Goal: Task Accomplishment & Management: Complete application form

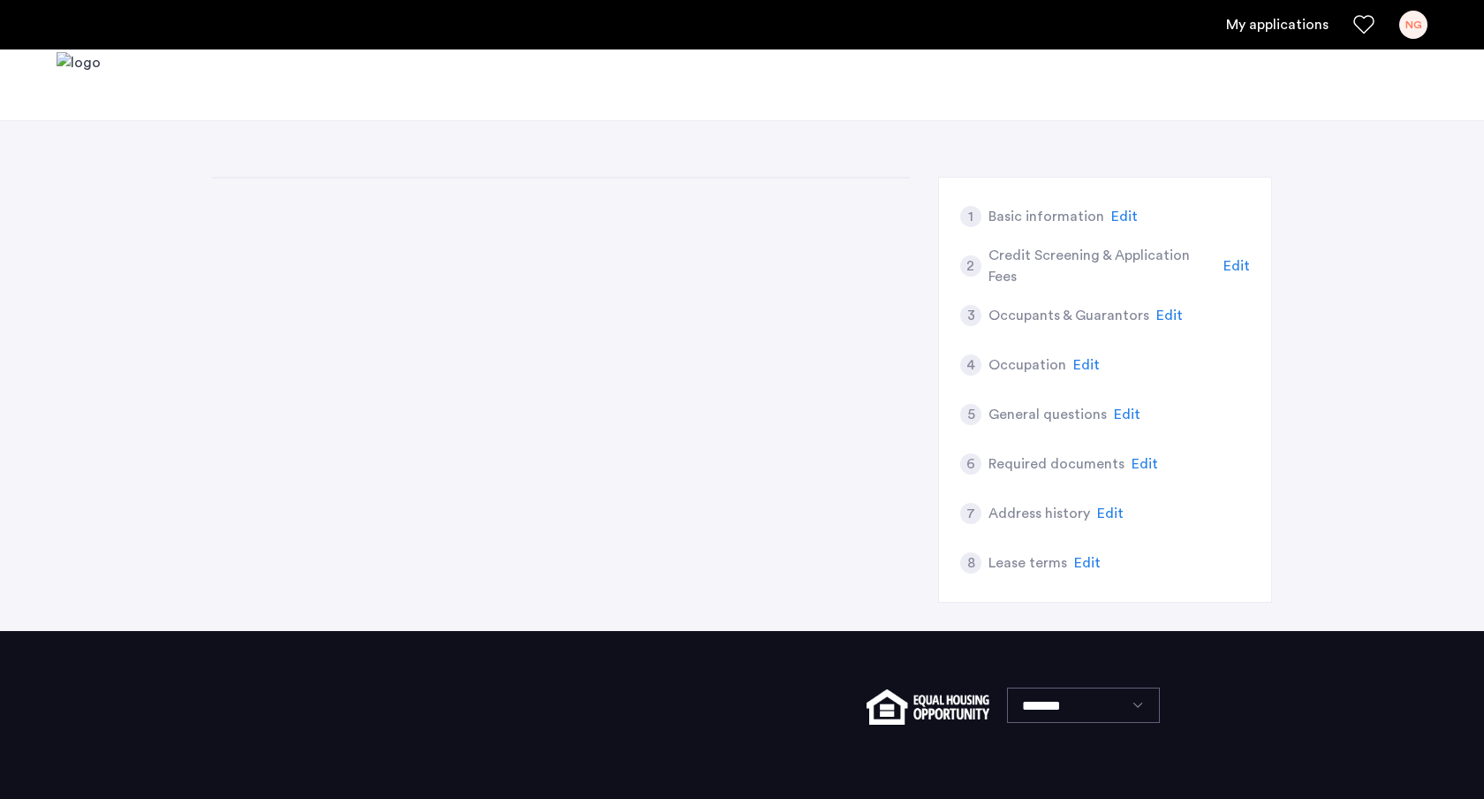
click at [742, 429] on div "1 Basic information Edit 2 Credit Screening & Application Fees Edit 3 Occupants…" at bounding box center [742, 404] width 1060 height 454
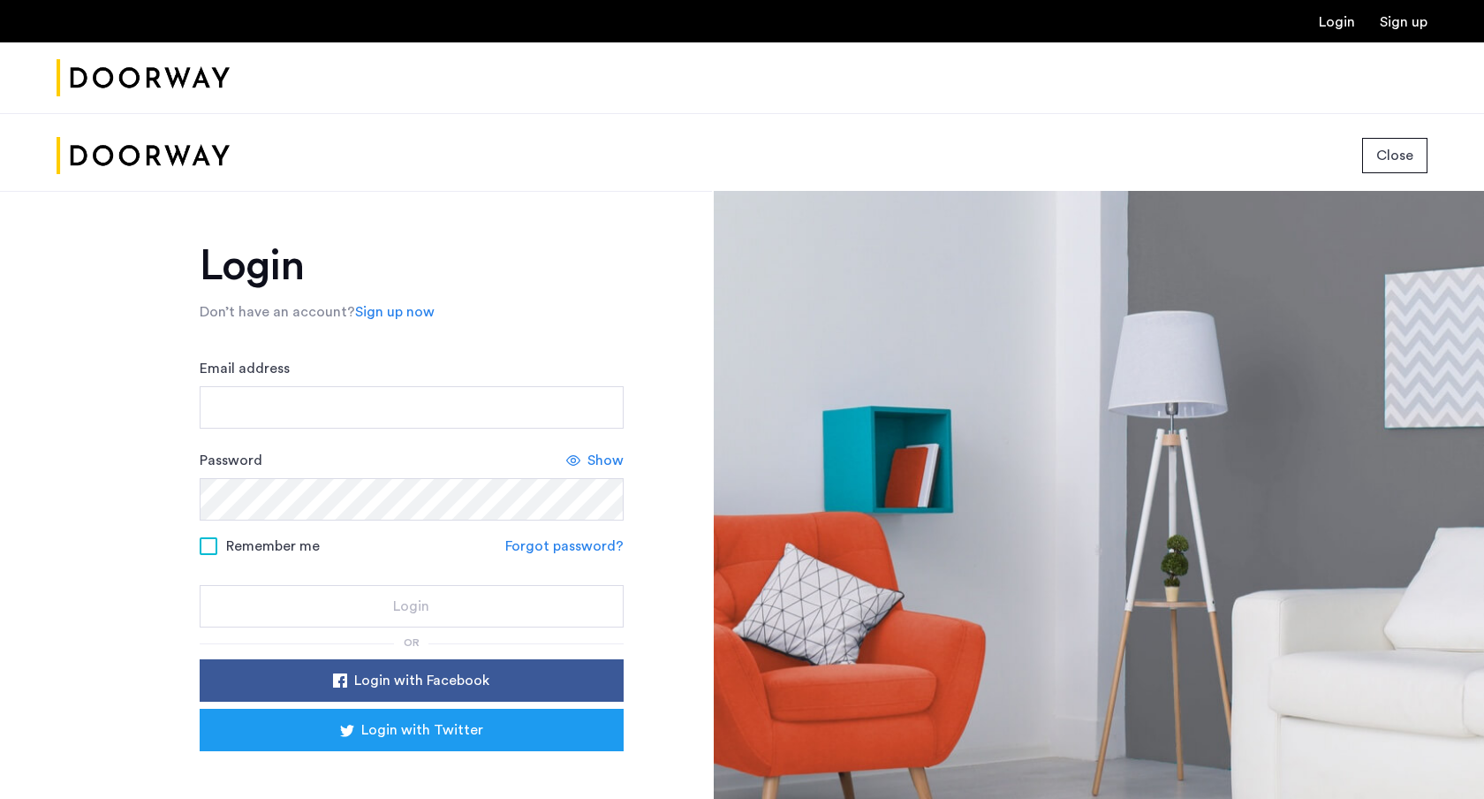
click at [286, 430] on form "Email address Password Show Remember me Forgot password? Login" at bounding box center [412, 492] width 424 height 269
click at [296, 414] on input "Email address" at bounding box center [412, 407] width 424 height 42
type input "**********"
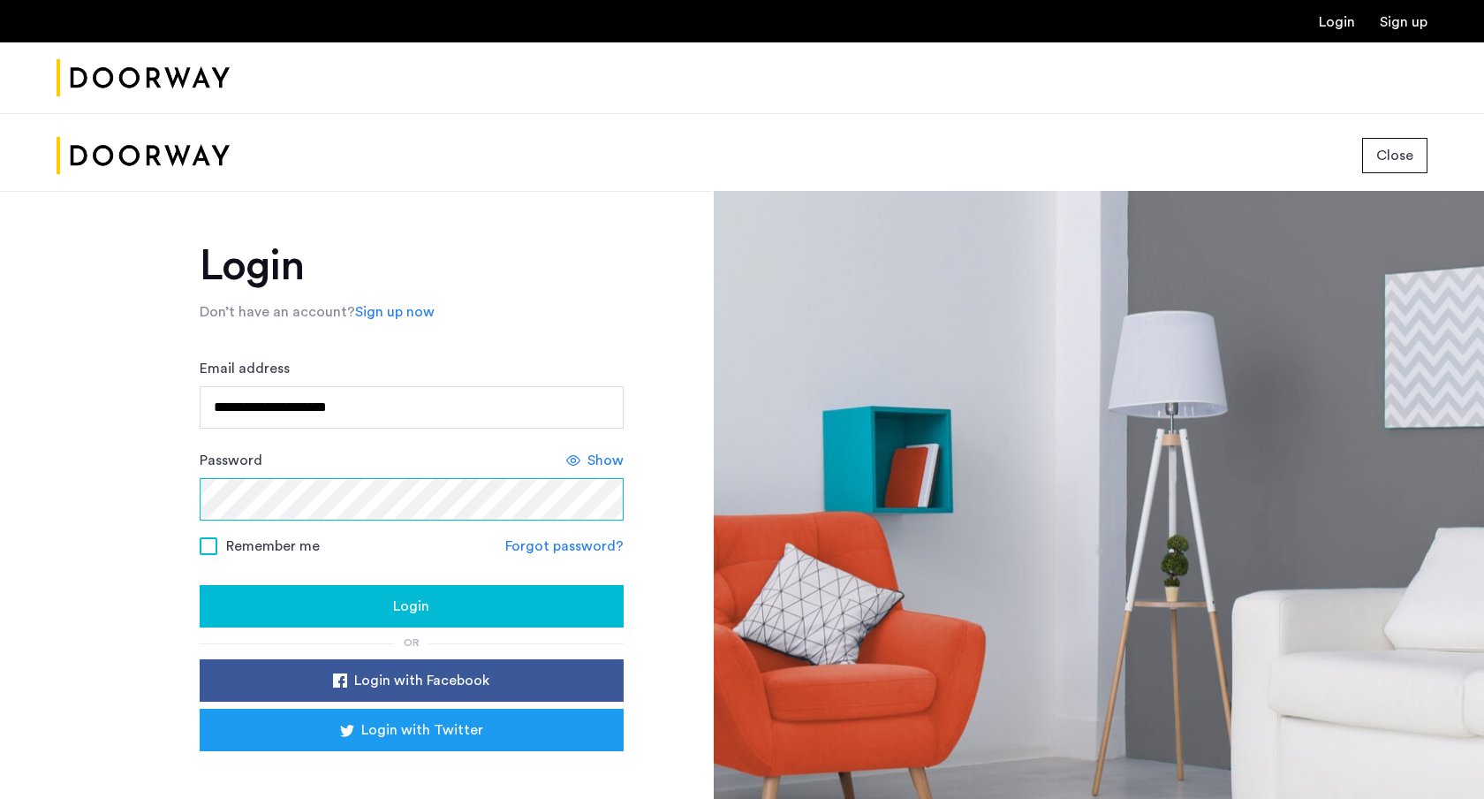
click at [200, 585] on button "Login" at bounding box center [412, 606] width 424 height 42
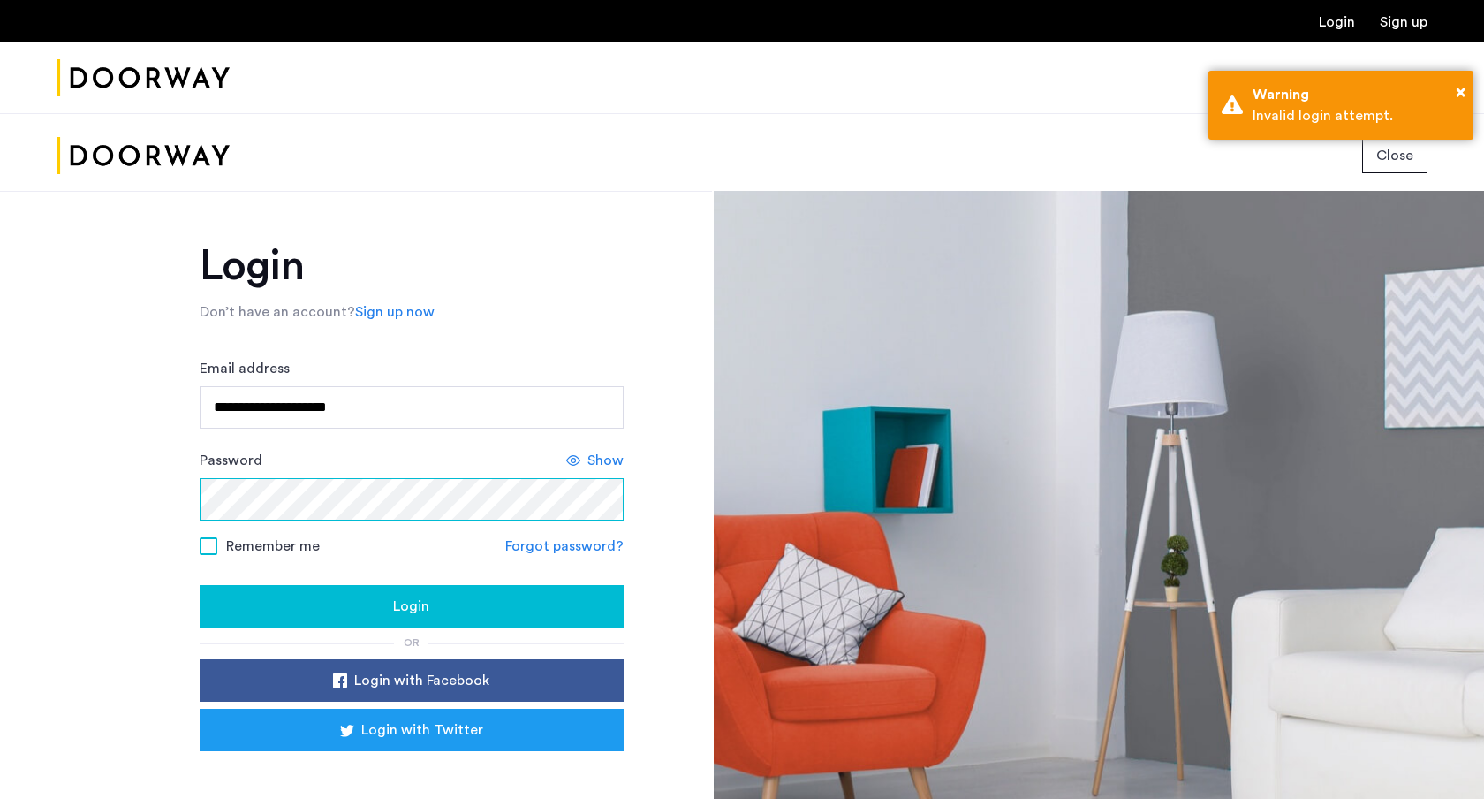
click at [200, 585] on button "Login" at bounding box center [412, 606] width 424 height 42
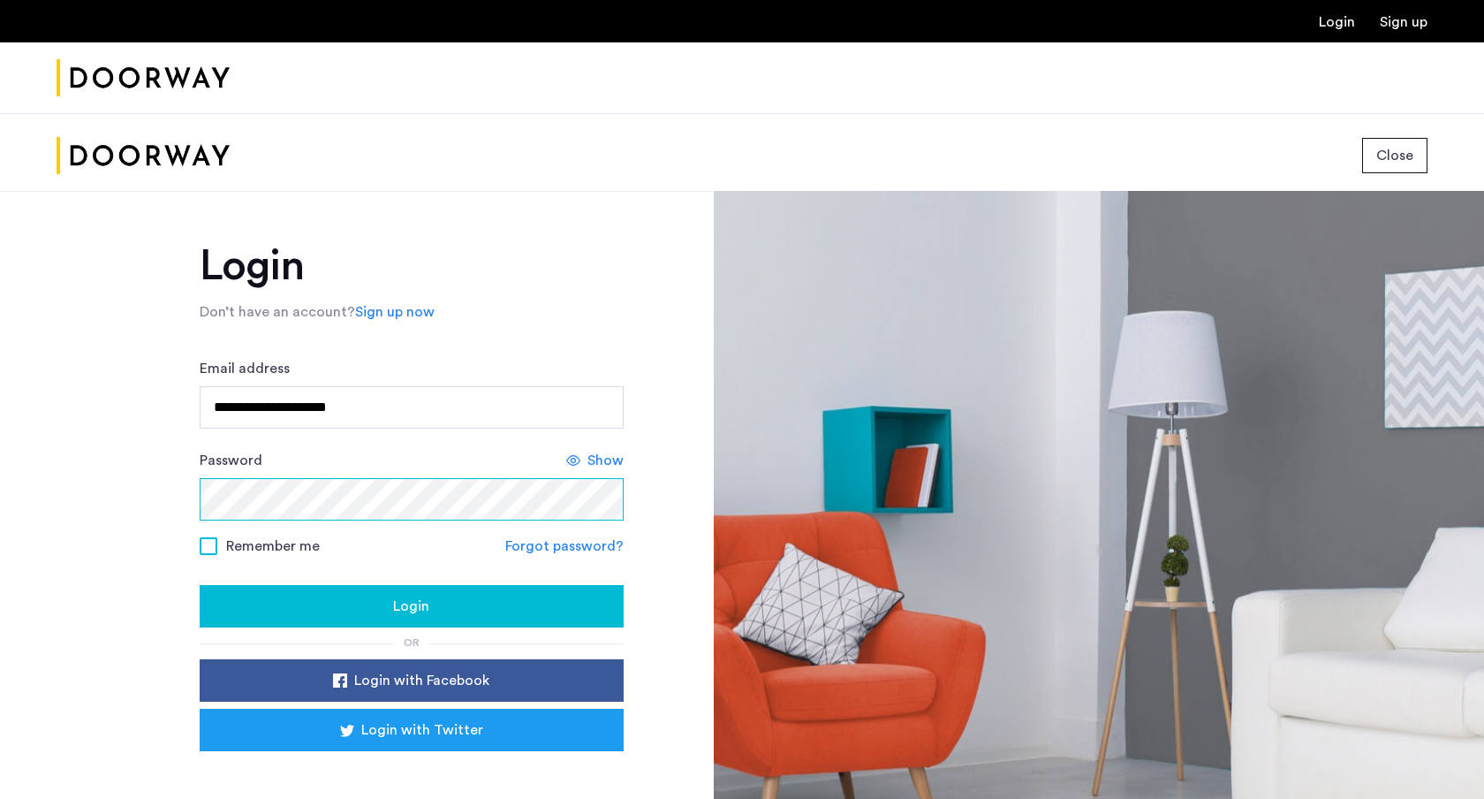
click at [200, 585] on button "Login" at bounding box center [412, 606] width 424 height 42
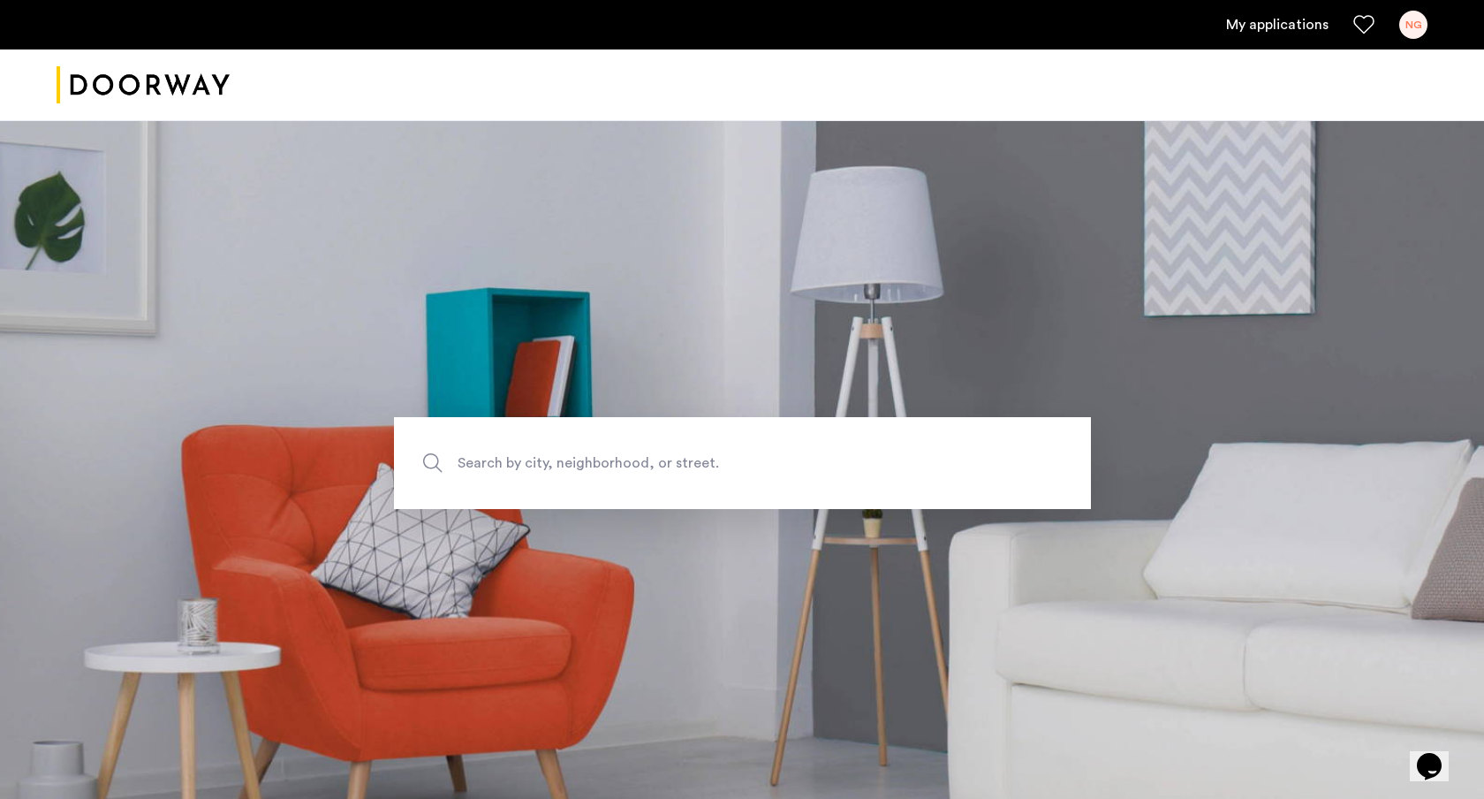
click at [1296, 15] on link "My applications" at bounding box center [1277, 24] width 102 height 21
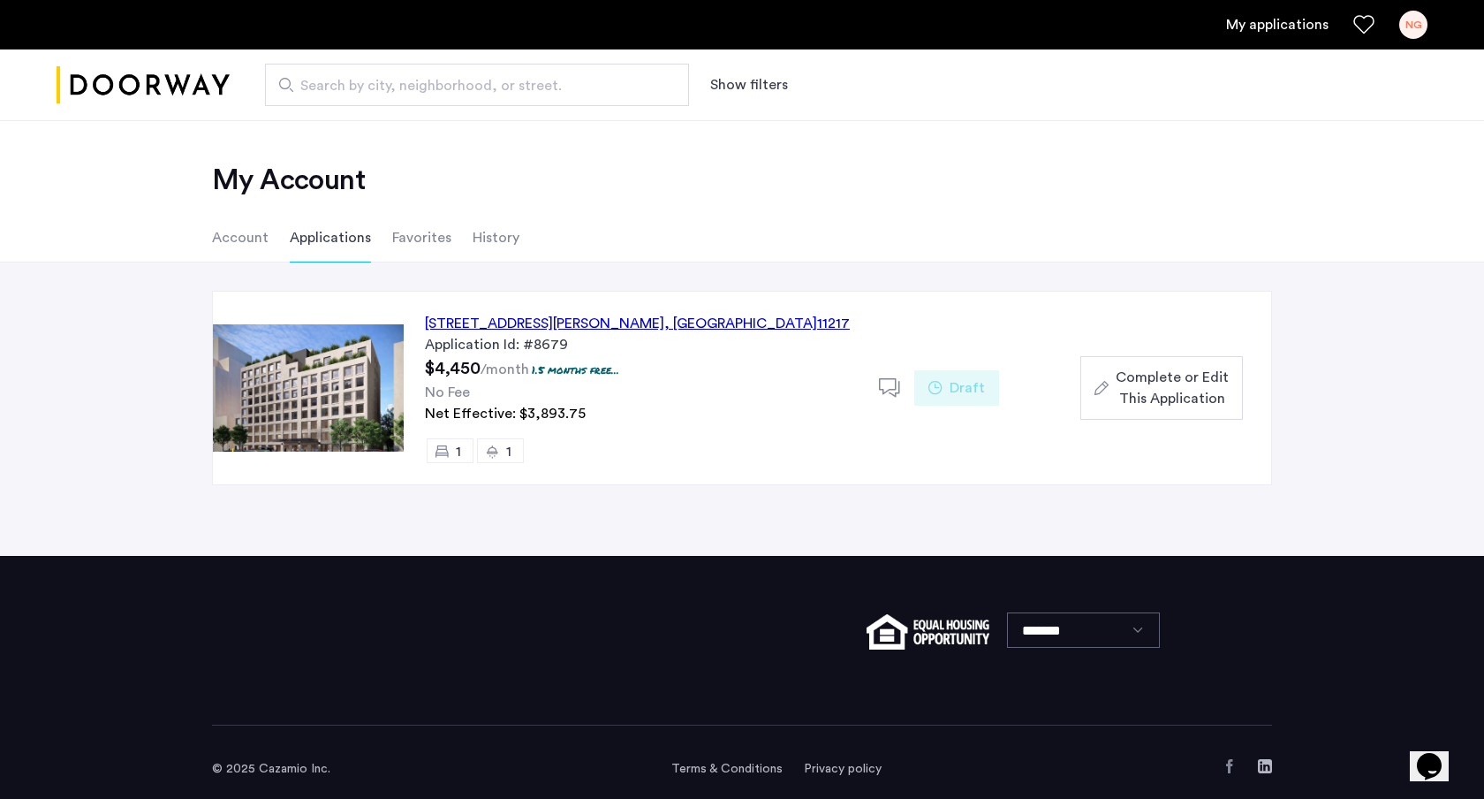
click at [641, 321] on div "[STREET_ADDRESS][PERSON_NAME]" at bounding box center [637, 323] width 425 height 21
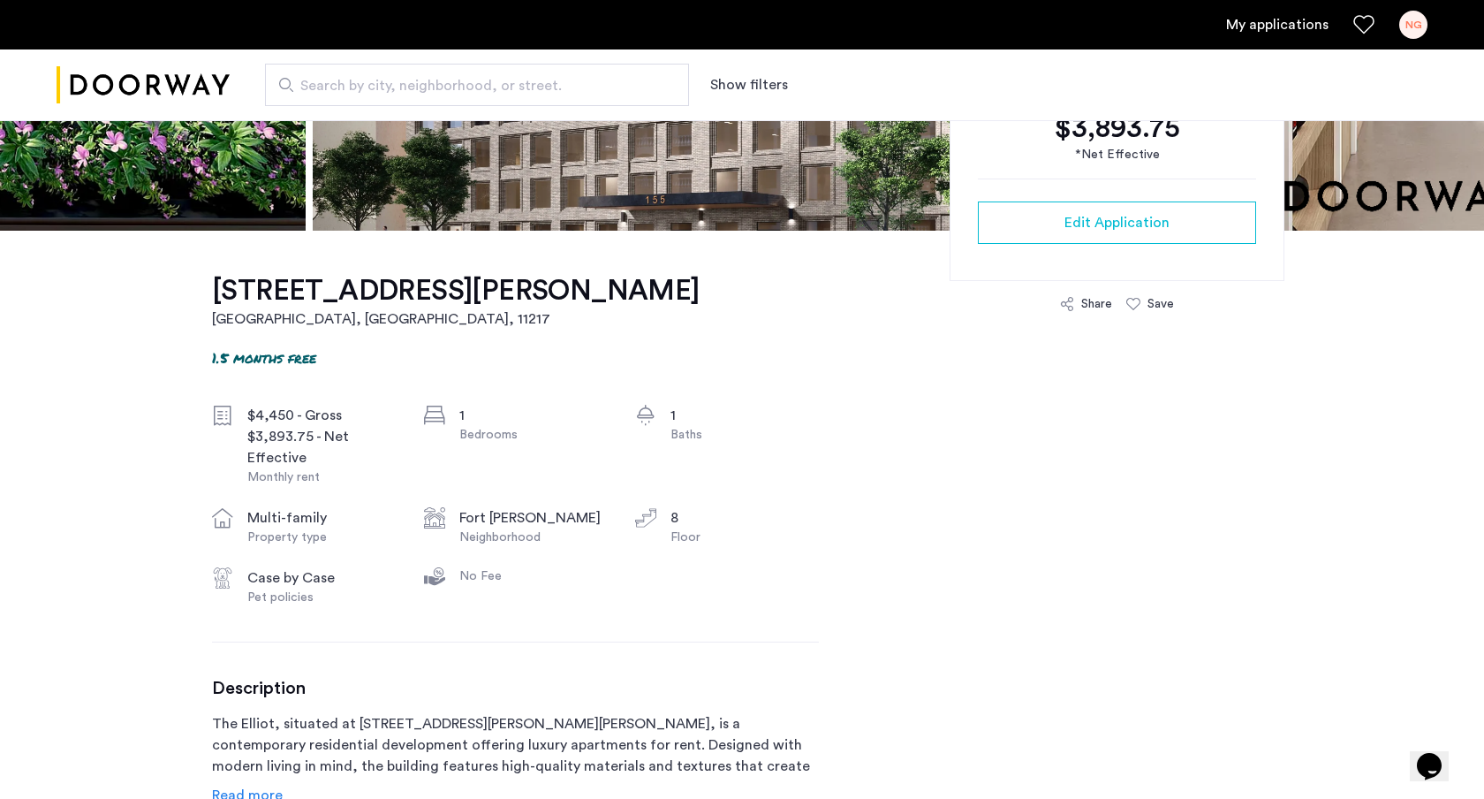
scroll to position [178, 0]
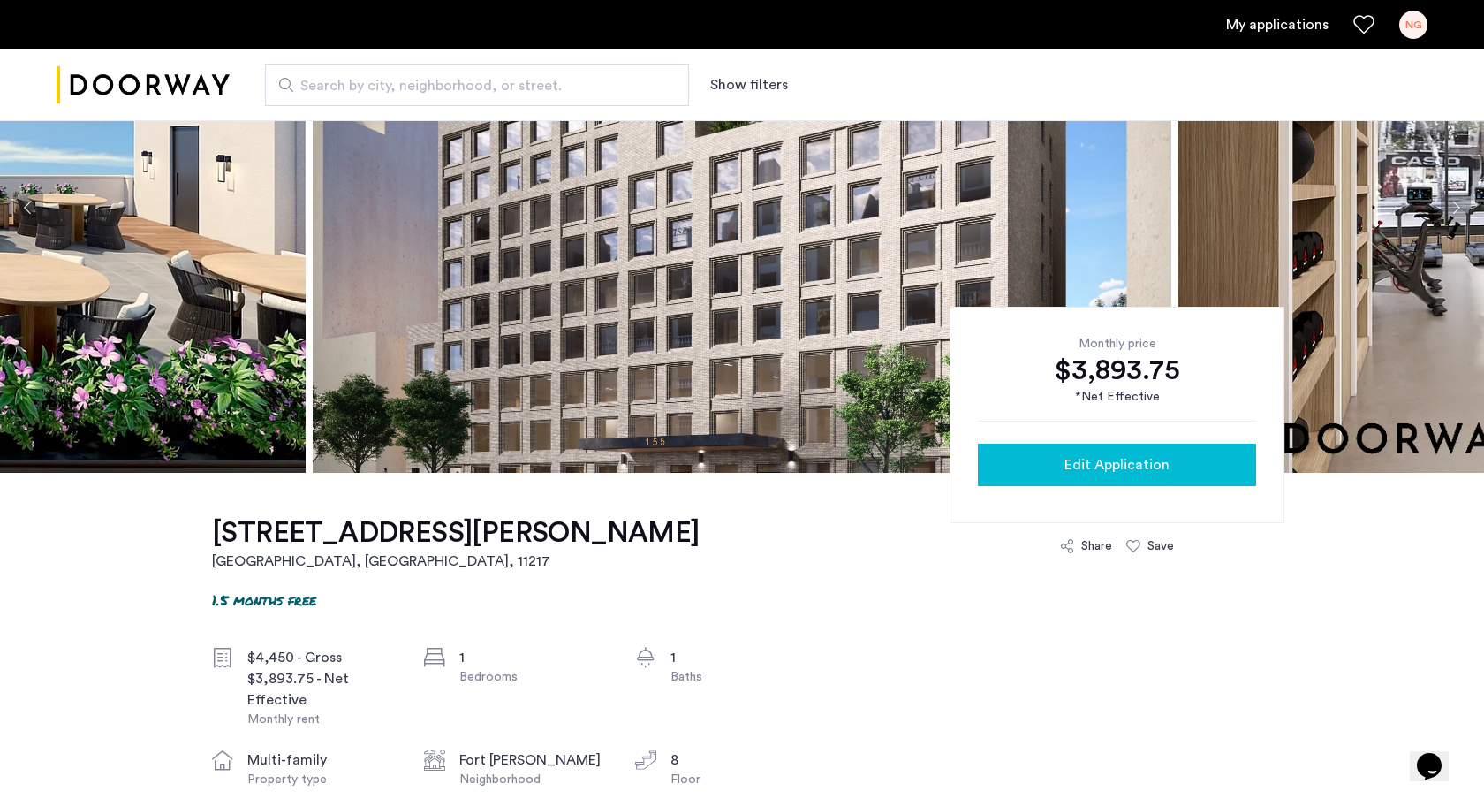
click at [1110, 454] on span "Edit Application" at bounding box center [1116, 464] width 105 height 21
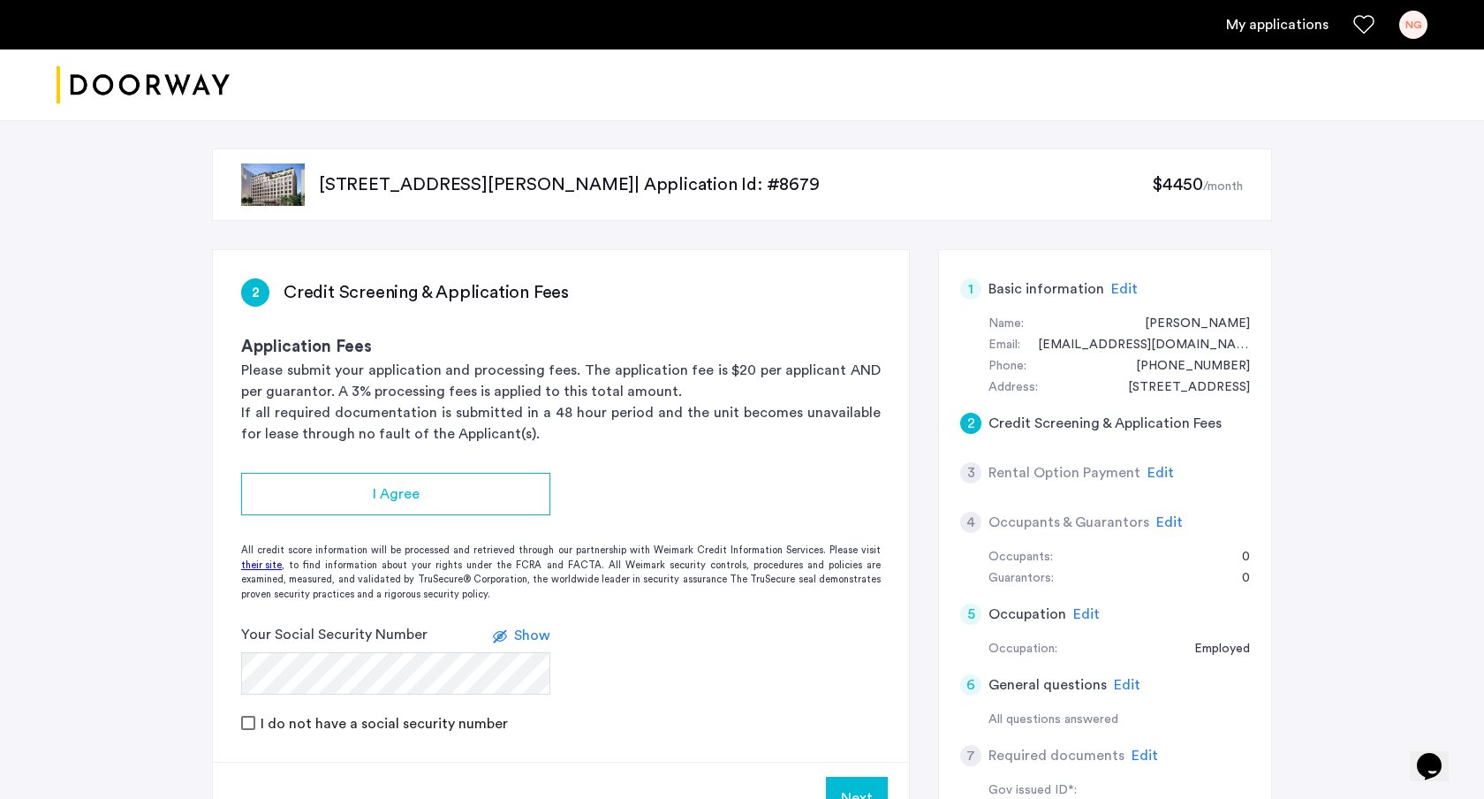
click at [1111, 291] on span "Edit" at bounding box center [1124, 289] width 27 height 14
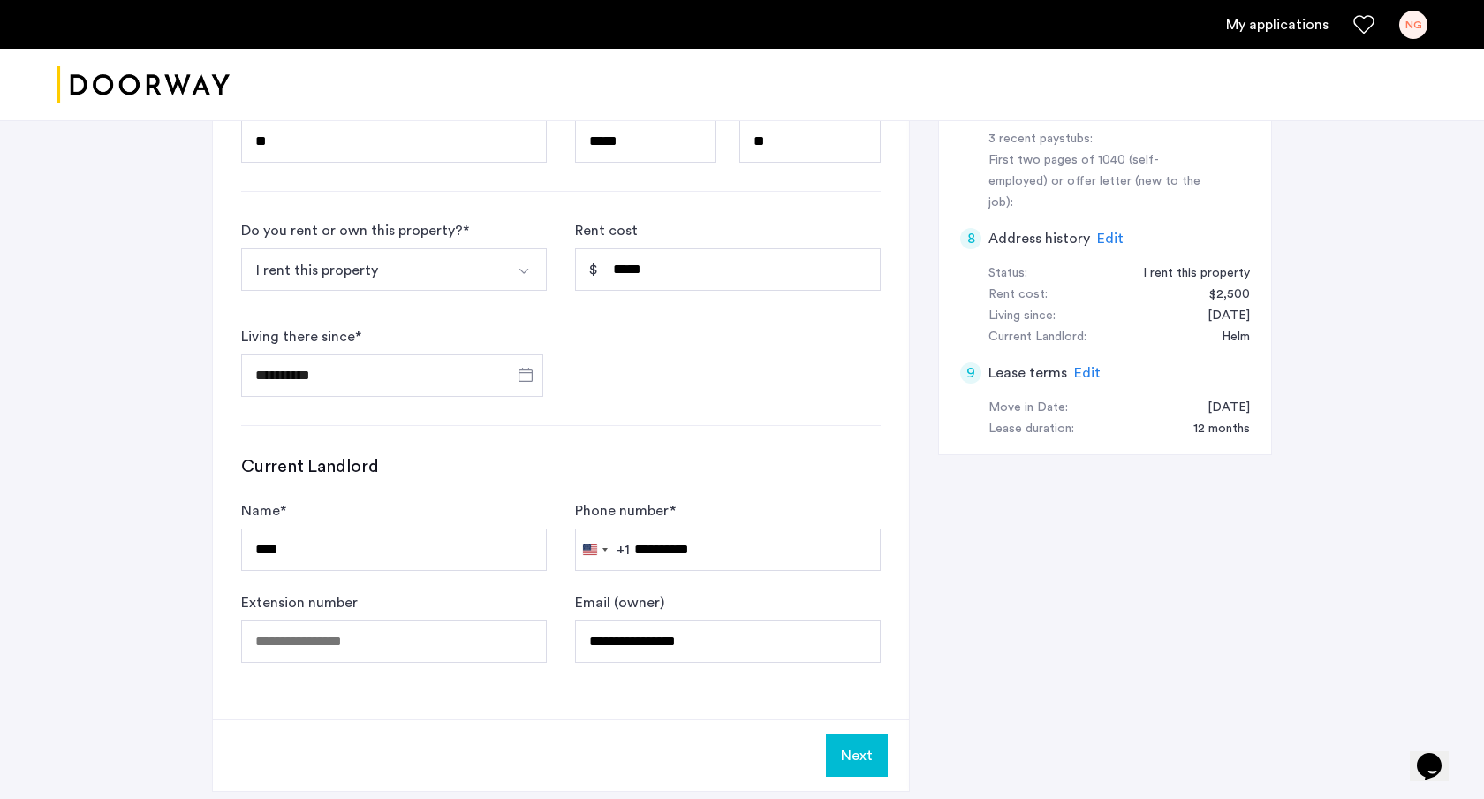
scroll to position [781, 0]
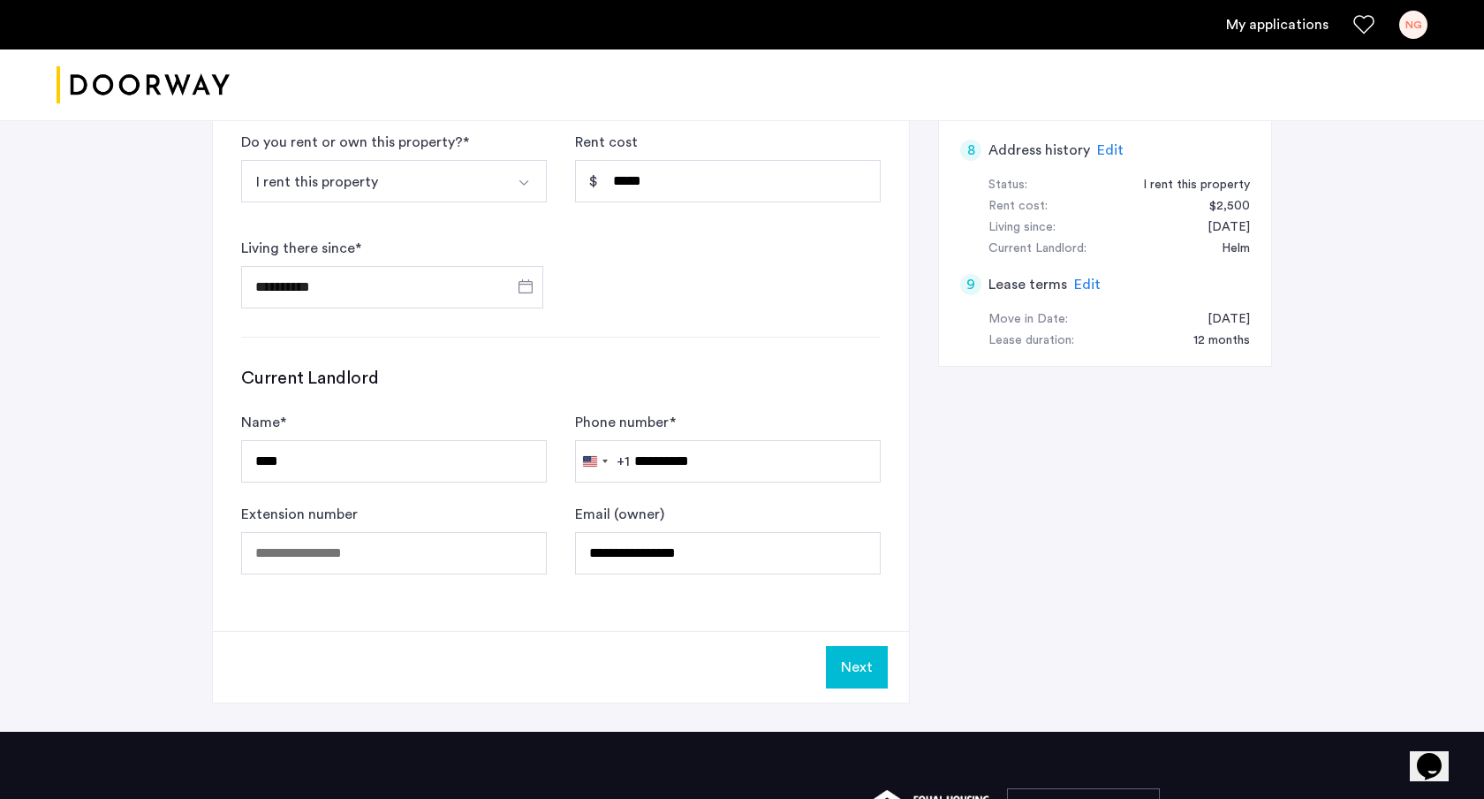
click at [859, 678] on button "Next" at bounding box center [857, 667] width 62 height 42
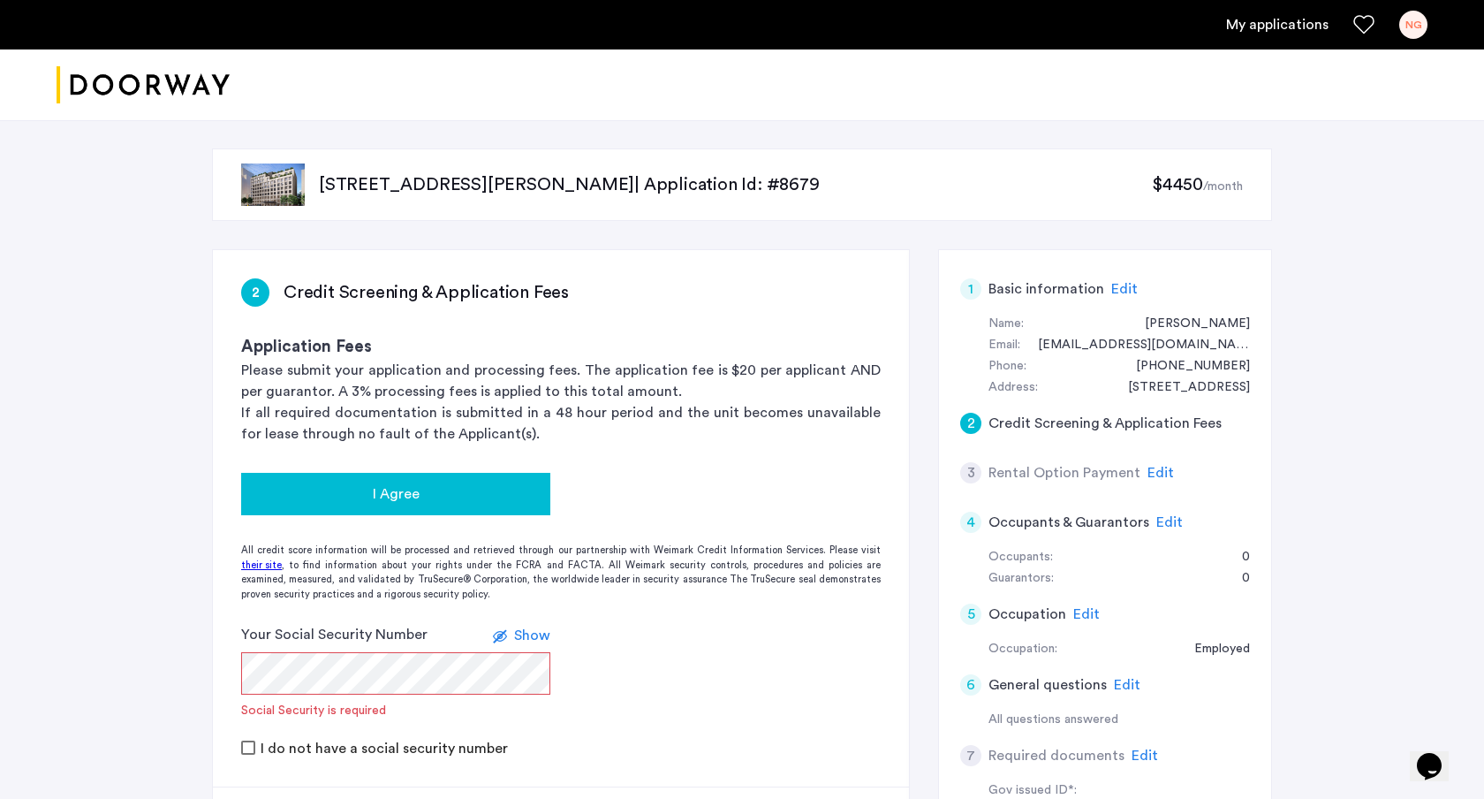
click at [482, 483] on div "I Agree" at bounding box center [395, 493] width 281 height 21
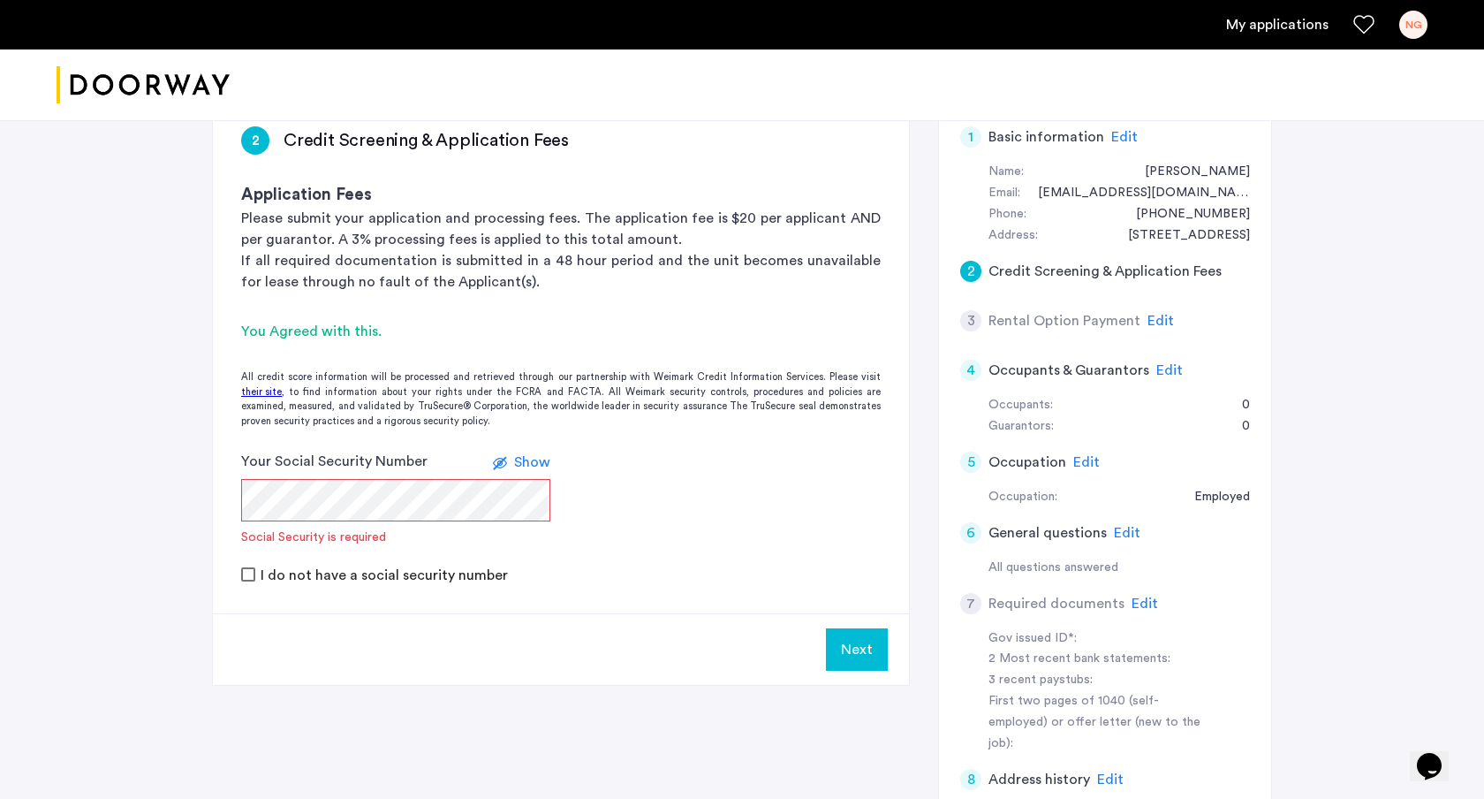
scroll to position [190, 0]
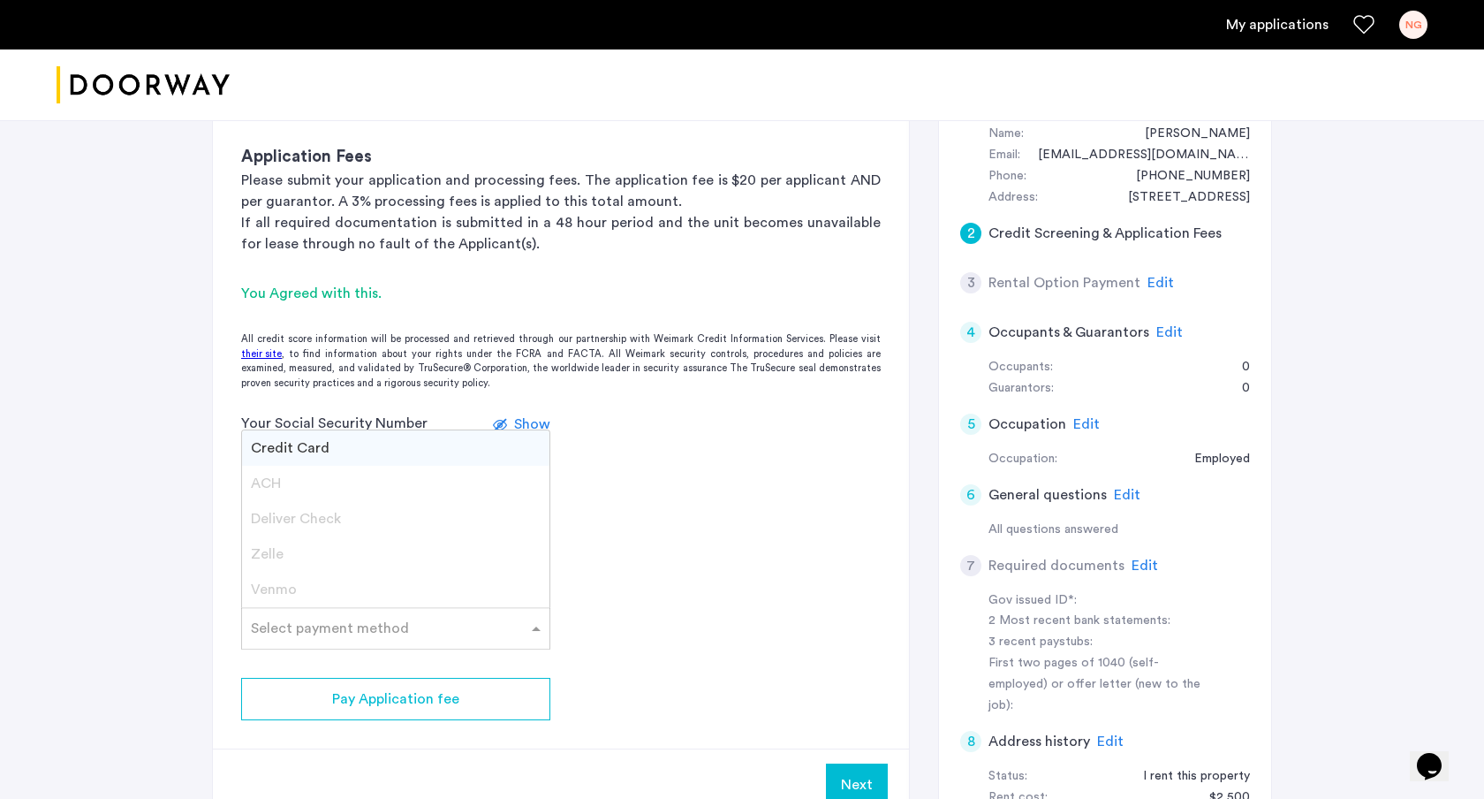
click at [361, 627] on input "text" at bounding box center [378, 624] width 254 height 12
click at [341, 483] on div "ACH" at bounding box center [395, 483] width 307 height 35
click at [380, 479] on div "ACH" at bounding box center [395, 483] width 307 height 35
click at [330, 451] on div "Credit Card" at bounding box center [395, 447] width 307 height 35
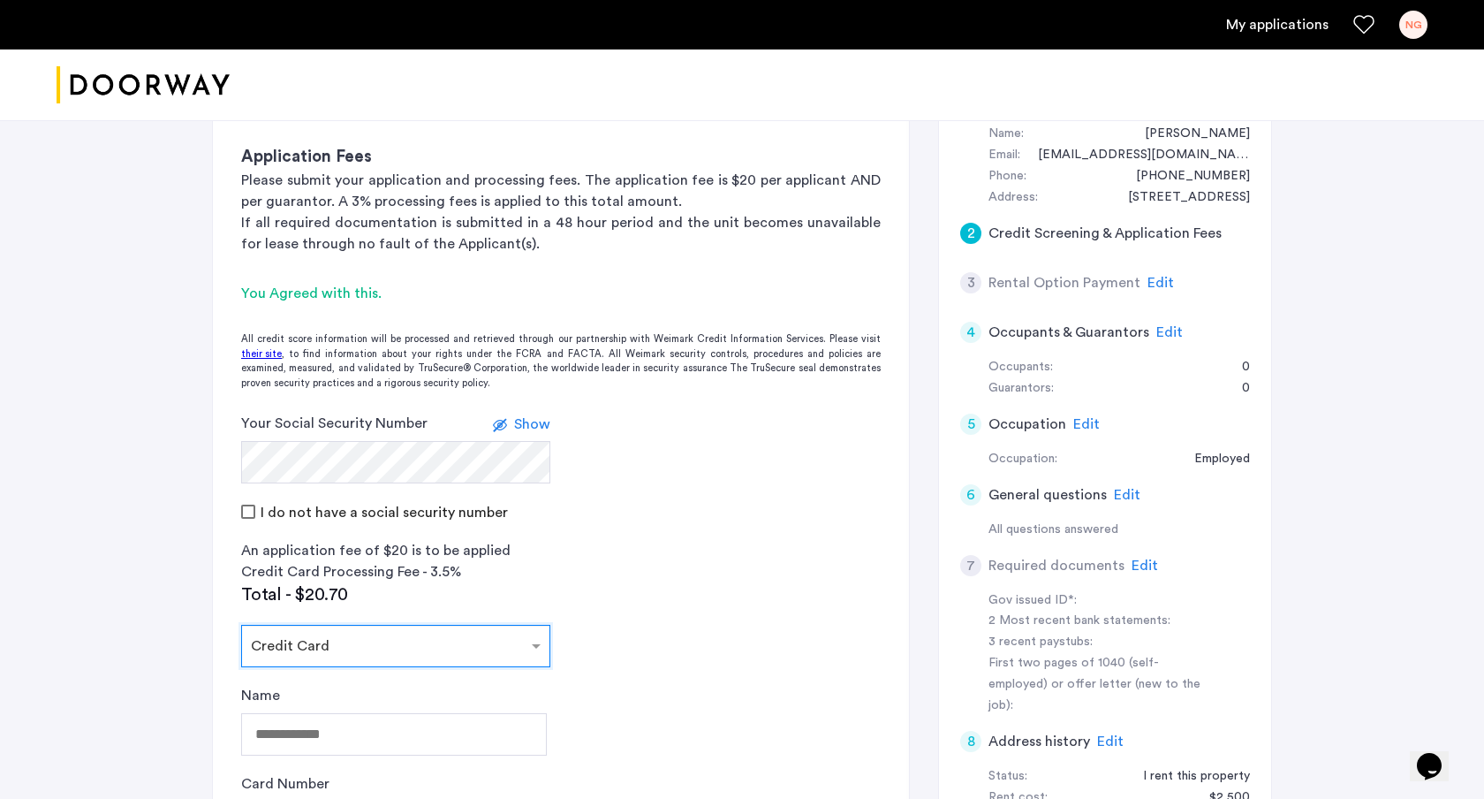
scroll to position [260, 0]
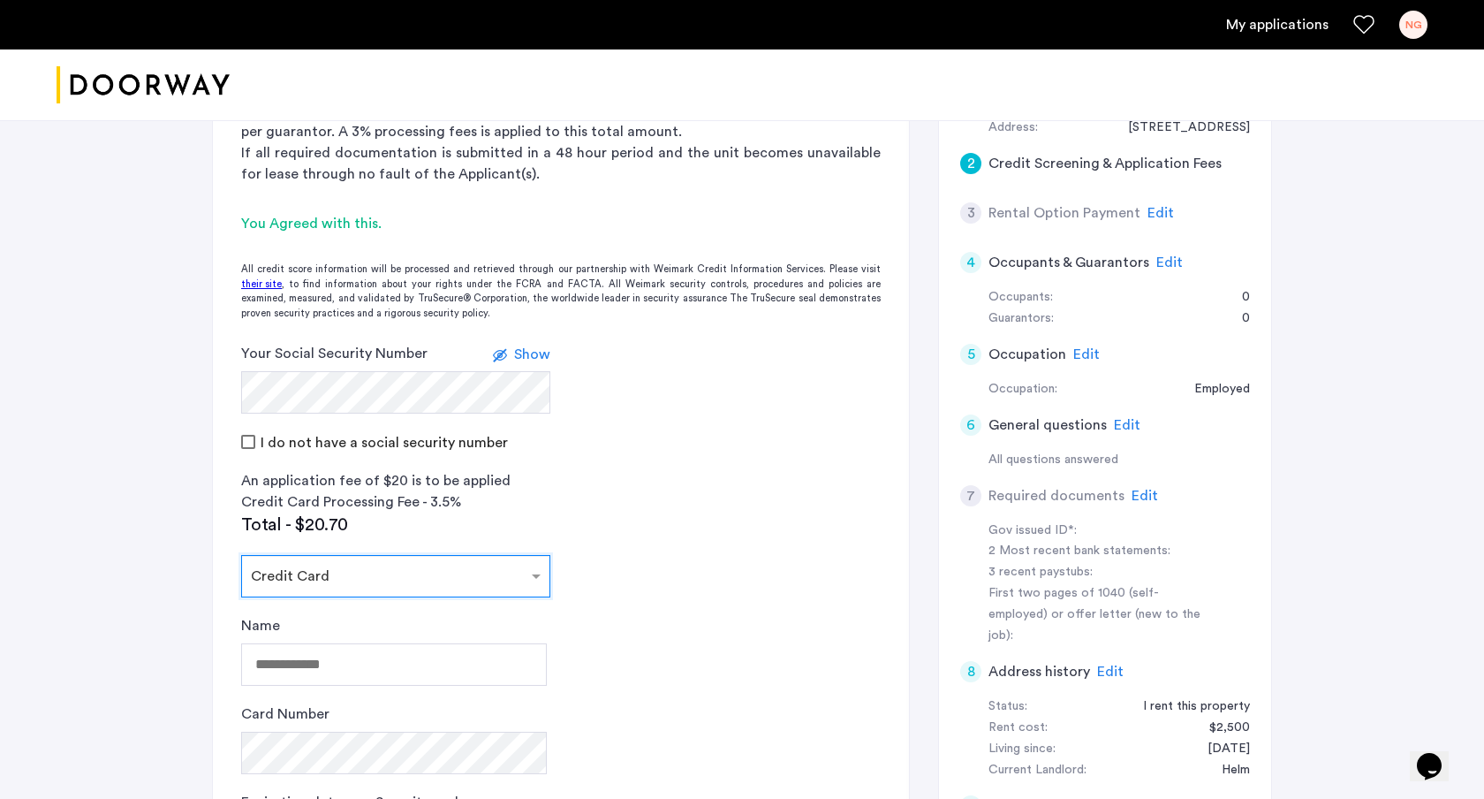
click at [331, 587] on div "Select payment method × Credit Card" at bounding box center [395, 576] width 309 height 42
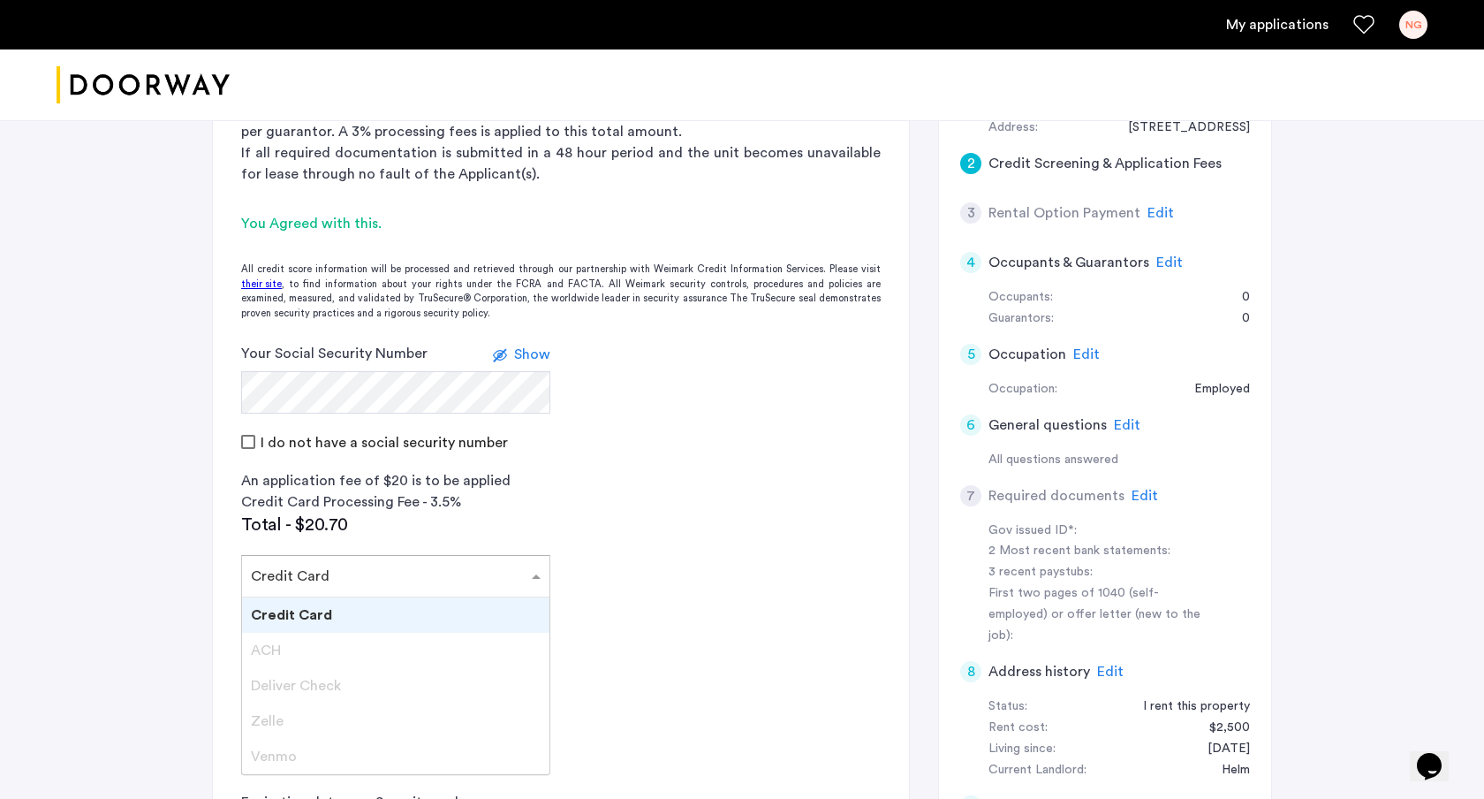
click at [317, 656] on div "ACH" at bounding box center [395, 650] width 307 height 35
click at [307, 746] on div "Venmo" at bounding box center [395, 756] width 307 height 35
click at [319, 634] on div "ACH" at bounding box center [395, 650] width 307 height 35
click at [322, 622] on span "Credit Card" at bounding box center [291, 615] width 81 height 14
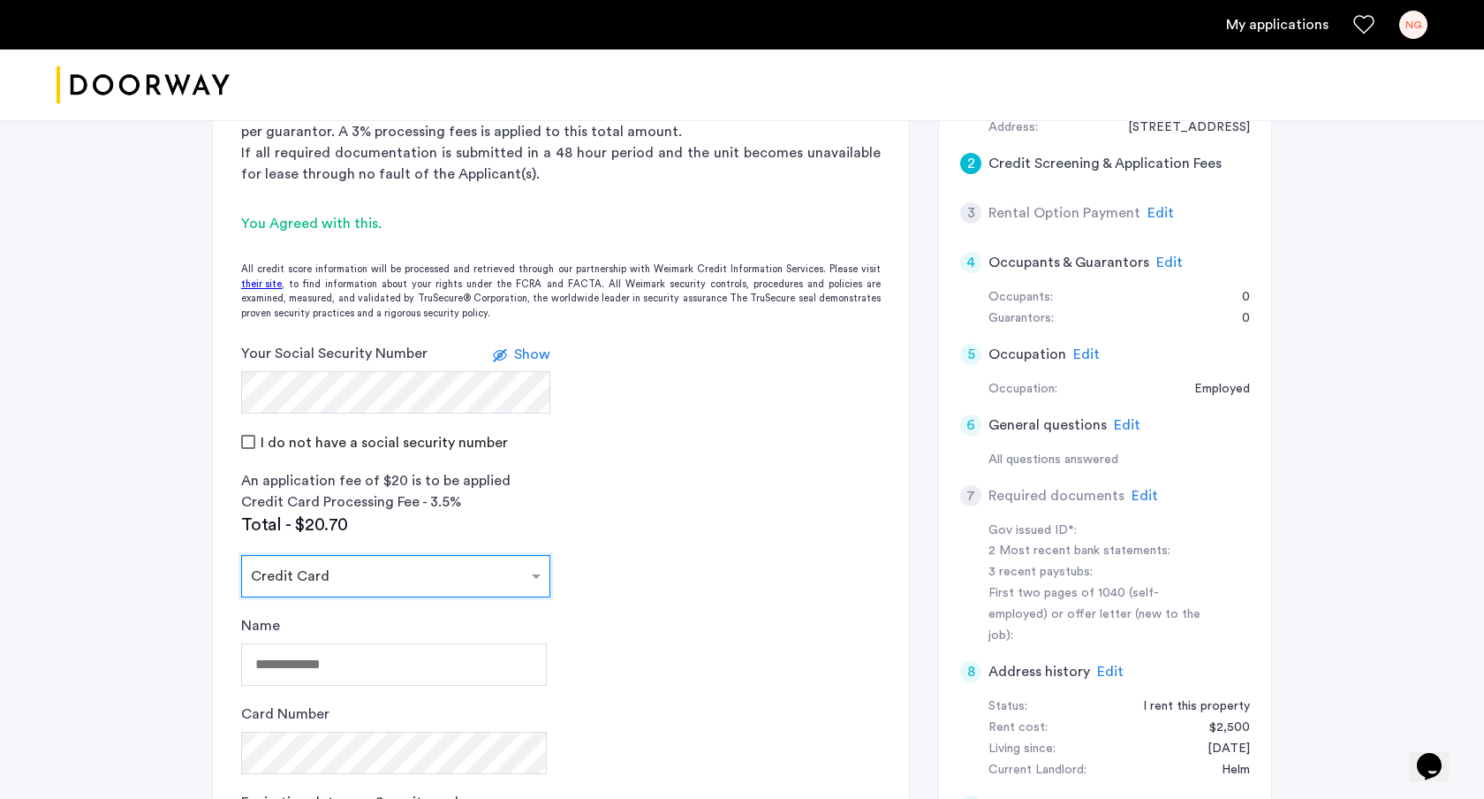
click at [632, 607] on app-credit-screening "2 Credit Screening & Application Fees Application Fees Please submit your appli…" at bounding box center [561, 529] width 696 height 1078
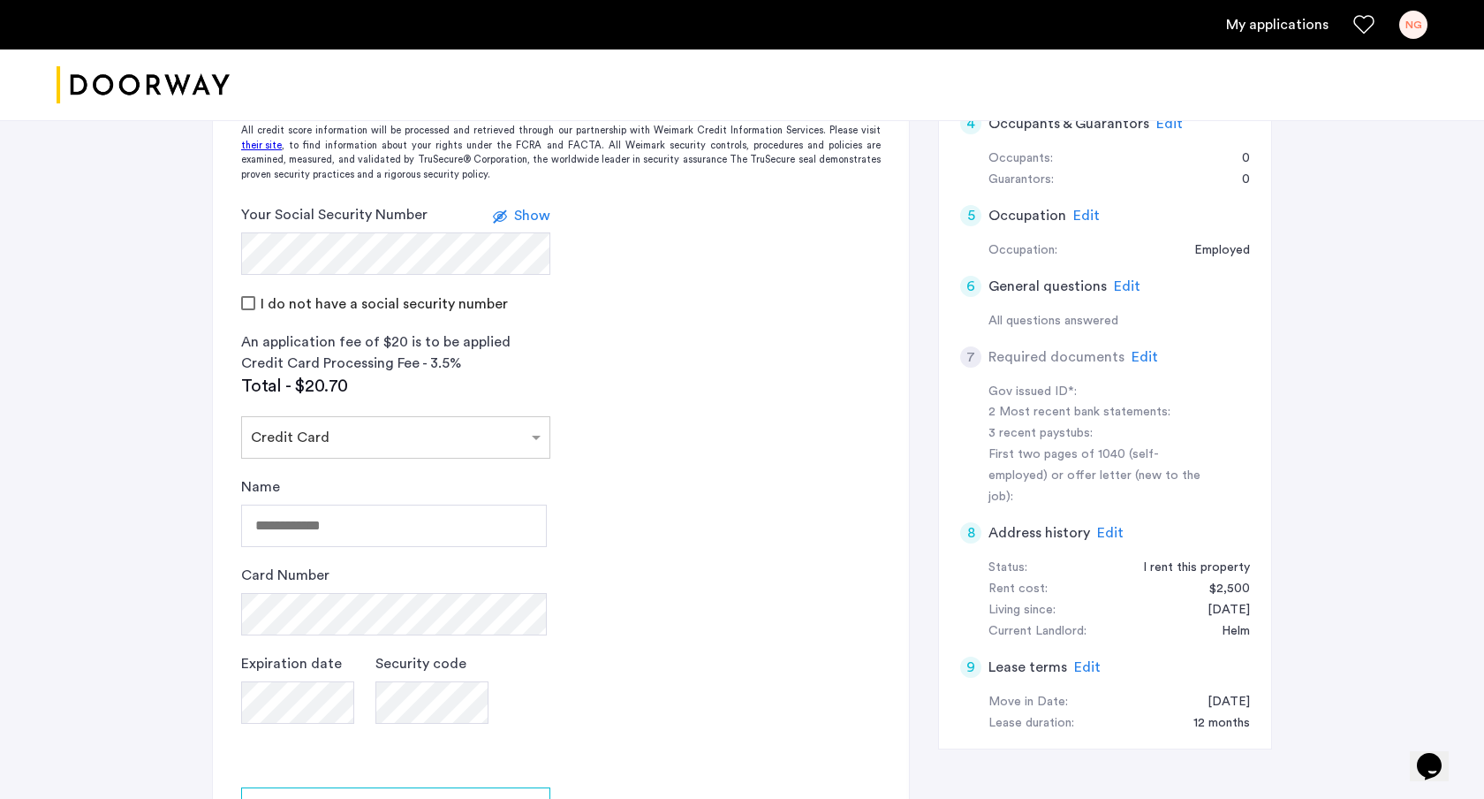
scroll to position [417, 0]
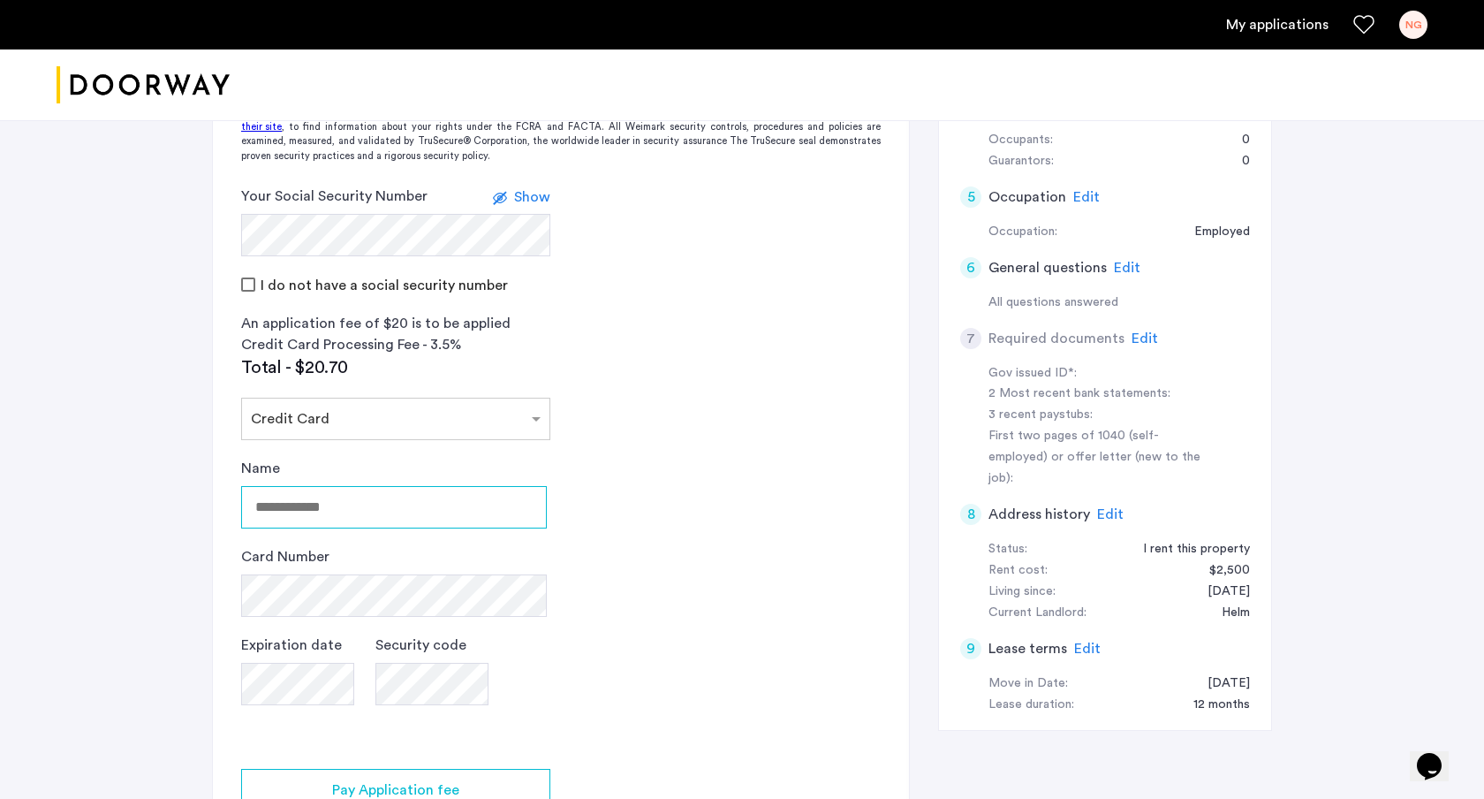
click at [390, 520] on input "Name" at bounding box center [394, 507] width 306 height 42
type input "**********"
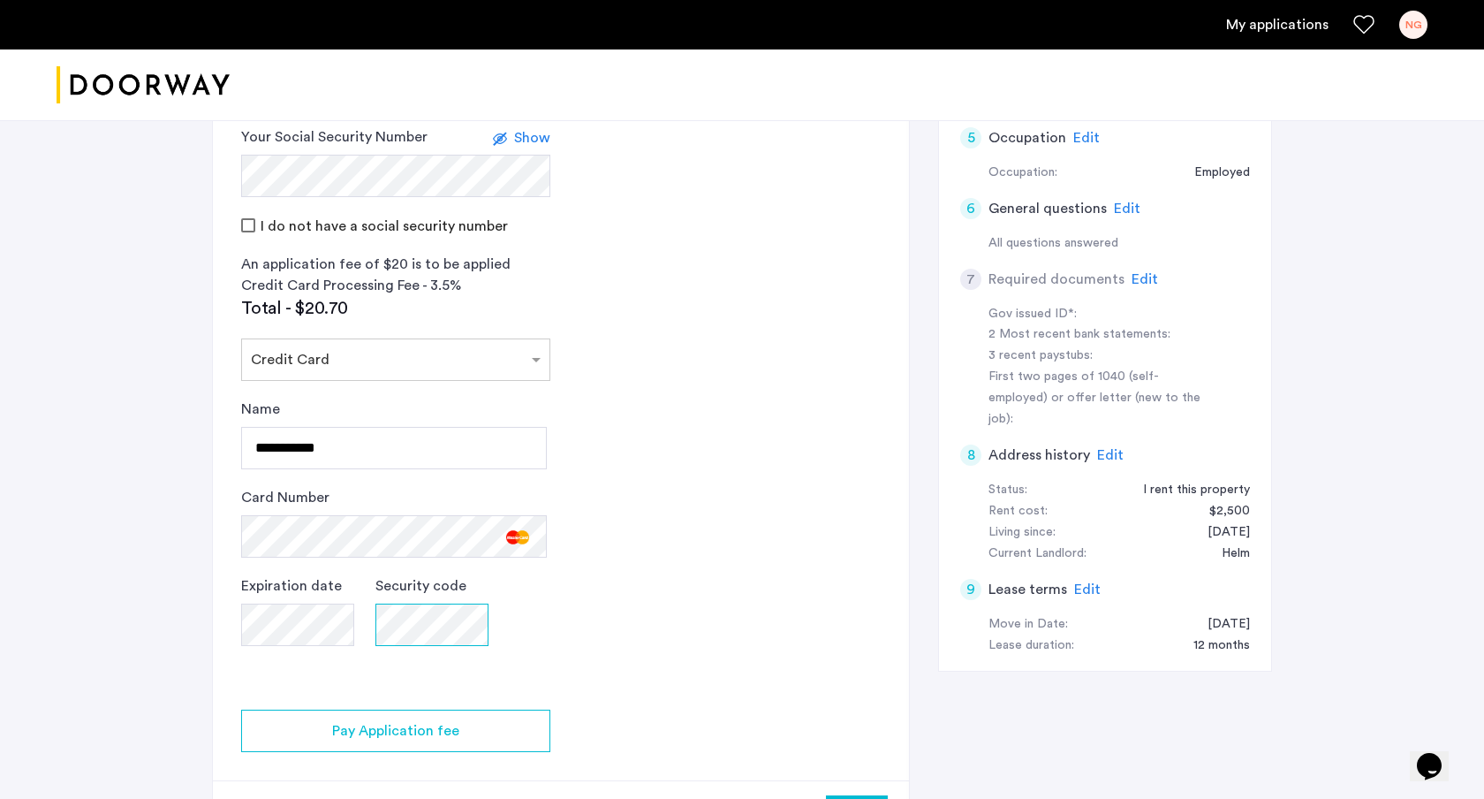
scroll to position [478, 0]
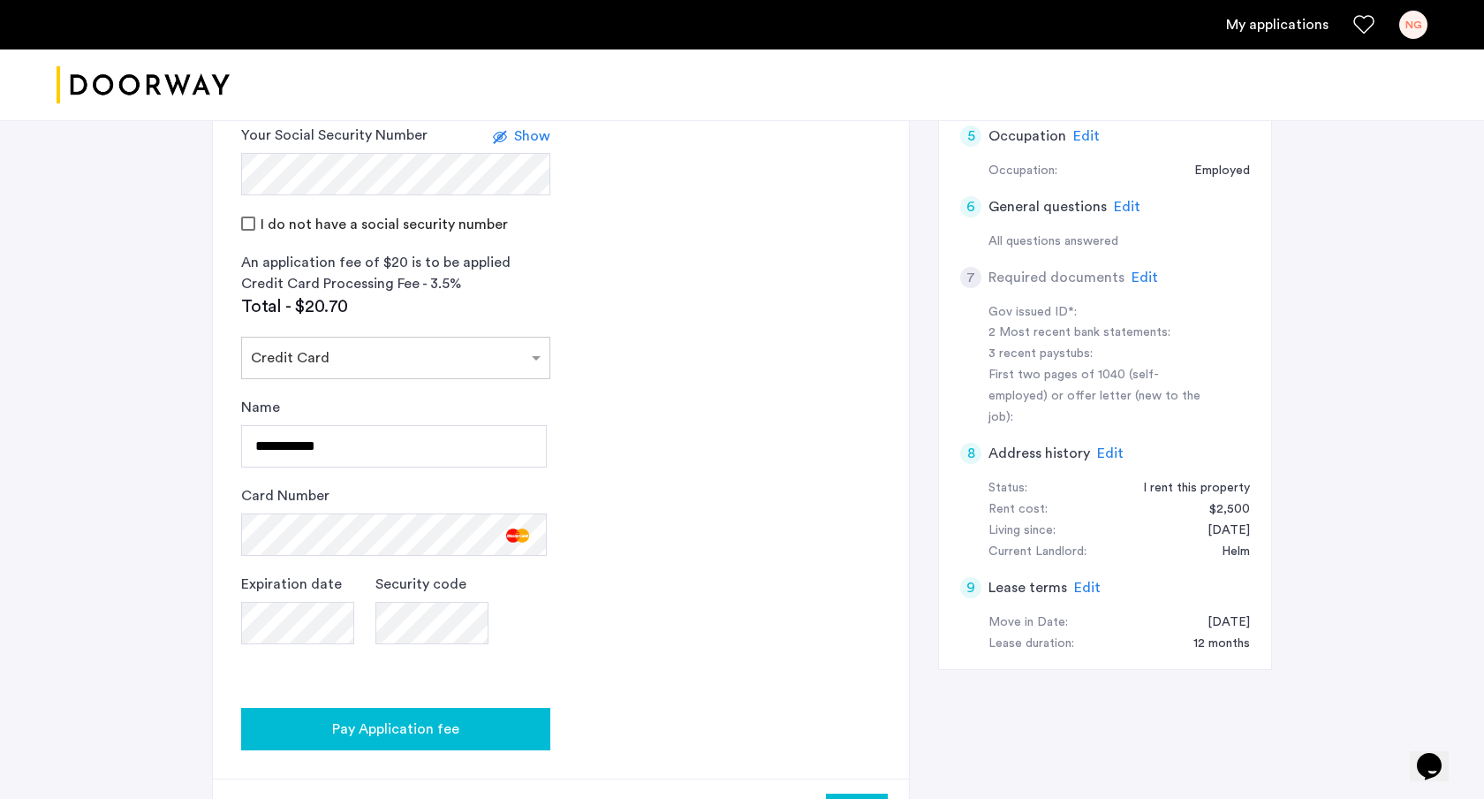
click at [530, 731] on div "Pay Application fee" at bounding box center [395, 728] width 281 height 21
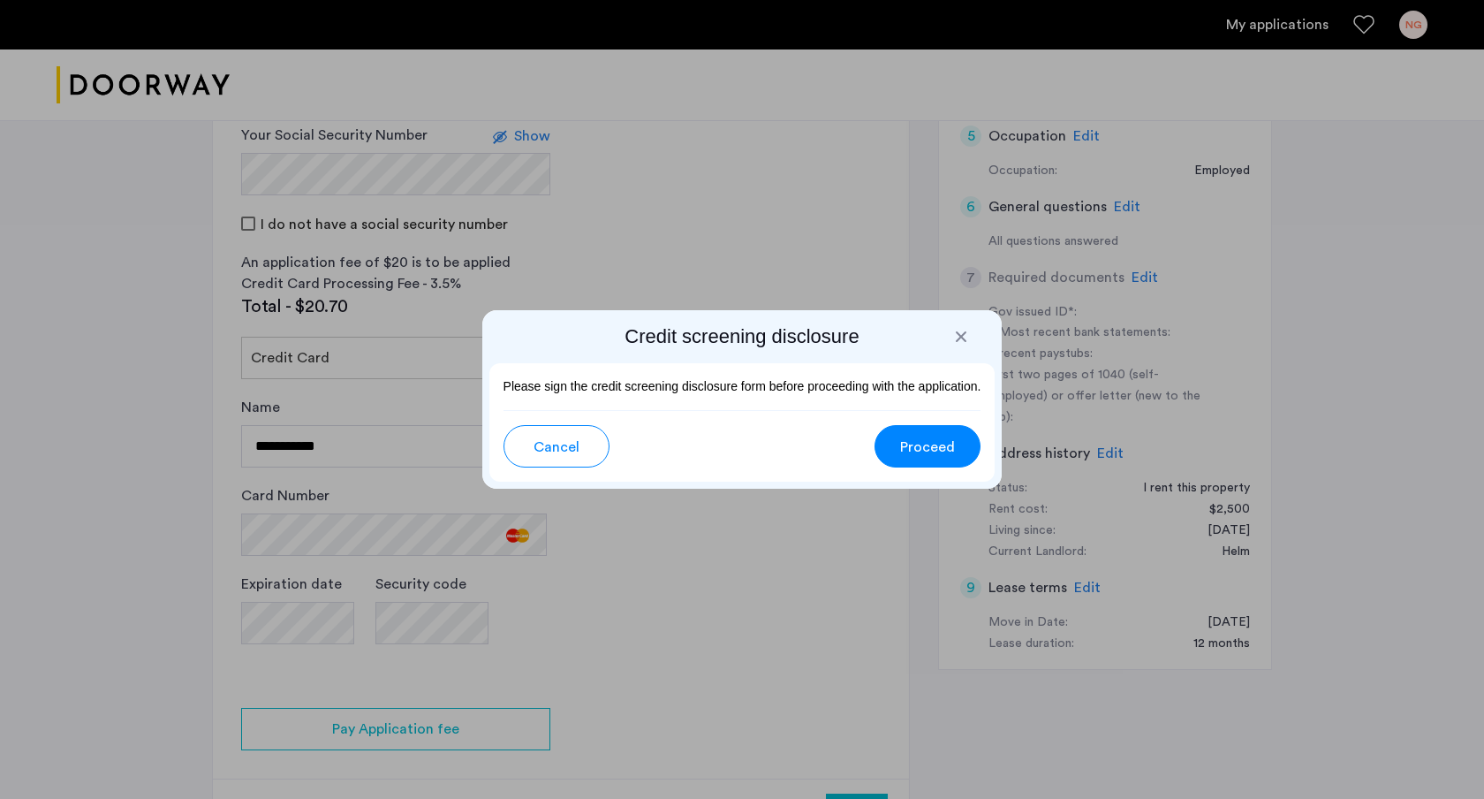
click at [898, 450] on button "Proceed" at bounding box center [928, 446] width 106 height 42
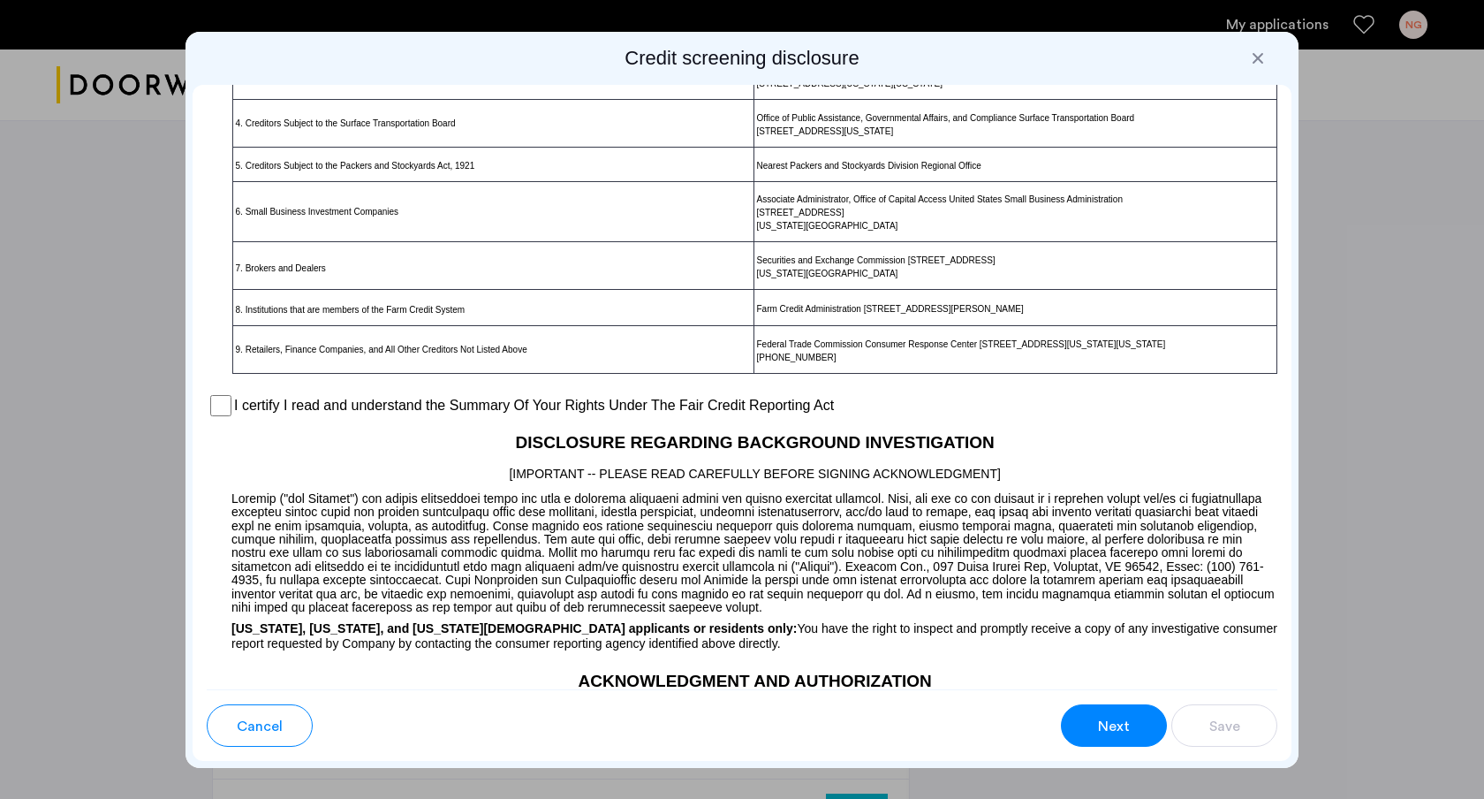
scroll to position [1159, 0]
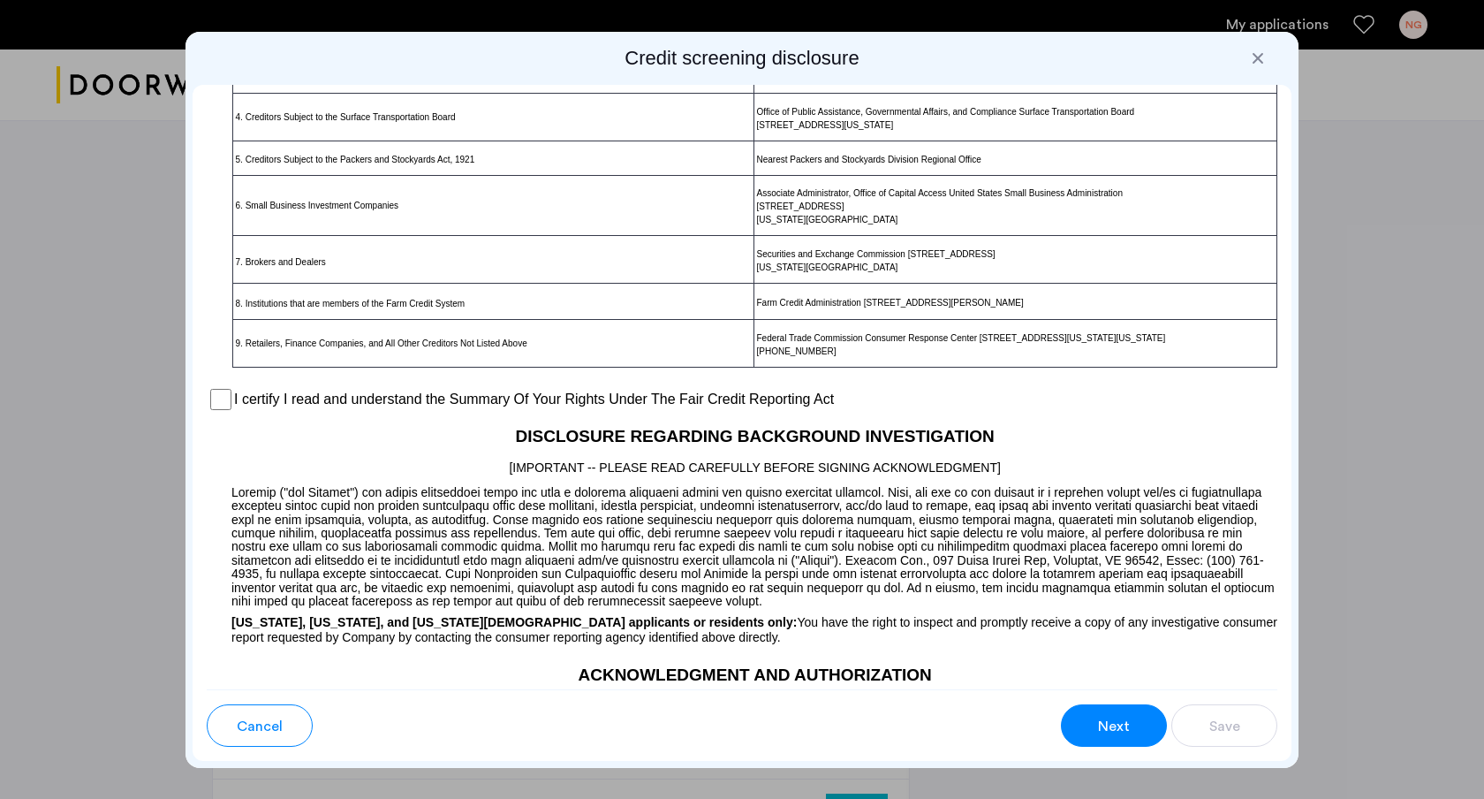
click at [345, 413] on div "I certify I read and understand the Summary Of Your Rights Under The Fair Credi…" at bounding box center [742, 399] width 1071 height 27
click at [319, 408] on label "I certify I read and understand the Summary Of Your Rights Under The Fair Credi…" at bounding box center [534, 399] width 600 height 21
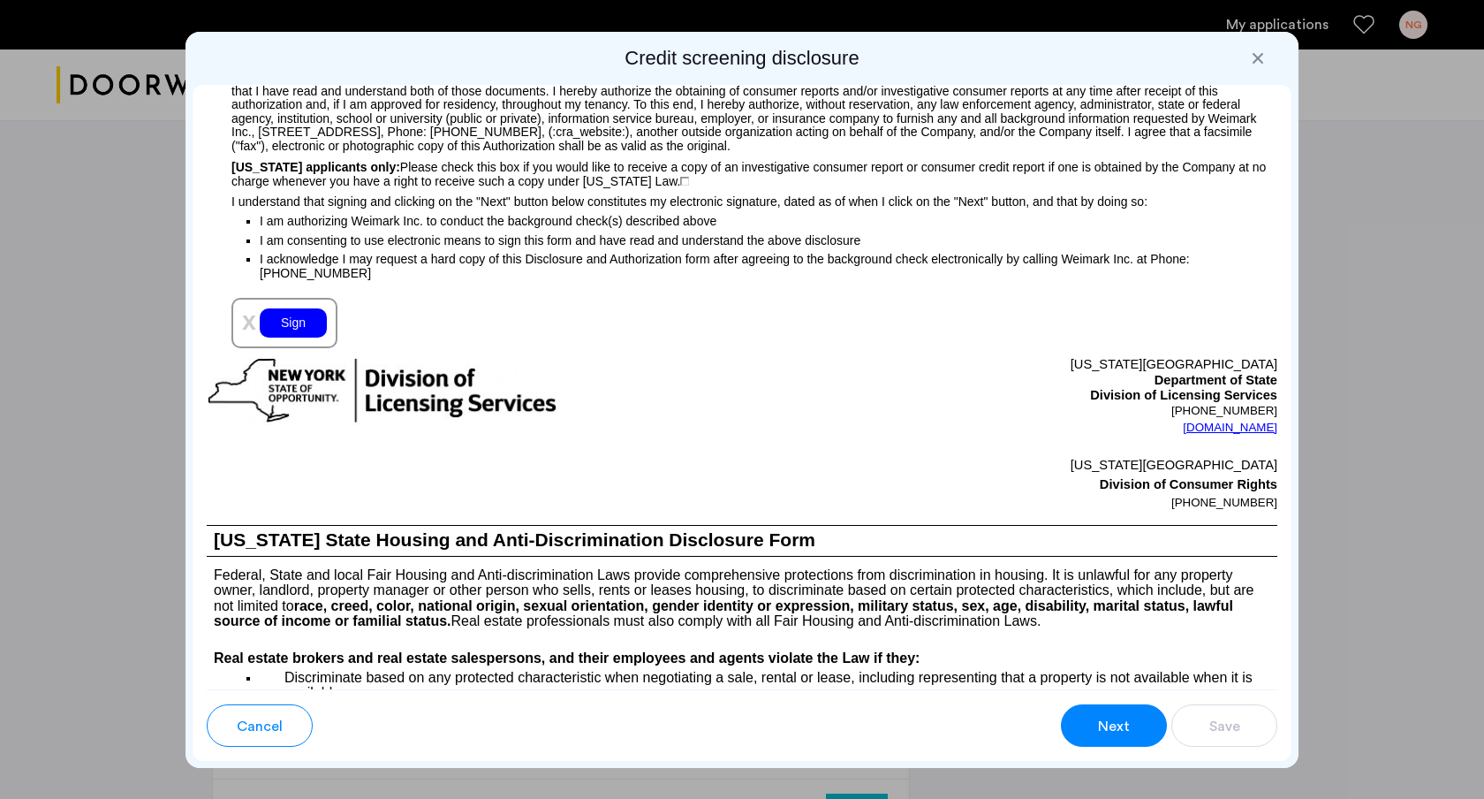
scroll to position [1845, 0]
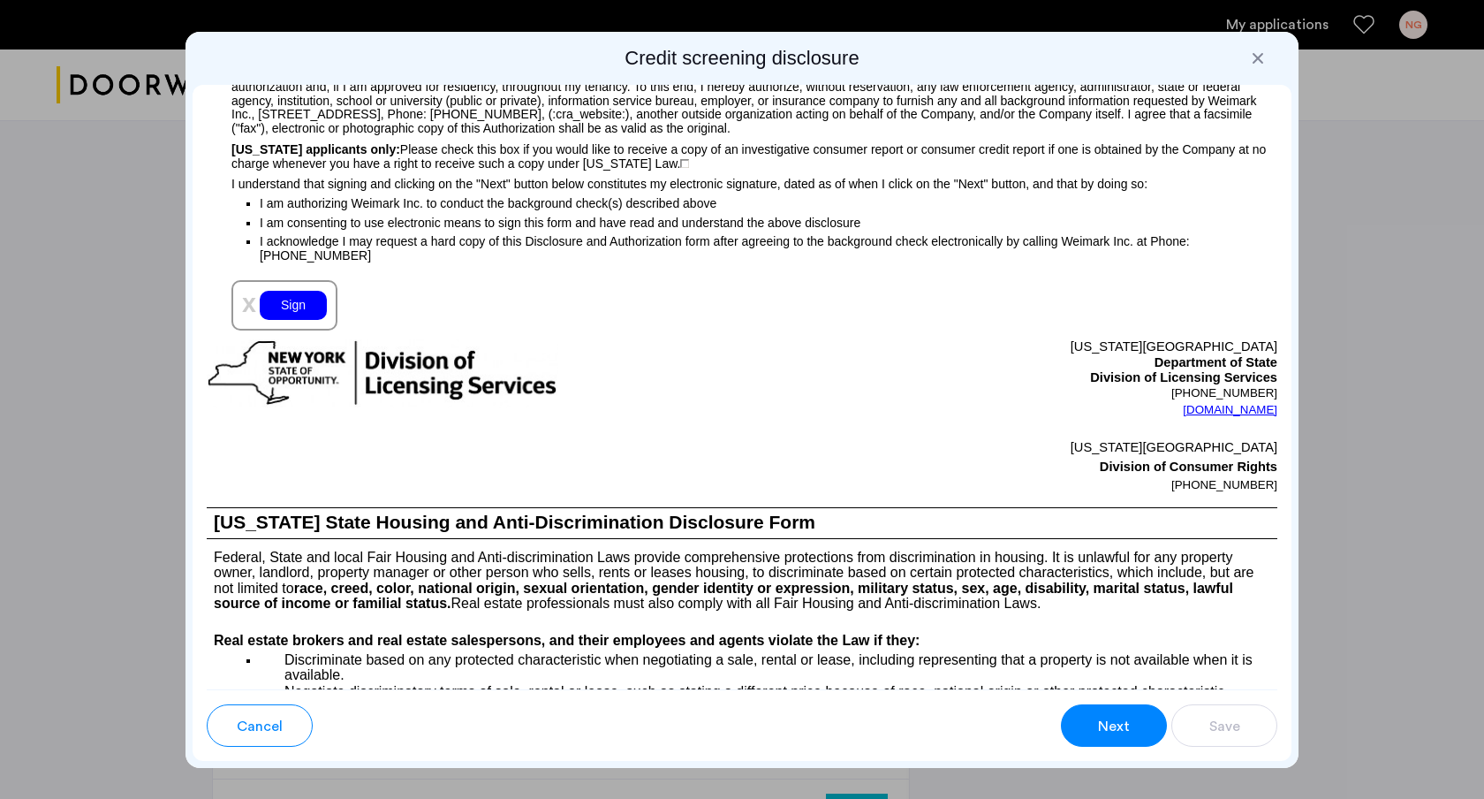
click at [317, 311] on div "Sign" at bounding box center [293, 305] width 67 height 29
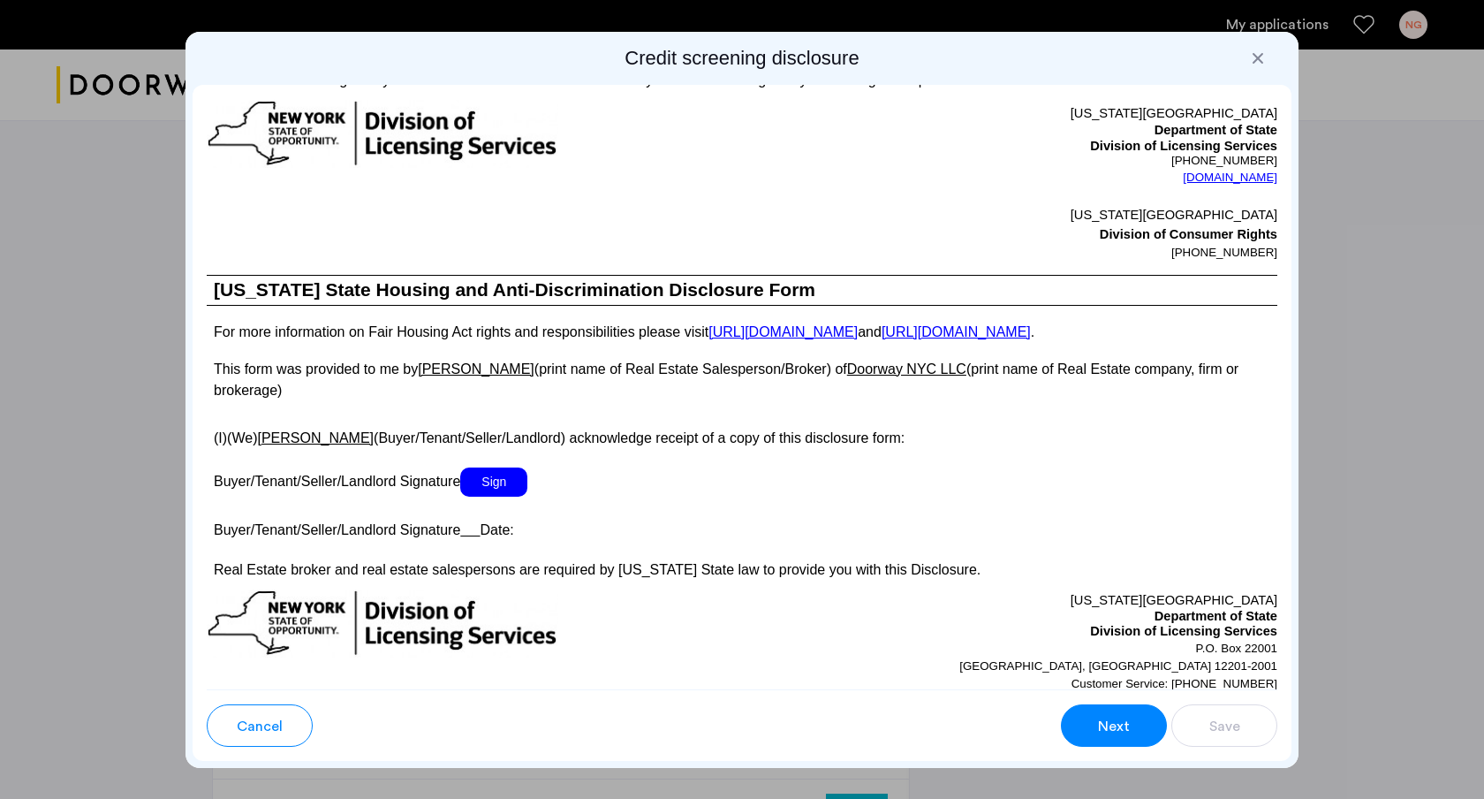
scroll to position [2895, 0]
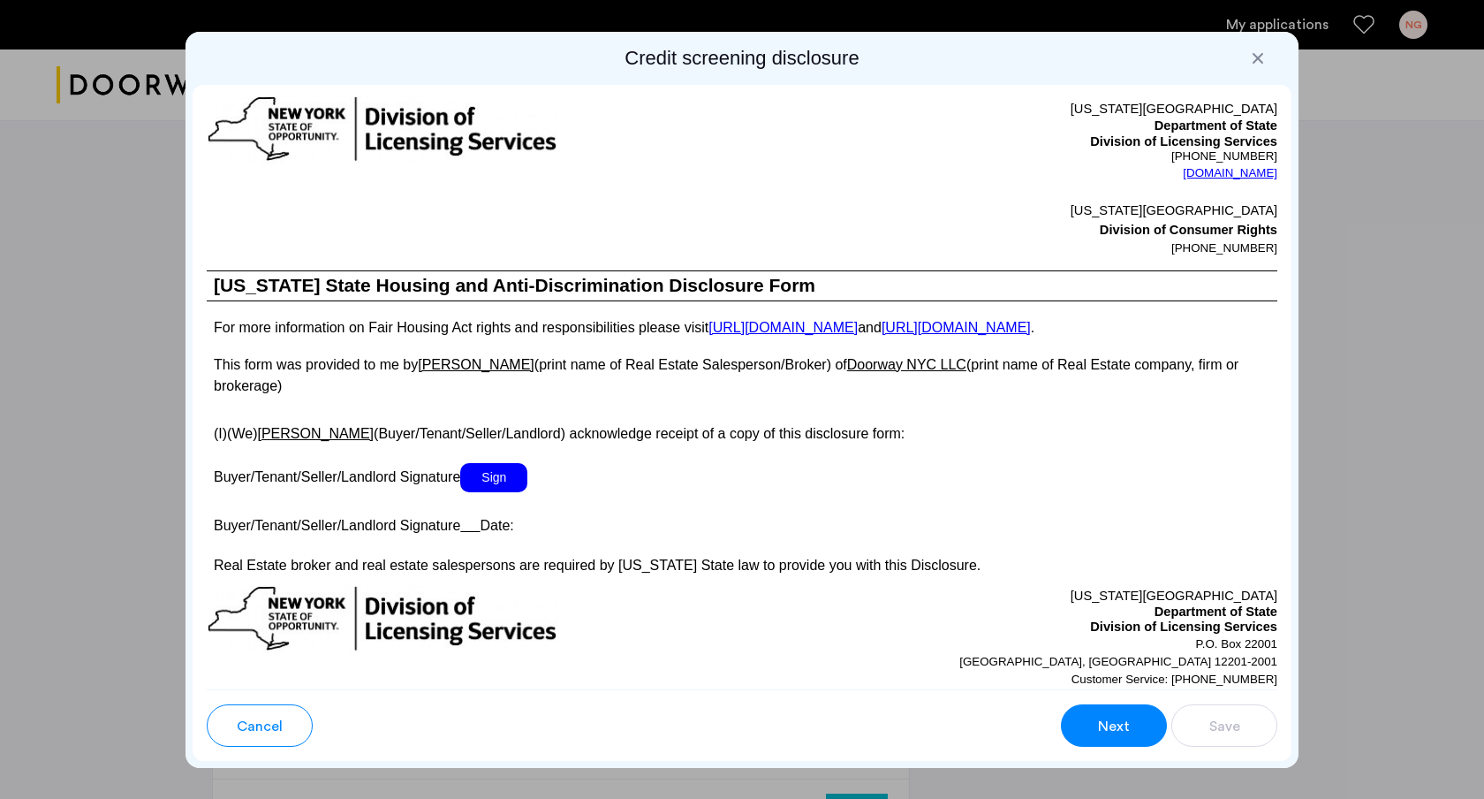
click at [496, 476] on span "Sign" at bounding box center [493, 477] width 67 height 29
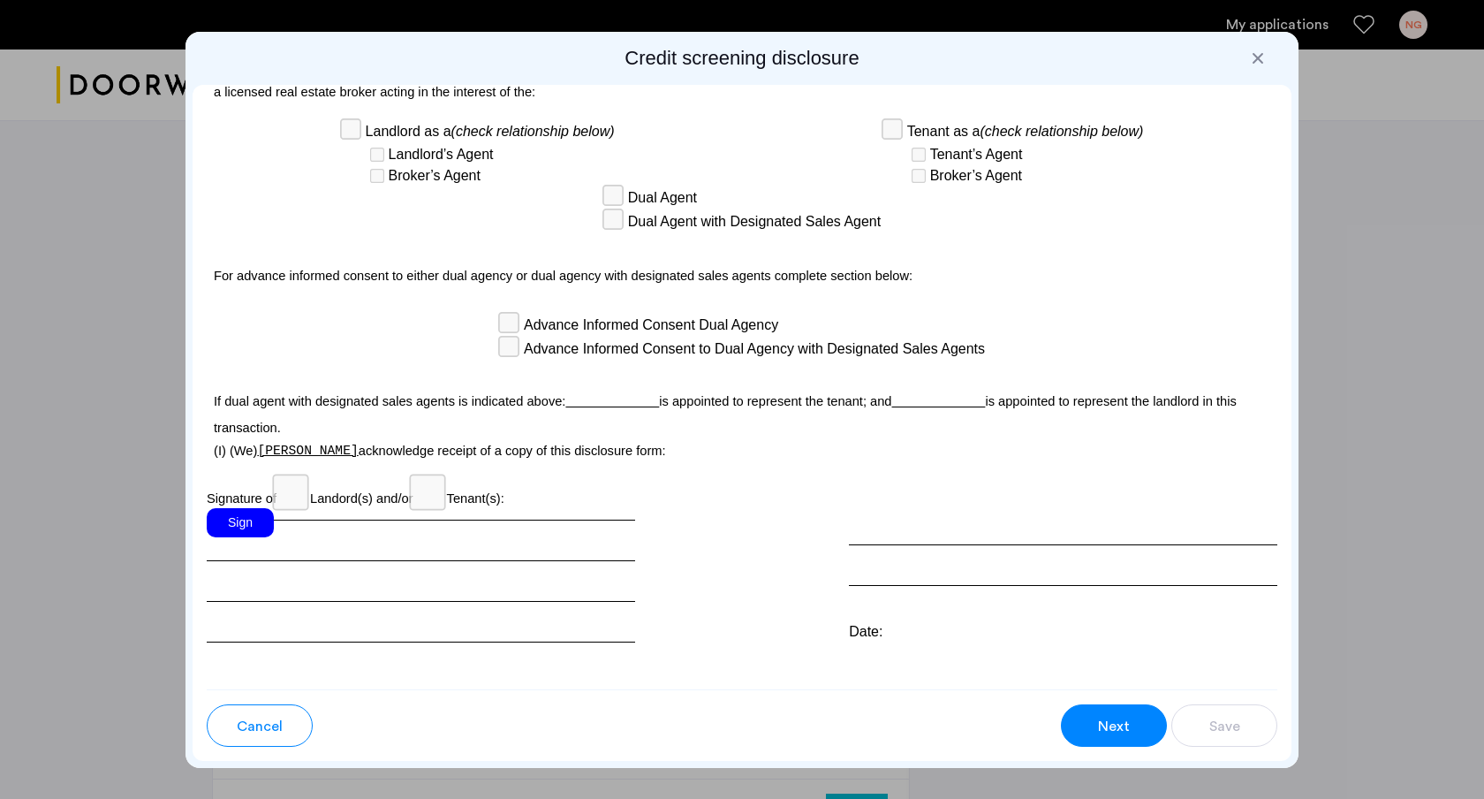
scroll to position [4762, 0]
click at [264, 507] on div "Sign" at bounding box center [240, 521] width 67 height 29
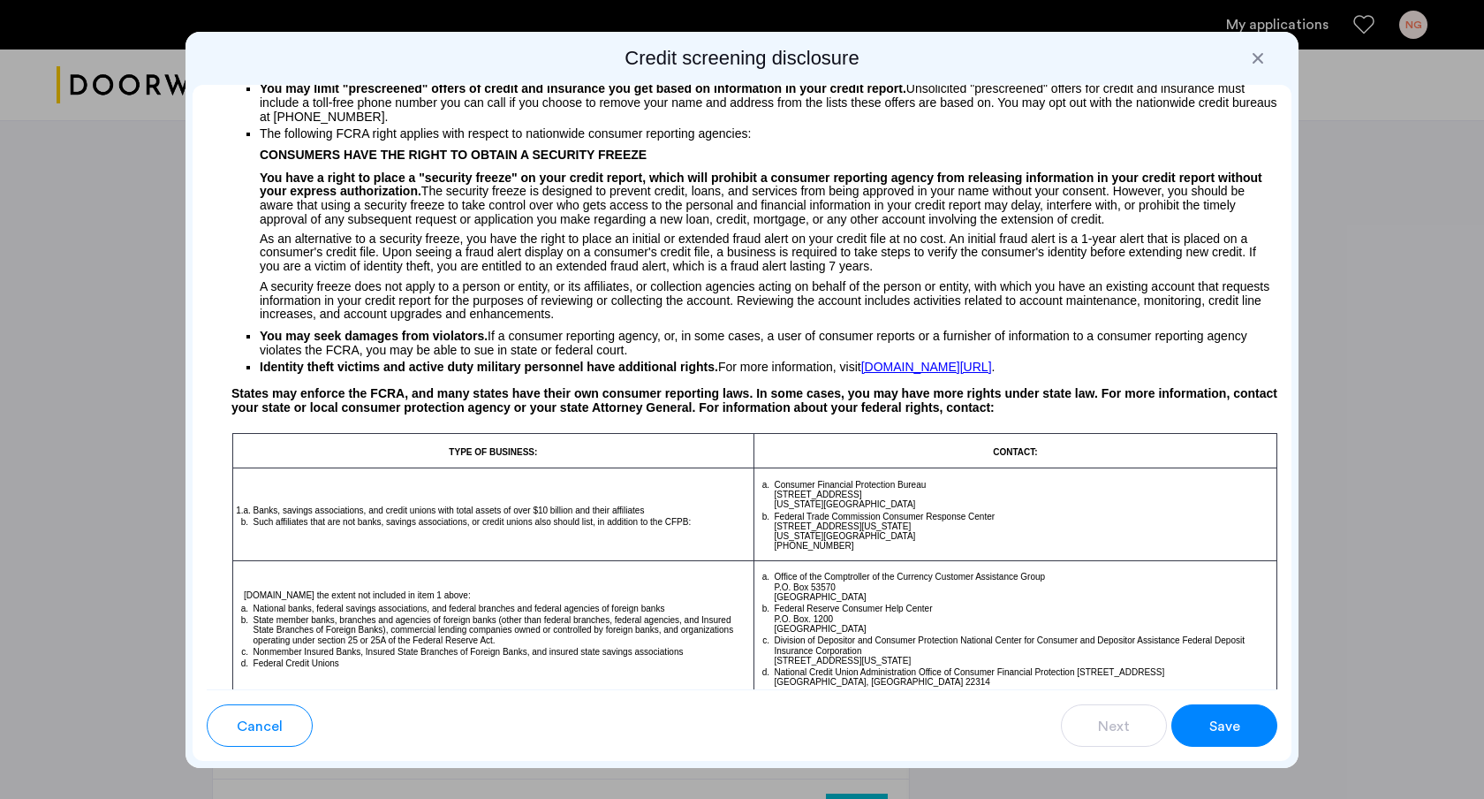
scroll to position [0, 0]
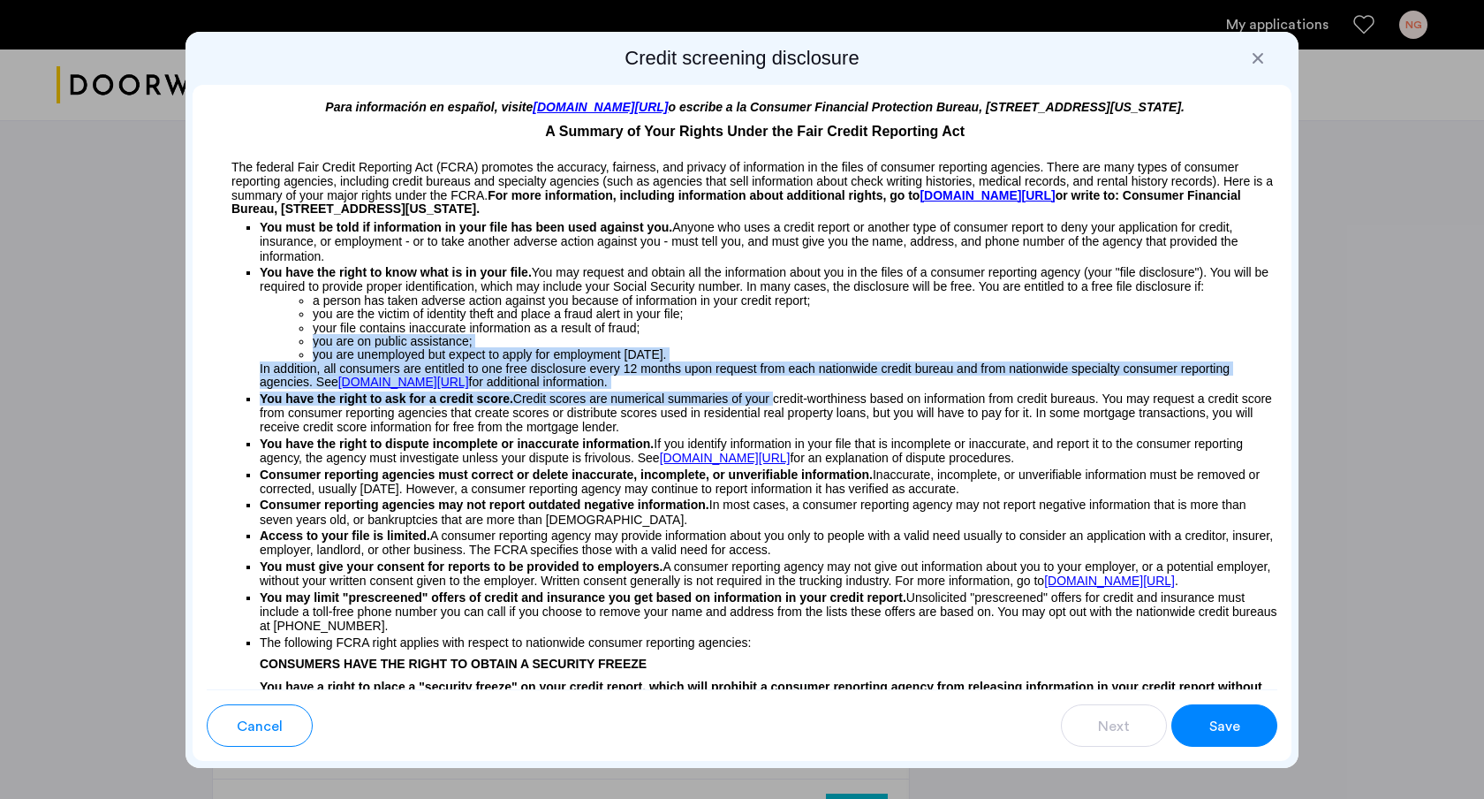
drag, startPoint x: 759, startPoint y: 325, endPoint x: 771, endPoint y: 397, distance: 72.6
click at [771, 397] on ul "You must be told if information in your file has been used against you. Anyone …" at bounding box center [742, 549] width 1071 height 666
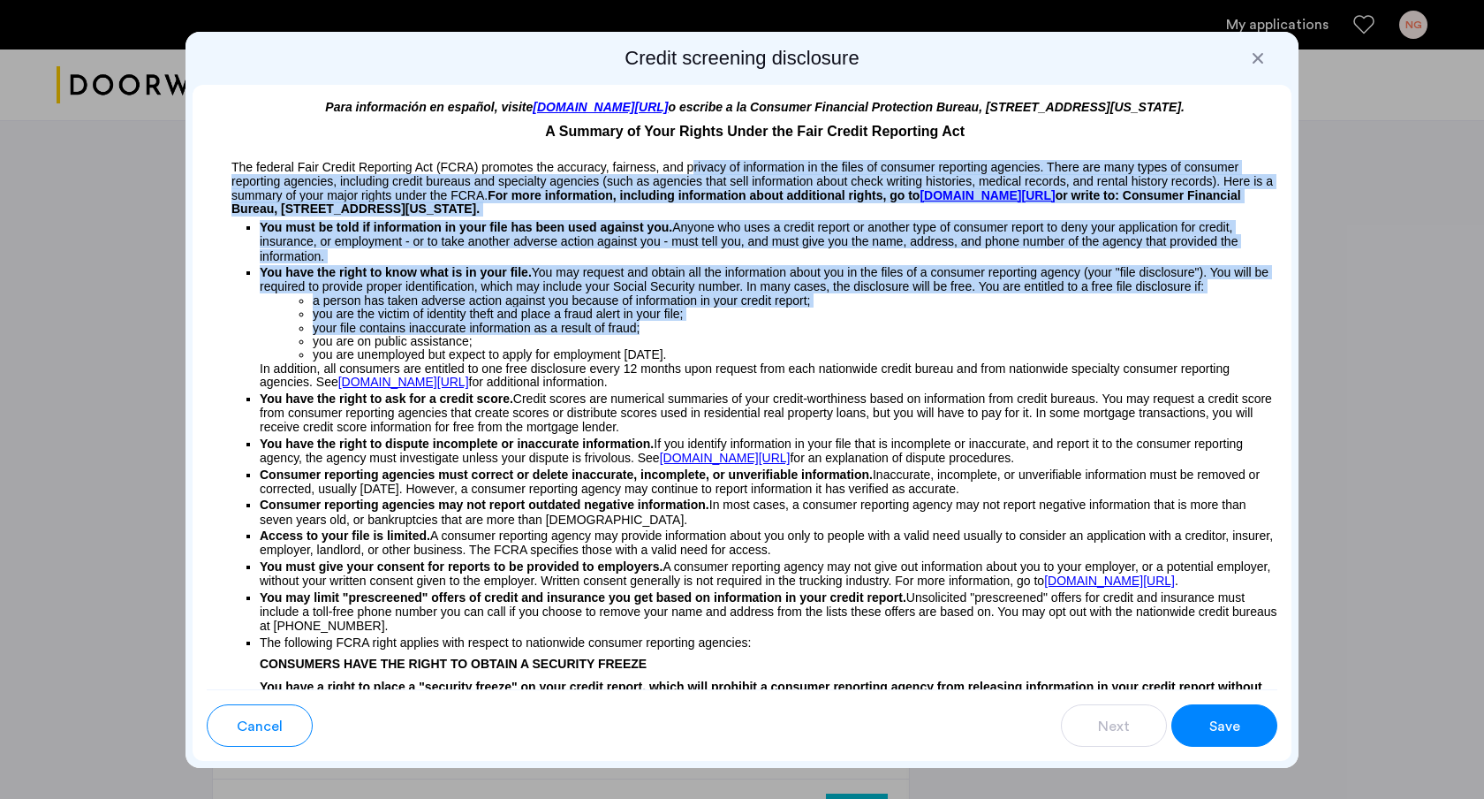
drag, startPoint x: 767, startPoint y: 326, endPoint x: 694, endPoint y: 170, distance: 171.5
click at [694, 172] on div "Para información en español, visite www.consumerfinance.gov/learnmore o escribe…" at bounding box center [742, 387] width 1099 height 604
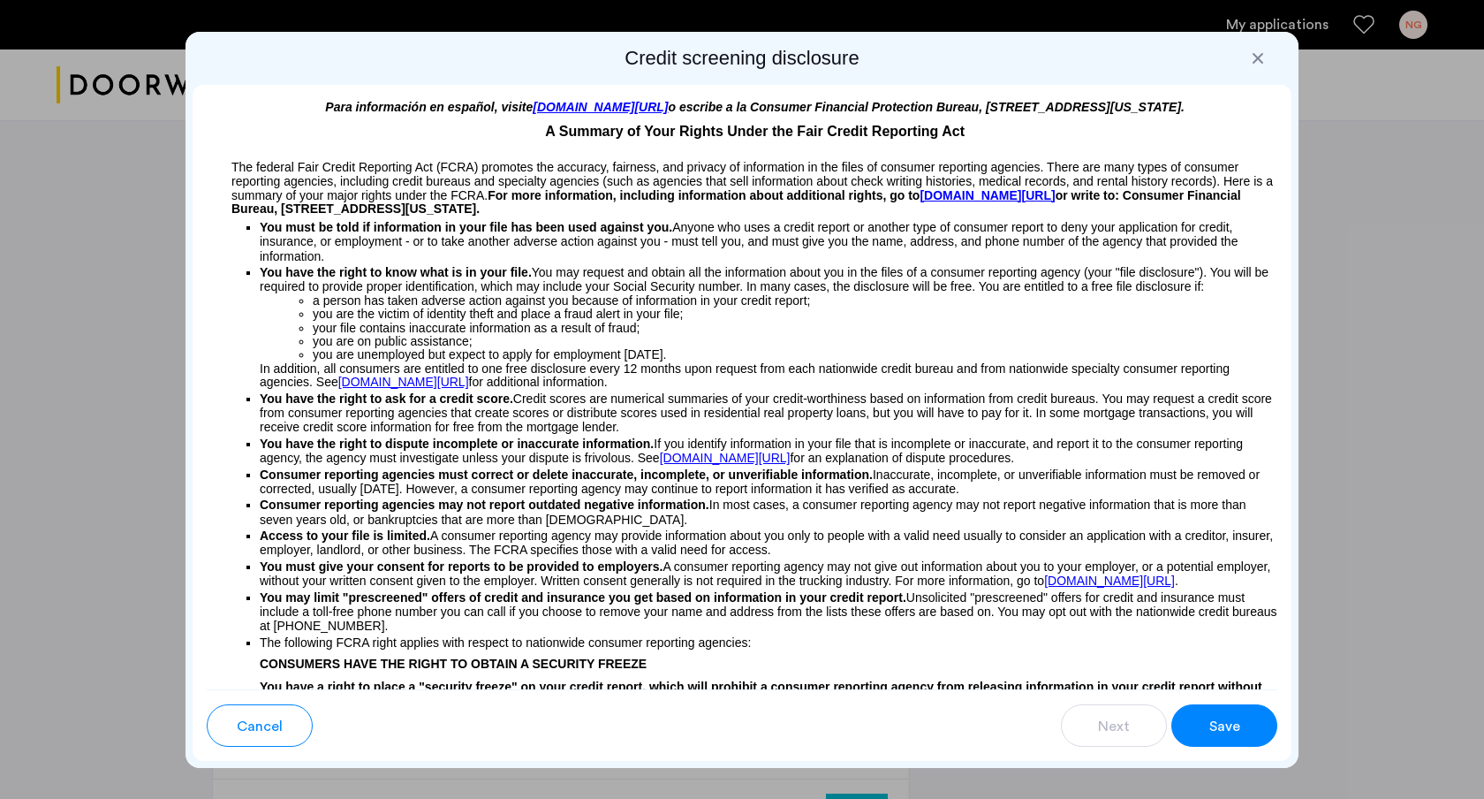
click at [687, 155] on p at bounding box center [742, 151] width 1071 height 19
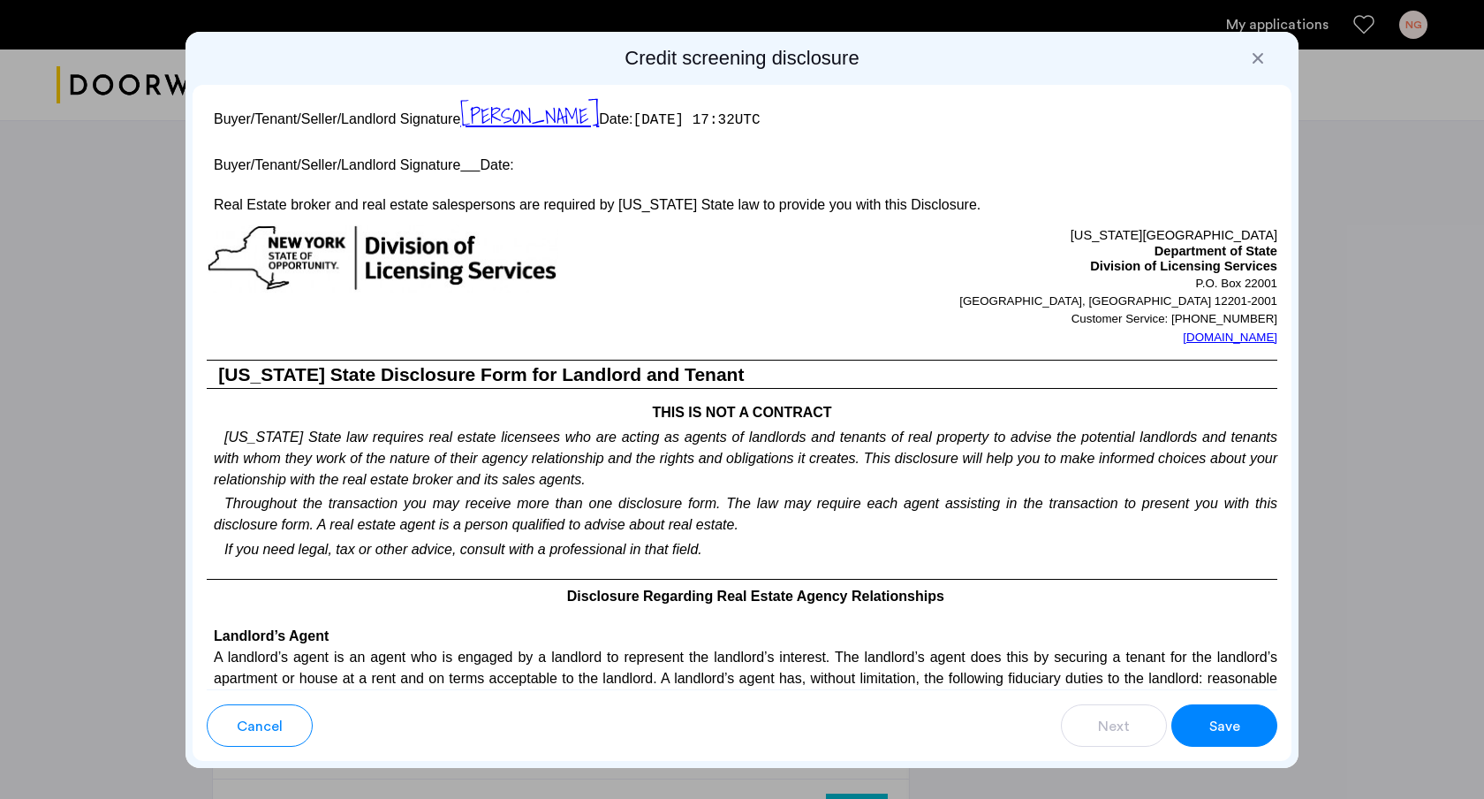
scroll to position [3284, 0]
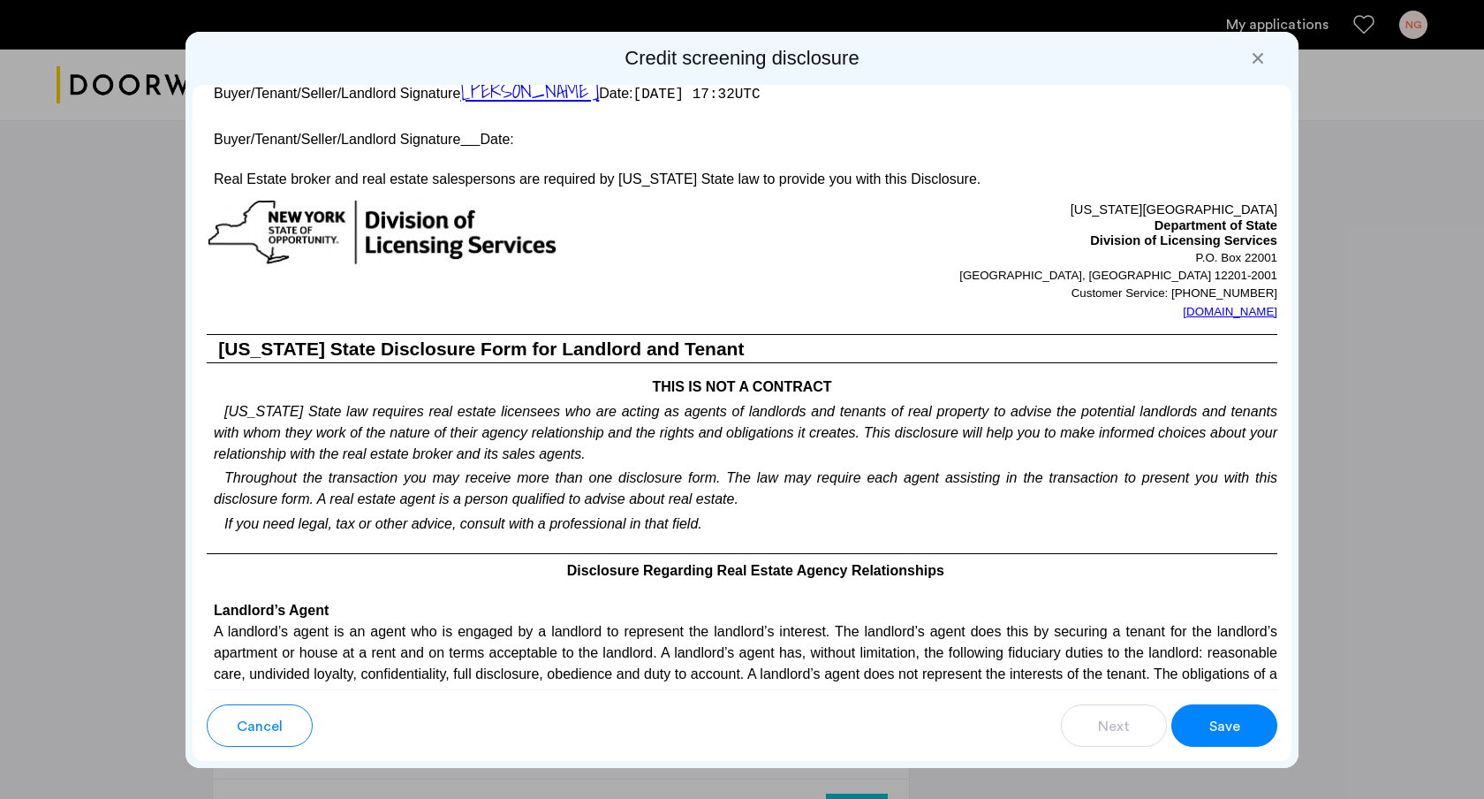
click at [1215, 716] on span "Save" at bounding box center [1224, 726] width 31 height 21
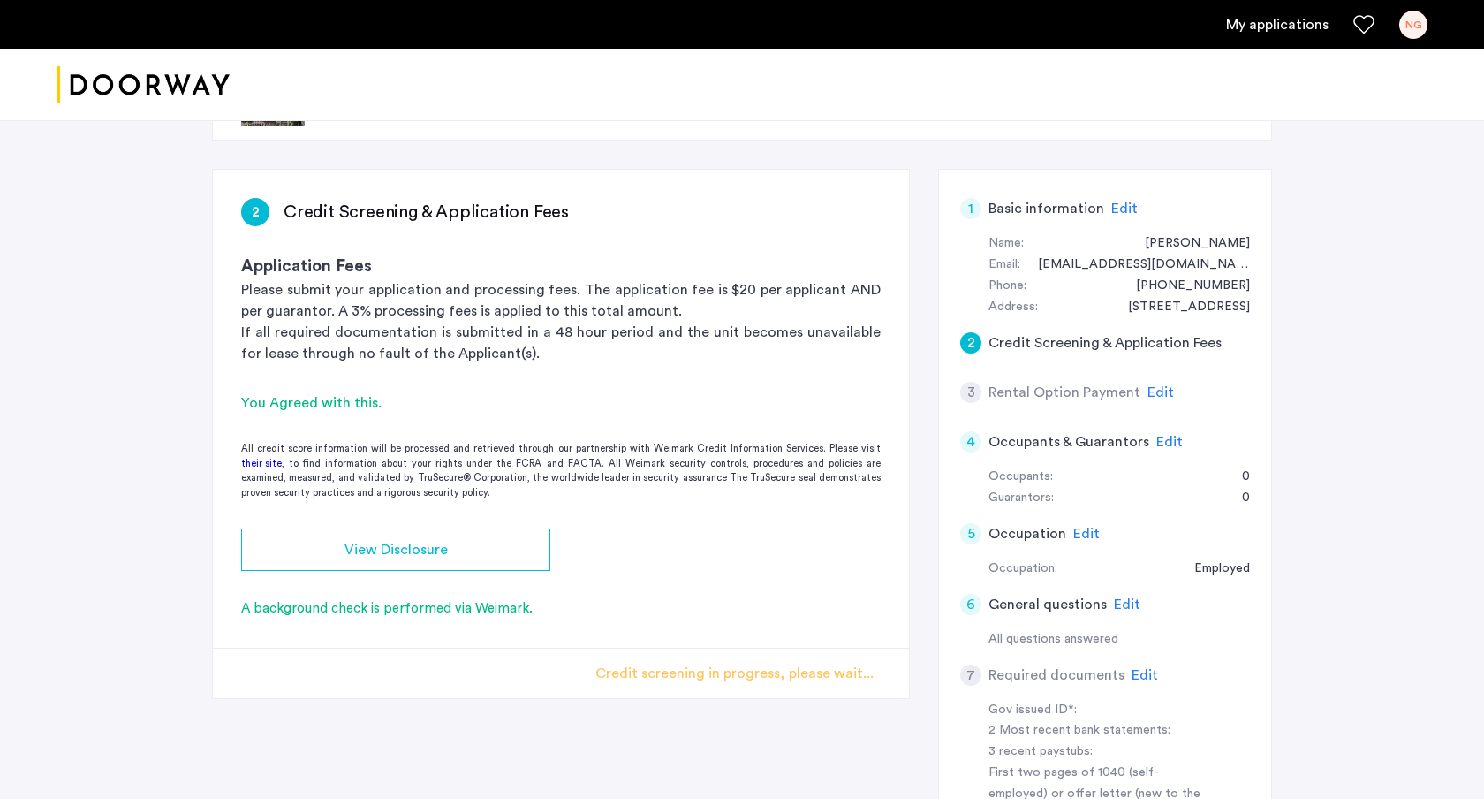
scroll to position [0, 0]
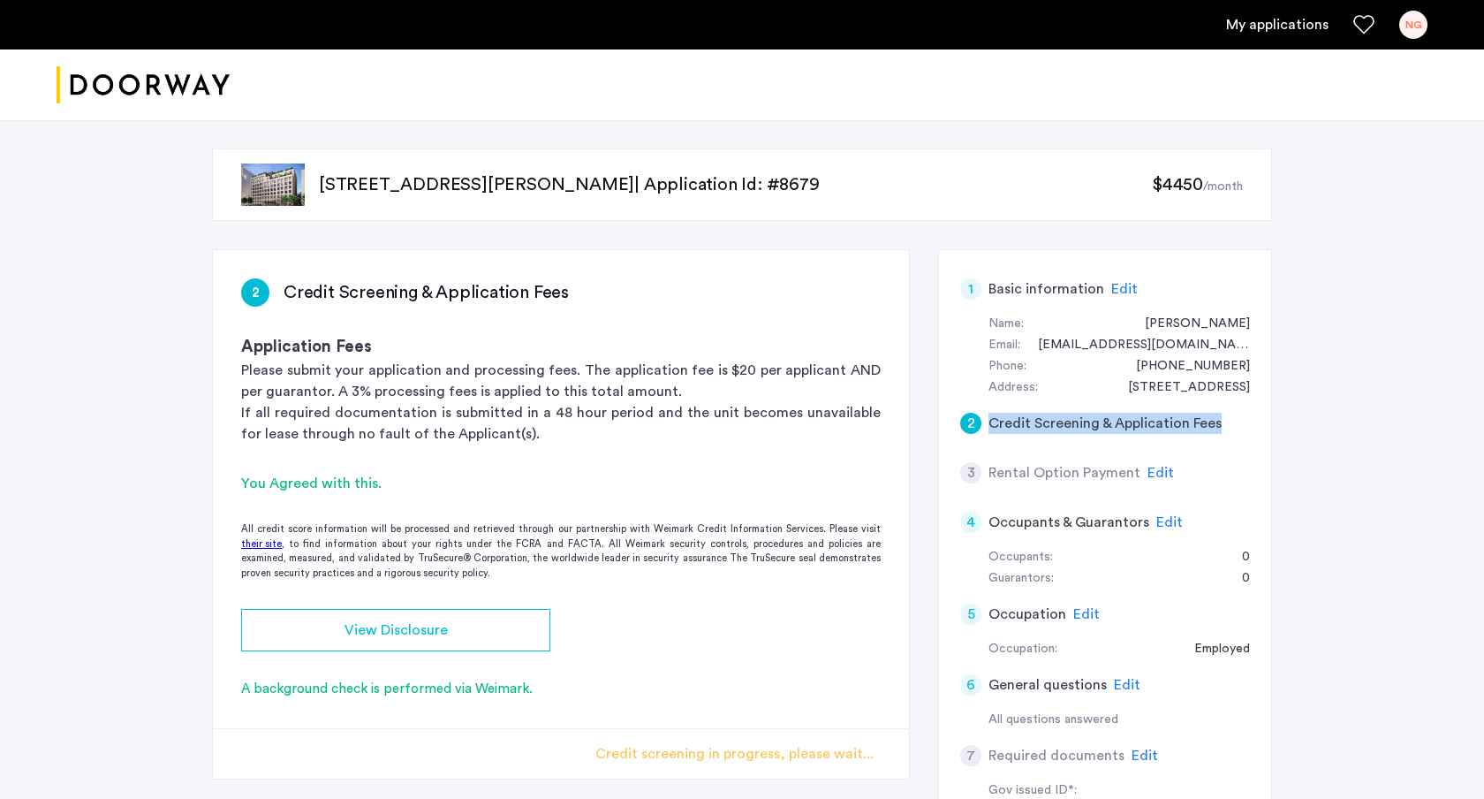
drag, startPoint x: 1064, startPoint y: 404, endPoint x: 1246, endPoint y: 424, distance: 184.0
click at [1246, 424] on div "2 Credit Screening & Application Fees" at bounding box center [1105, 422] width 290 height 49
click at [1117, 290] on span "Edit" at bounding box center [1124, 289] width 27 height 14
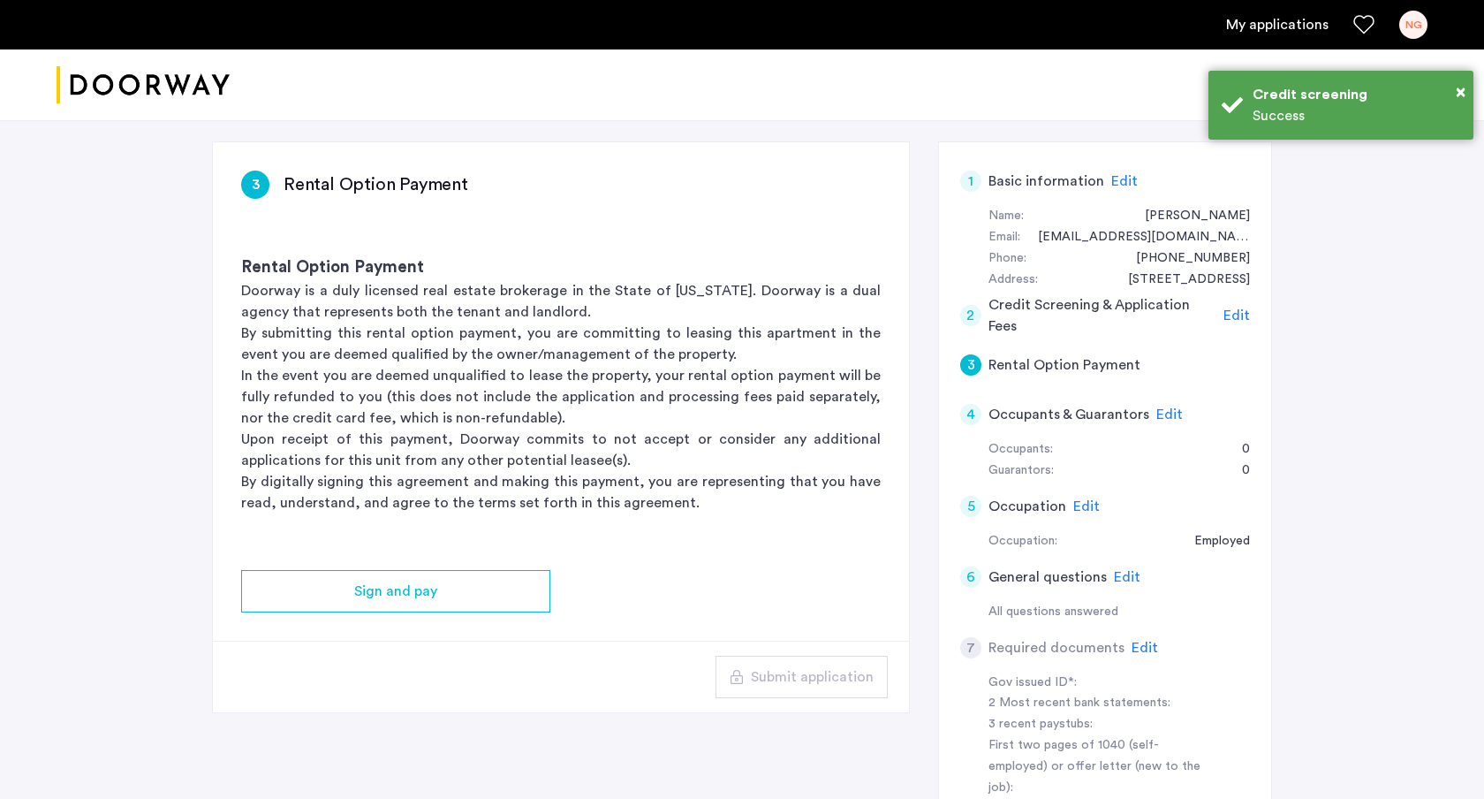
scroll to position [110, 0]
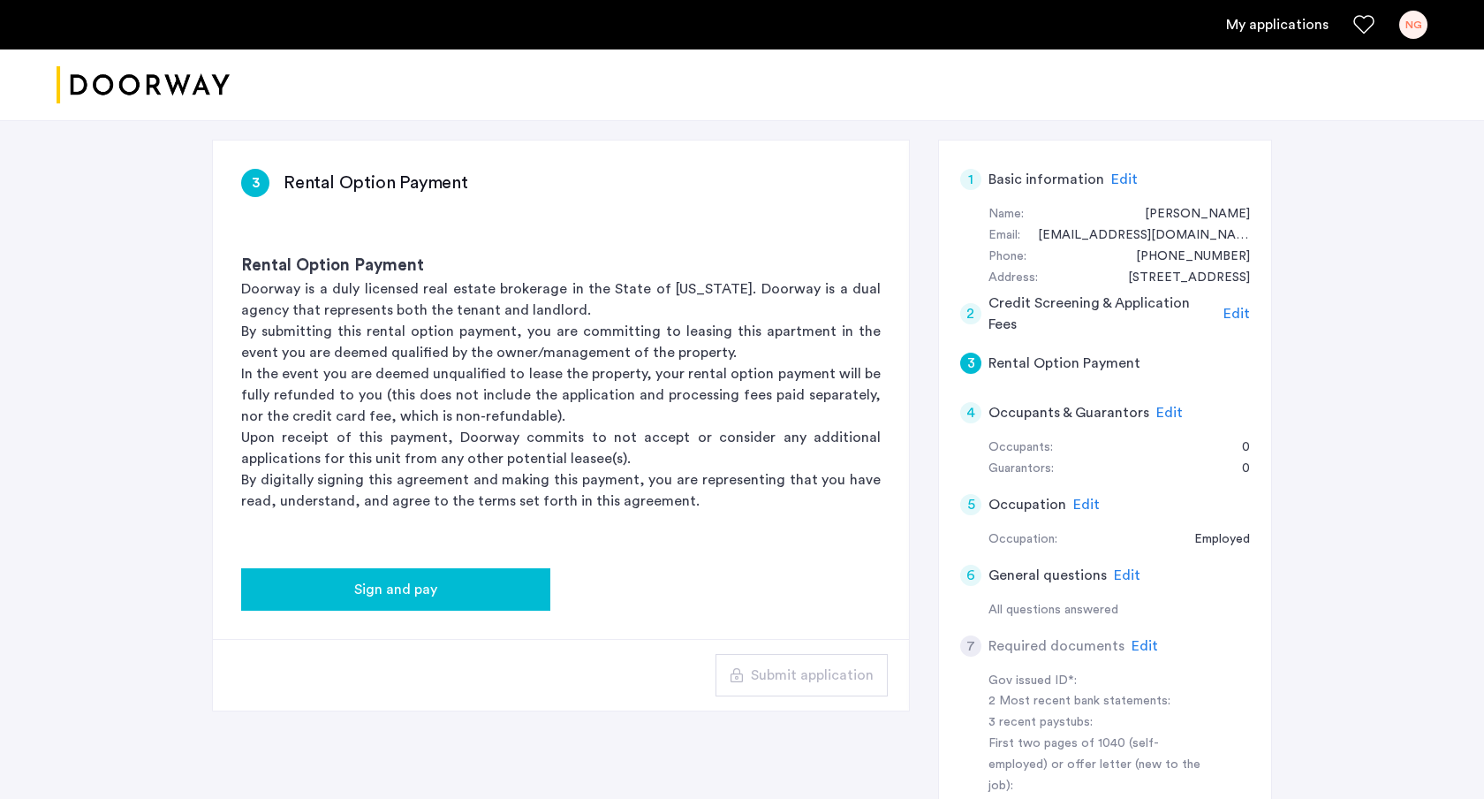
click at [363, 601] on button "Sign and pay" at bounding box center [395, 589] width 309 height 42
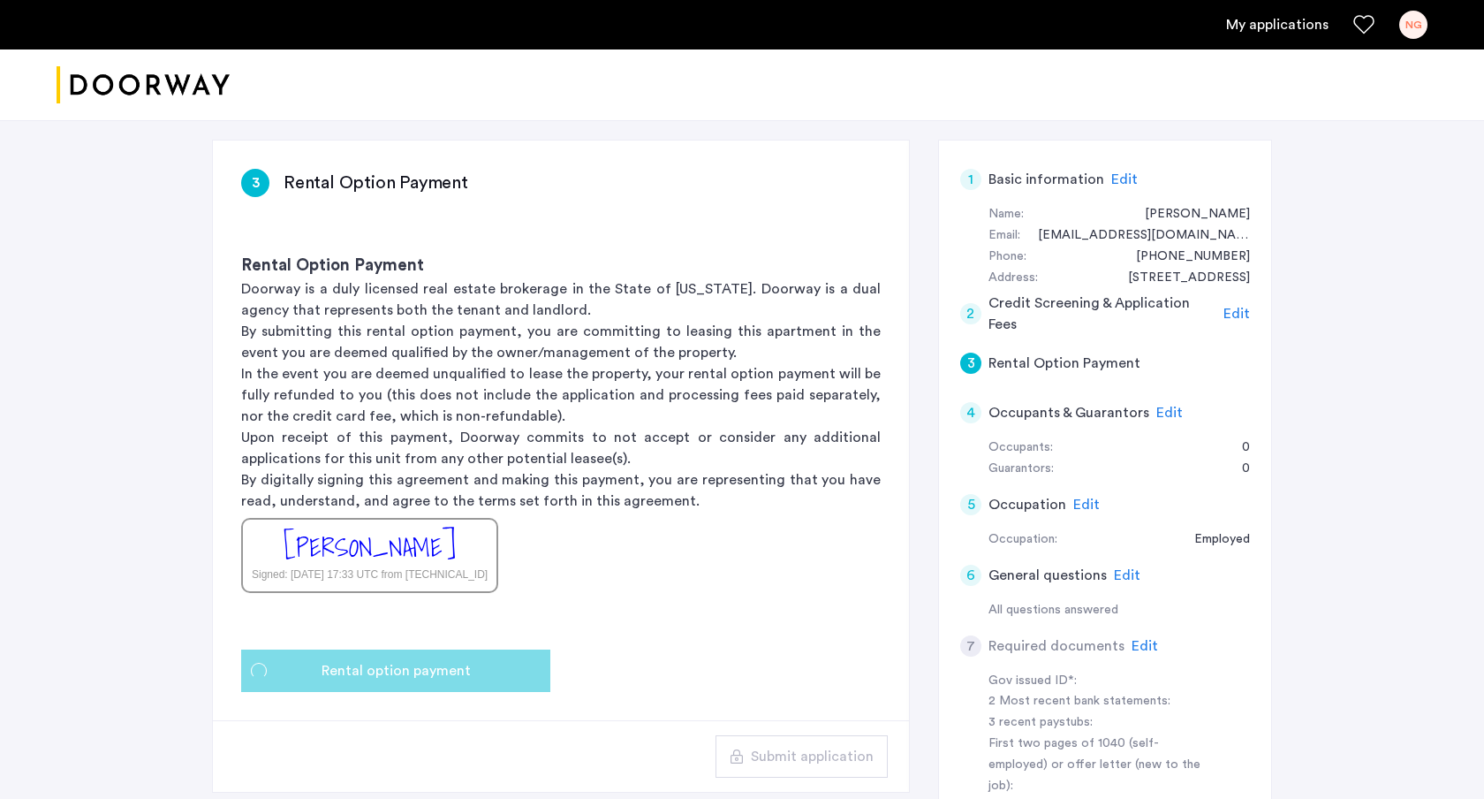
scroll to position [0, 0]
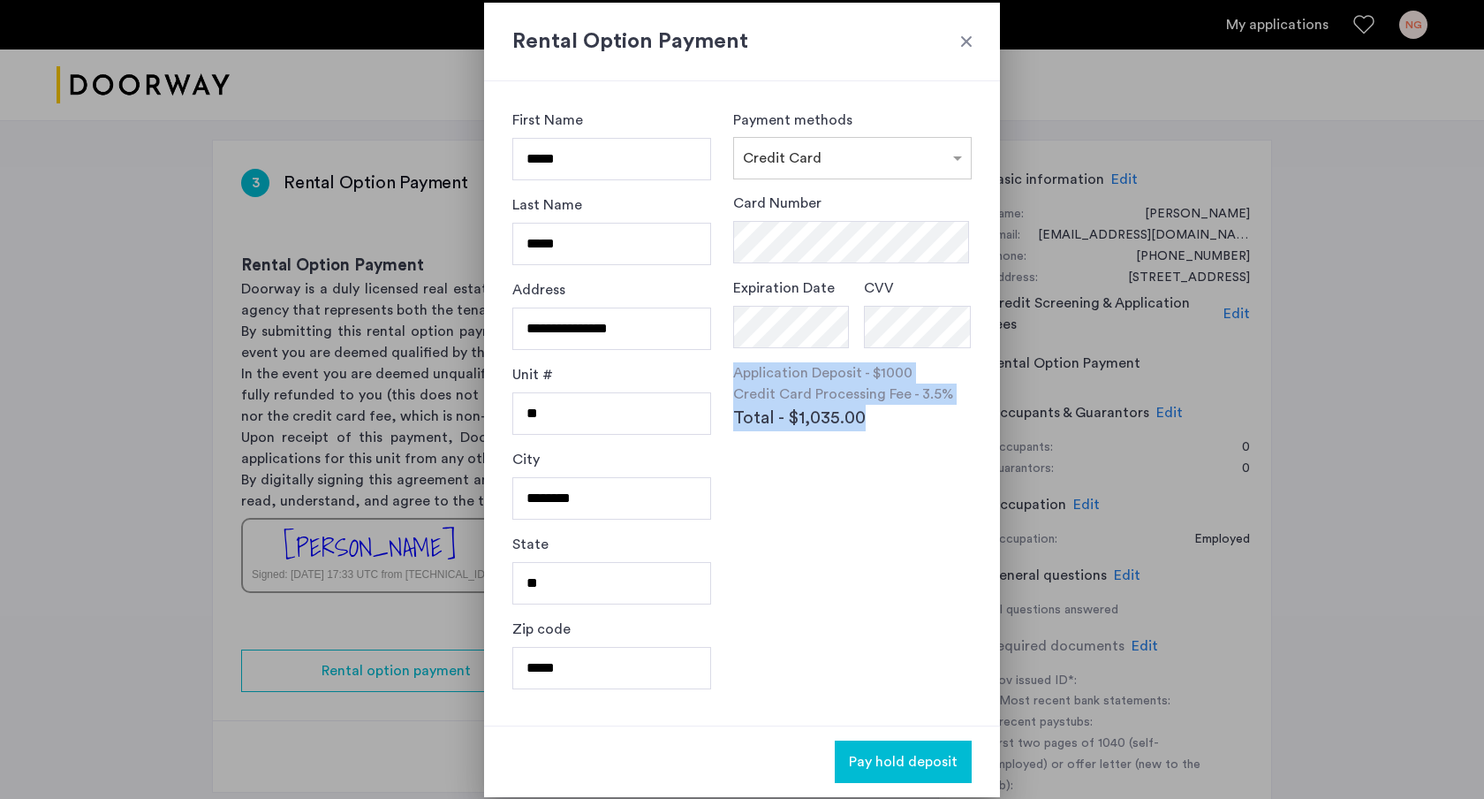
drag, startPoint x: 882, startPoint y: 418, endPoint x: 733, endPoint y: 375, distance: 155.4
click at [733, 376] on div "**********" at bounding box center [742, 403] width 516 height 644
click at [733, 375] on div "**********" at bounding box center [742, 403] width 516 height 644
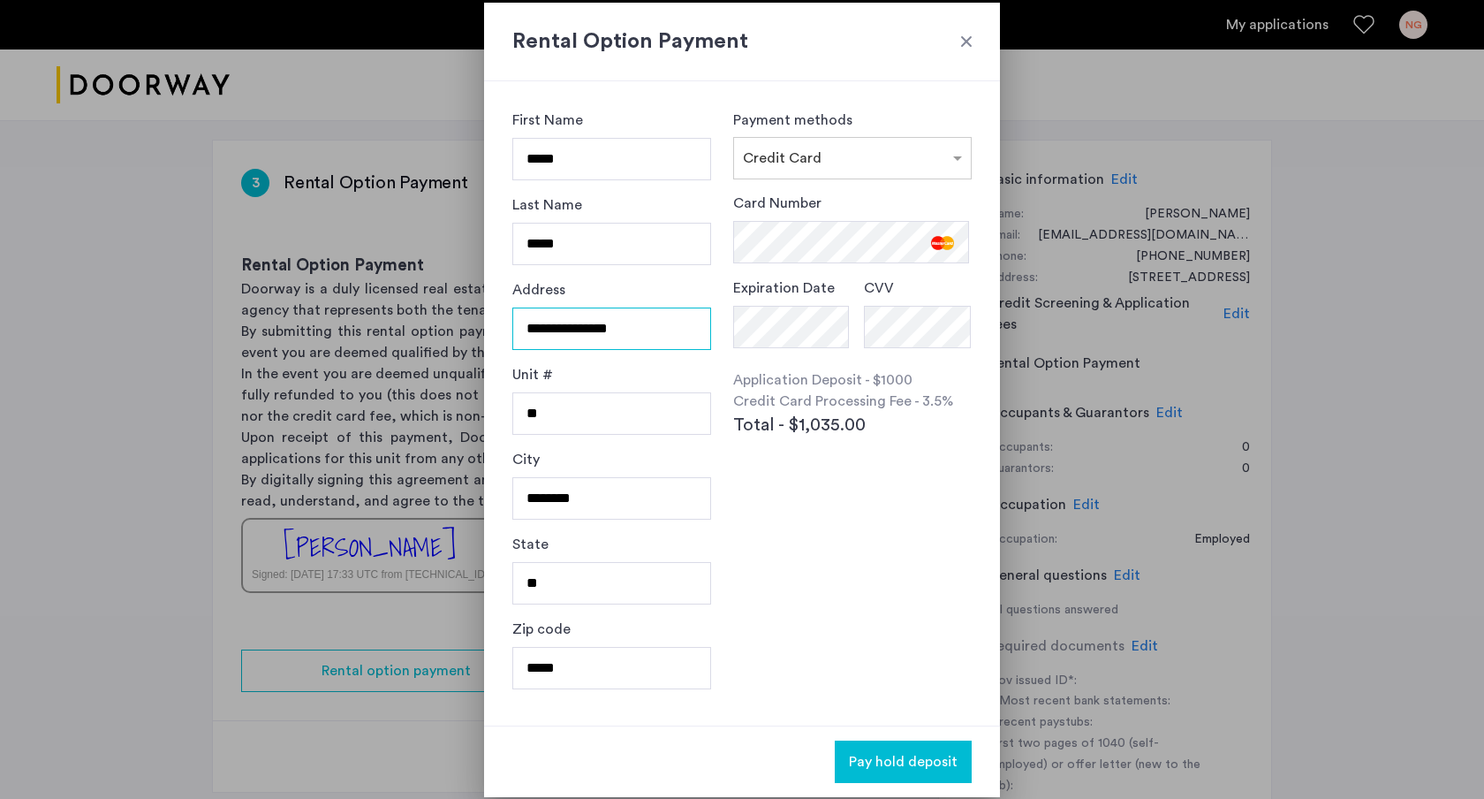
drag, startPoint x: 670, startPoint y: 341, endPoint x: 515, endPoint y: 329, distance: 156.0
click at [516, 332] on input "**********" at bounding box center [611, 328] width 199 height 42
type input "**********"
click at [549, 511] on input "********" at bounding box center [611, 498] width 199 height 42
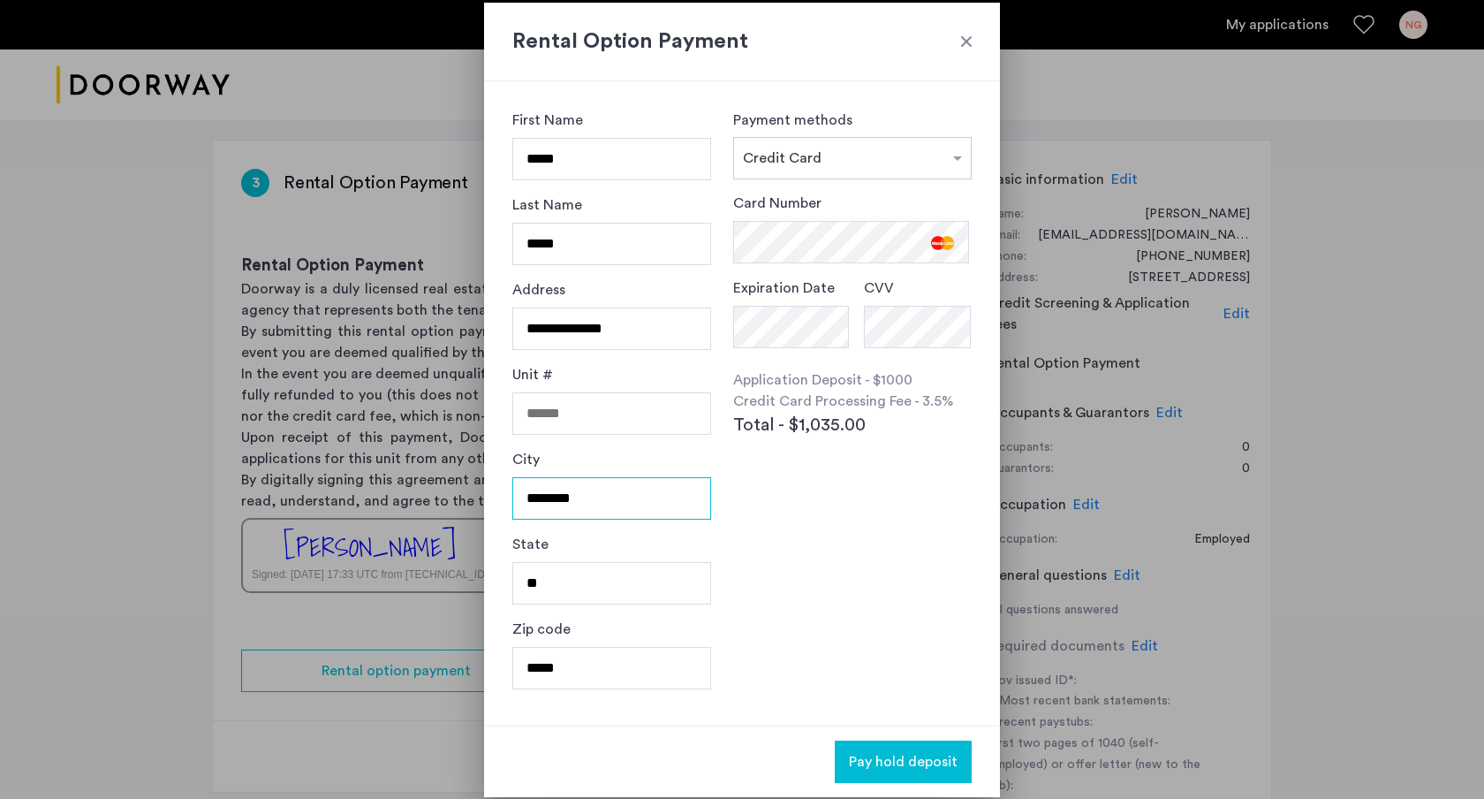
click at [549, 511] on input "********" at bounding box center [611, 498] width 199 height 42
type input "**********"
type input "**"
type input "*****"
click at [741, 512] on div "Card Number Expiration Date CVV Application Deposit - $1000 Credit Card Process…" at bounding box center [852, 355] width 239 height 325
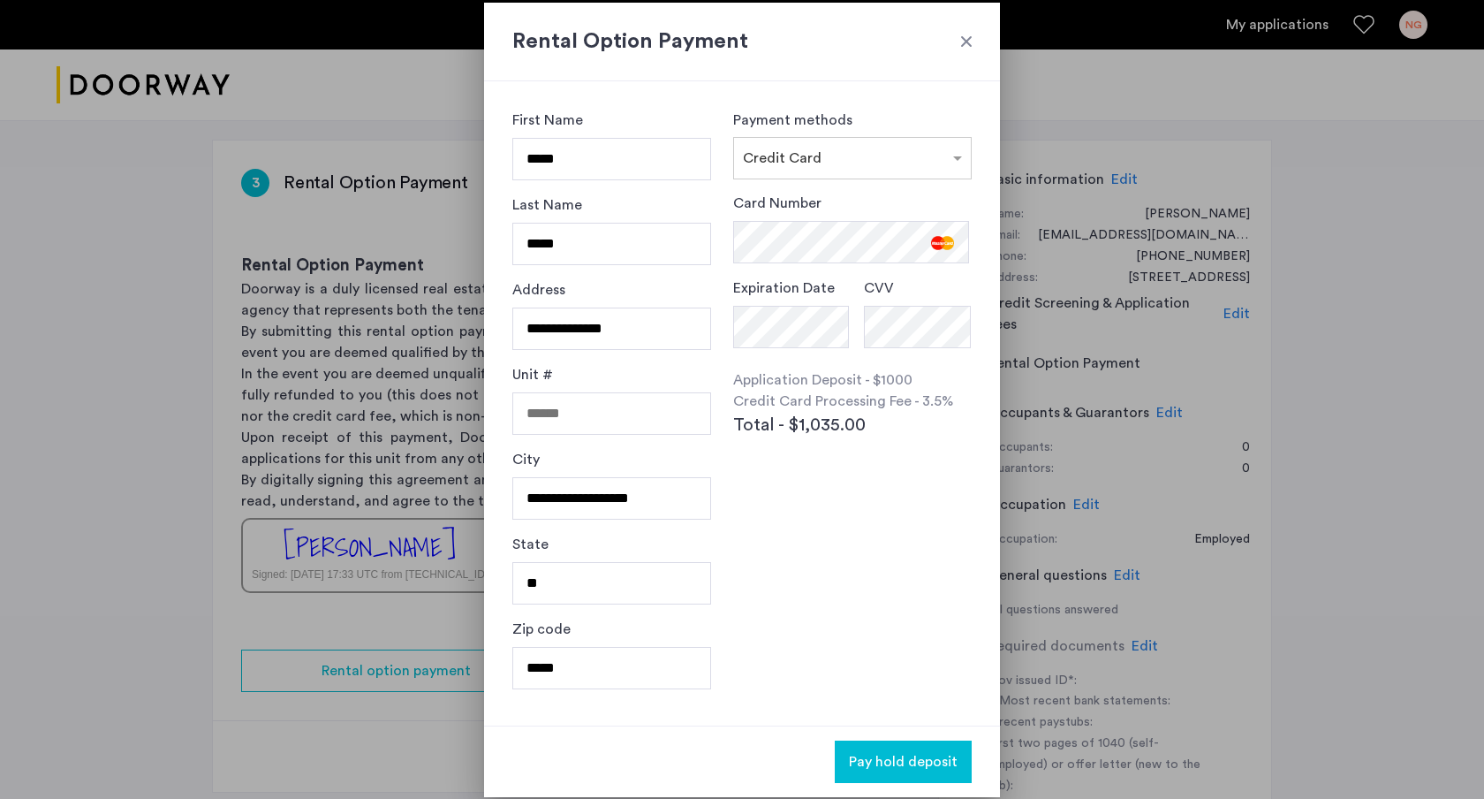
click at [720, 265] on div "**********" at bounding box center [742, 403] width 516 height 644
drag, startPoint x: 732, startPoint y: 192, endPoint x: 826, endPoint y: 197, distance: 93.8
click at [825, 197] on div "**********" at bounding box center [742, 403] width 516 height 644
click at [826, 197] on div "Card Number" at bounding box center [852, 228] width 239 height 71
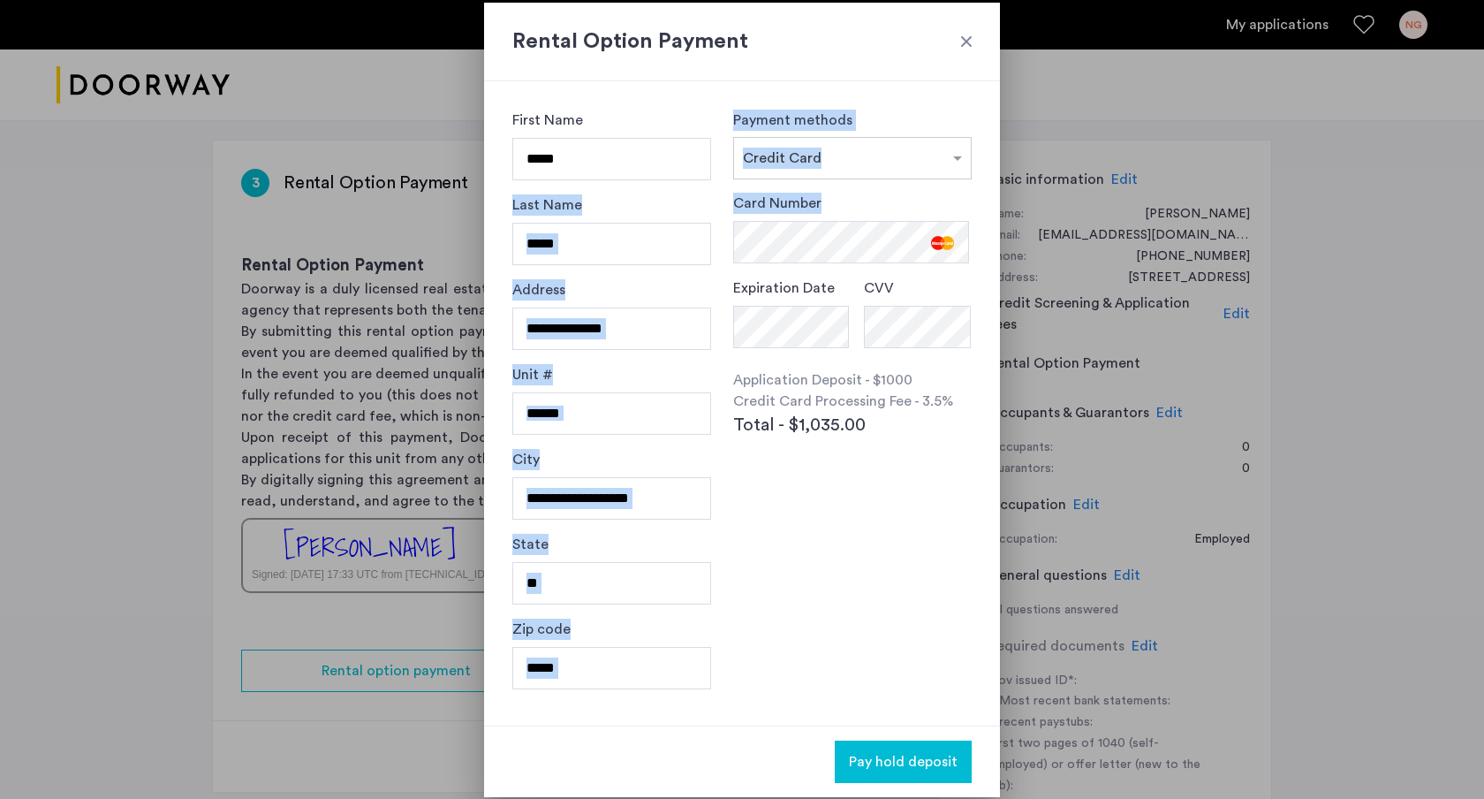
drag, startPoint x: 831, startPoint y: 197, endPoint x: 700, endPoint y: 198, distance: 131.6
click at [702, 198] on div "**********" at bounding box center [742, 403] width 516 height 644
click at [700, 198] on div "Last Name *****" at bounding box center [611, 236] width 199 height 85
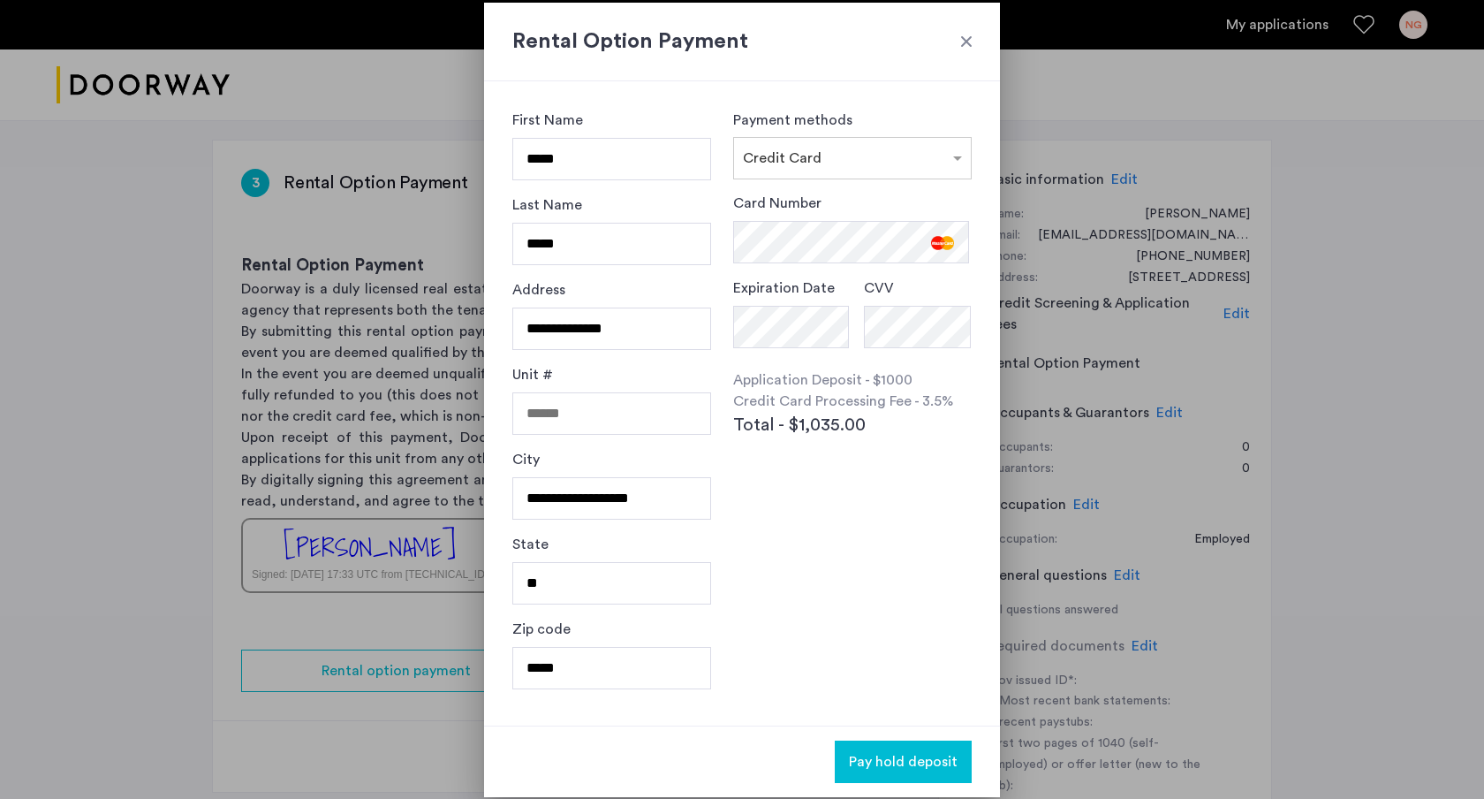
click at [865, 761] on span "Pay hold deposit" at bounding box center [903, 761] width 109 height 21
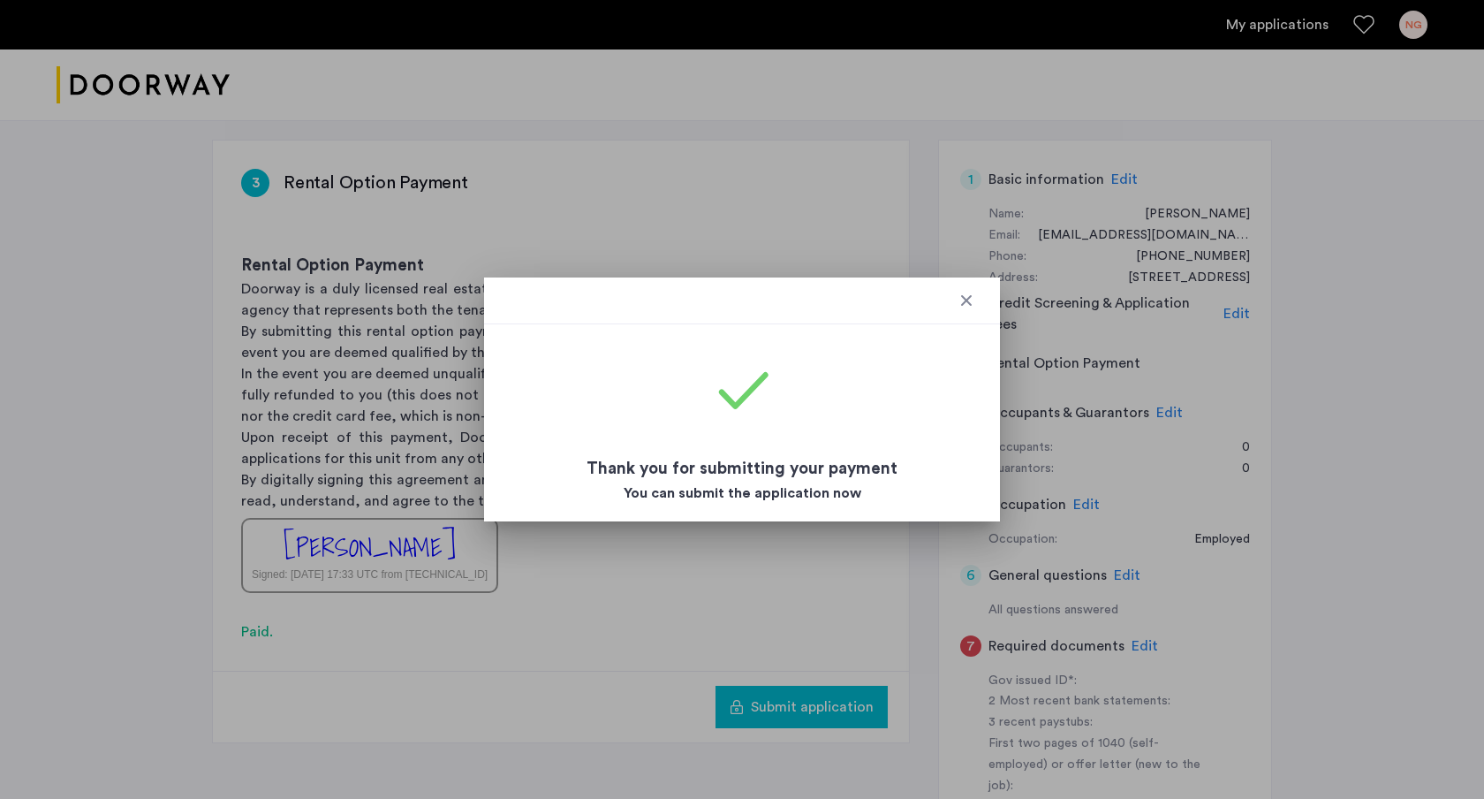
click at [966, 304] on div at bounding box center [967, 301] width 18 height 18
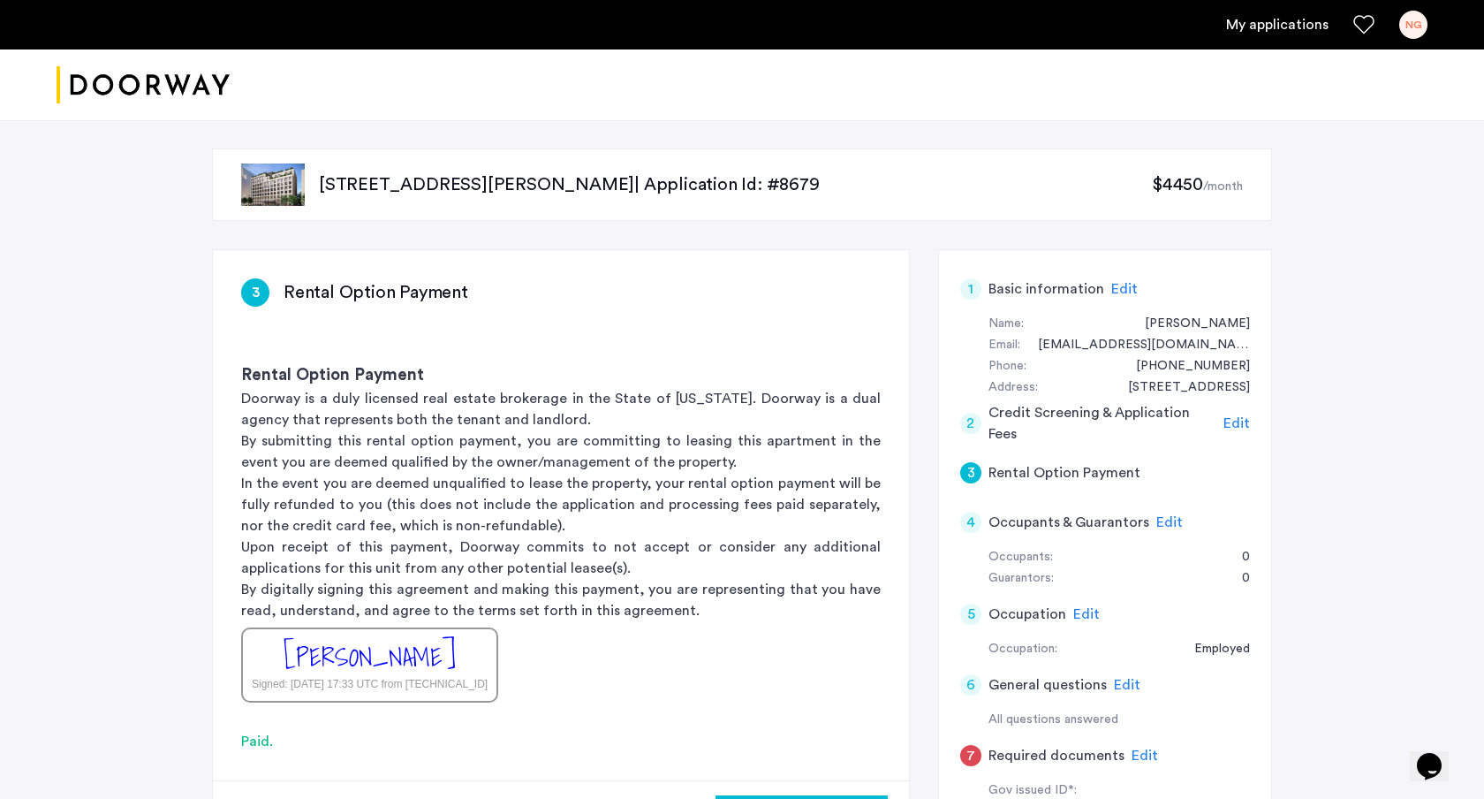
scroll to position [110, 0]
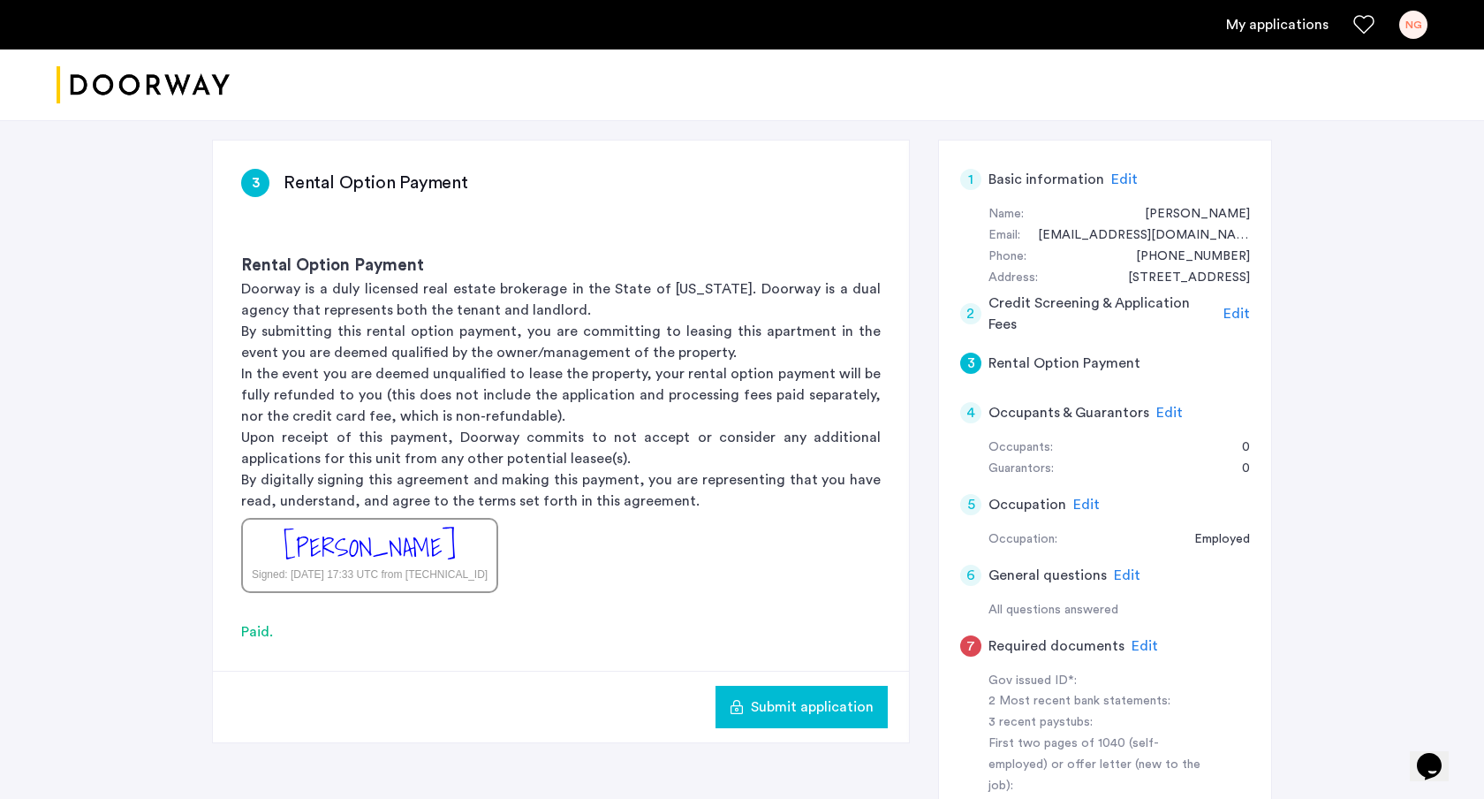
click at [1168, 416] on span "Edit" at bounding box center [1169, 412] width 27 height 14
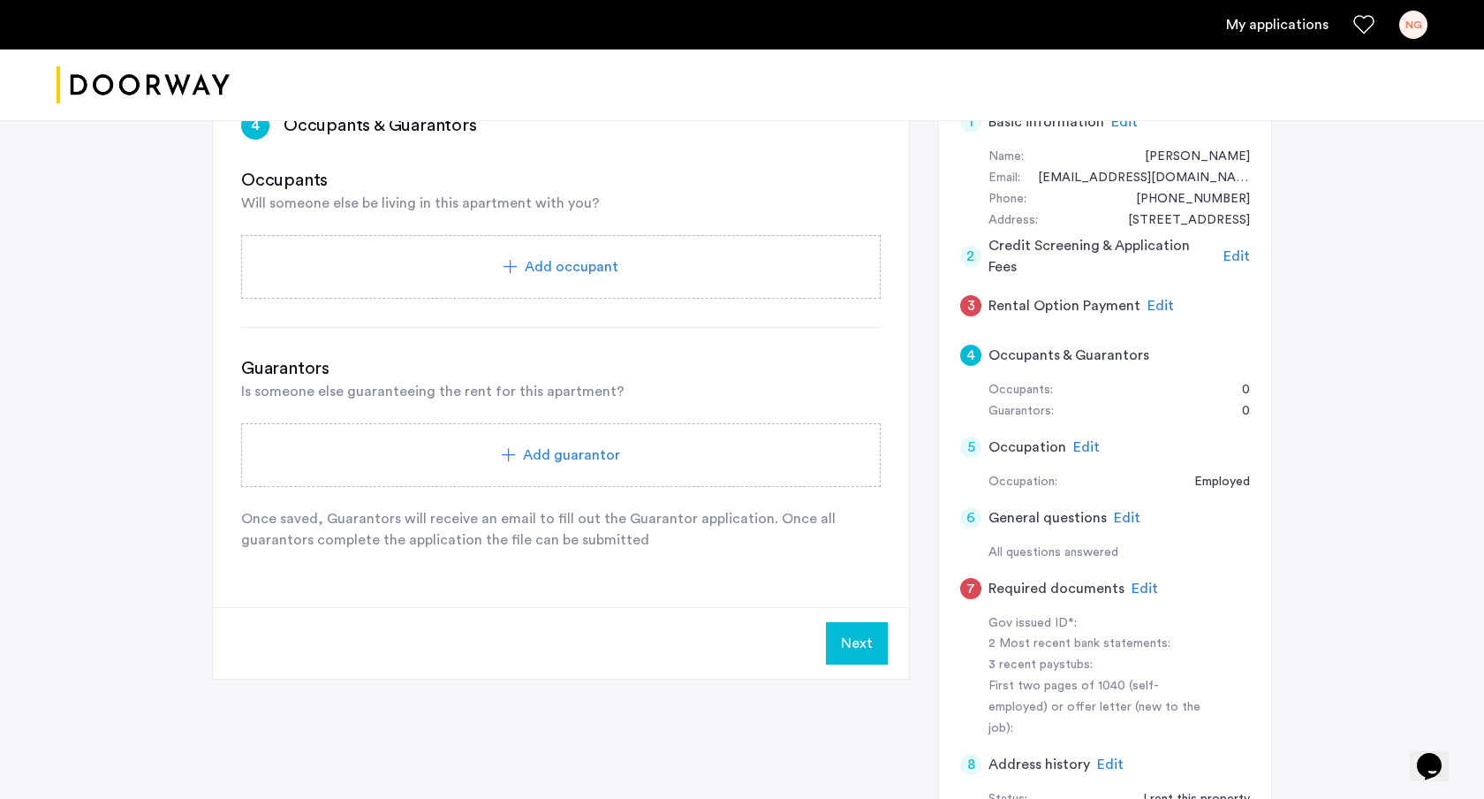
scroll to position [177, 0]
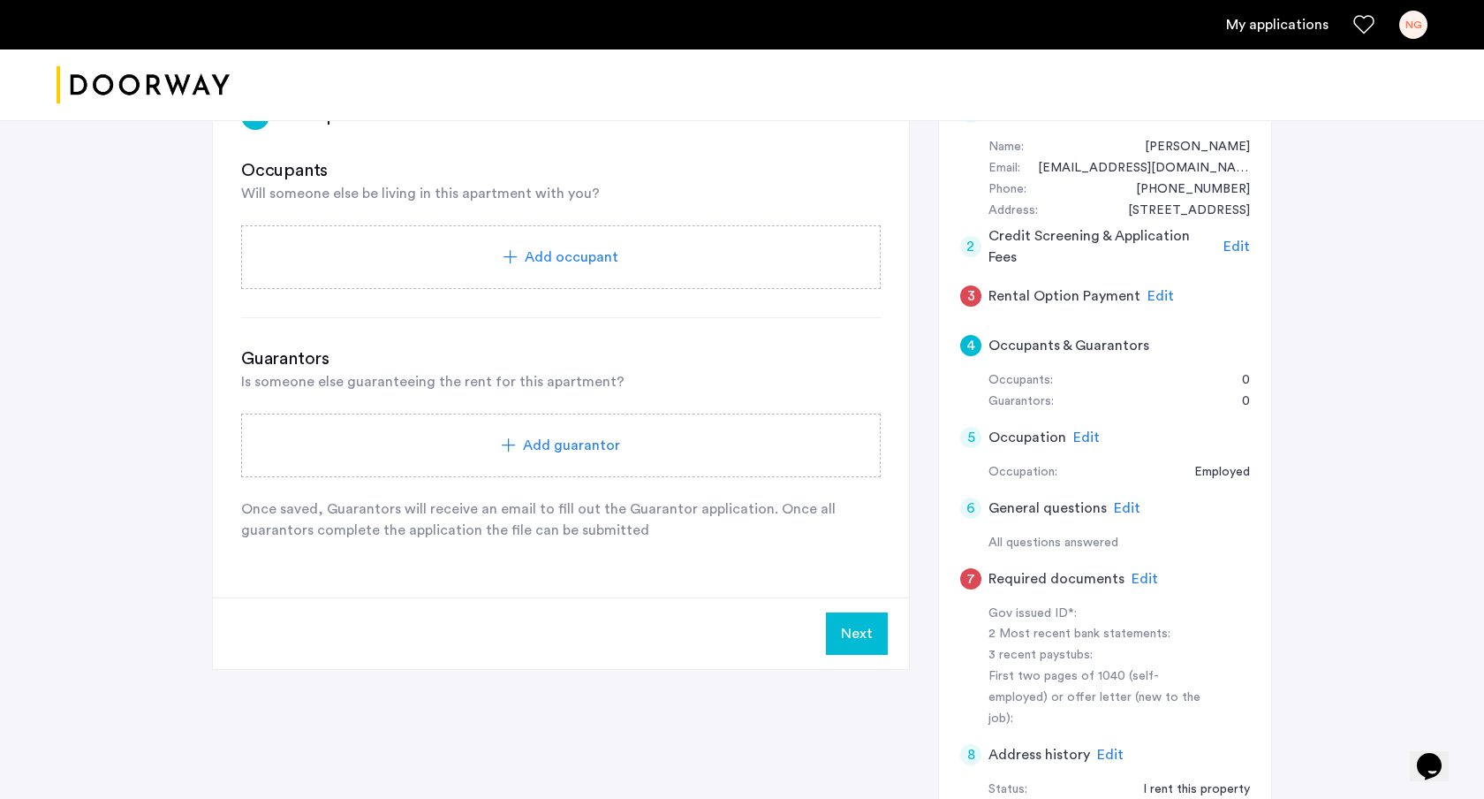
click at [851, 615] on button "Next" at bounding box center [857, 633] width 62 height 42
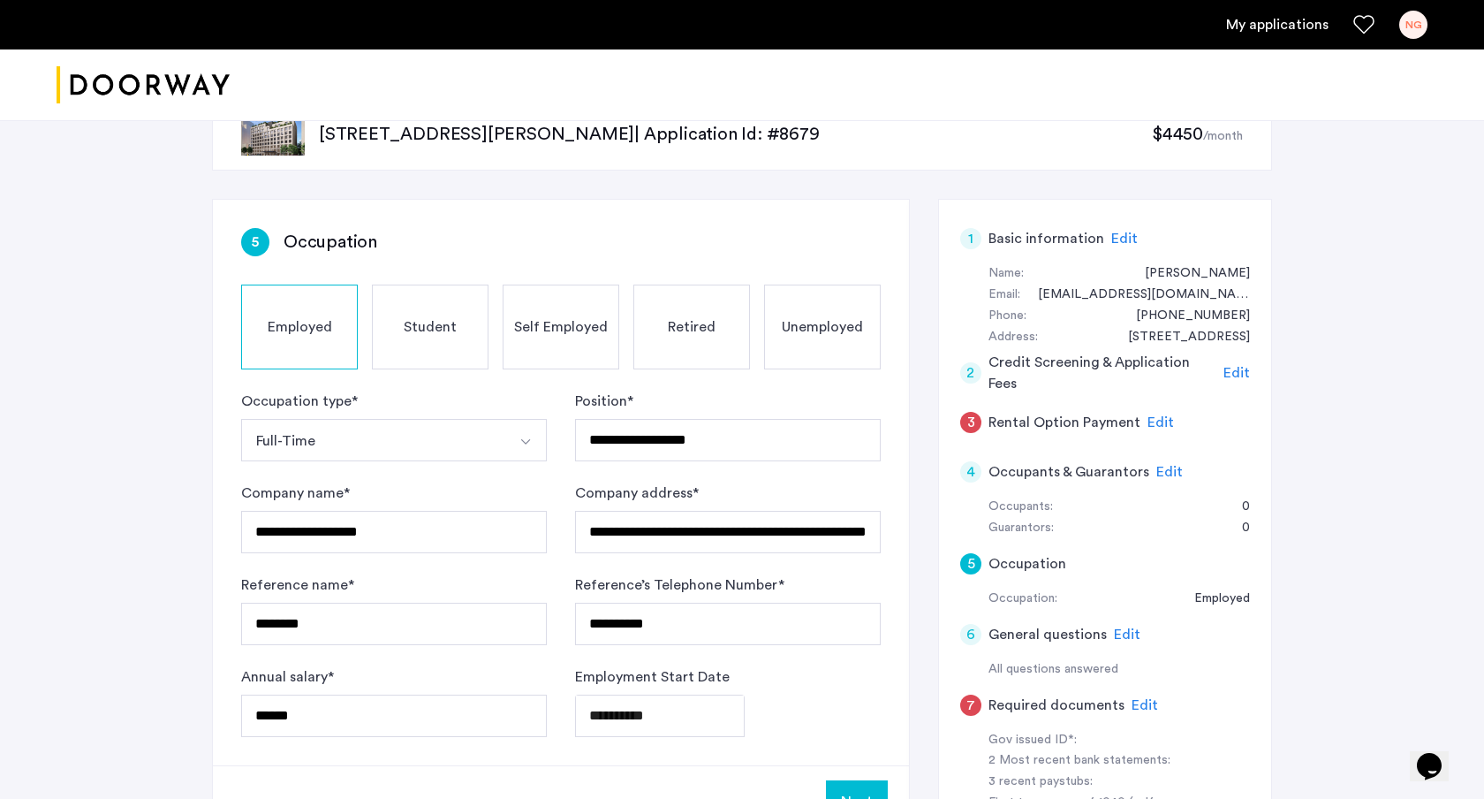
scroll to position [49, 0]
drag, startPoint x: 462, startPoint y: 210, endPoint x: 494, endPoint y: 257, distance: 56.6
click at [494, 257] on div "**********" at bounding box center [561, 483] width 696 height 565
click at [495, 257] on div "**********" at bounding box center [561, 483] width 696 height 565
drag, startPoint x: 545, startPoint y: 261, endPoint x: 507, endPoint y: 213, distance: 61.7
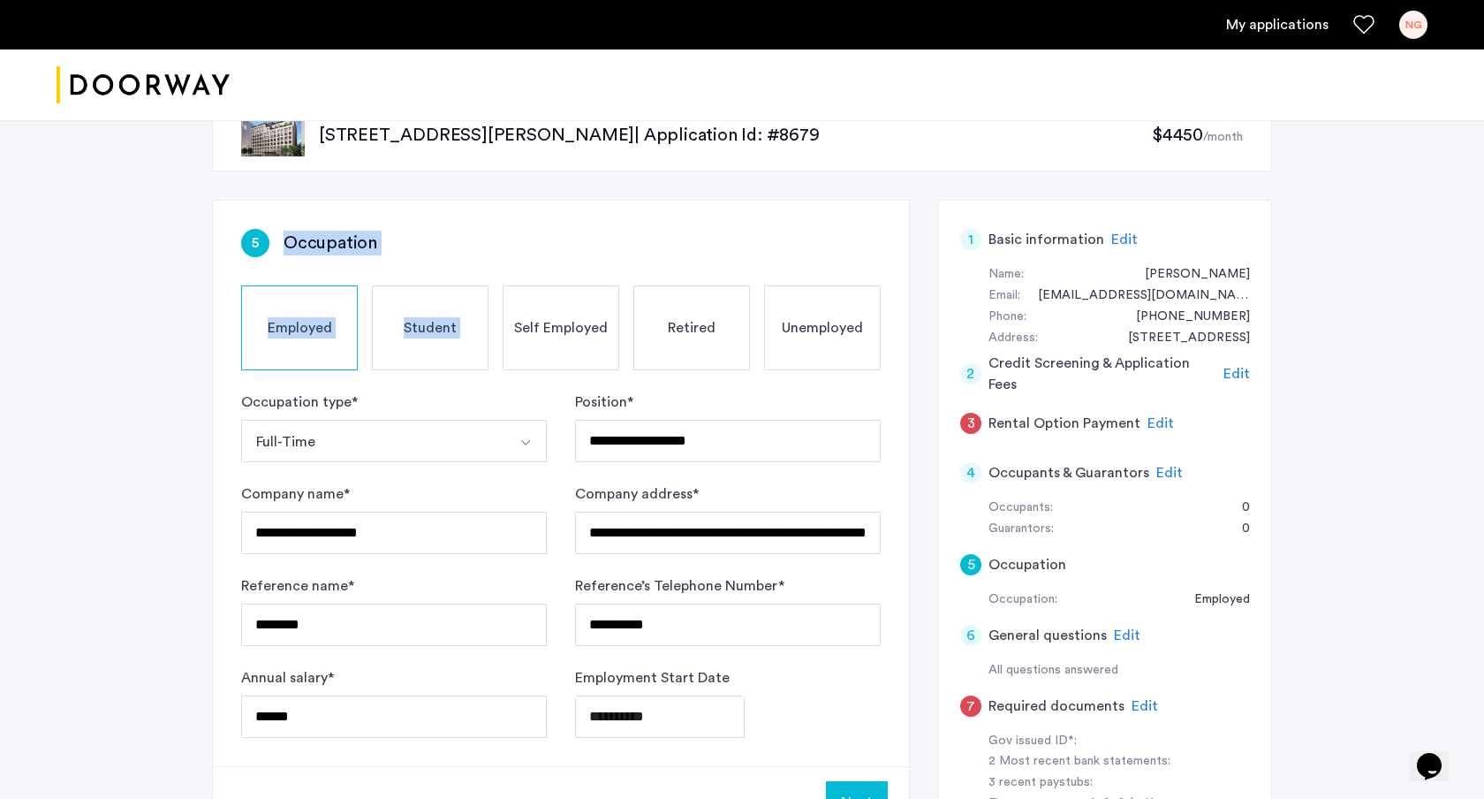
click at [507, 214] on div "**********" at bounding box center [561, 483] width 696 height 565
drag, startPoint x: 497, startPoint y: 210, endPoint x: 553, endPoint y: 241, distance: 63.7
click at [553, 241] on div "**********" at bounding box center [561, 483] width 696 height 565
click at [553, 243] on div "5 Occupation" at bounding box center [561, 243] width 640 height 28
drag, startPoint x: 590, startPoint y: 251, endPoint x: 544, endPoint y: 184, distance: 81.3
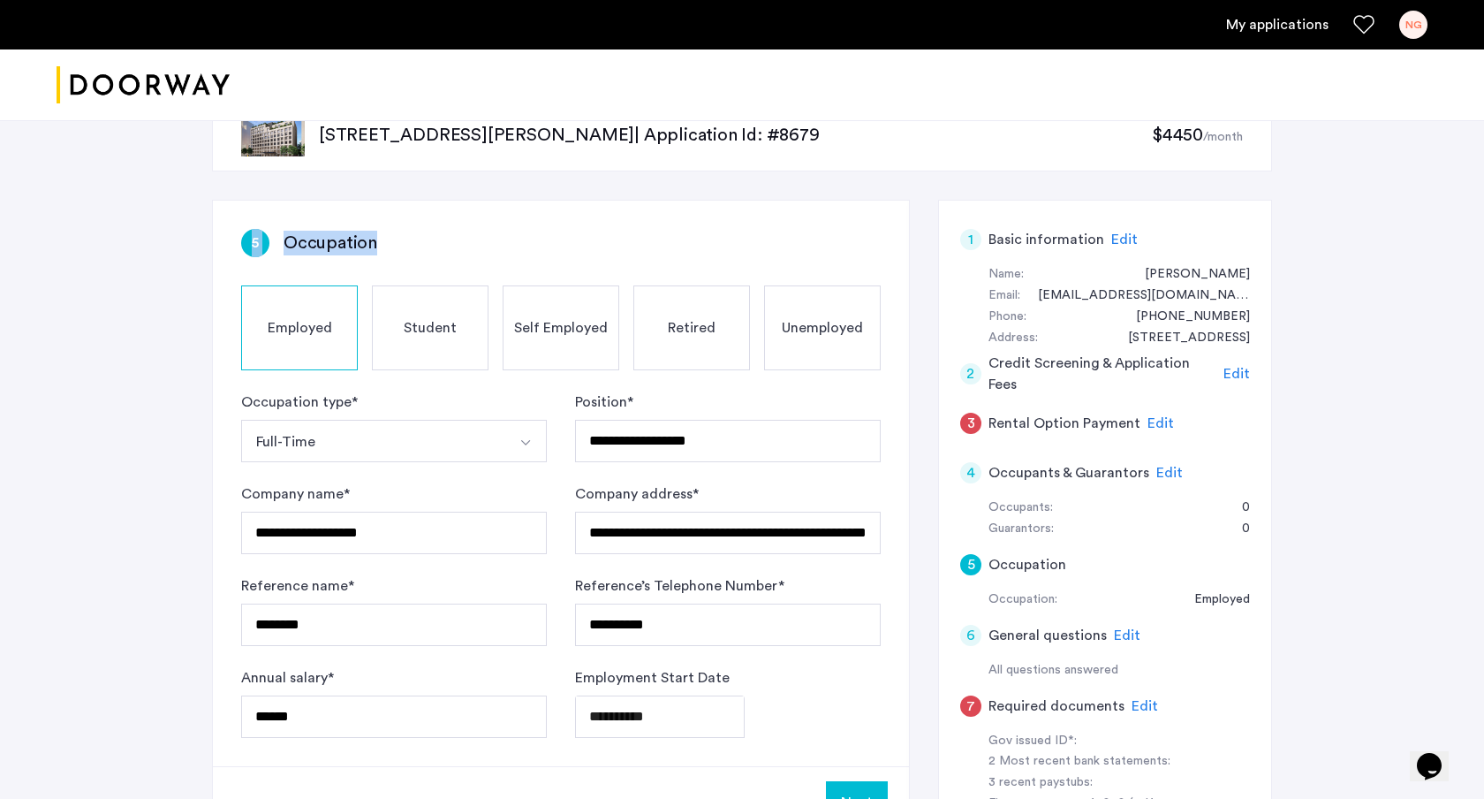
click at [544, 184] on div "**********" at bounding box center [742, 599] width 1113 height 1056
click at [534, 201] on div "**********" at bounding box center [561, 483] width 696 height 565
drag, startPoint x: 534, startPoint y: 200, endPoint x: 570, endPoint y: 248, distance: 60.1
click at [570, 248] on div "**********" at bounding box center [561, 519] width 698 height 639
click at [570, 248] on div "5 Occupation" at bounding box center [561, 243] width 640 height 28
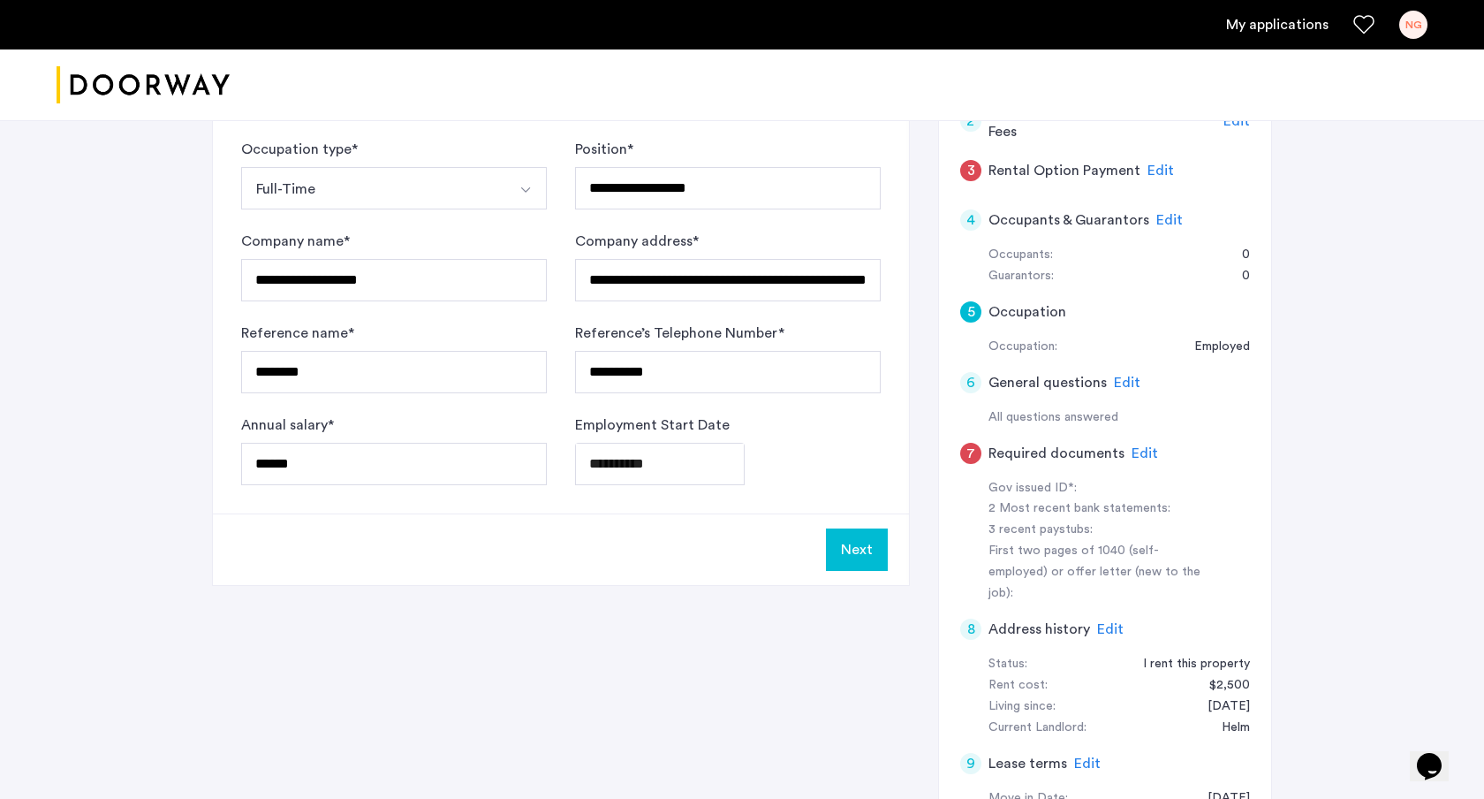
scroll to position [299, 0]
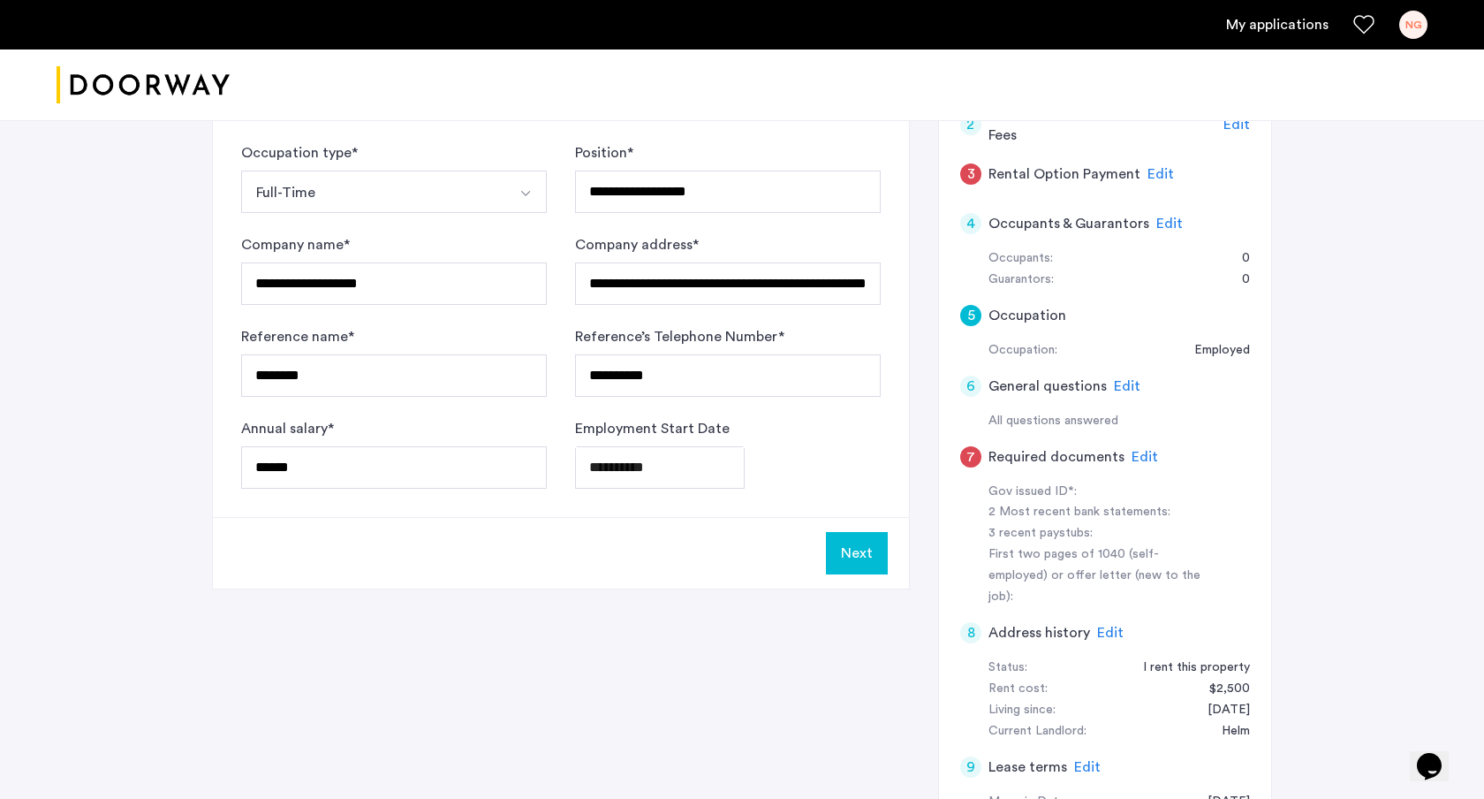
click at [878, 555] on button "Next" at bounding box center [857, 553] width 62 height 42
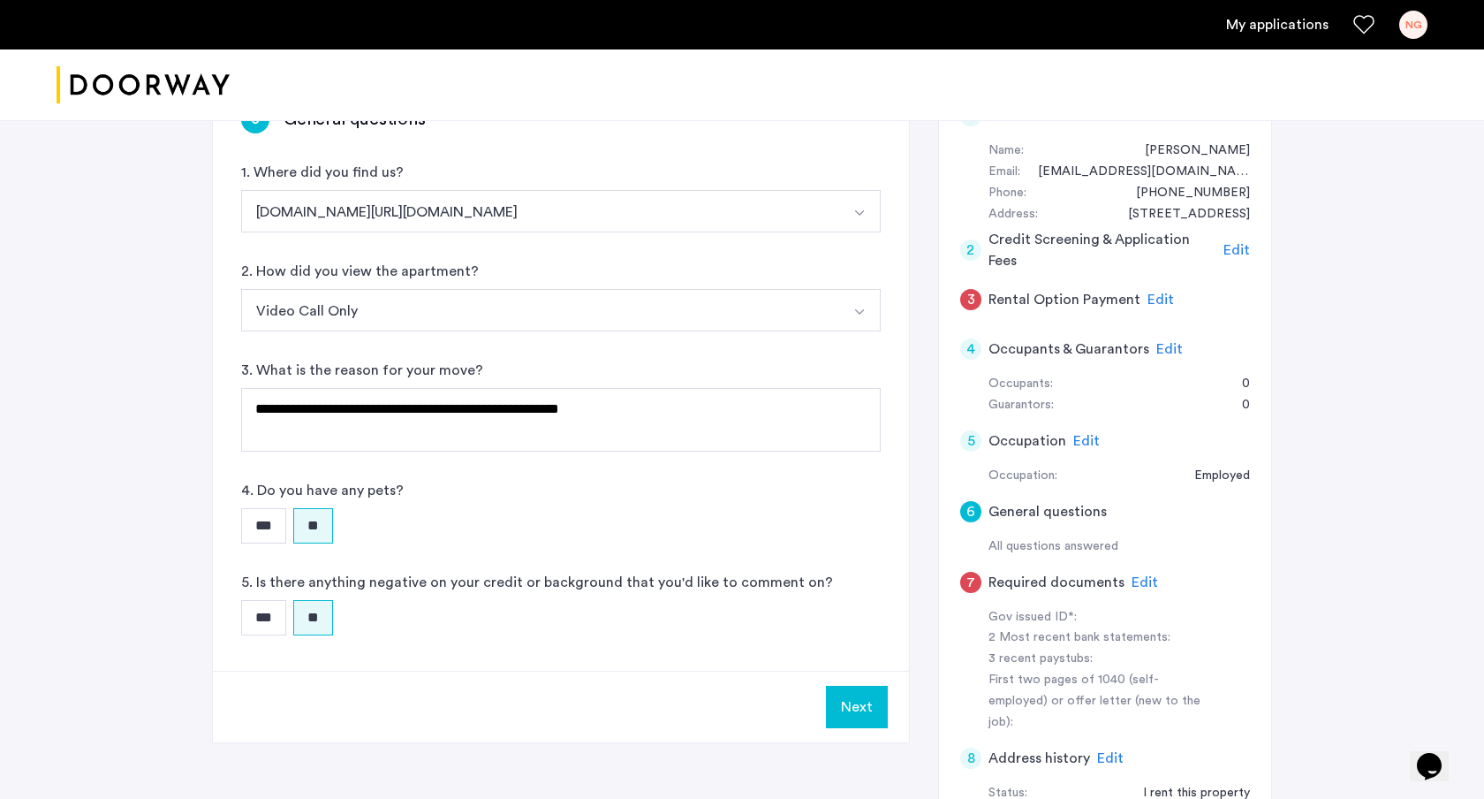
scroll to position [200, 0]
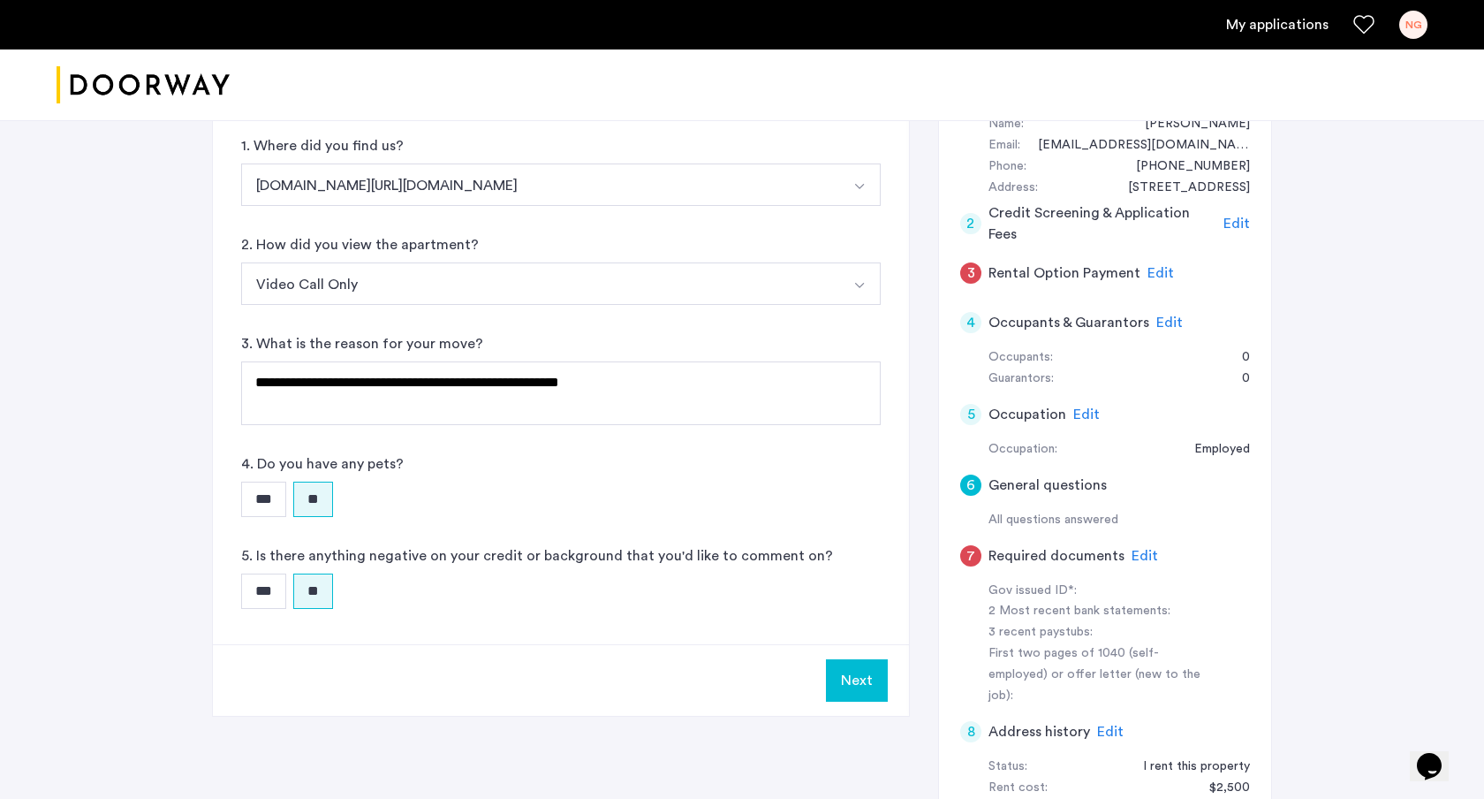
click at [858, 679] on button "Next" at bounding box center [857, 680] width 62 height 42
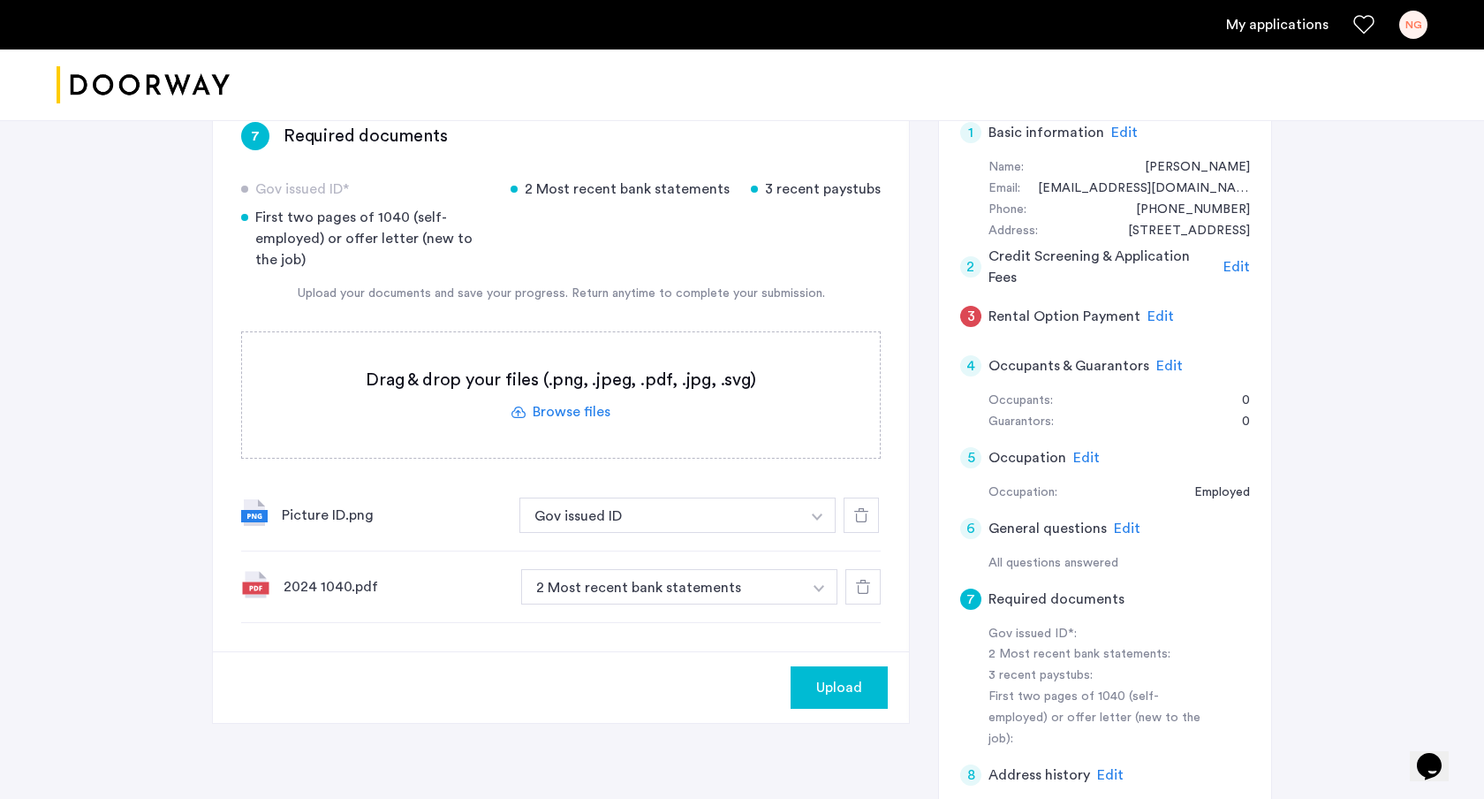
scroll to position [155, 0]
click at [692, 595] on button "2 Most recent bank statements" at bounding box center [661, 587] width 281 height 35
click at [690, 592] on button "2 Most recent bank statements" at bounding box center [661, 587] width 281 height 35
click at [815, 521] on img "button" at bounding box center [817, 517] width 11 height 7
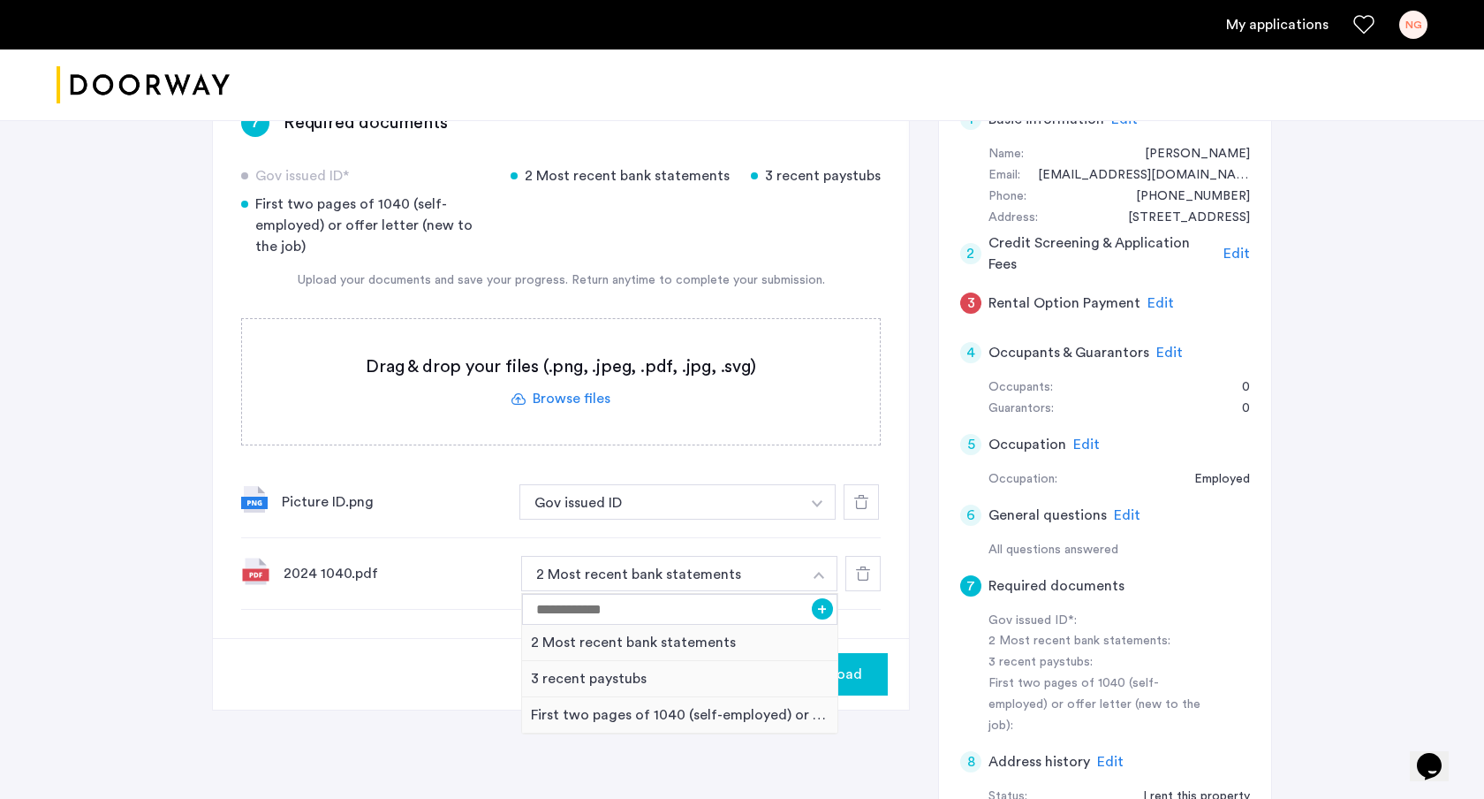
scroll to position [183, 0]
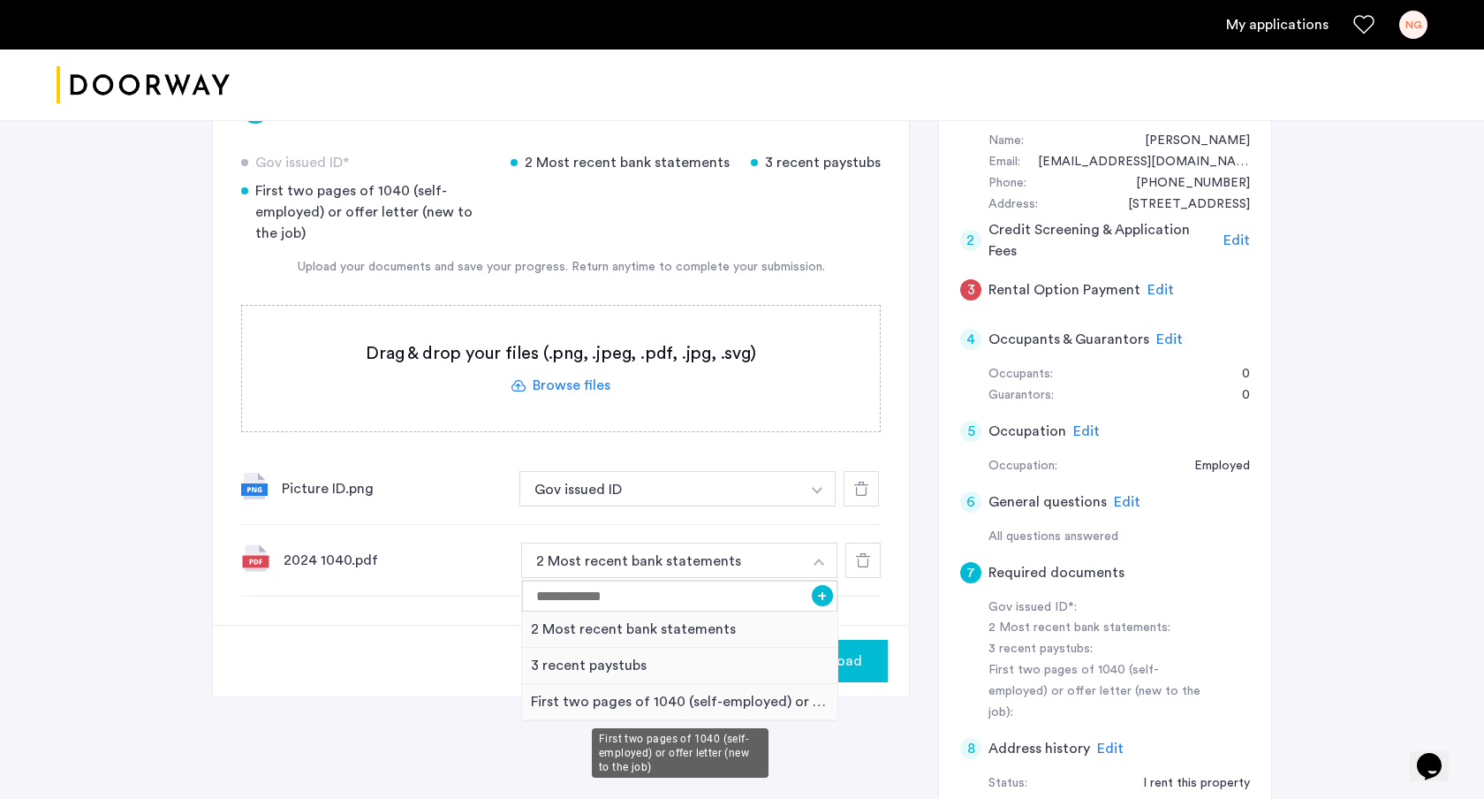
click at [598, 713] on div "First two pages of 1040 (self-employed) or offer letter (new to the job)" at bounding box center [679, 702] width 315 height 36
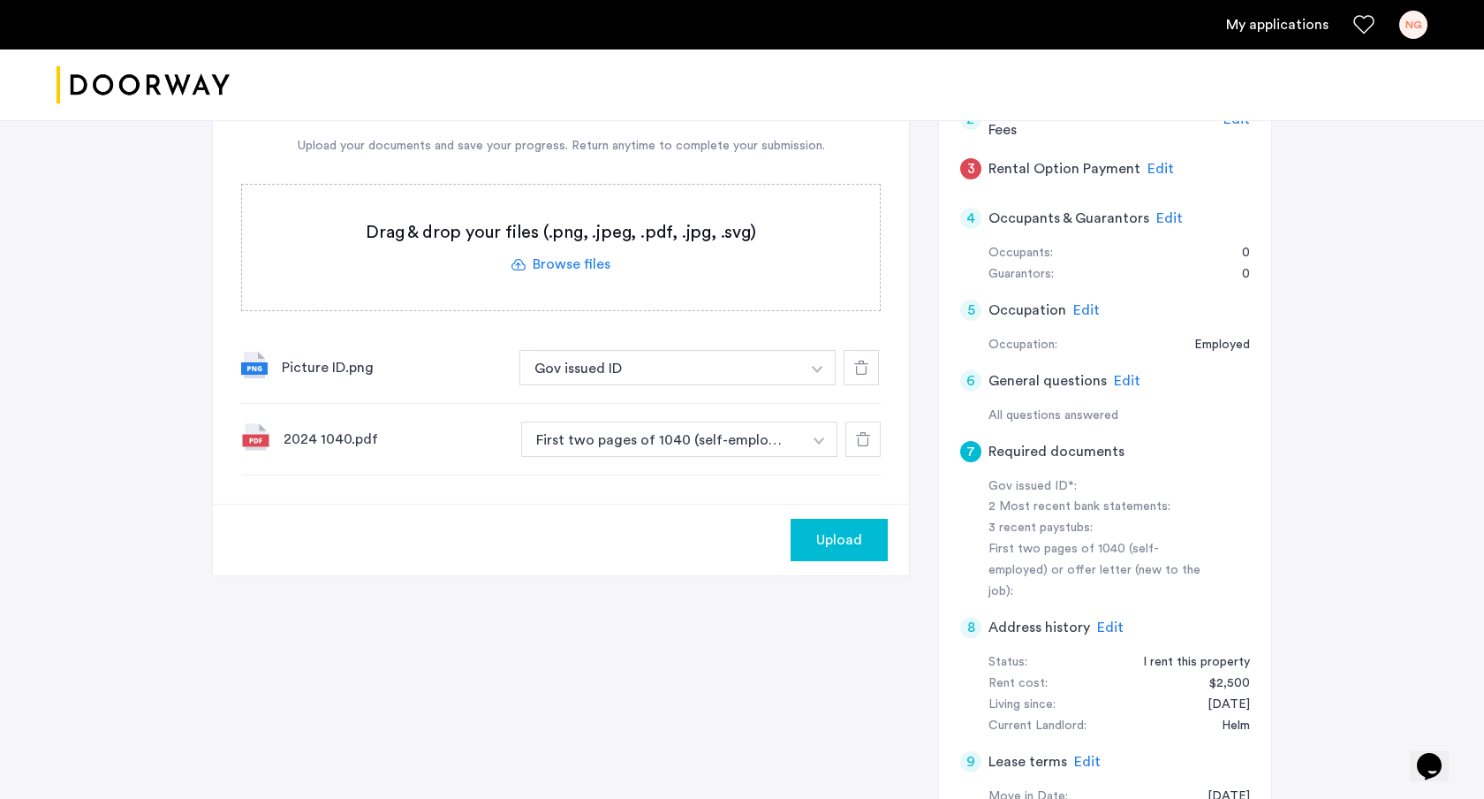
scroll to position [264, 0]
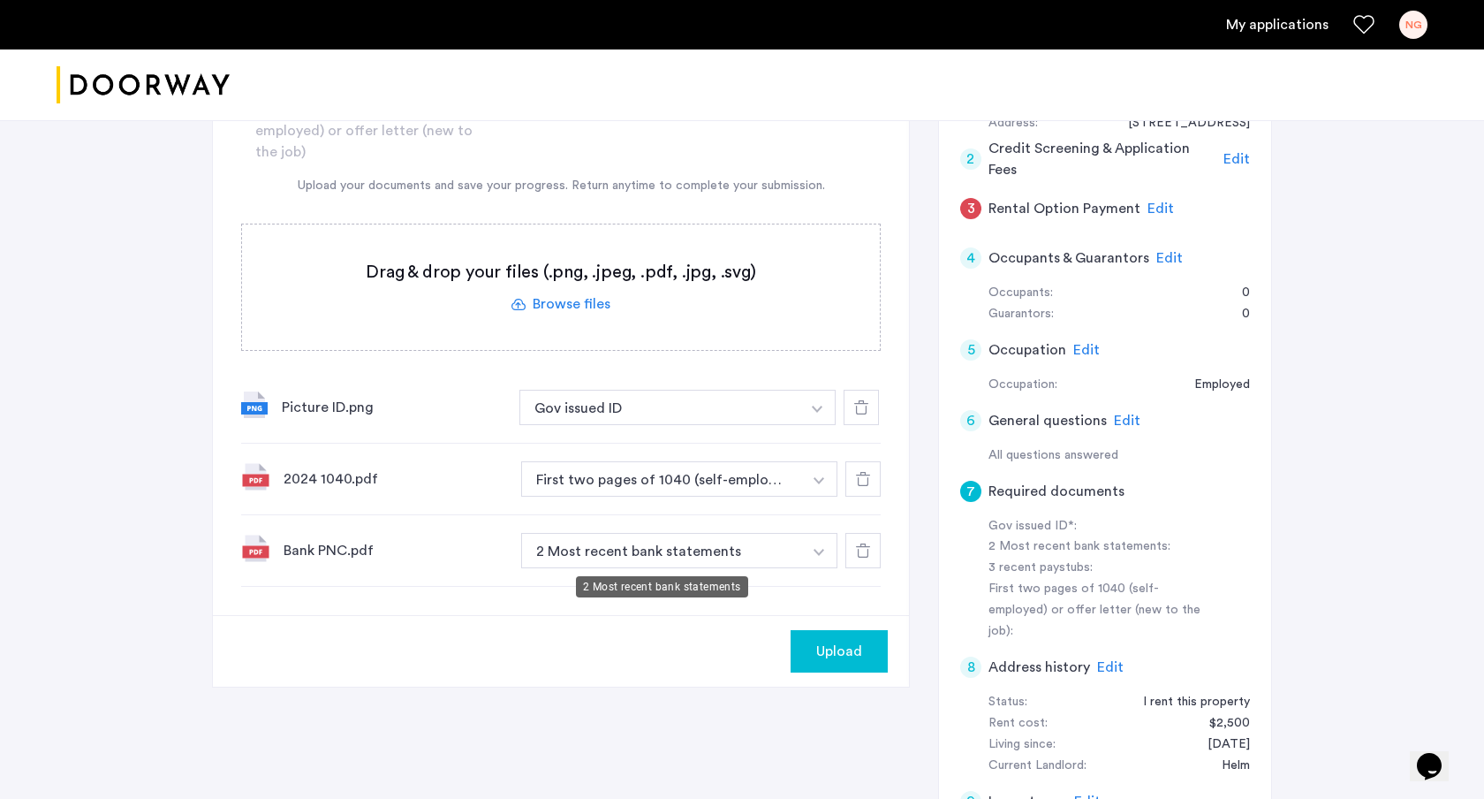
click at [787, 545] on button "2 Most recent bank statements" at bounding box center [661, 550] width 281 height 35
click at [855, 555] on div at bounding box center [862, 550] width 35 height 35
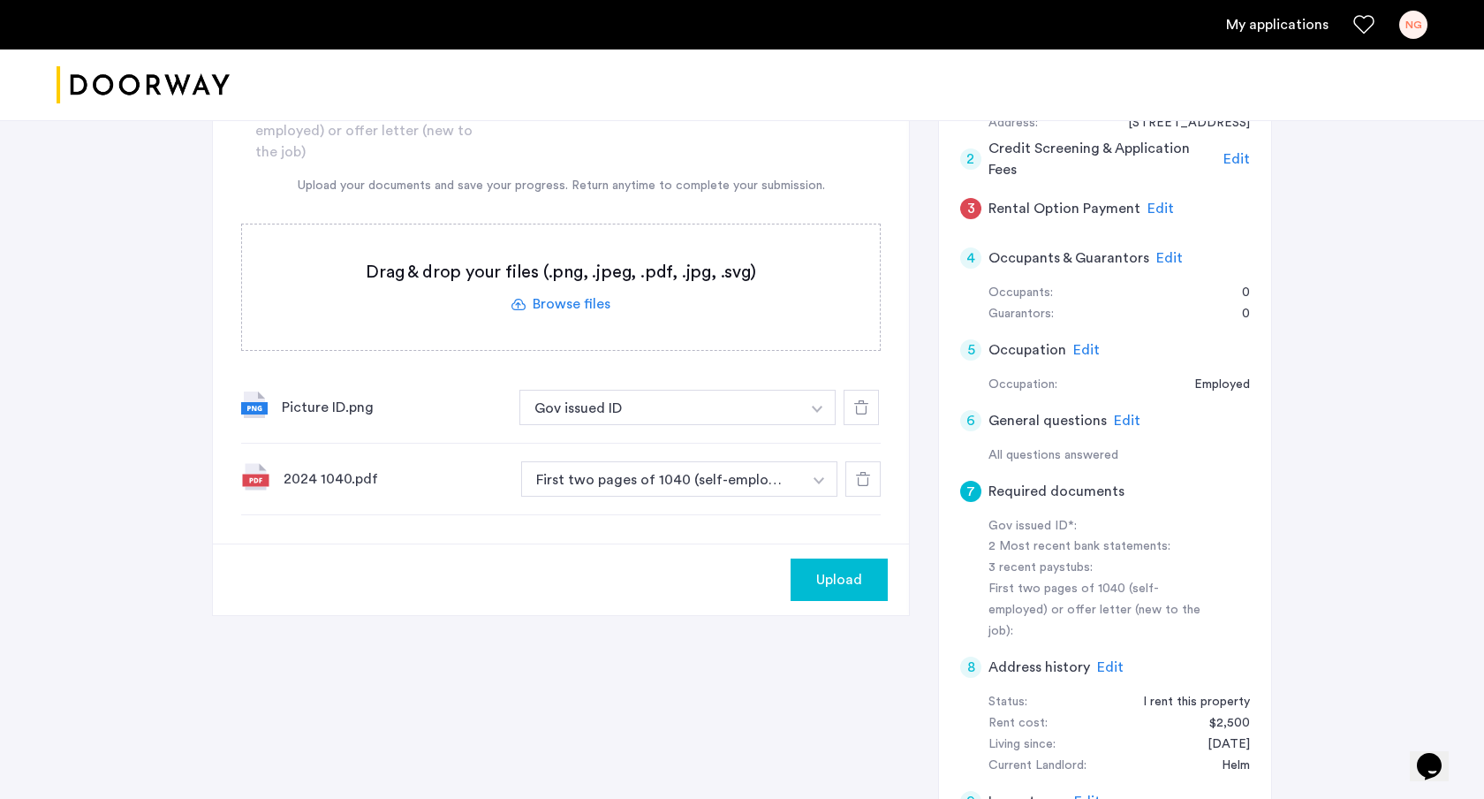
click at [867, 492] on div at bounding box center [862, 478] width 35 height 35
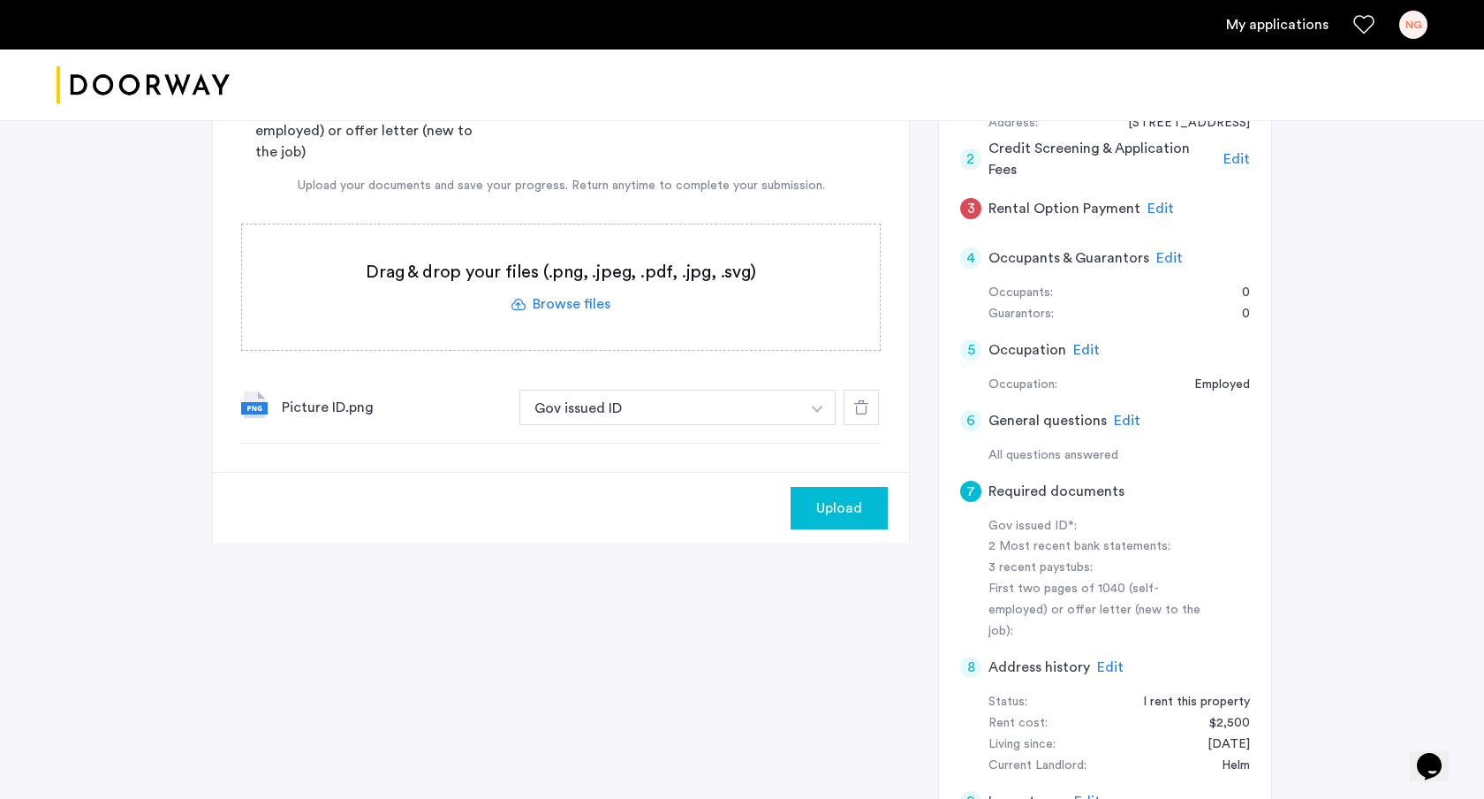
click at [668, 252] on label at bounding box center [561, 286] width 638 height 125
click at [0, 0] on input "file" at bounding box center [0, 0] width 0 height 0
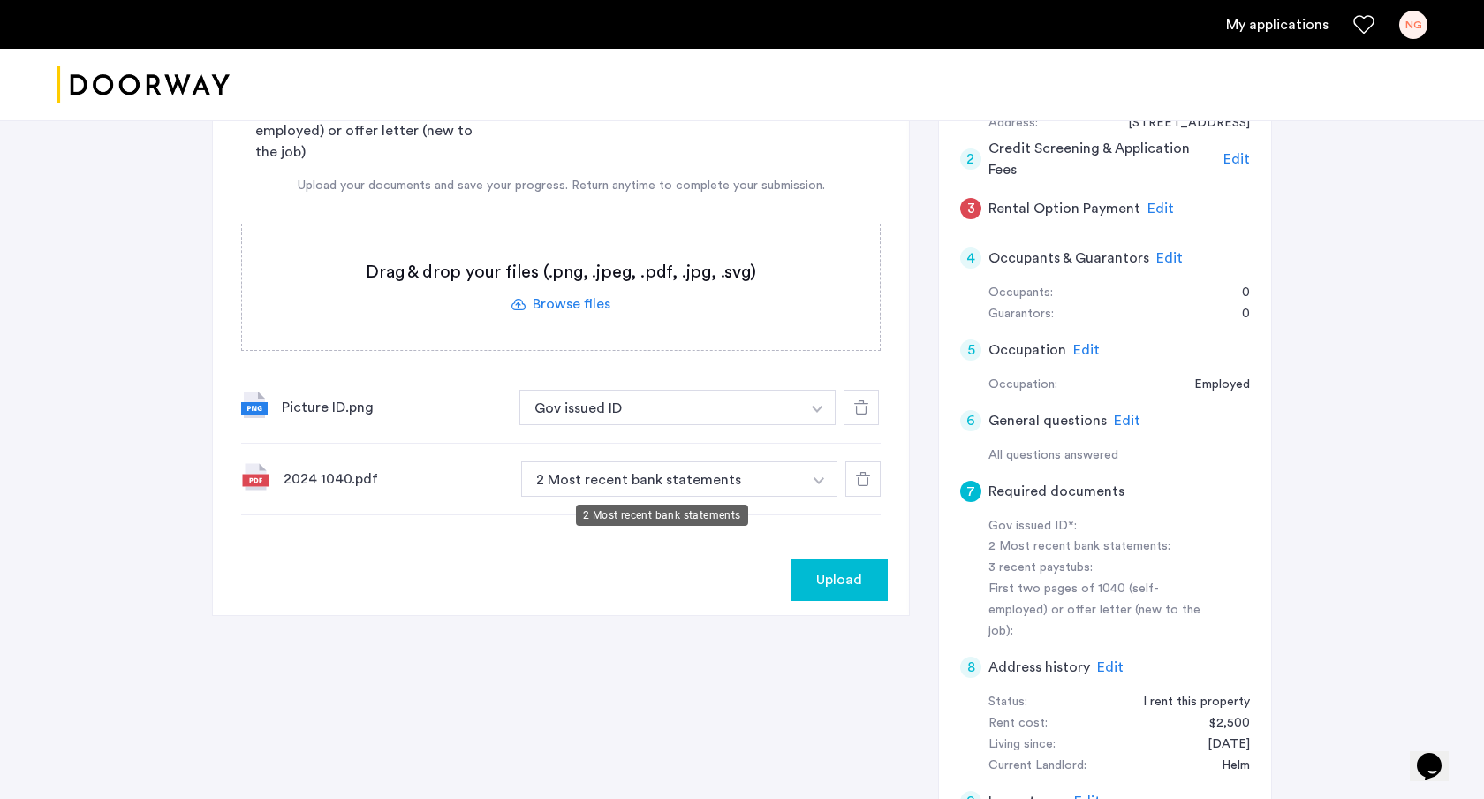
click at [606, 466] on button "2 Most recent bank statements" at bounding box center [661, 478] width 281 height 35
click at [807, 425] on button "button" at bounding box center [817, 407] width 36 height 35
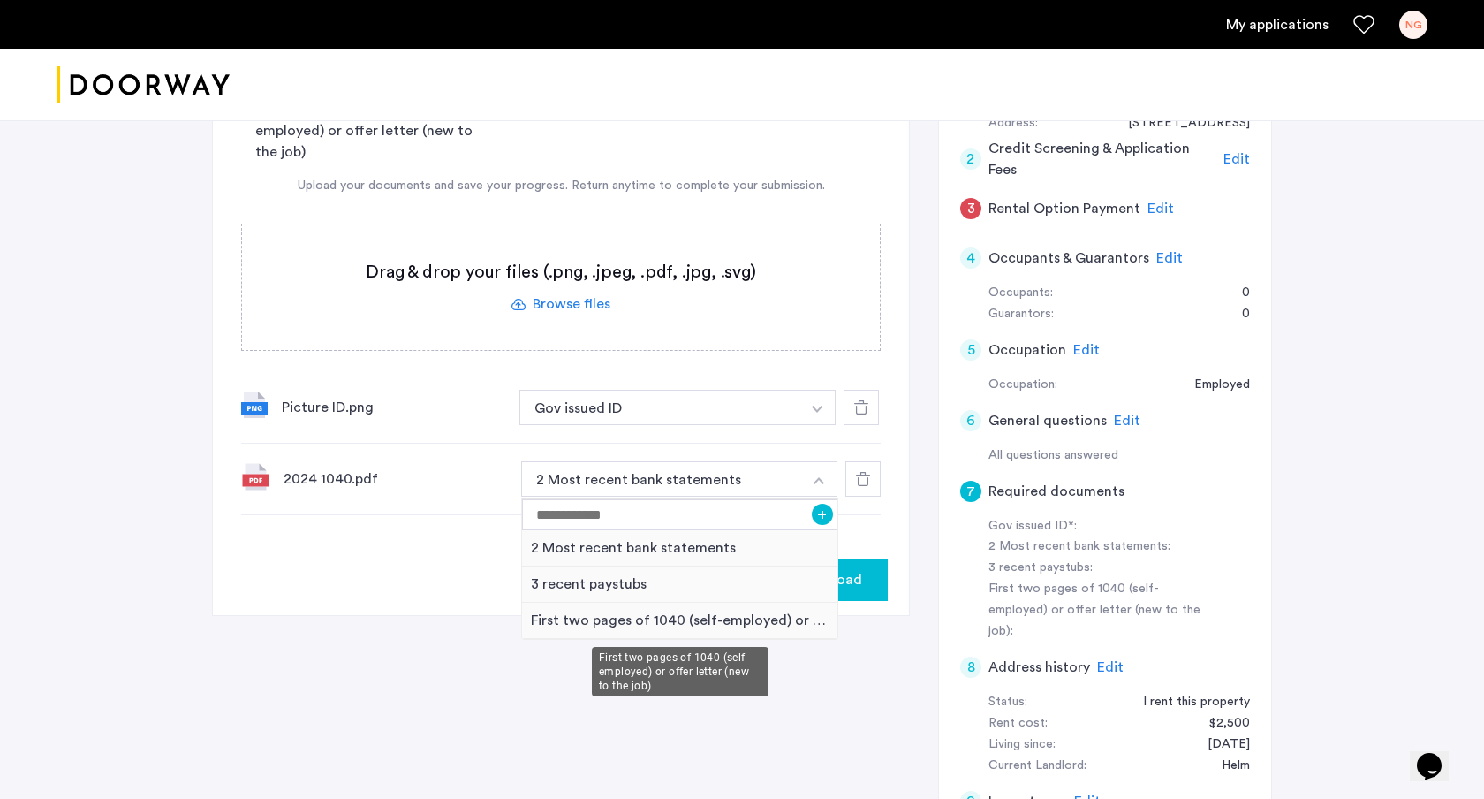
click at [629, 634] on div "First two pages of 1040 (self-employed) or offer letter (new to the job)" at bounding box center [679, 620] width 315 height 36
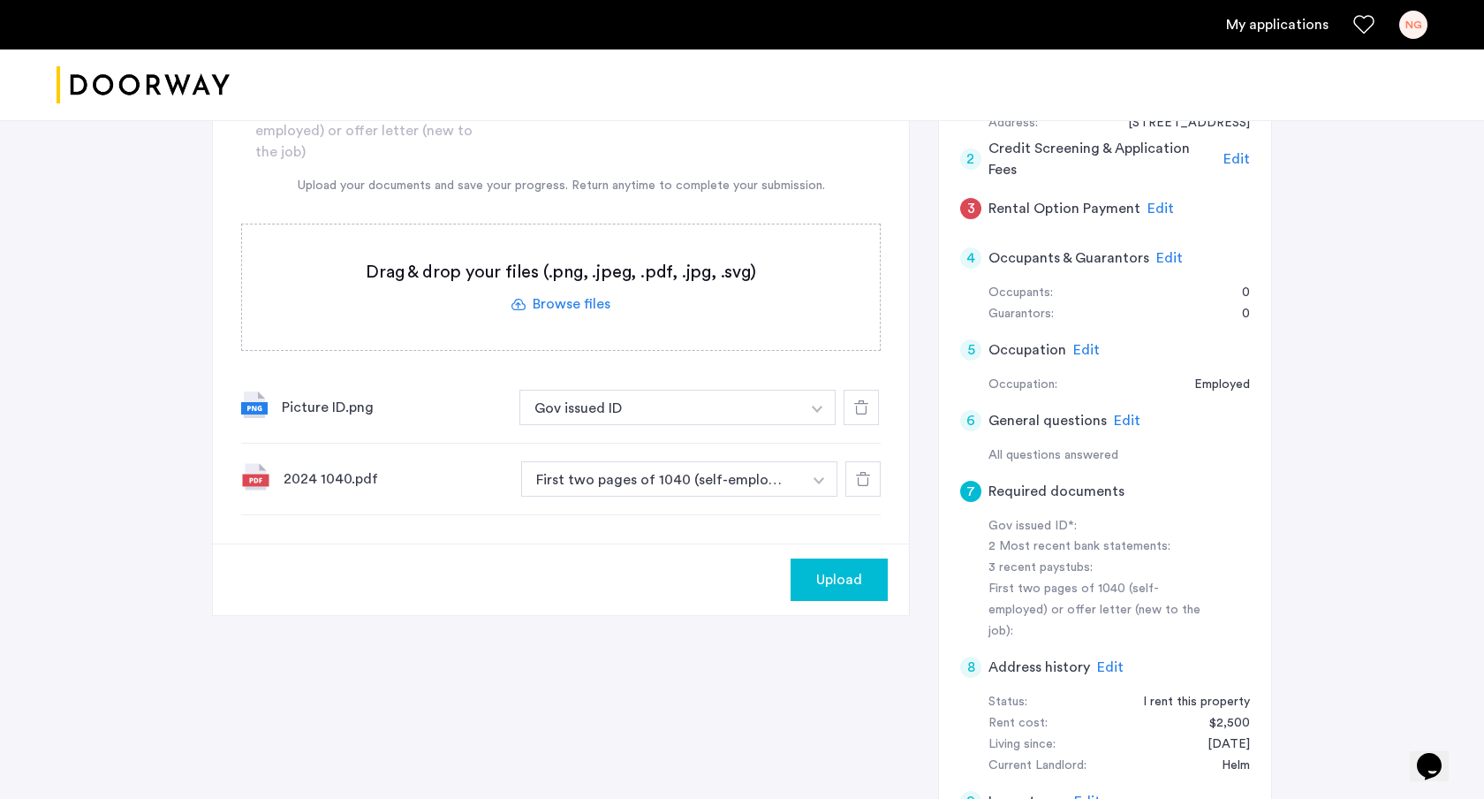
click at [692, 288] on label at bounding box center [561, 286] width 638 height 125
click at [0, 0] on input "file" at bounding box center [0, 0] width 0 height 0
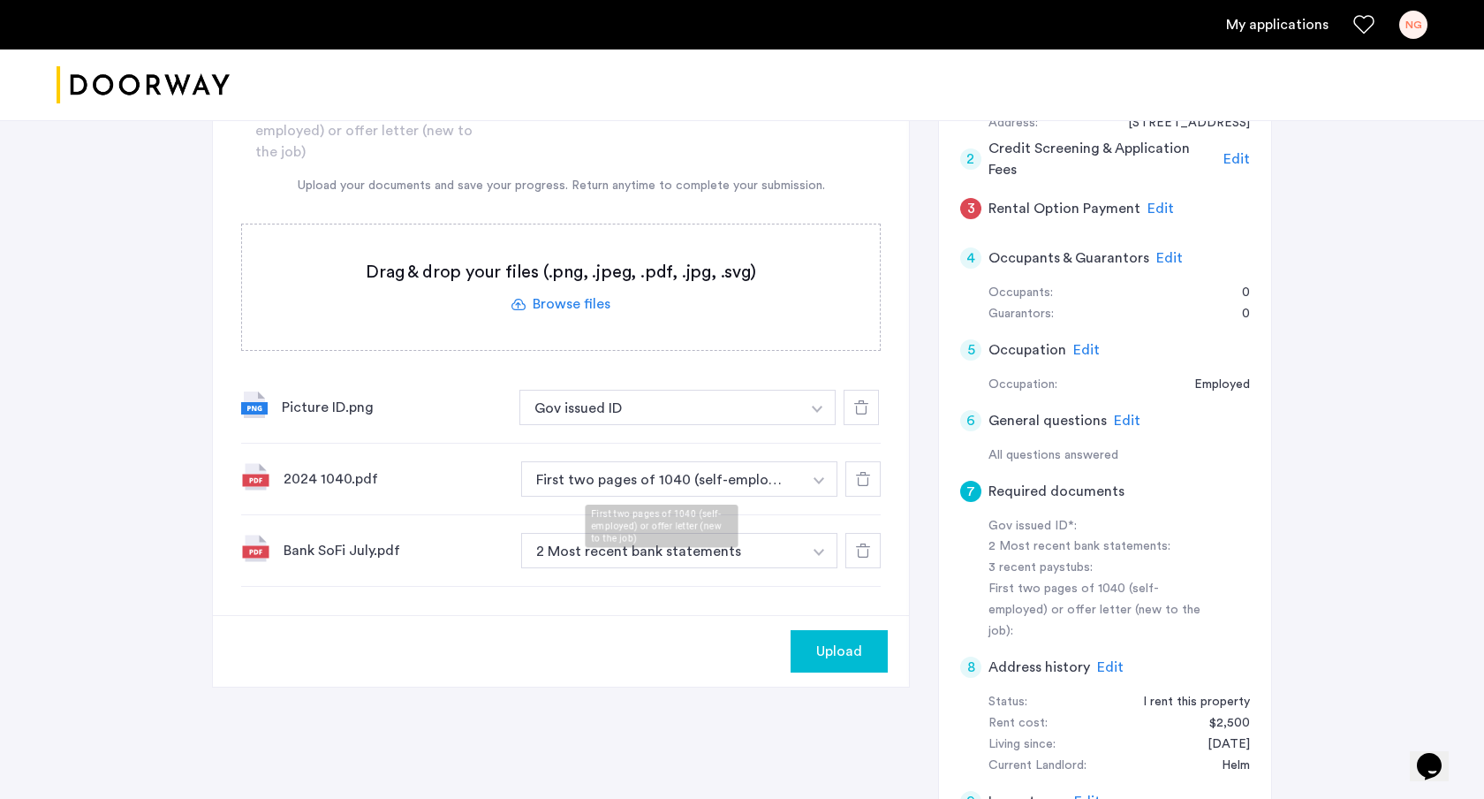
click at [607, 549] on div "First two pages of 1040 (self-employed) or offer letter (new to the job)" at bounding box center [661, 528] width 177 height 49
click at [519, 293] on label at bounding box center [561, 286] width 638 height 125
click at [0, 0] on input "file" at bounding box center [0, 0] width 0 height 0
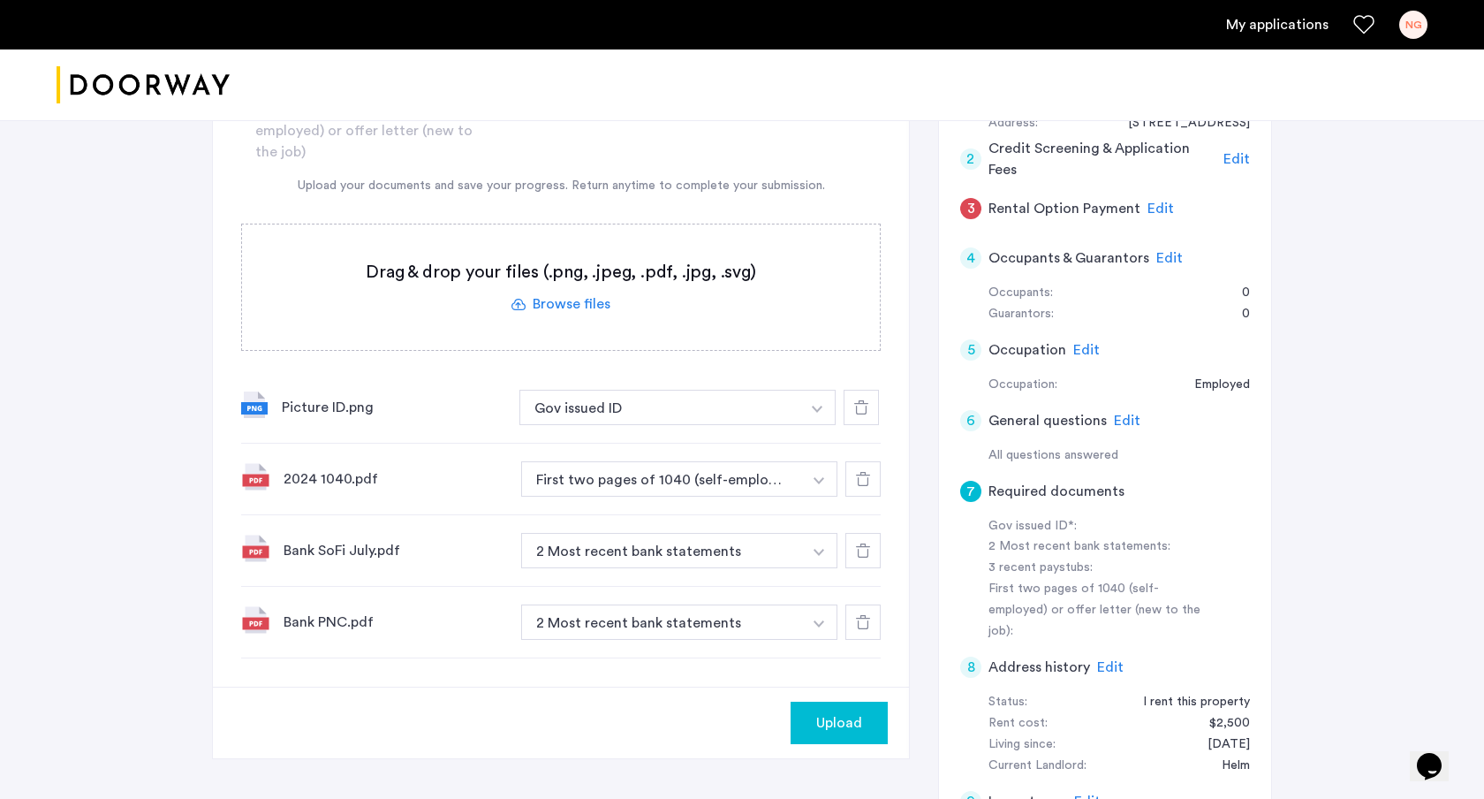
click at [586, 254] on label at bounding box center [561, 286] width 638 height 125
click at [0, 0] on input "file" at bounding box center [0, 0] width 0 height 0
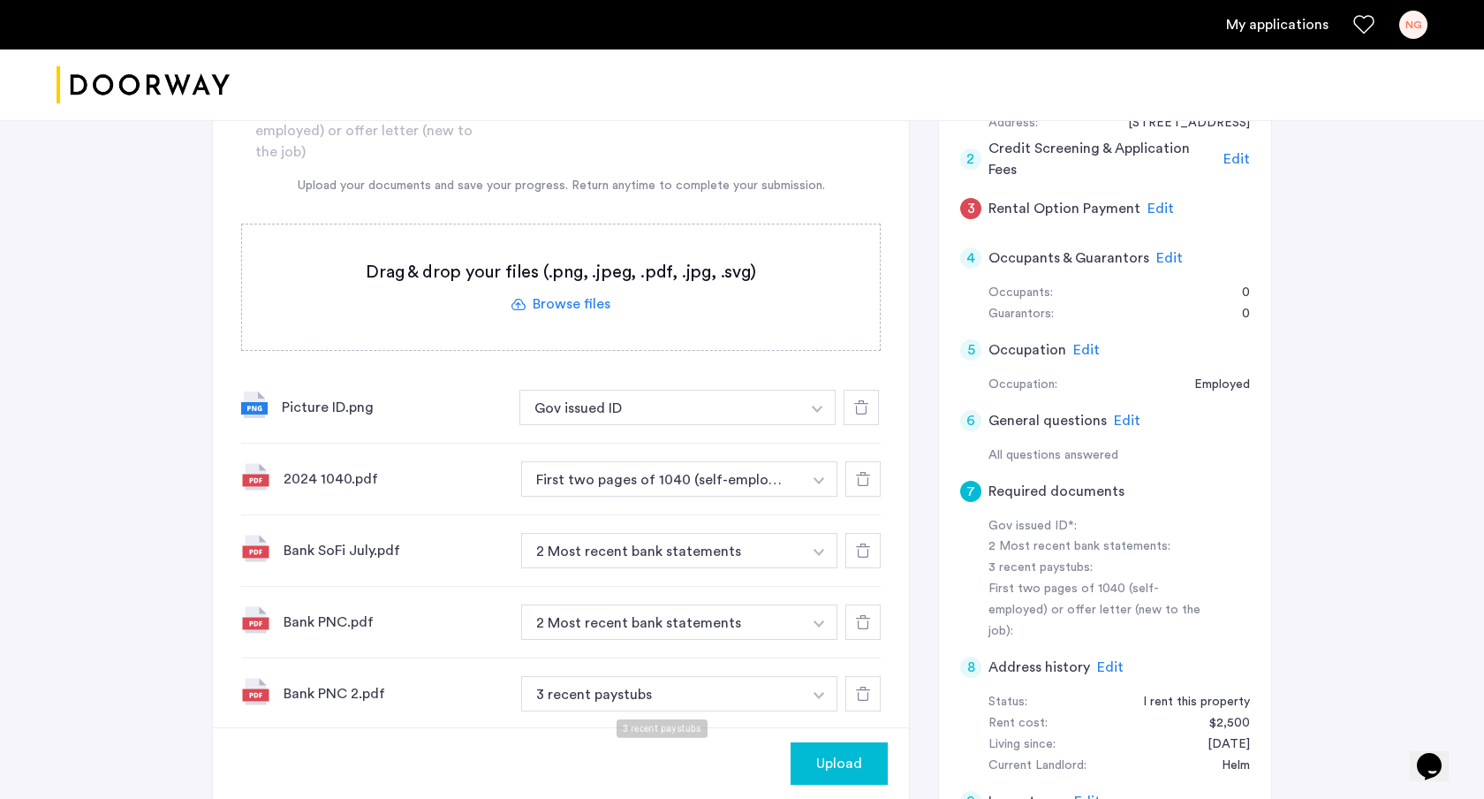
click at [576, 691] on button "3 recent paystubs" at bounding box center [661, 693] width 281 height 35
click at [574, 703] on button "3 recent paystubs" at bounding box center [661, 693] width 281 height 35
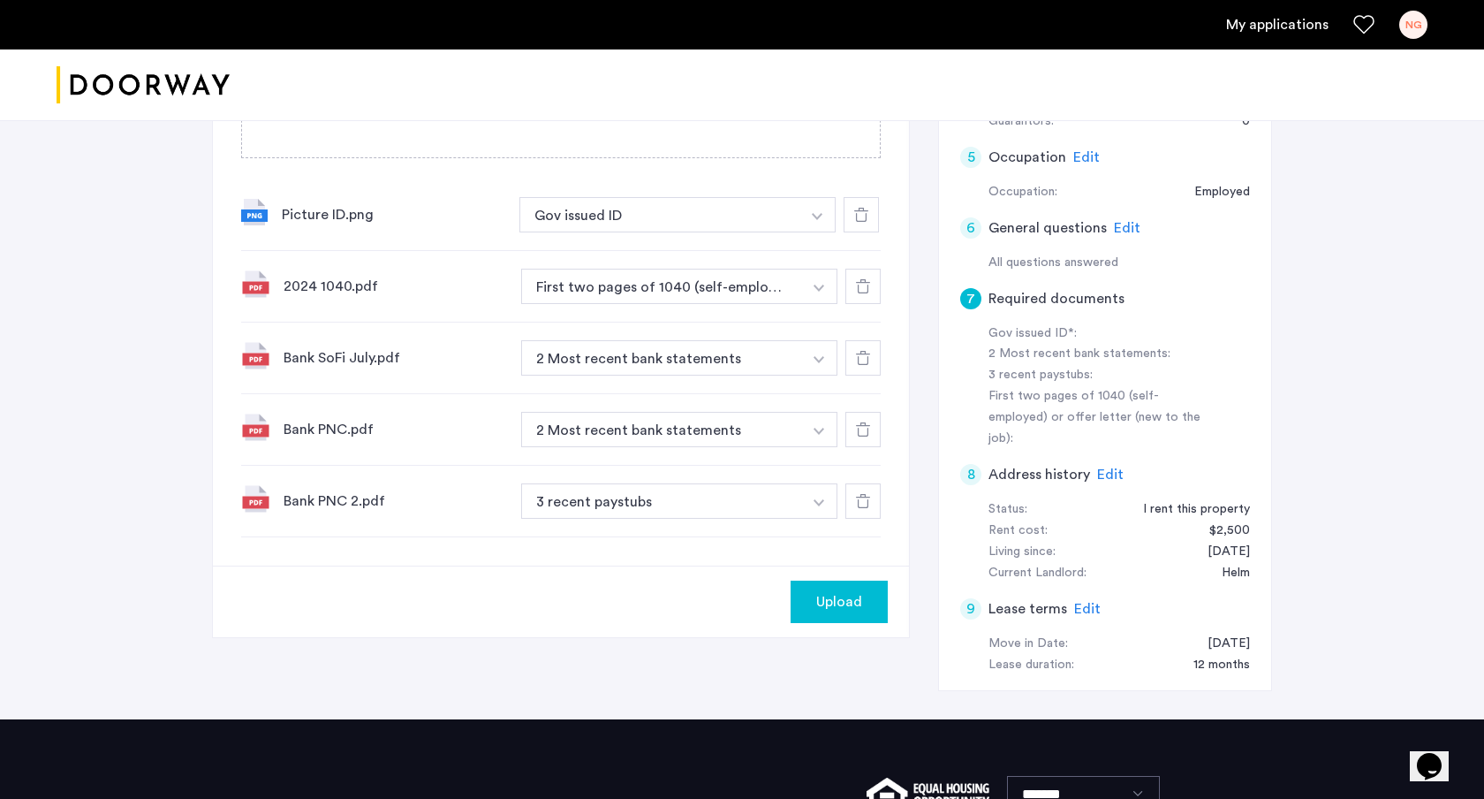
scroll to position [463, 0]
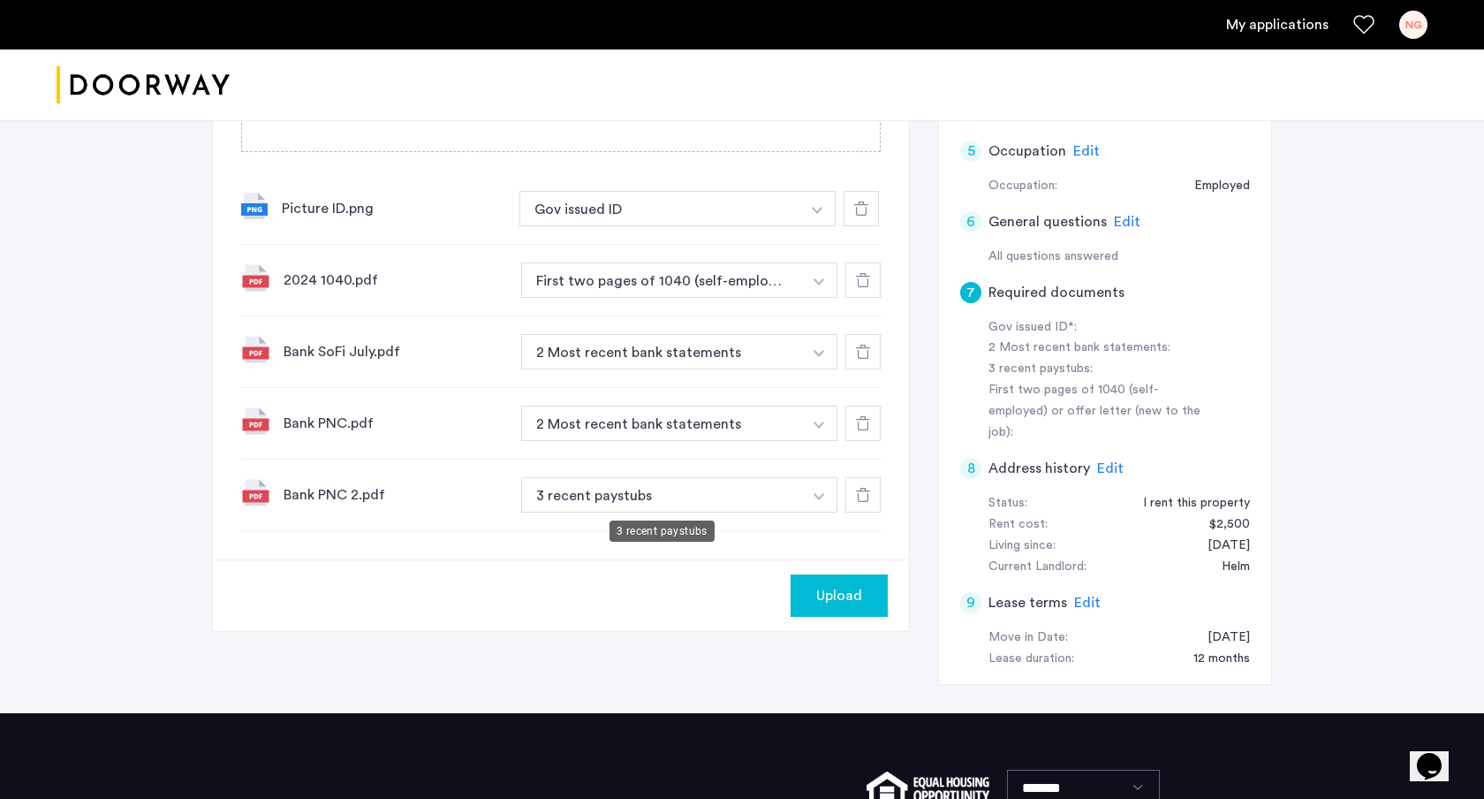
click at [780, 479] on button "3 recent paystubs" at bounding box center [661, 494] width 281 height 35
click at [820, 214] on img "button" at bounding box center [817, 210] width 11 height 7
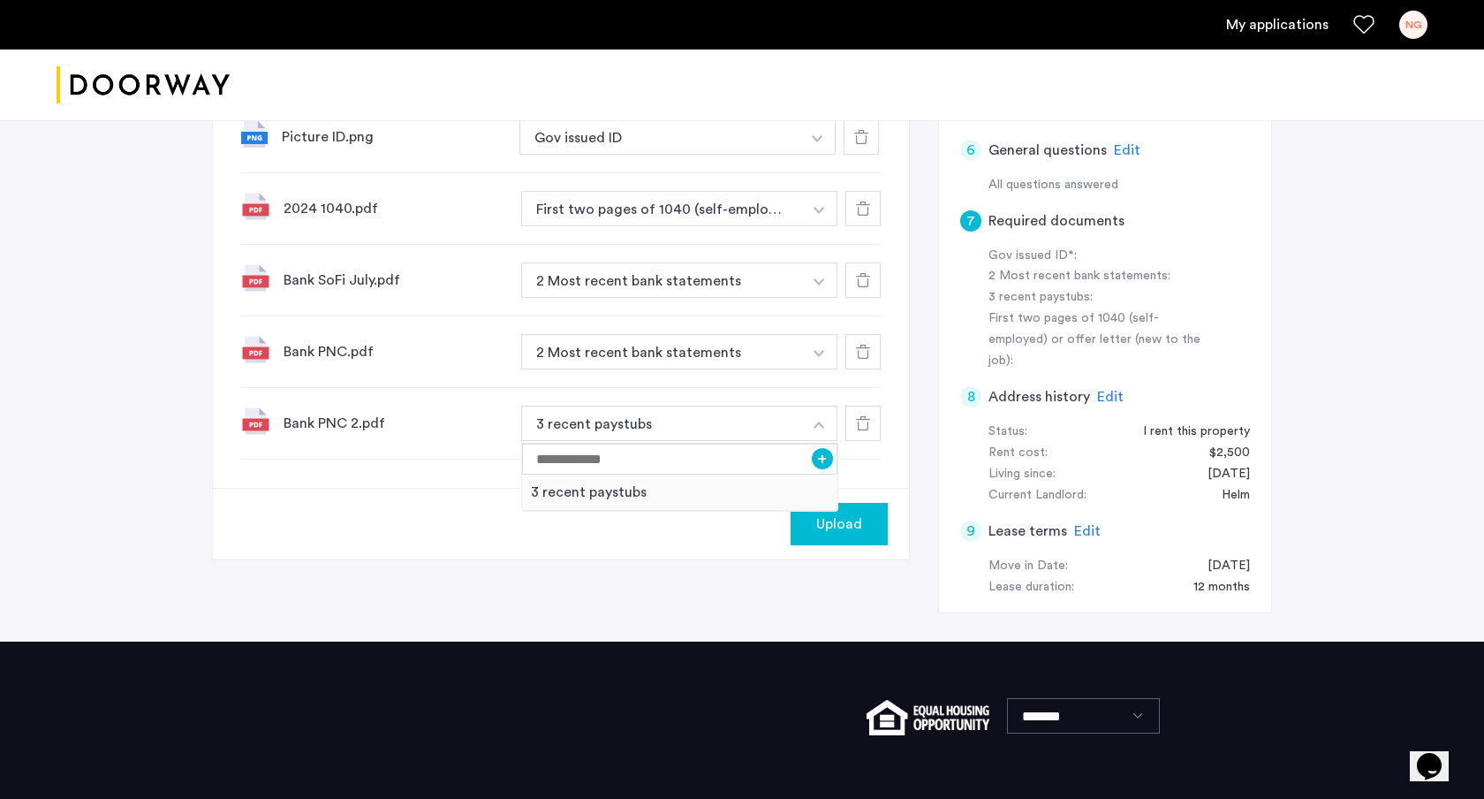
scroll to position [534, 0]
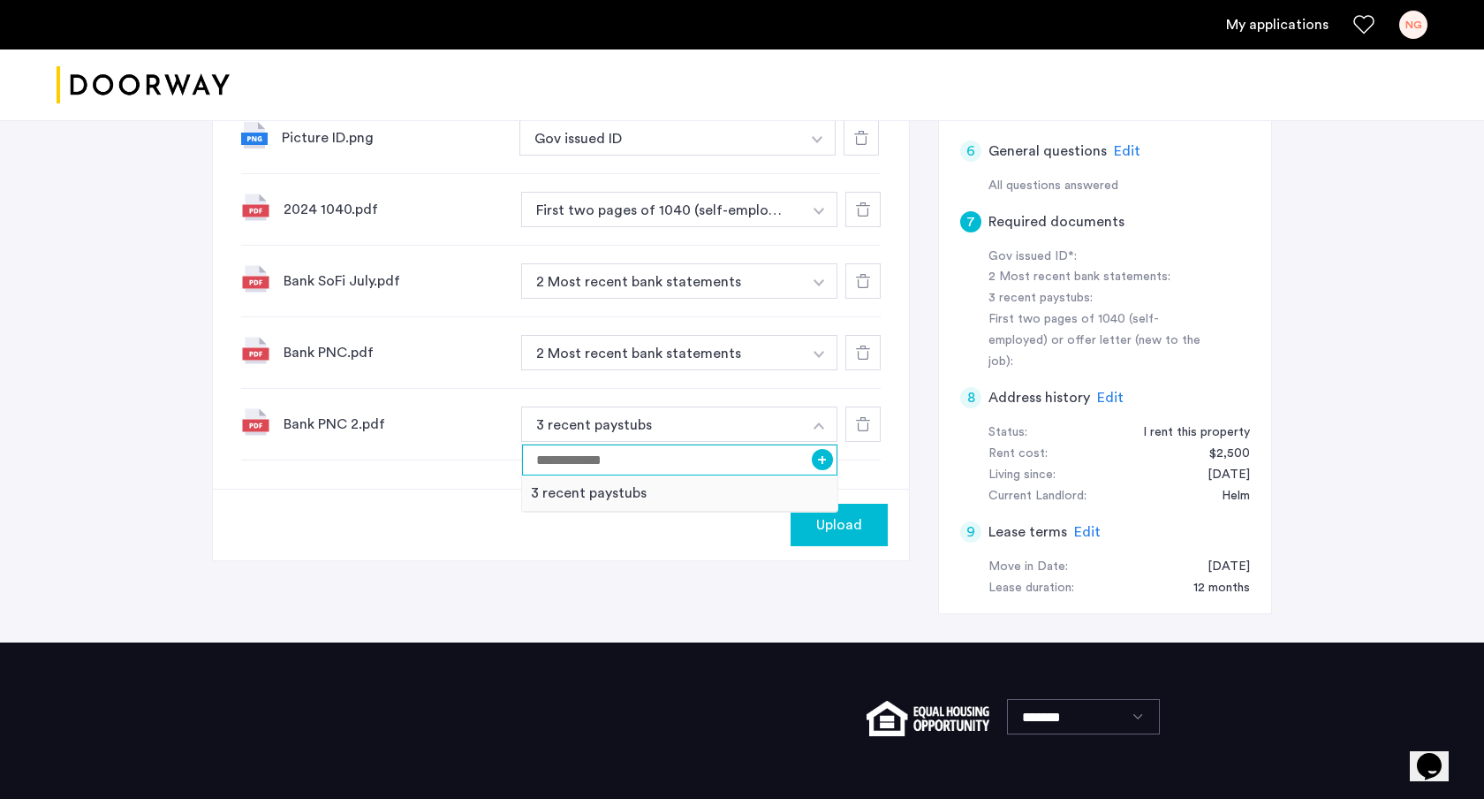
click at [601, 466] on input at bounding box center [679, 459] width 315 height 31
type input "****"
click at [821, 461] on button "+" at bounding box center [822, 459] width 21 height 21
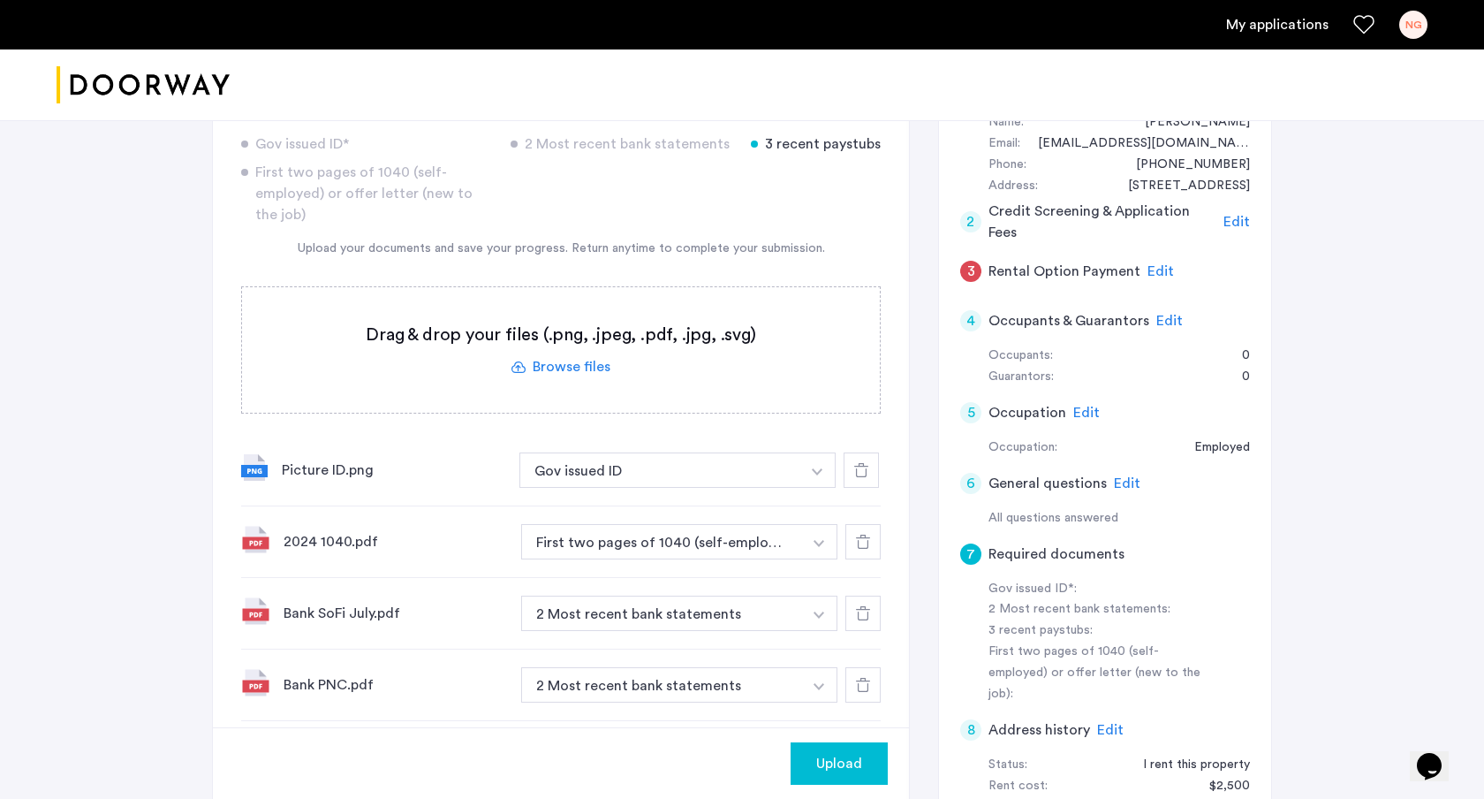
scroll to position [201, 0]
click at [744, 346] on label at bounding box center [561, 350] width 638 height 125
click at [0, 0] on input "file" at bounding box center [0, 0] width 0 height 0
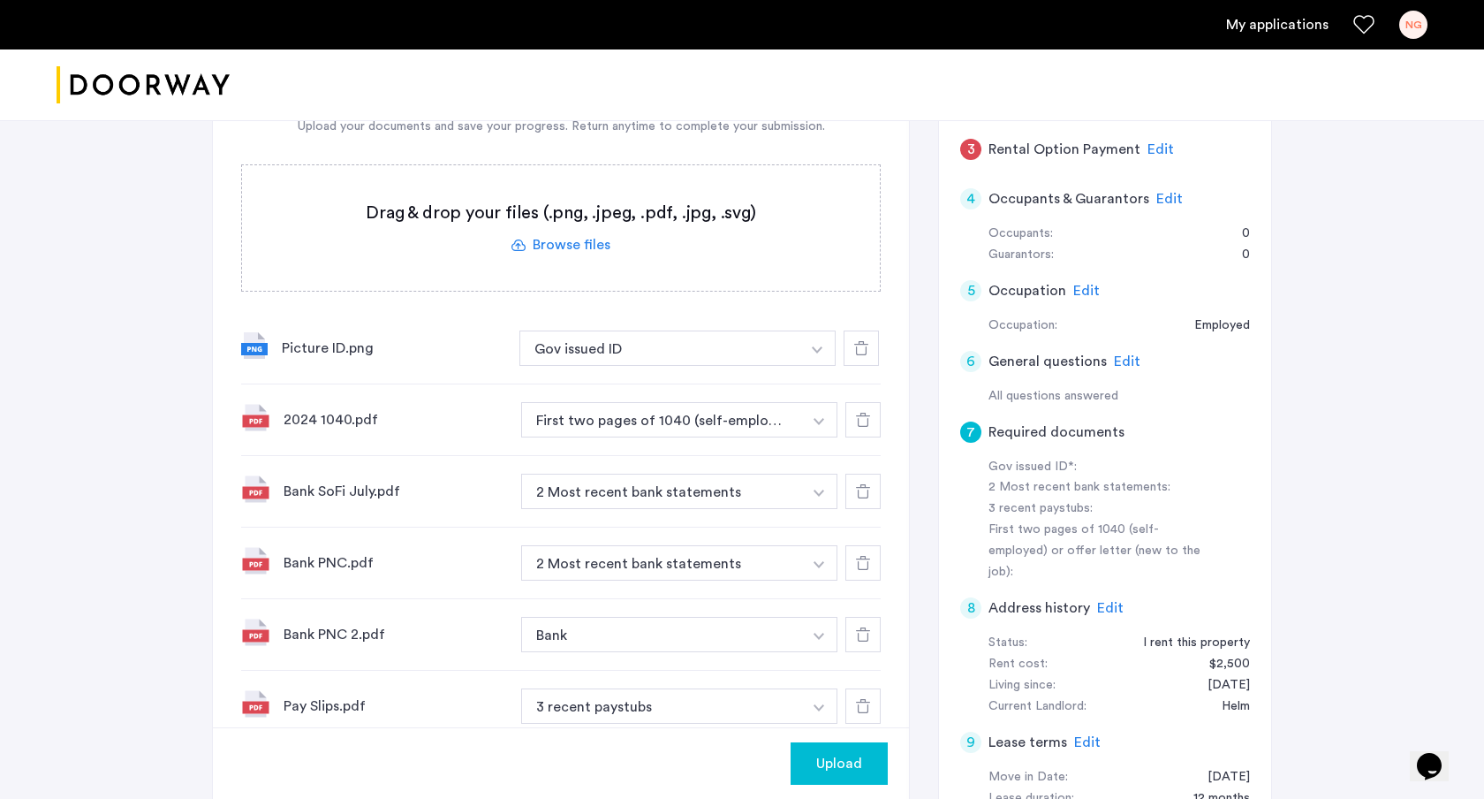
scroll to position [307, 0]
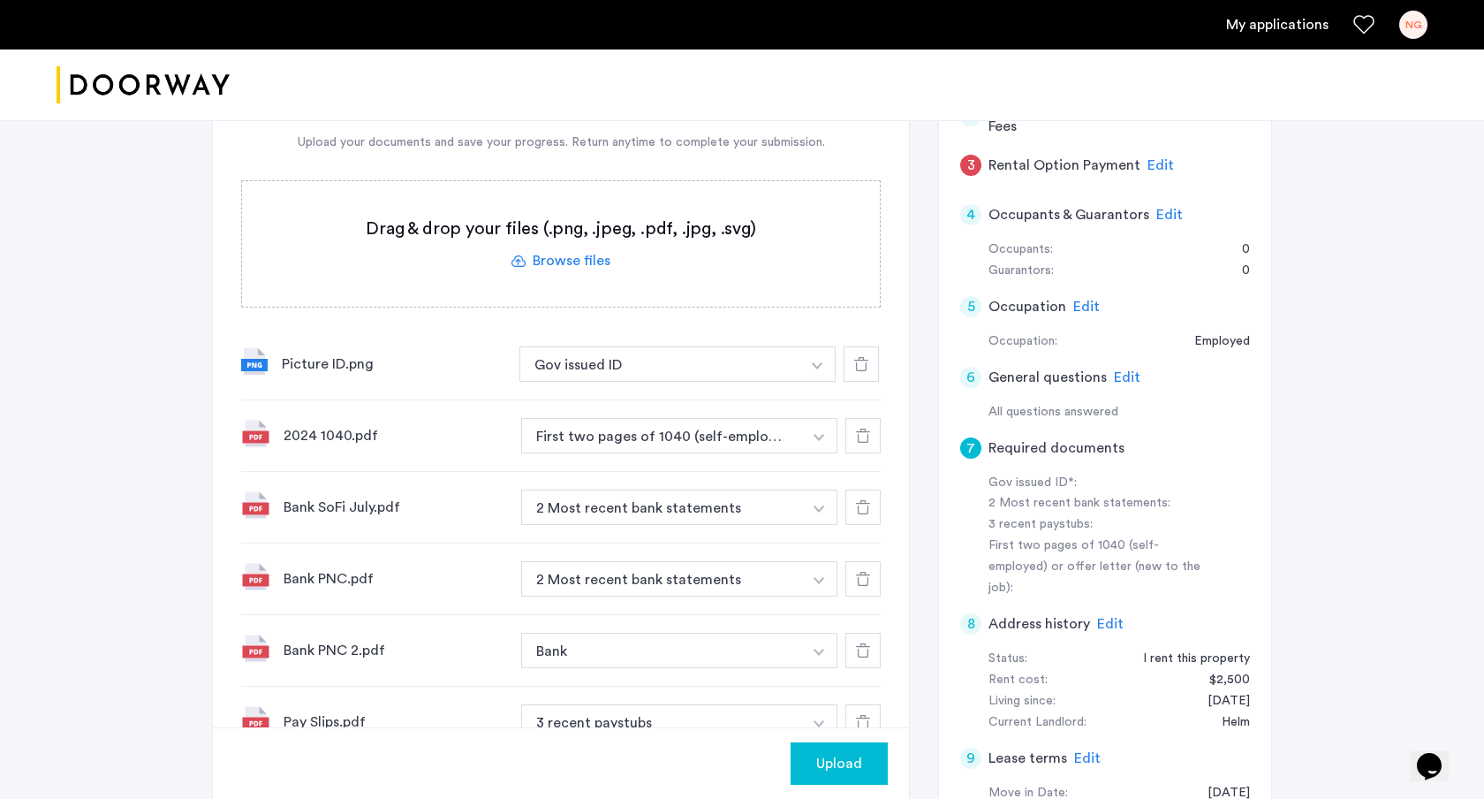
click at [652, 220] on label at bounding box center [561, 243] width 638 height 125
click at [0, 0] on input "file" at bounding box center [0, 0] width 0 height 0
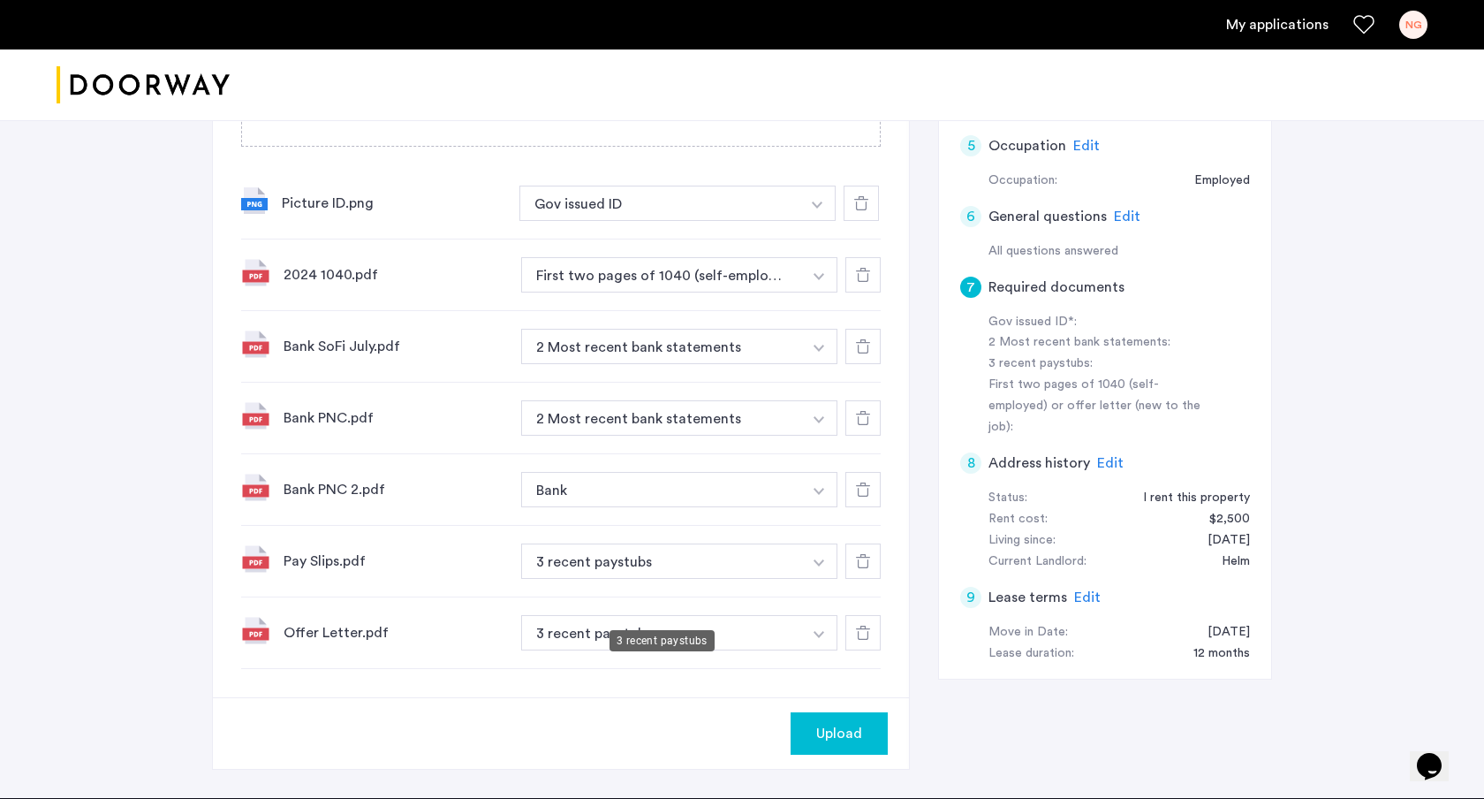
scroll to position [519, 0]
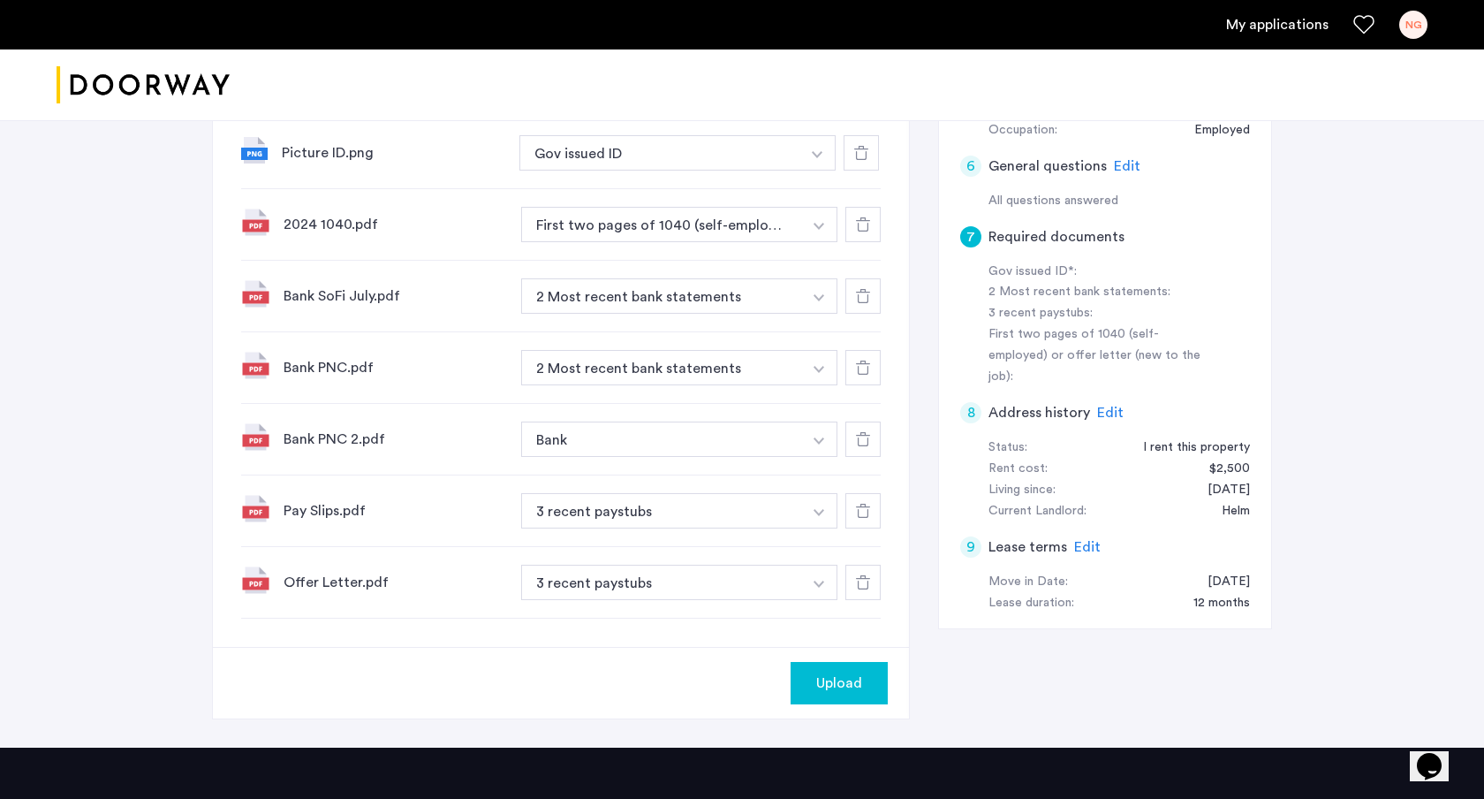
click at [665, 528] on button "3 recent paystubs" at bounding box center [661, 510] width 281 height 35
click at [656, 577] on button "3 recent paystubs" at bounding box center [661, 581] width 281 height 35
click at [813, 170] on button "button" at bounding box center [817, 152] width 36 height 35
click at [616, 617] on div "3 recent paystubs" at bounding box center [662, 618] width 105 height 21
click at [802, 170] on button "button" at bounding box center [817, 152] width 36 height 35
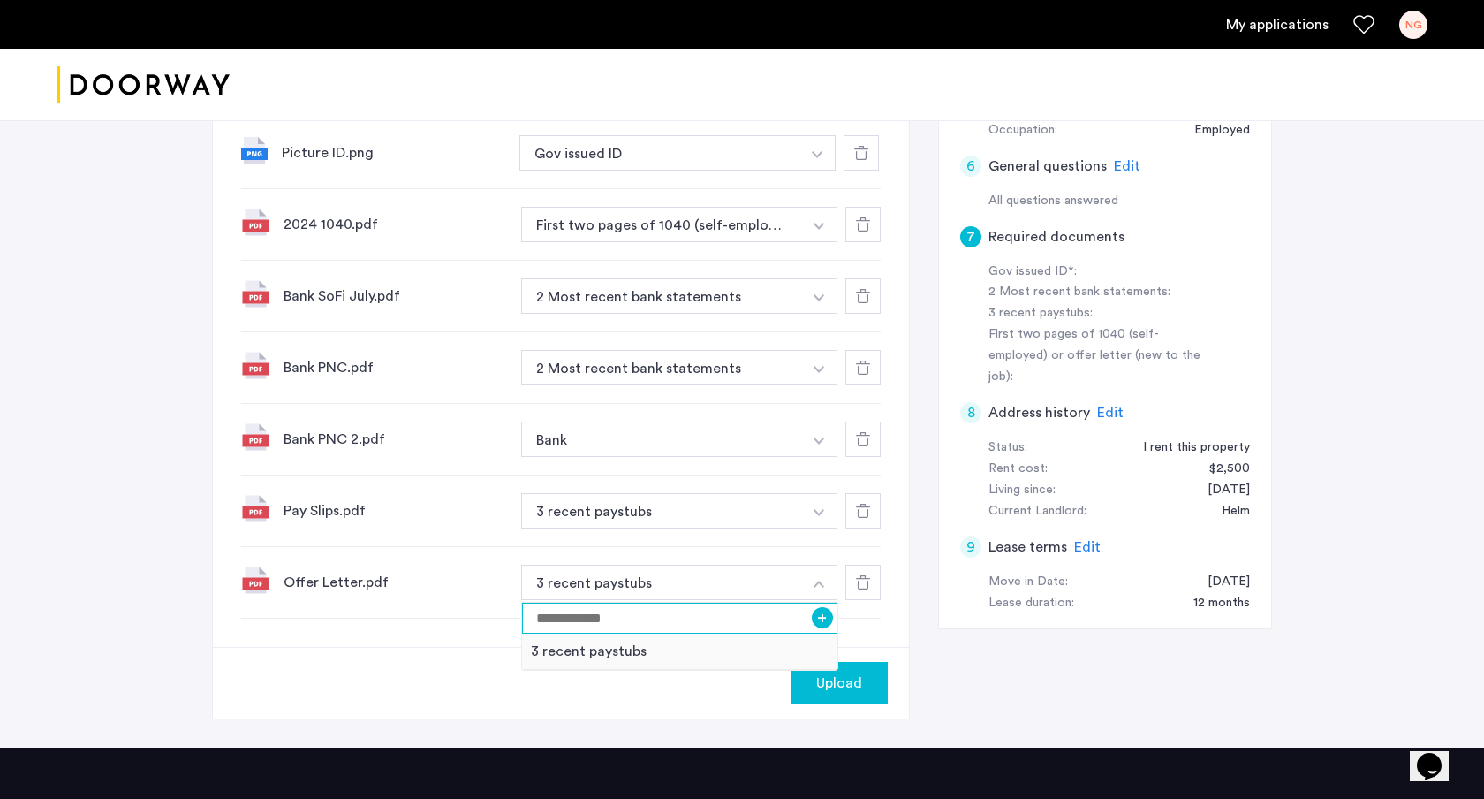
click at [660, 614] on input at bounding box center [679, 617] width 315 height 31
type input "**********"
click at [849, 611] on div "**********" at bounding box center [561, 583] width 640 height 72
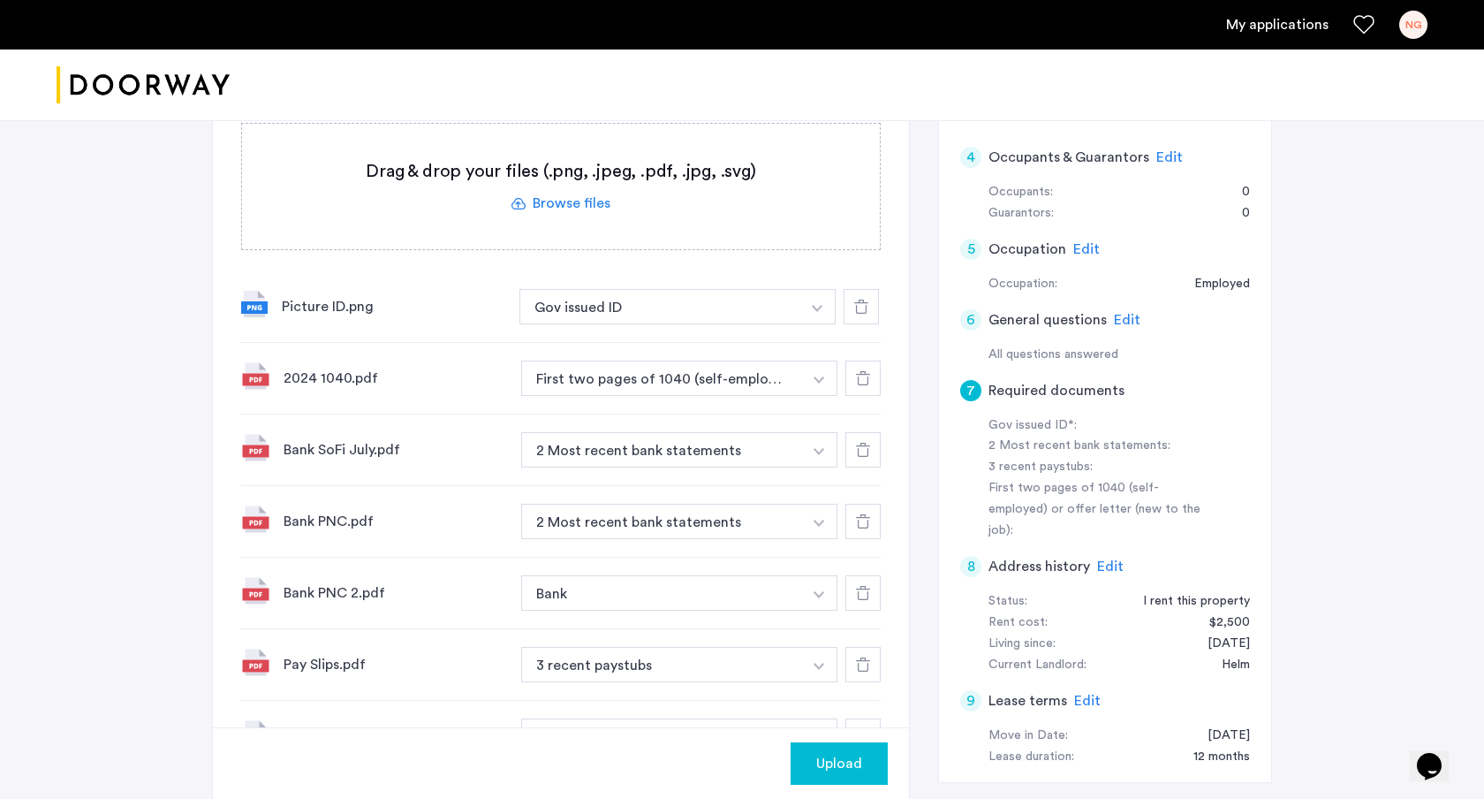
scroll to position [360, 0]
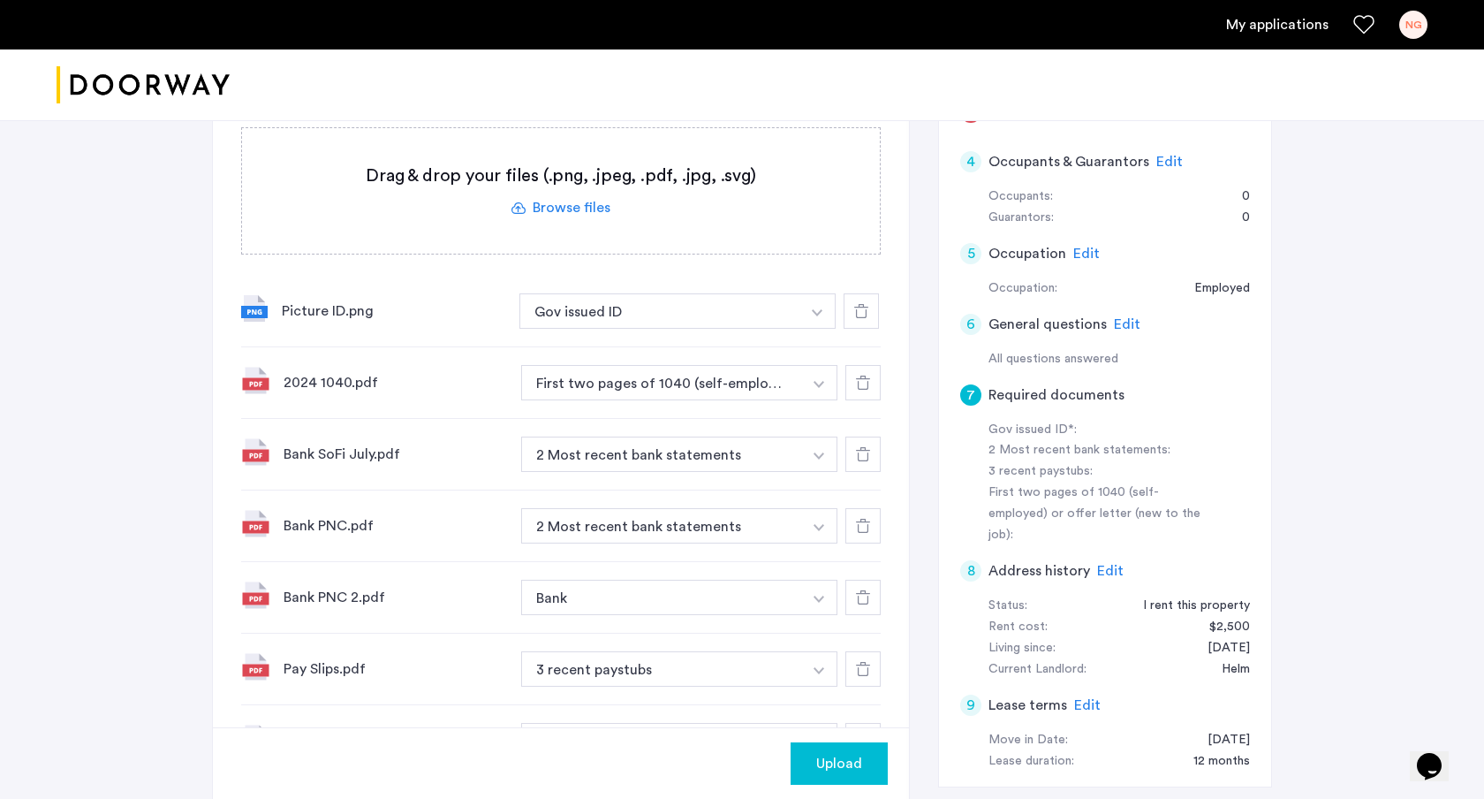
click at [606, 177] on label at bounding box center [561, 190] width 638 height 125
click at [0, 0] on input "file" at bounding box center [0, 0] width 0 height 0
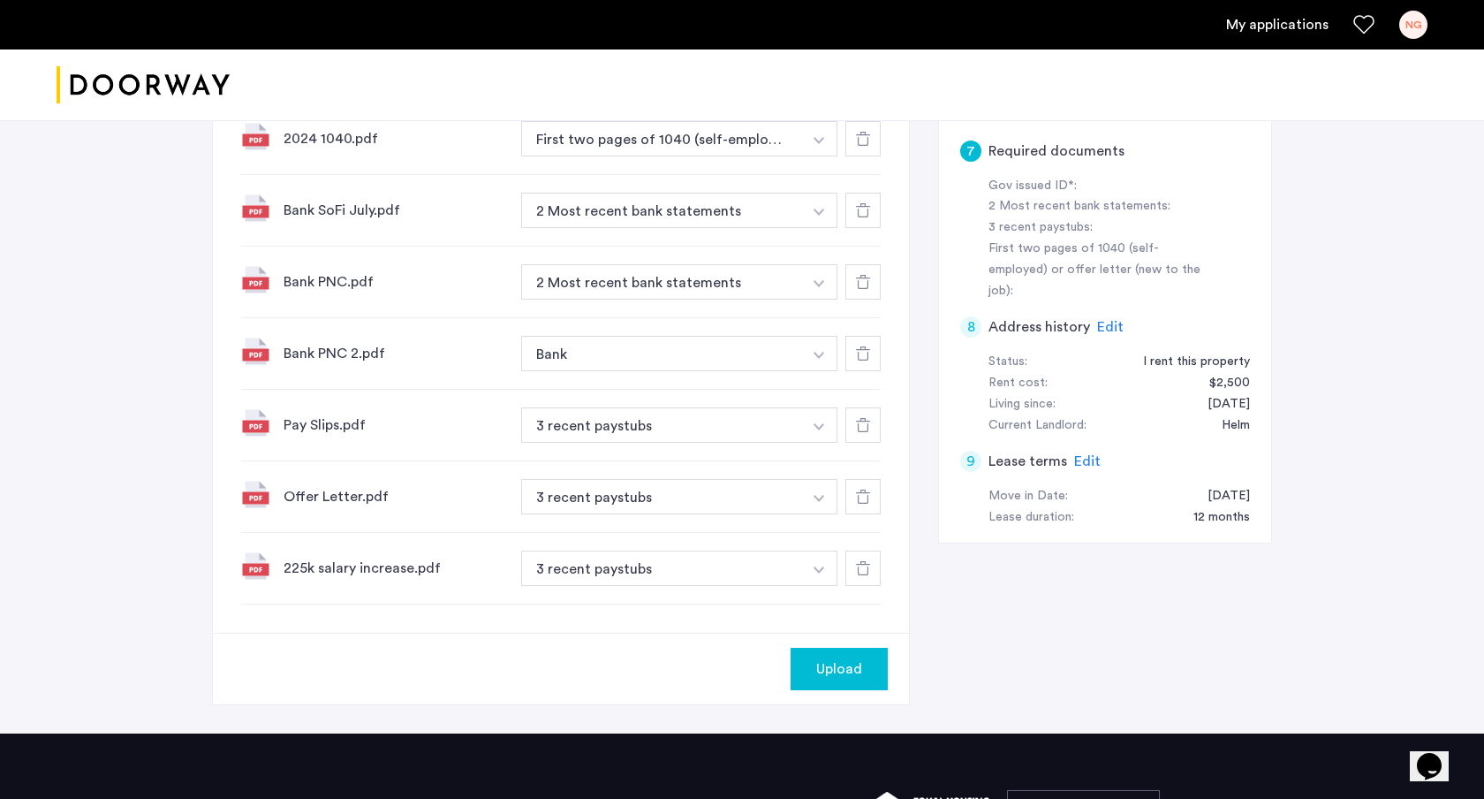
scroll to position [616, 0]
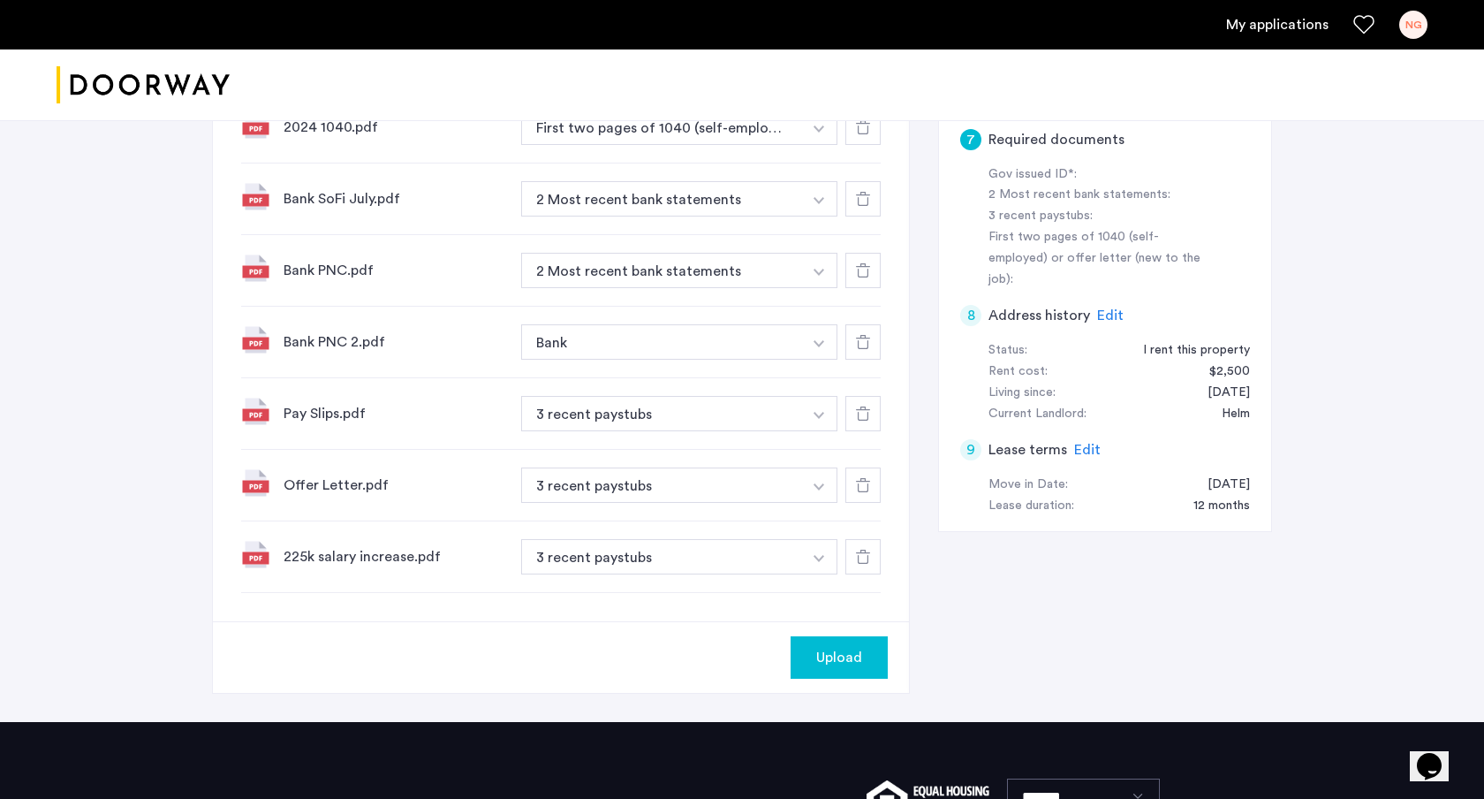
click at [609, 431] on button "3 recent paystubs" at bounding box center [661, 413] width 281 height 35
click at [742, 570] on button "3 recent paystubs" at bounding box center [661, 556] width 281 height 35
click at [799, 555] on button "3 recent paystubs" at bounding box center [661, 556] width 281 height 35
click at [817, 61] on img "button" at bounding box center [817, 57] width 11 height 7
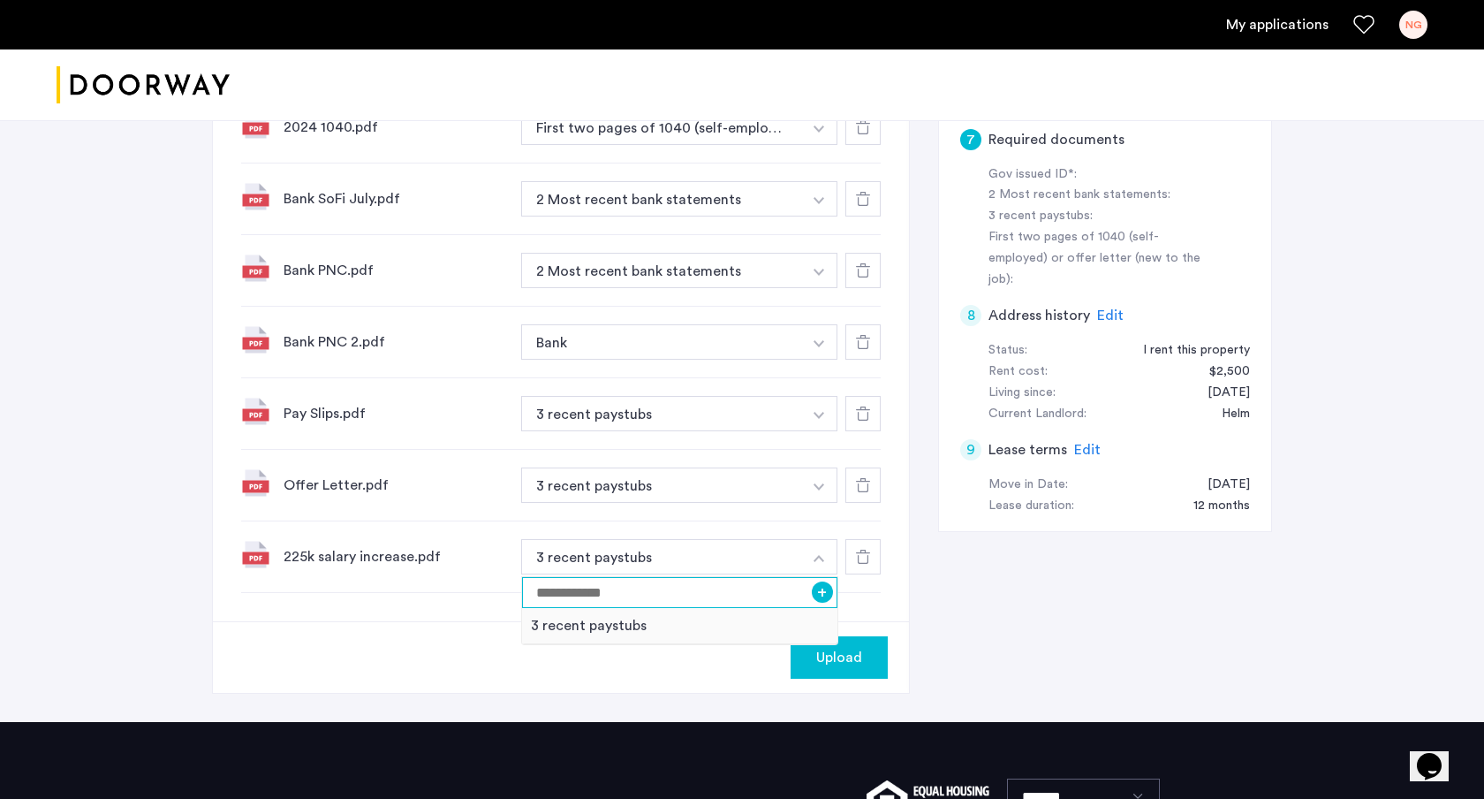
click at [698, 594] on input at bounding box center [679, 592] width 315 height 31
type input "**********"
click at [947, 608] on div "**********" at bounding box center [742, 177] width 1060 height 1088
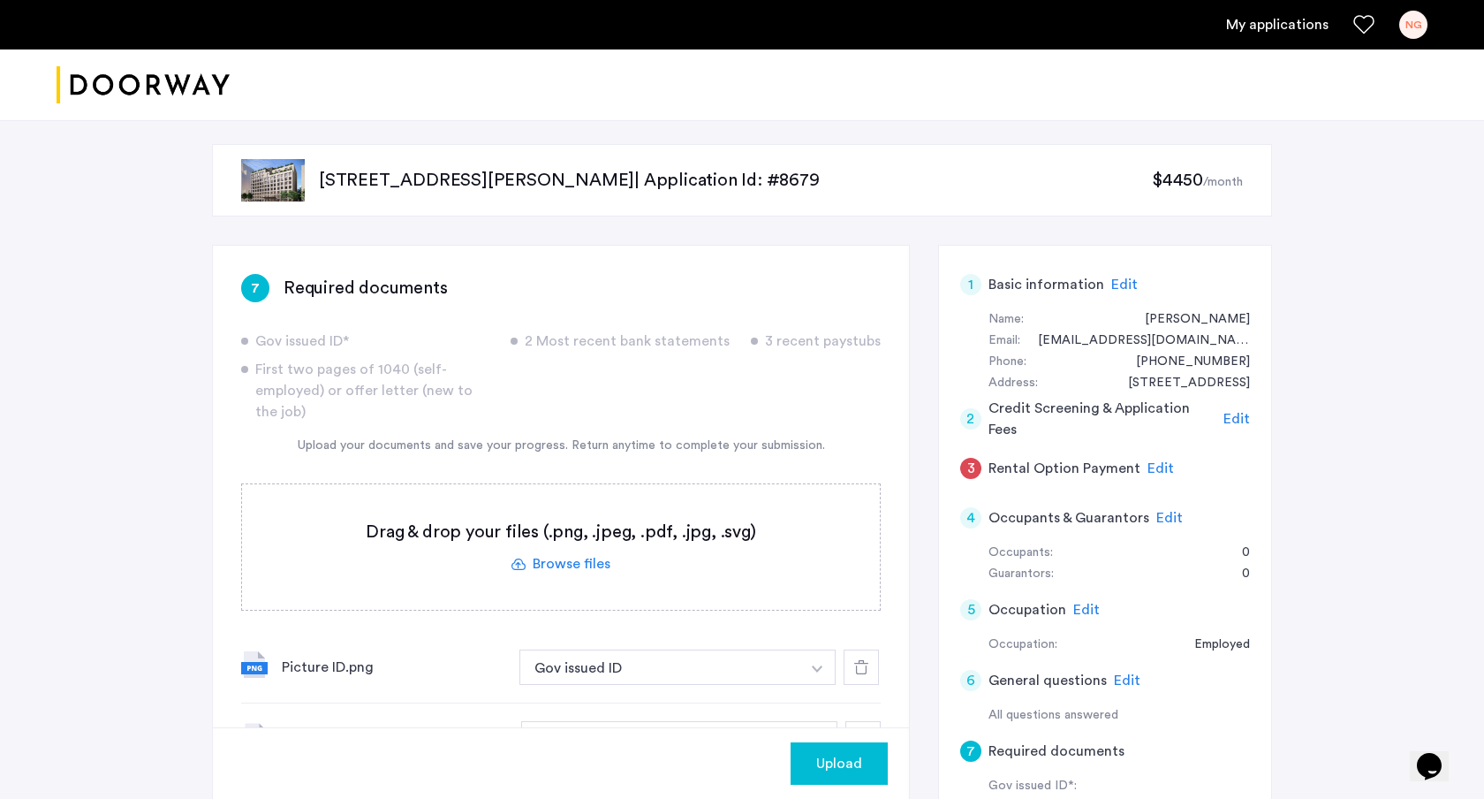
scroll to position [0, 0]
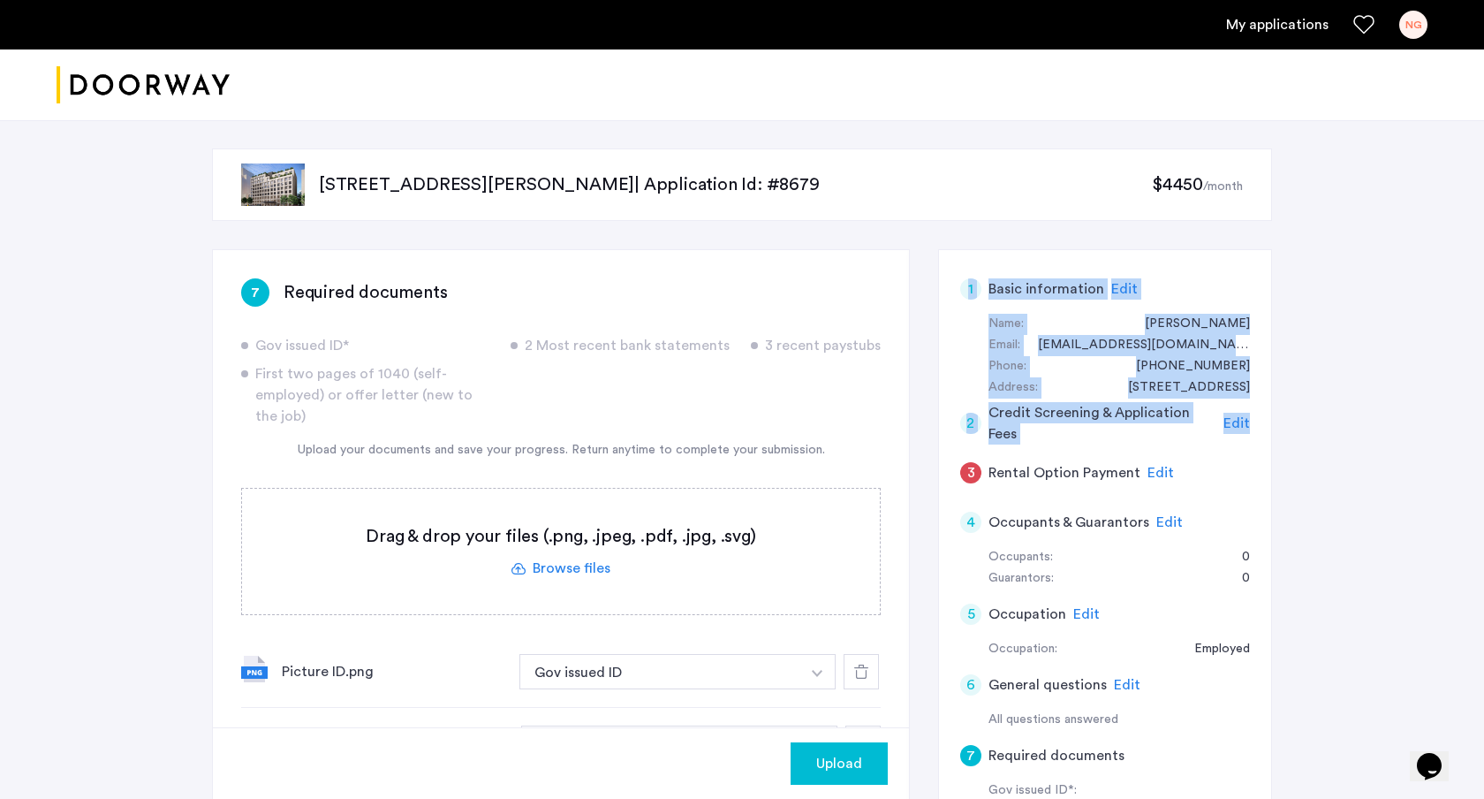
drag, startPoint x: 1123, startPoint y: 258, endPoint x: 1269, endPoint y: 425, distance: 222.2
click at [1269, 425] on div "1 Basic information Edit Name: Naman Gupta Email: namangupta0@gmail.com Phone: …" at bounding box center [1105, 698] width 334 height 898
drag, startPoint x: 1261, startPoint y: 431, endPoint x: 1116, endPoint y: 260, distance: 225.0
click at [1129, 258] on div "1 Basic information Edit Name: Naman Gupta Email: namangupta0@gmail.com Phone: …" at bounding box center [1105, 698] width 334 height 898
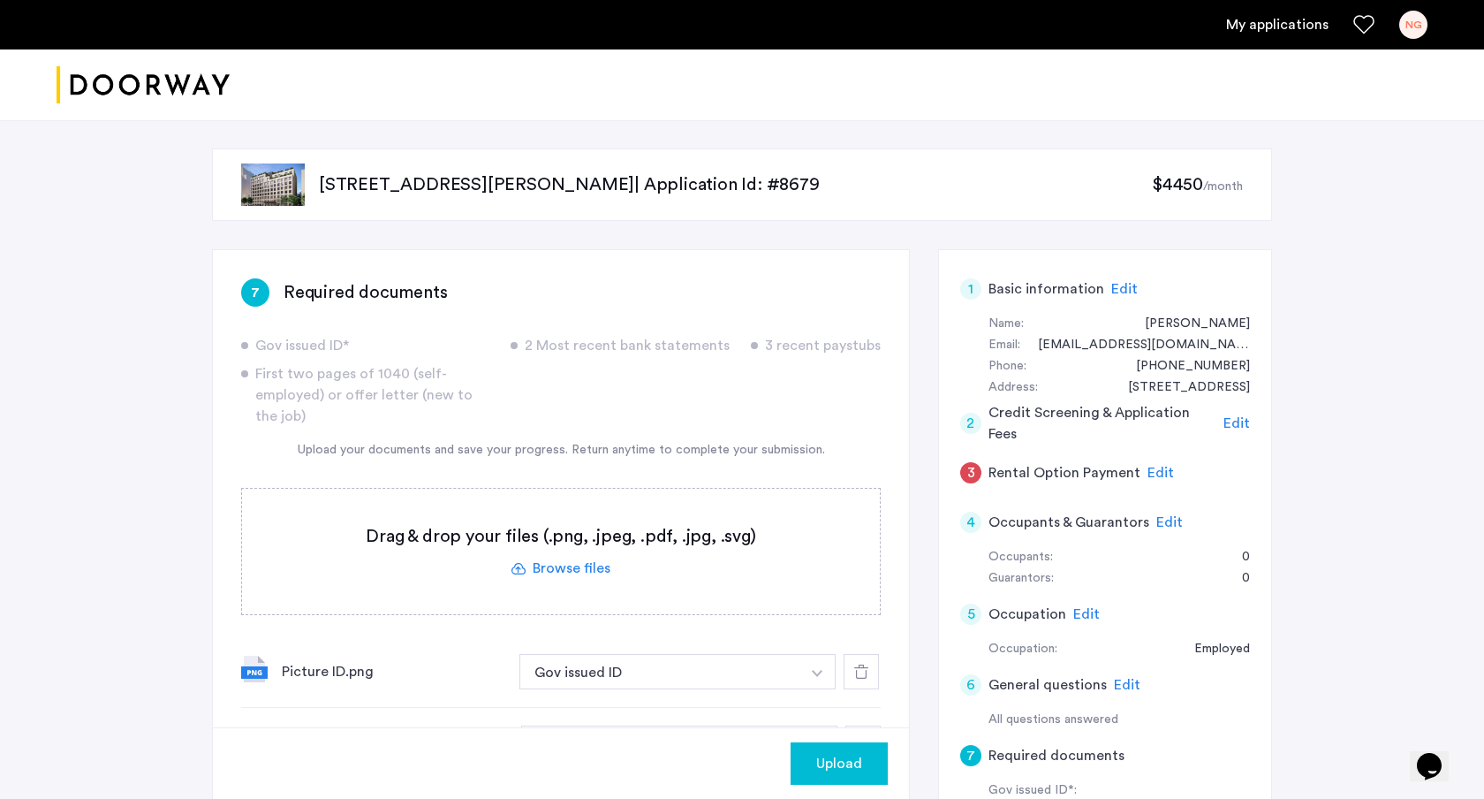
click at [1116, 260] on div "1 Basic information Edit Name: Naman Gupta Email: namangupta0@gmail.com Phone: …" at bounding box center [1105, 698] width 334 height 898
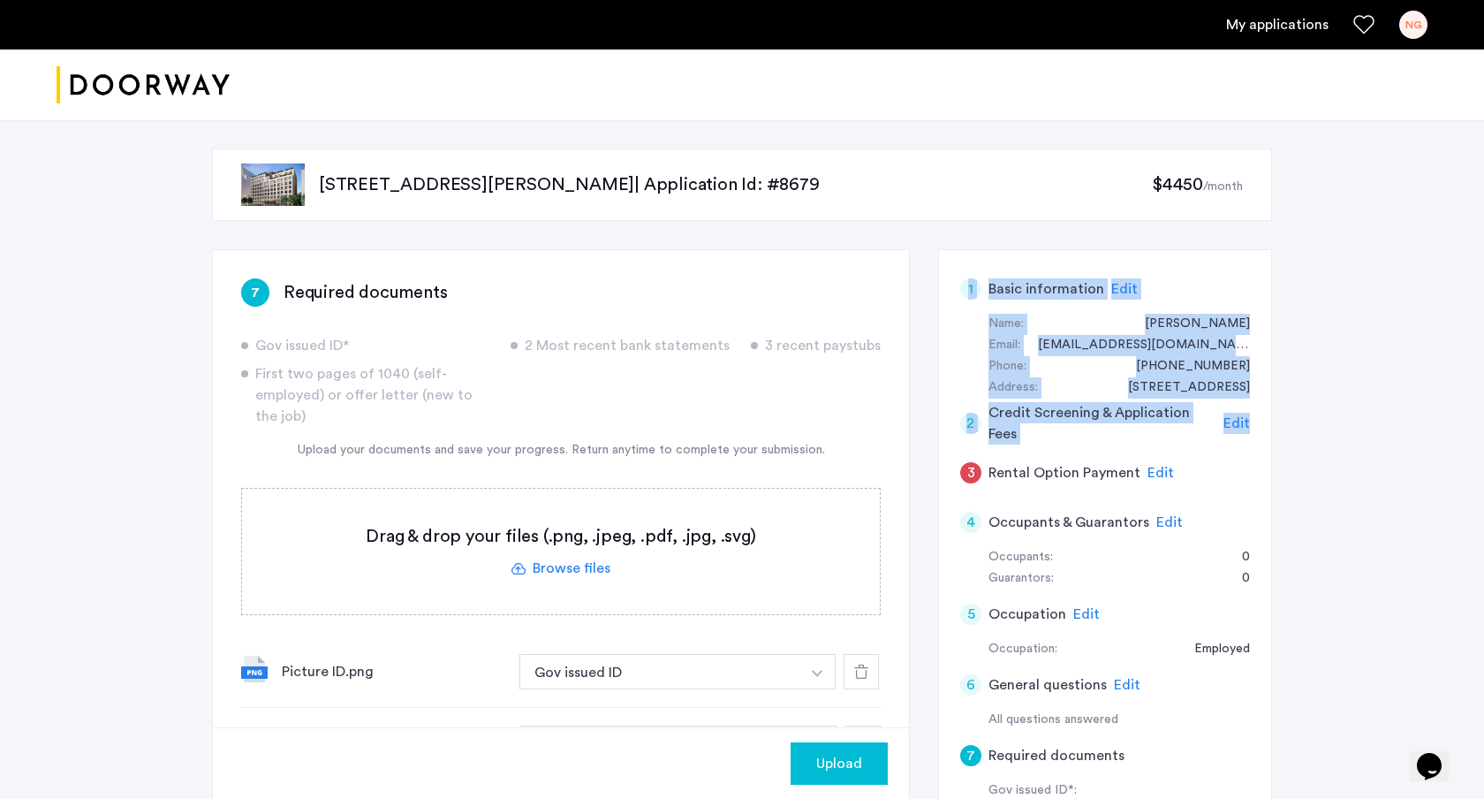
drag, startPoint x: 1088, startPoint y: 259, endPoint x: 1262, endPoint y: 419, distance: 236.3
click at [1262, 418] on div "1 Basic information Edit Name: Naman Gupta Email: namangupta0@gmail.com Phone: …" at bounding box center [1105, 698] width 334 height 898
click at [1262, 419] on div "1 Basic information Edit Name: Naman Gupta Email: namangupta0@gmail.com Phone: …" at bounding box center [1105, 698] width 334 height 898
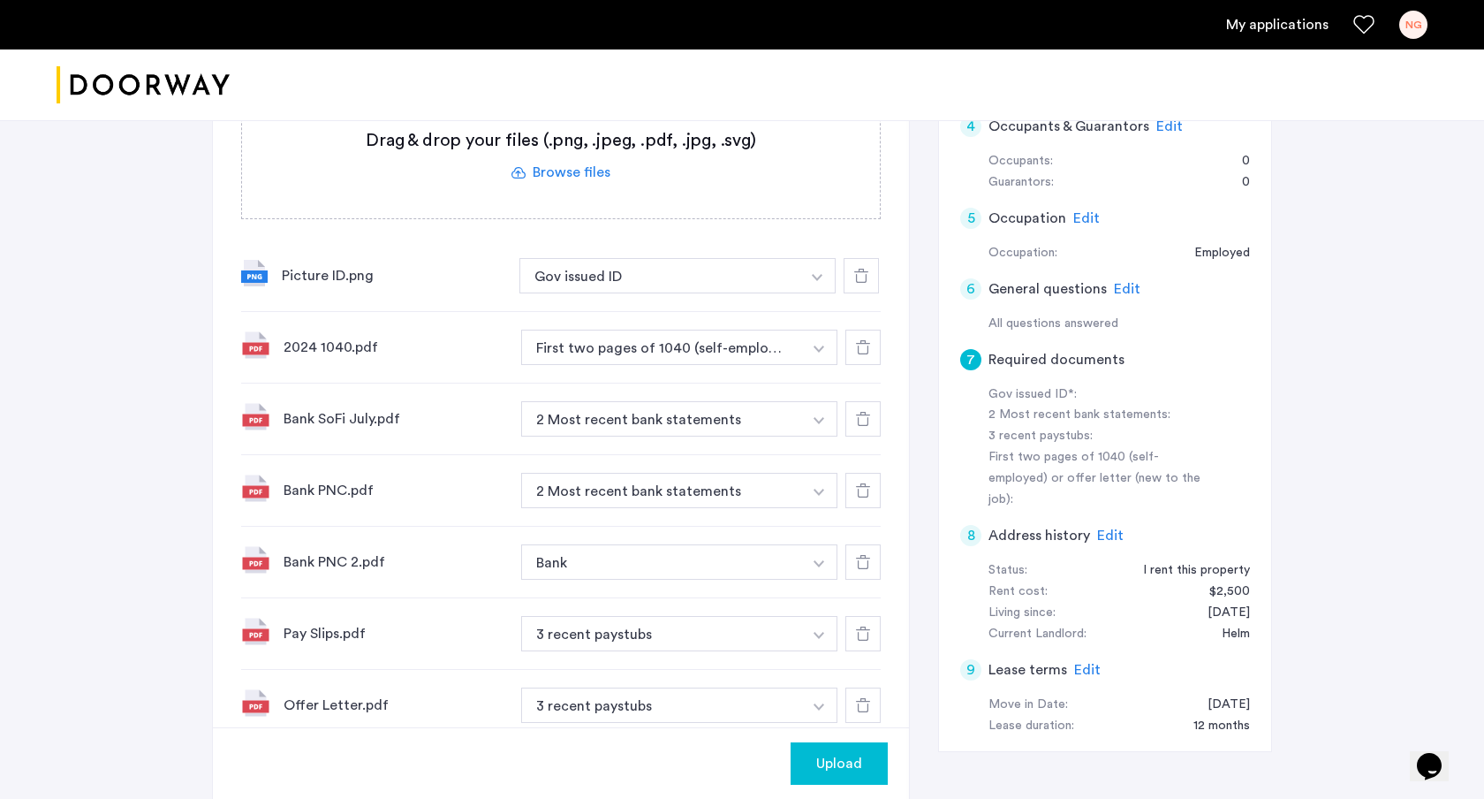
scroll to position [398, 0]
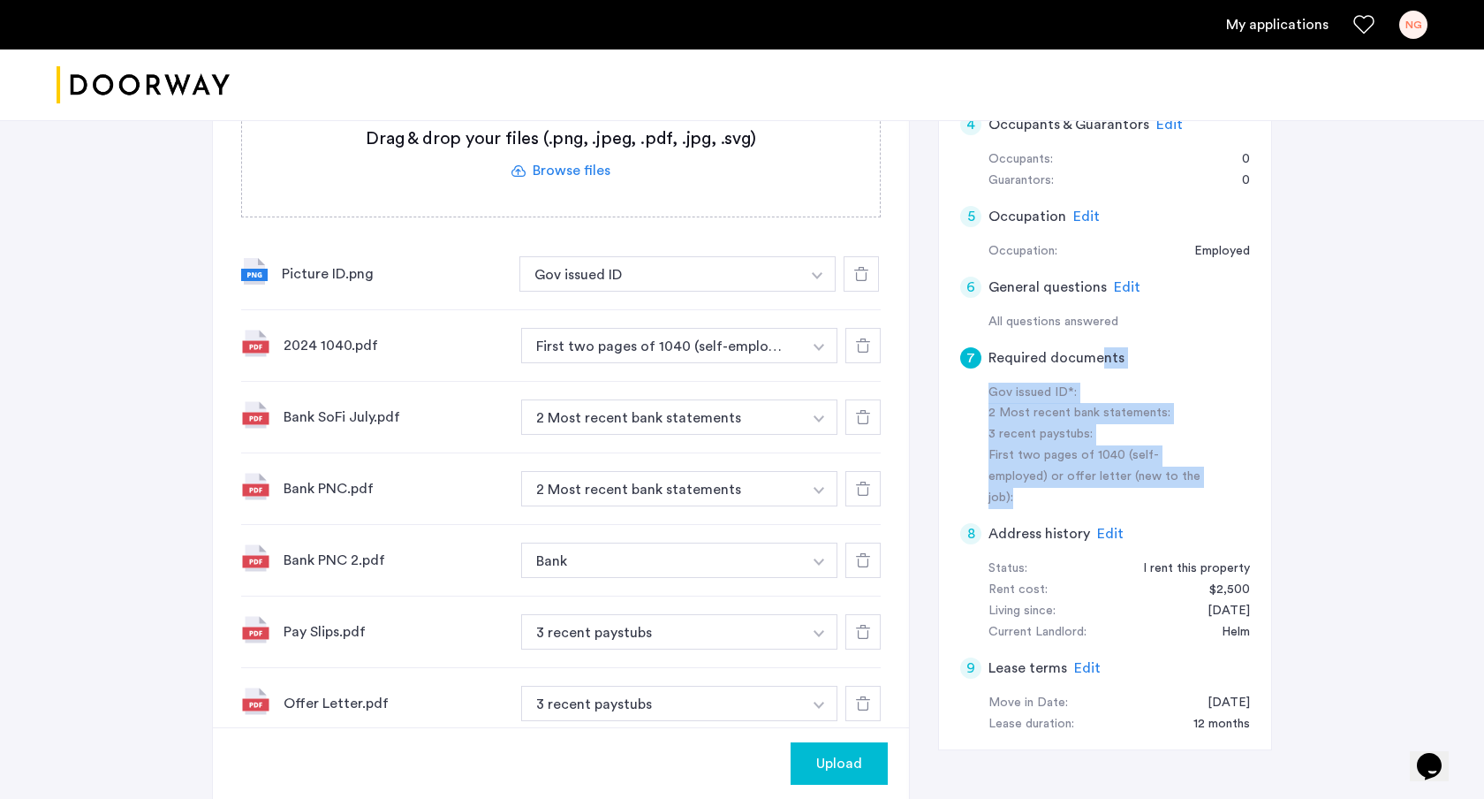
drag, startPoint x: 1217, startPoint y: 481, endPoint x: 1095, endPoint y: 345, distance: 183.9
click at [1095, 345] on app-required-documents-details "7 Required documents Gov issued ID*: 2 Most recent bank statements: 3 recent pa…" at bounding box center [1105, 421] width 290 height 177
drag, startPoint x: 1079, startPoint y: 338, endPoint x: 1170, endPoint y: 471, distance: 160.7
click at [1170, 468] on app-required-documents-details "7 Required documents Gov issued ID*: 2 Most recent bank statements: 3 recent pa…" at bounding box center [1105, 421] width 290 height 177
click at [1170, 471] on div "First two pages of 1040 (self-employed) or offer letter (new to the job):" at bounding box center [1100, 477] width 223 height 64
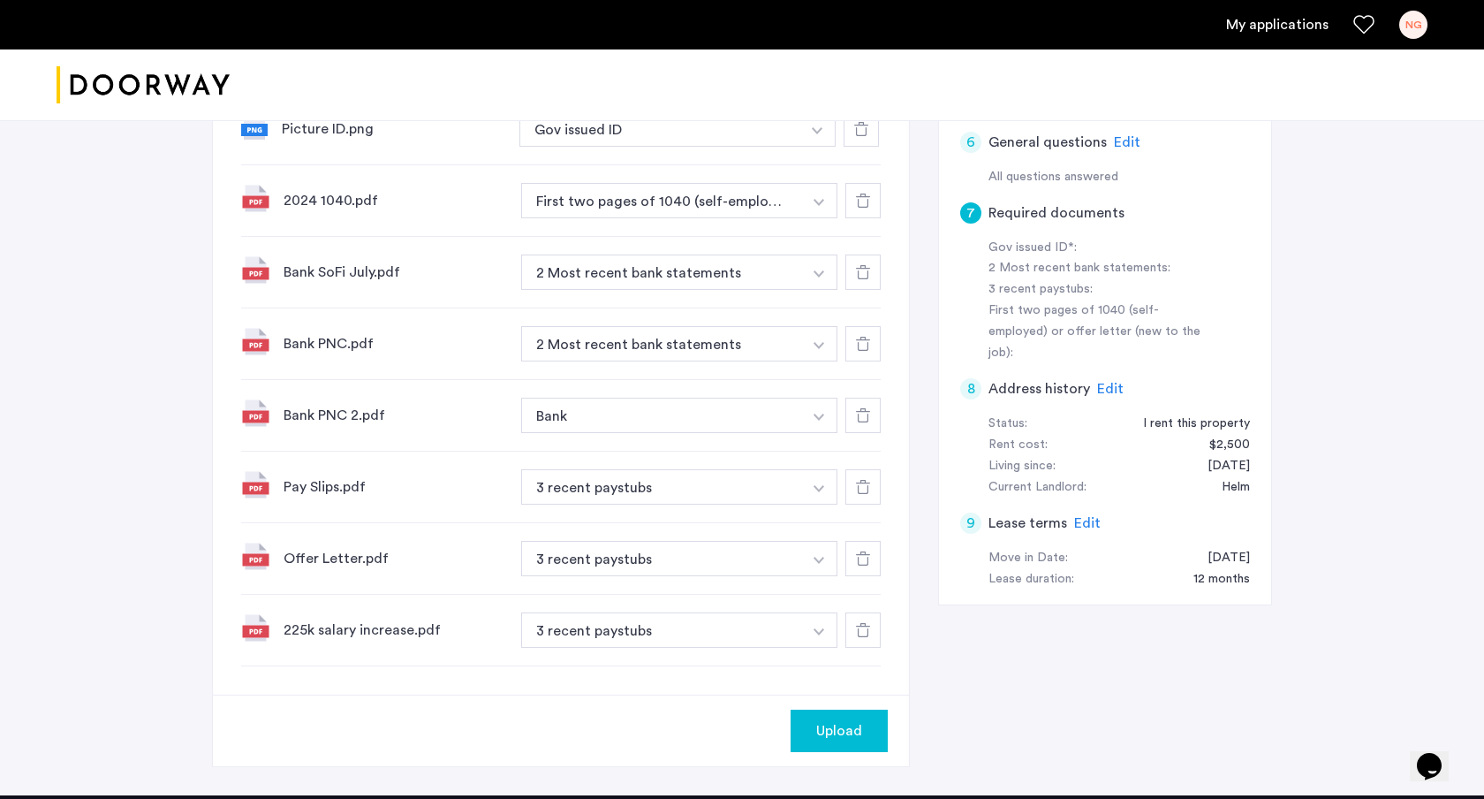
scroll to position [563, 0]
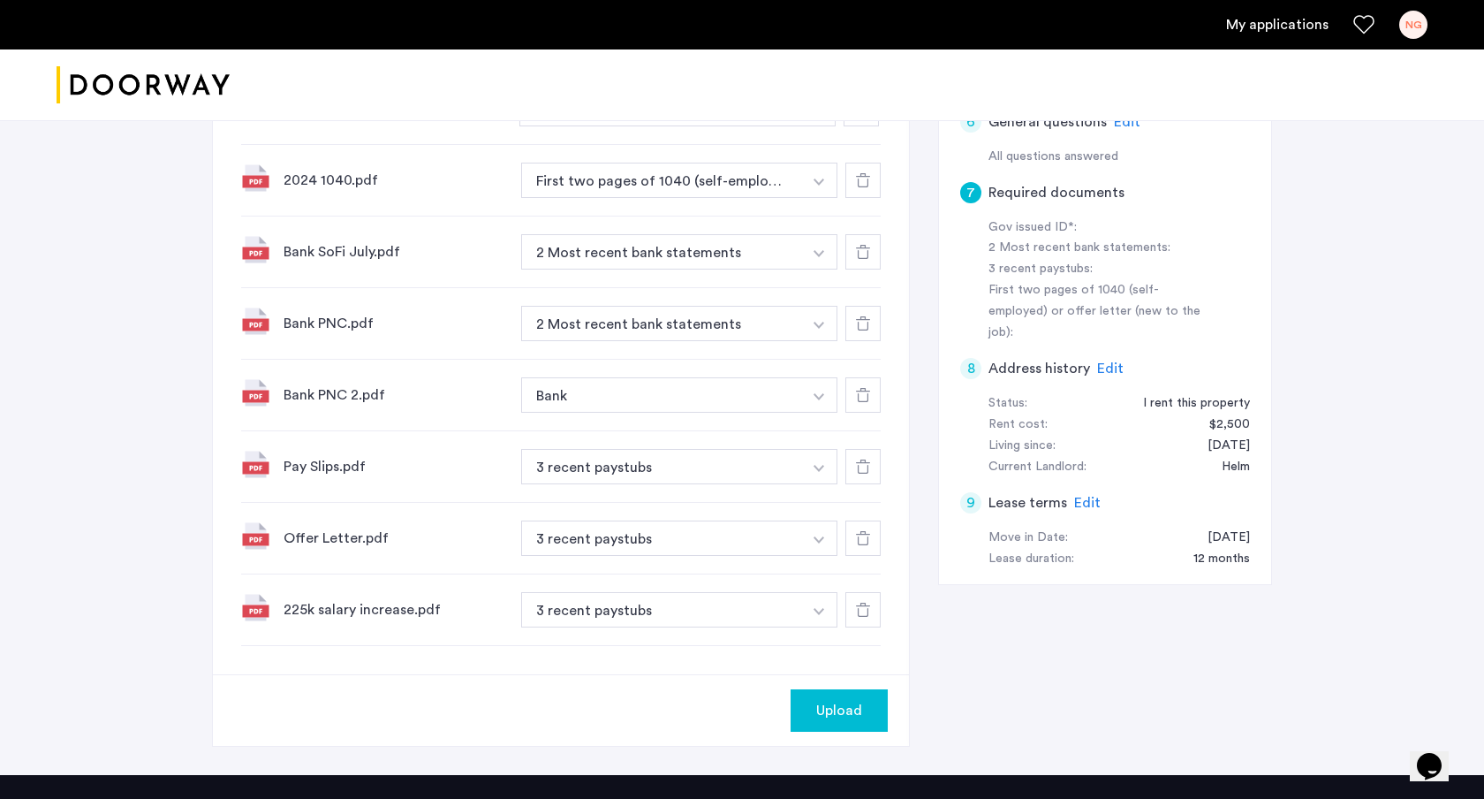
click at [836, 707] on span "Upload" at bounding box center [839, 710] width 46 height 21
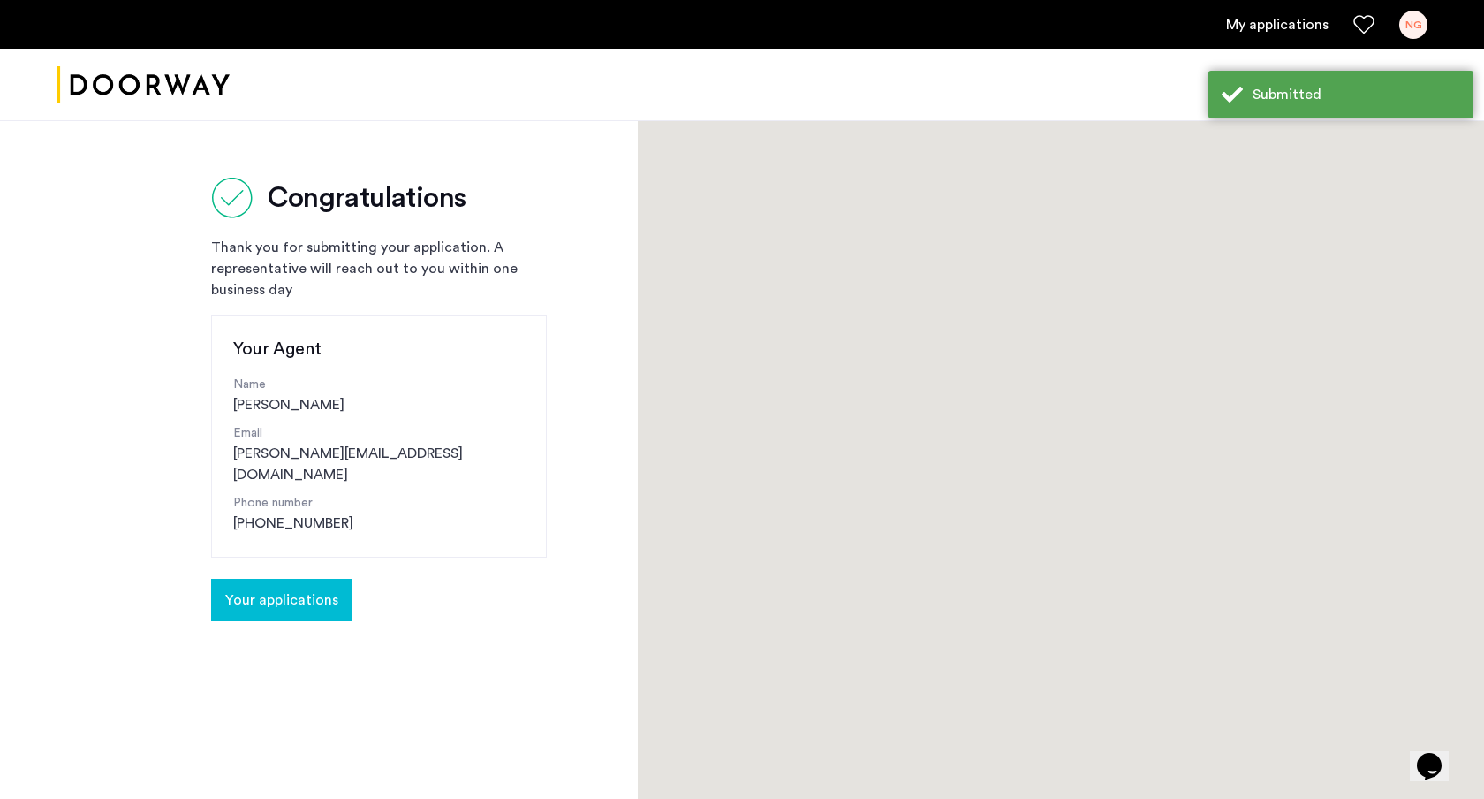
click at [777, 617] on div at bounding box center [1061, 650] width 846 height 1060
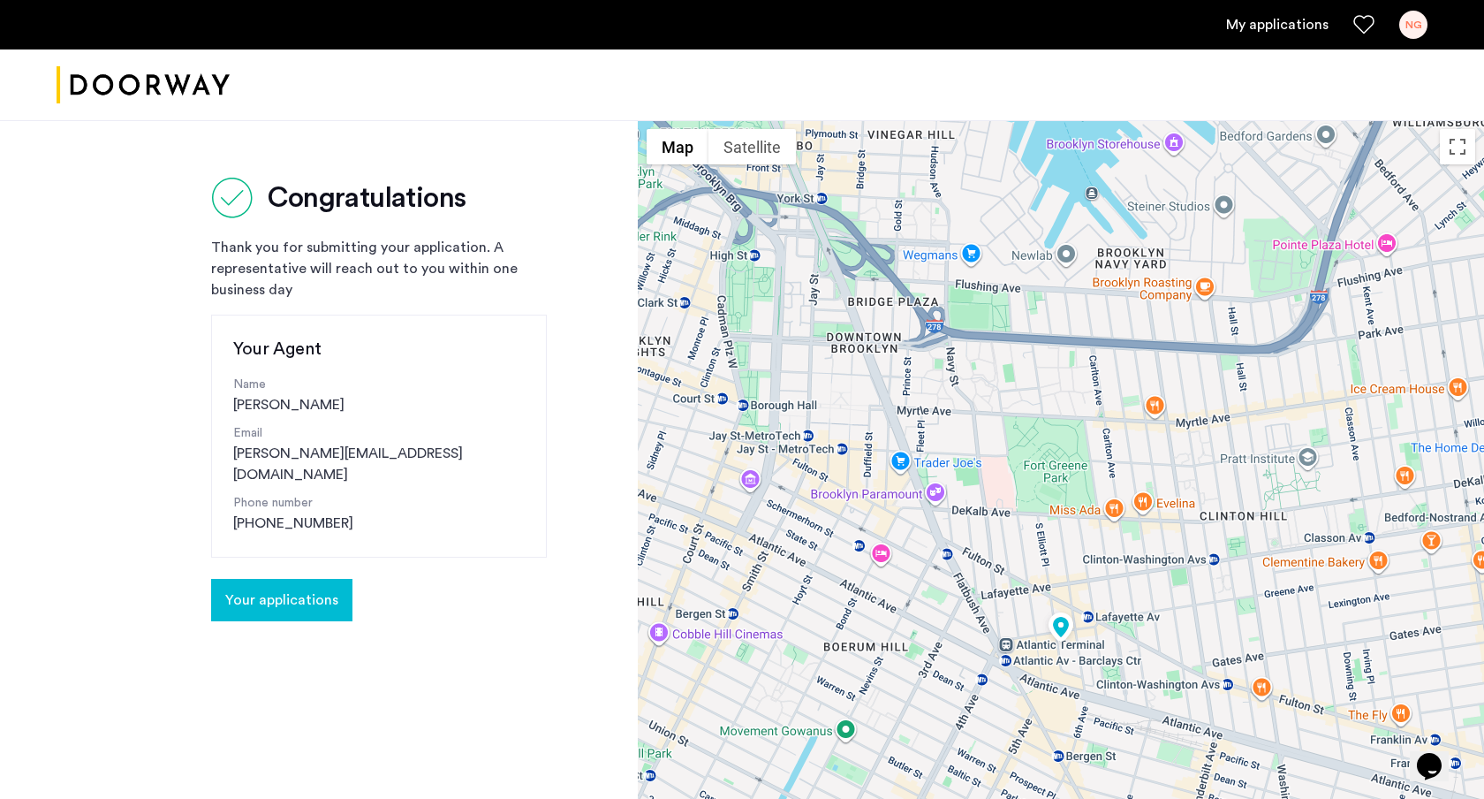
click at [1298, 21] on link "My applications" at bounding box center [1277, 24] width 102 height 21
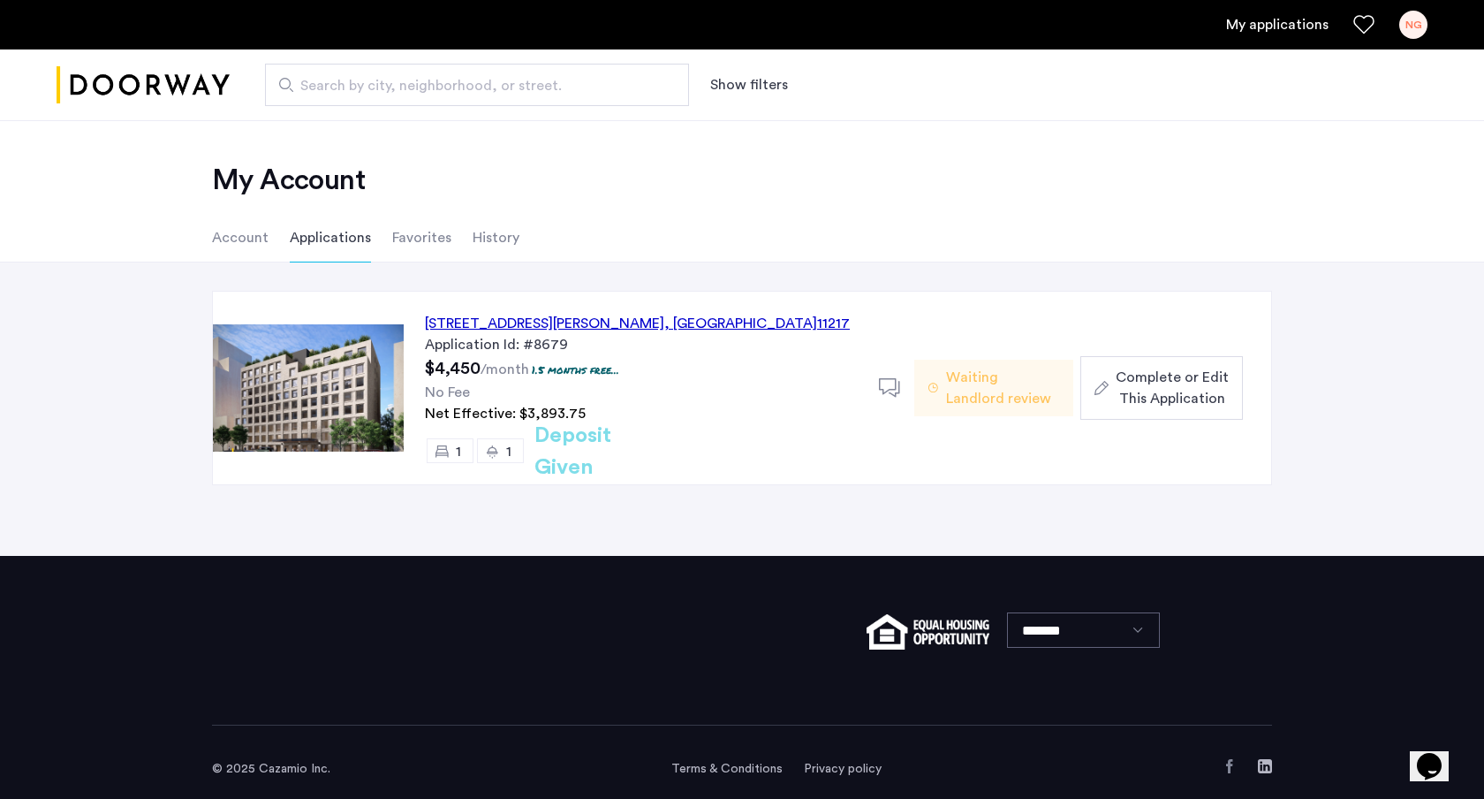
click at [586, 317] on div "151 South Elliott Place, Unit 8J, Brooklyn , NY 11217" at bounding box center [637, 323] width 425 height 21
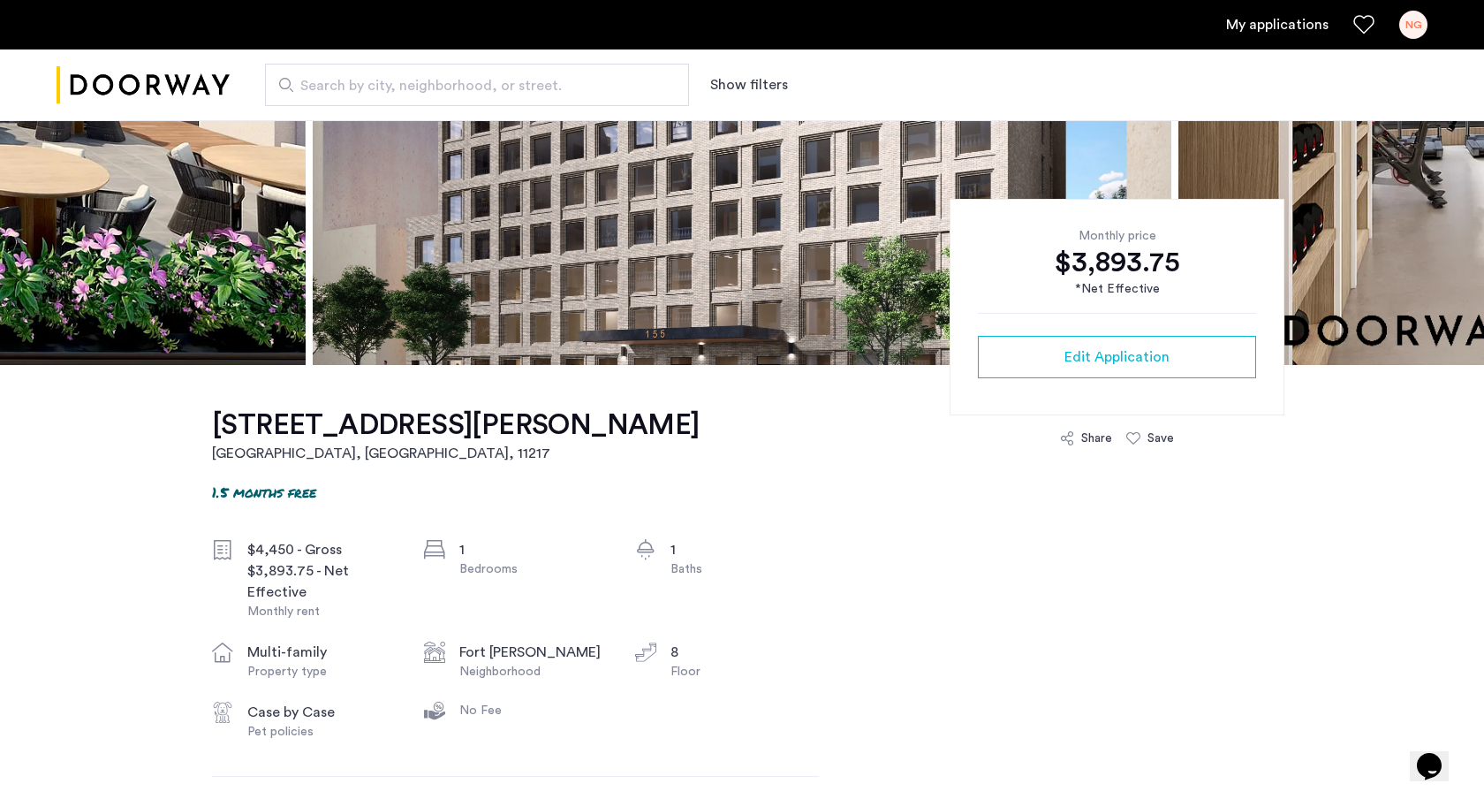
scroll to position [282, 0]
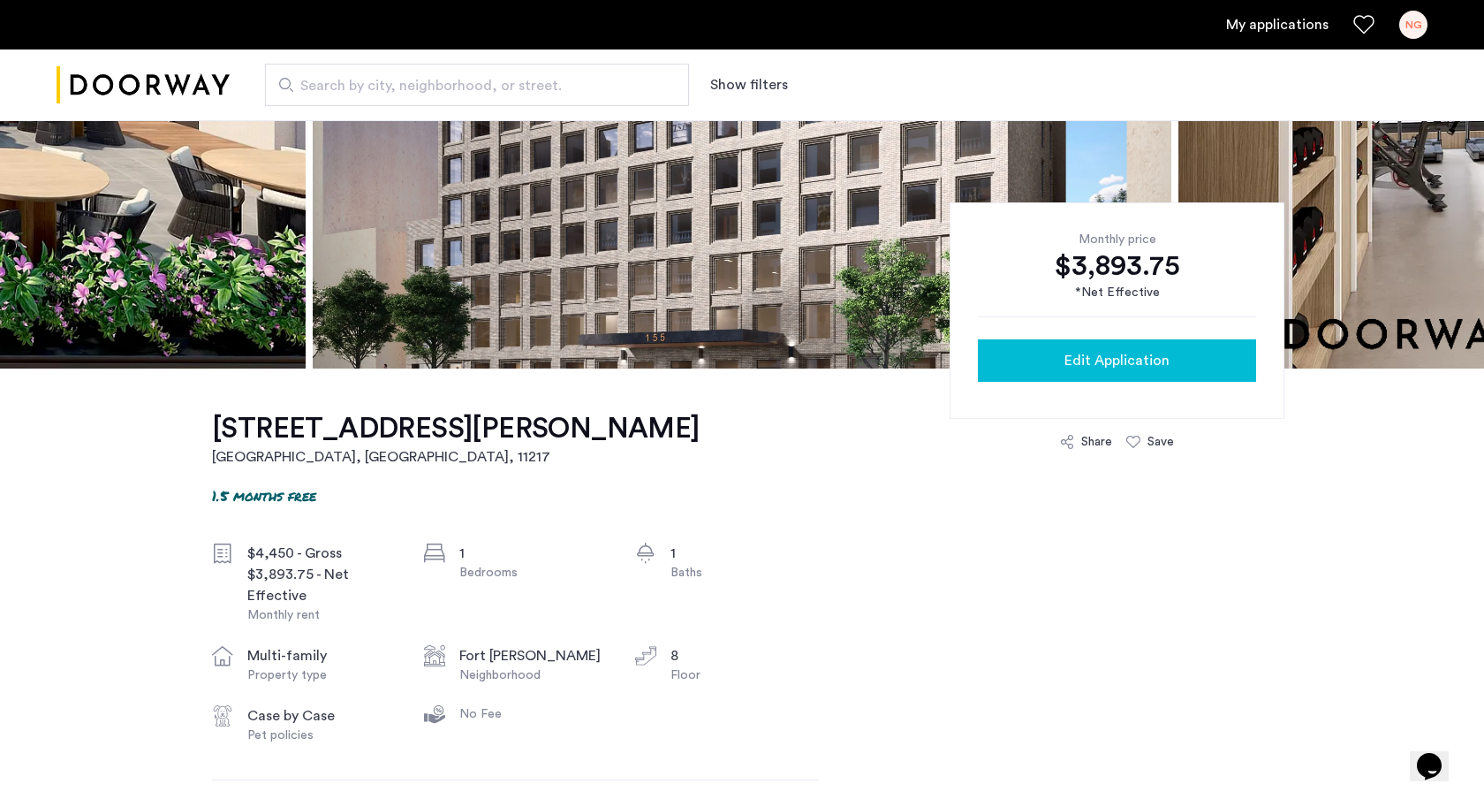
click at [1033, 366] on div "Edit Application" at bounding box center [1117, 360] width 250 height 21
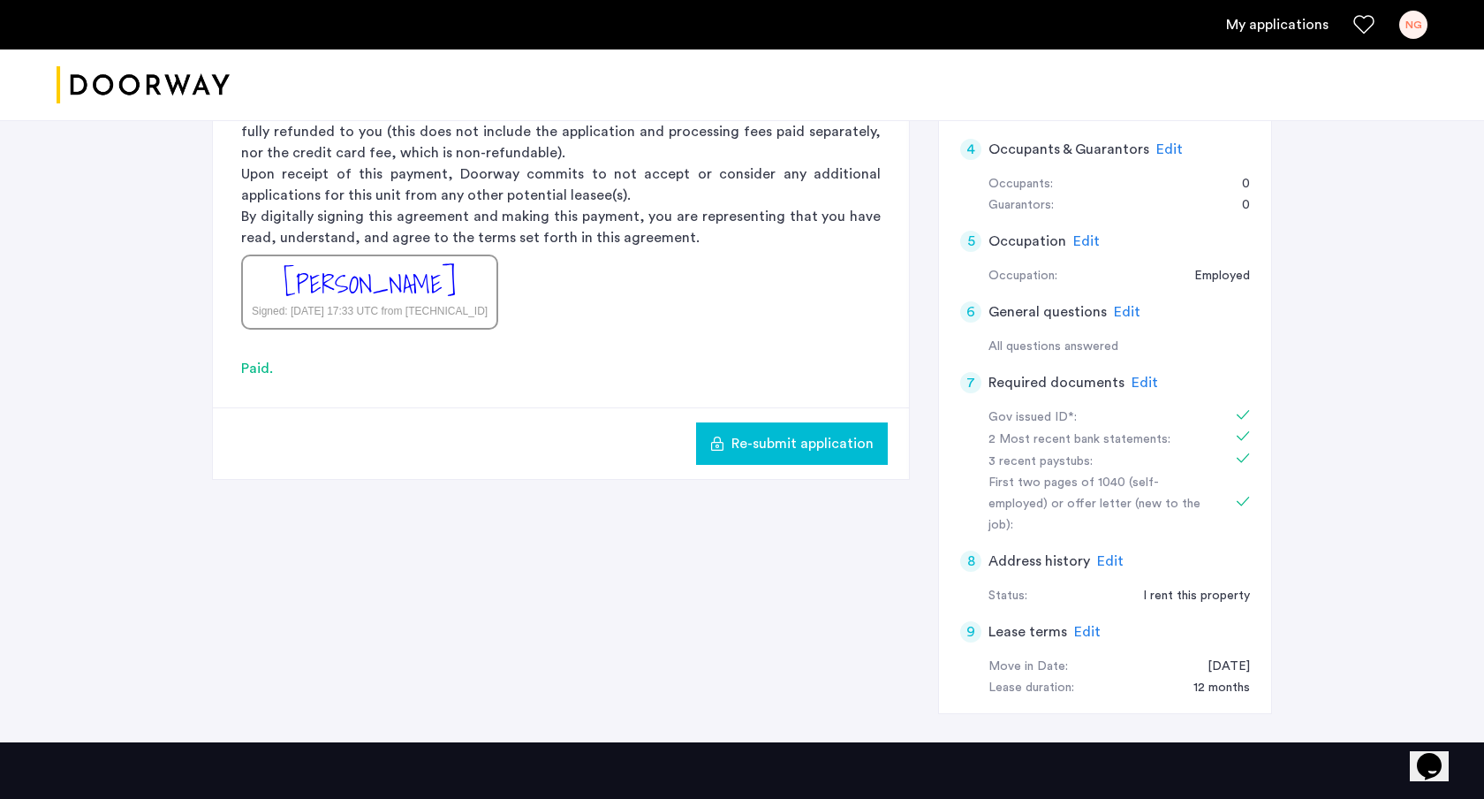
scroll to position [377, 0]
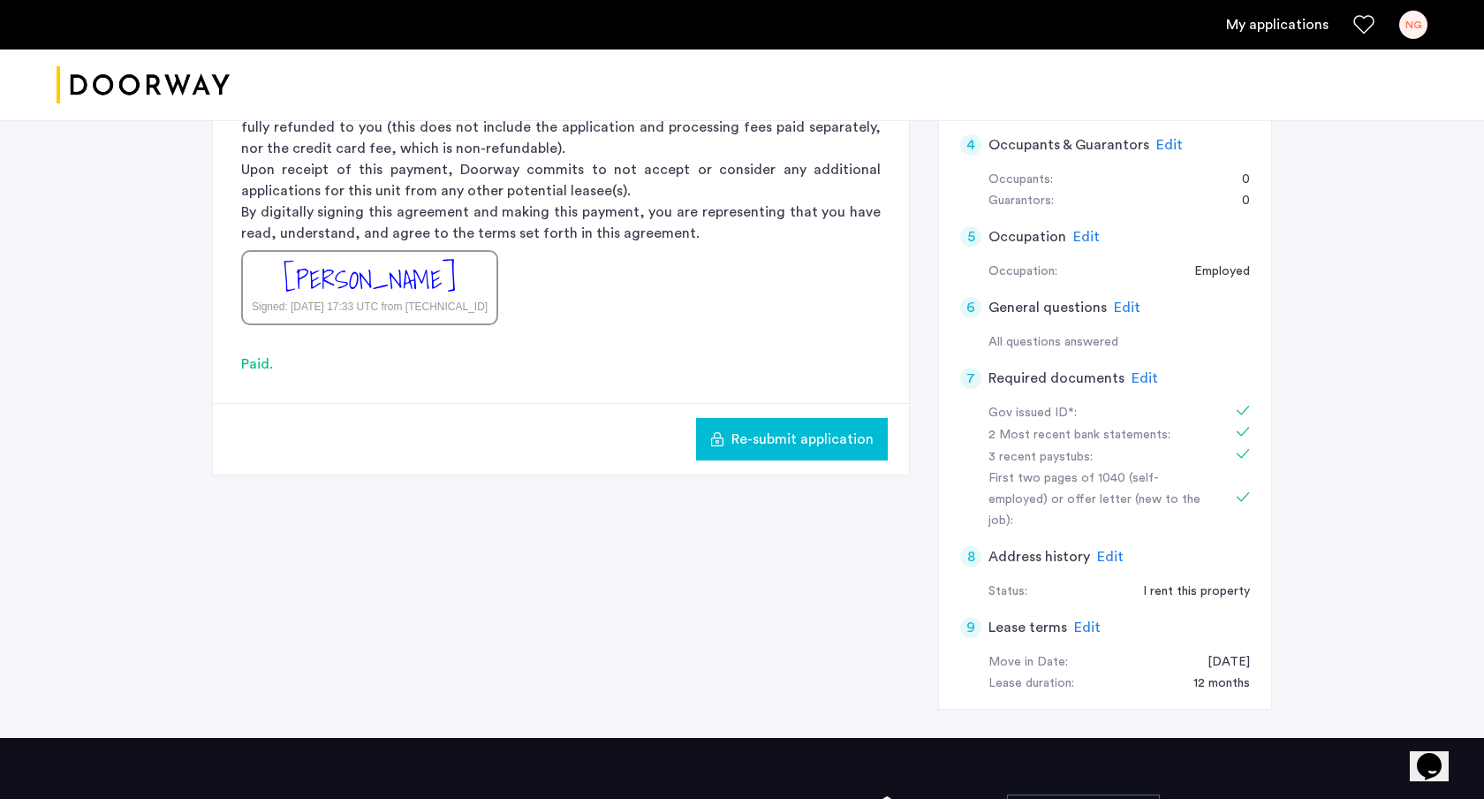
click at [1114, 549] on span "Edit" at bounding box center [1110, 556] width 27 height 14
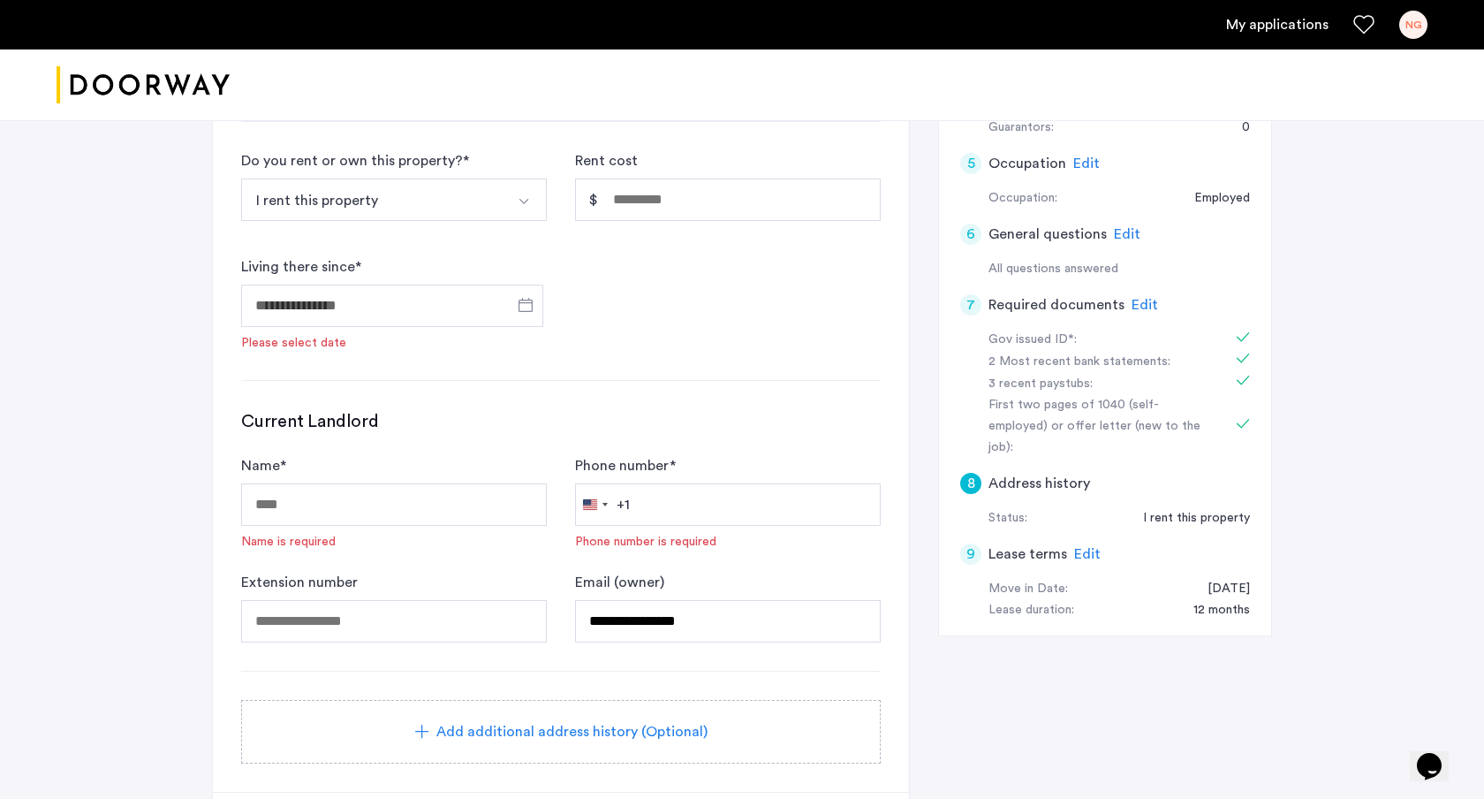
scroll to position [427, 0]
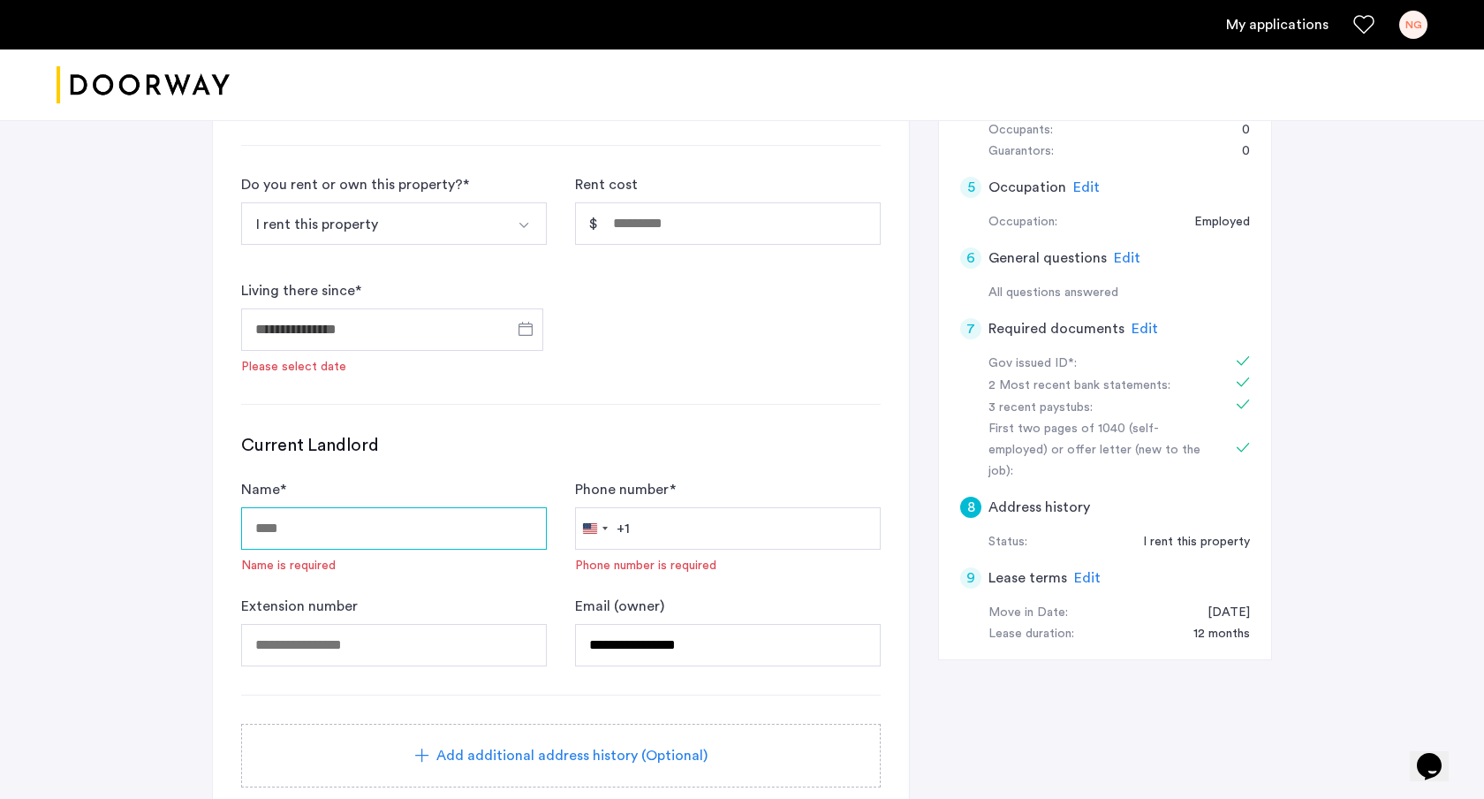
click at [424, 548] on input "Name *" at bounding box center [394, 528] width 306 height 42
click at [404, 484] on div "Name * Name is required" at bounding box center [394, 526] width 306 height 95
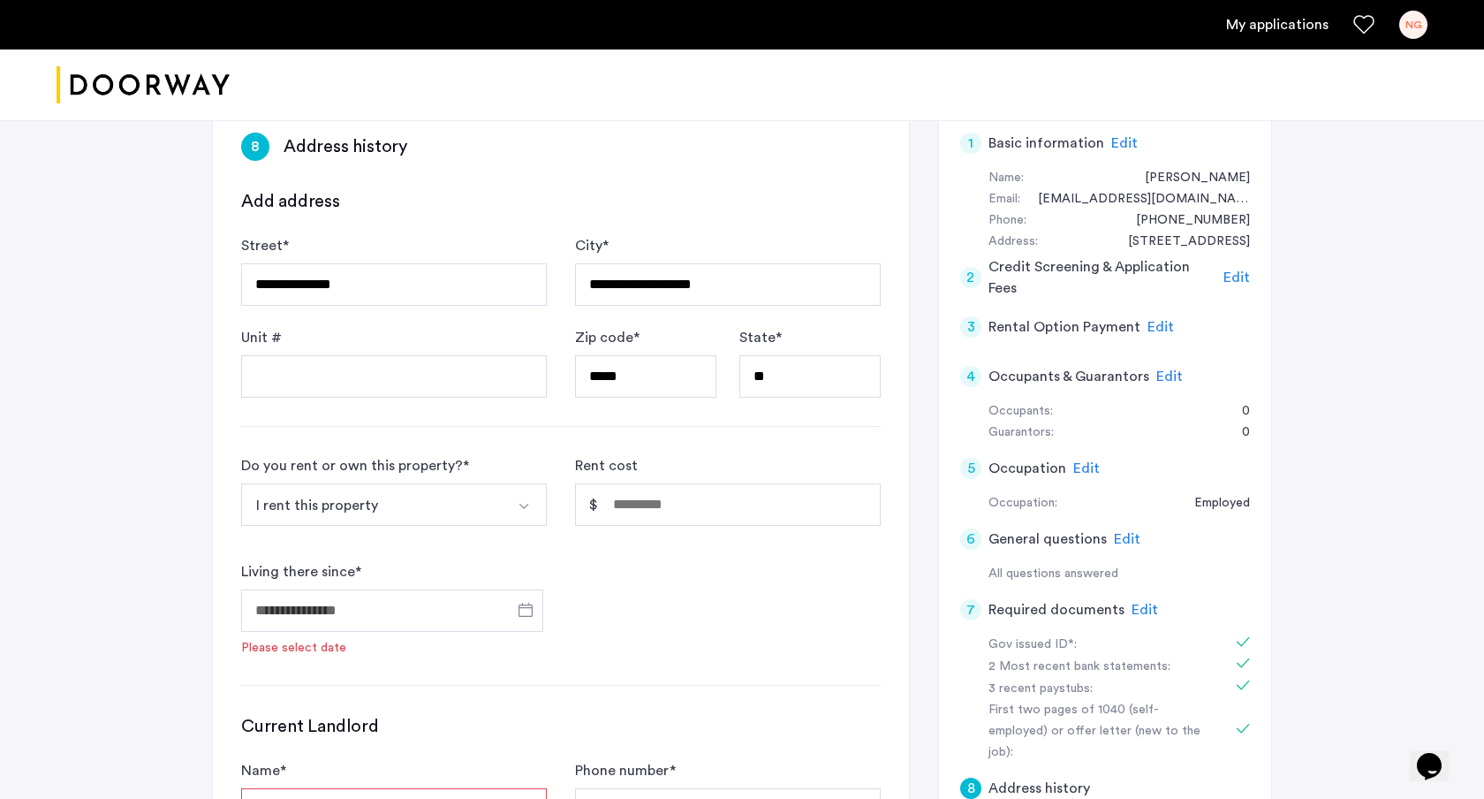
scroll to position [155, 0]
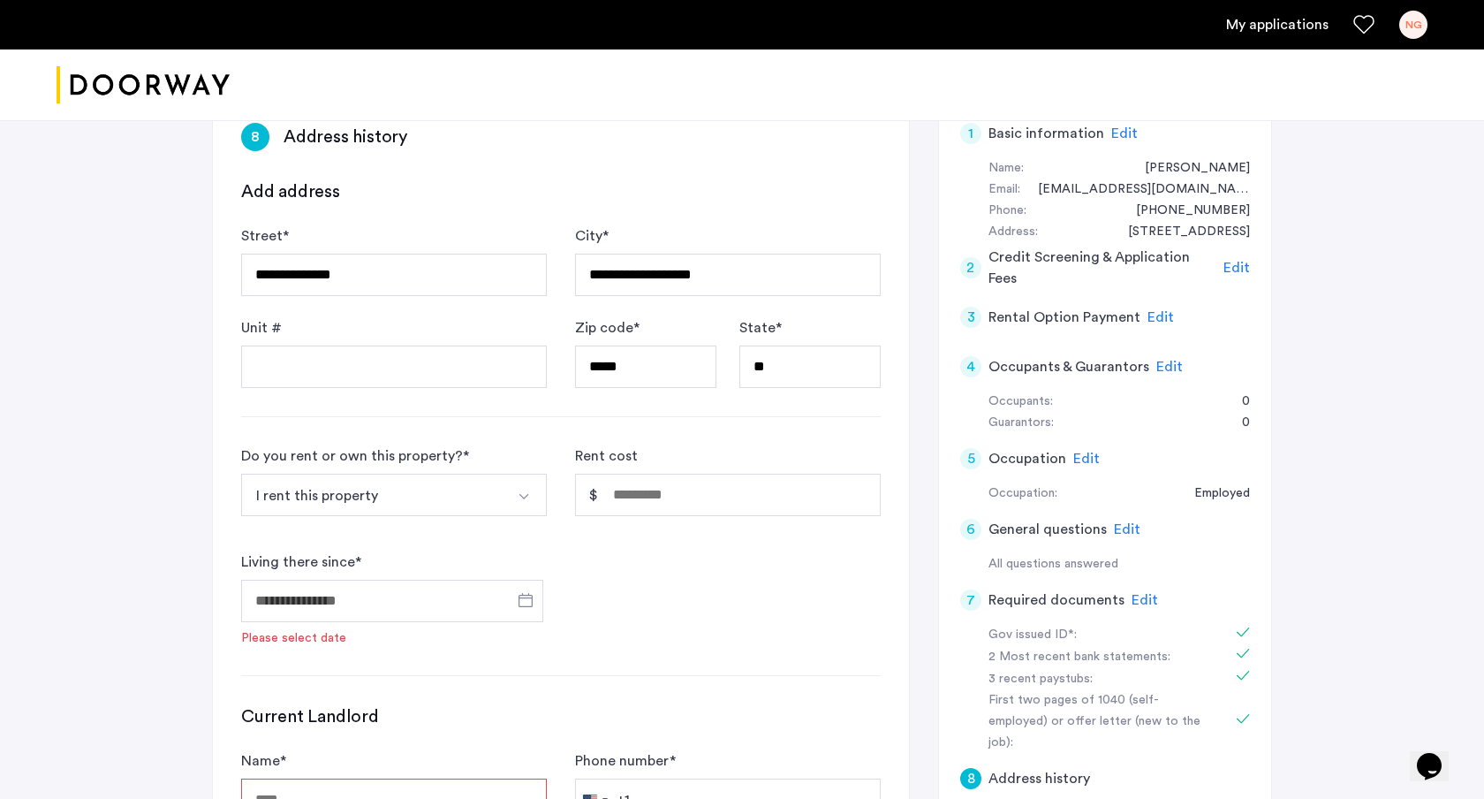
click at [504, 489] on button "Select option" at bounding box center [525, 494] width 42 height 42
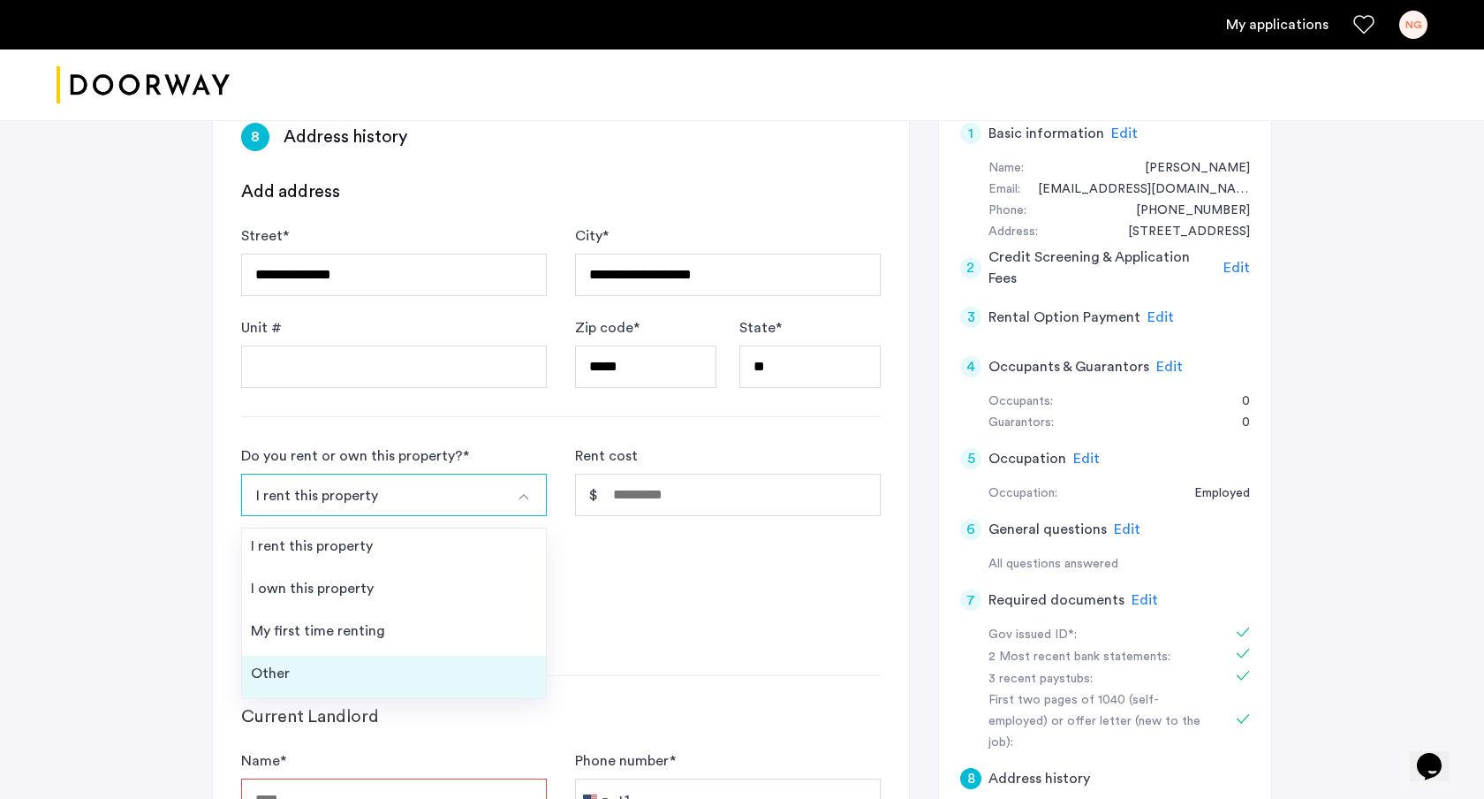
click at [390, 663] on li "Other" at bounding box center [394, 676] width 304 height 42
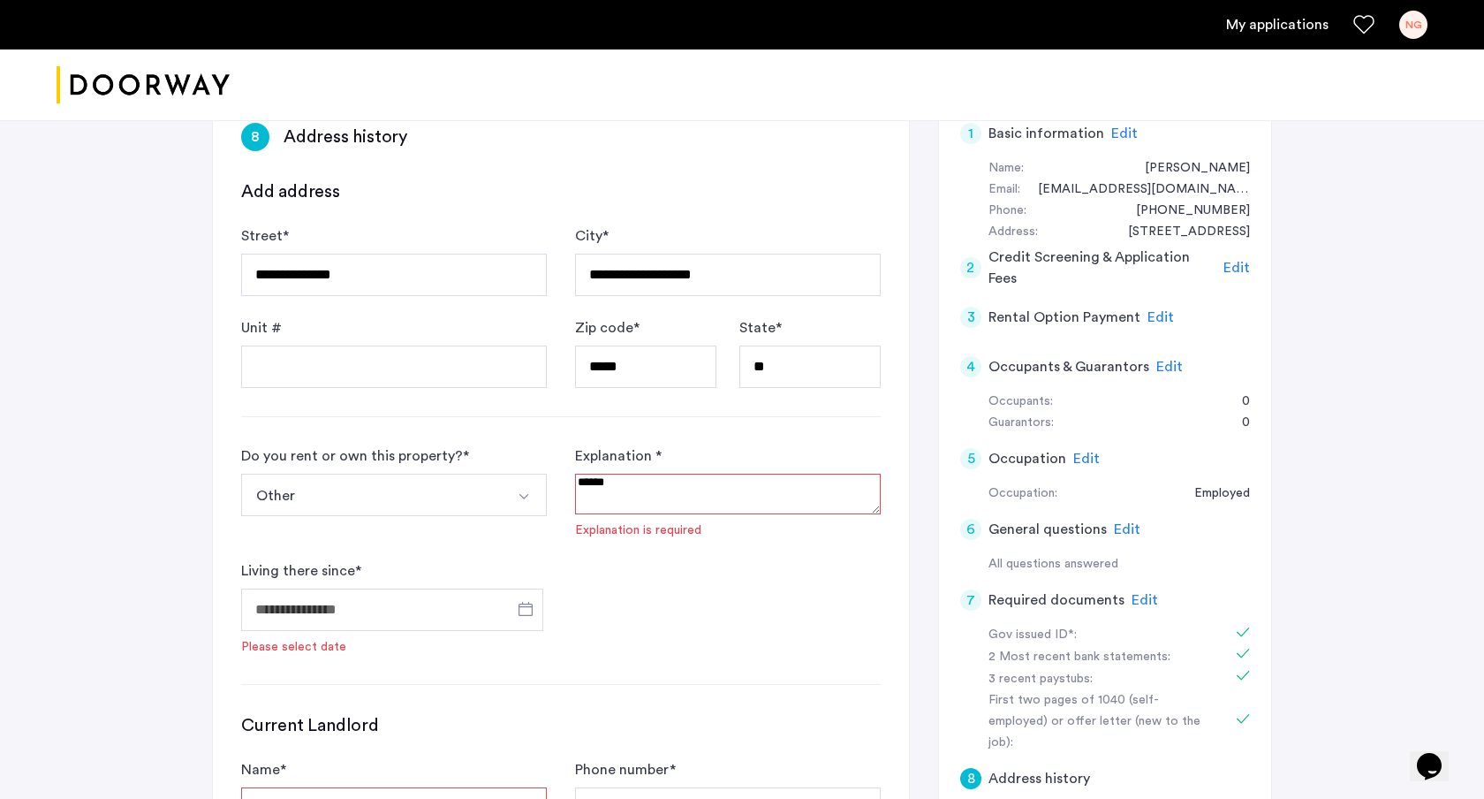
click at [603, 503] on textarea at bounding box center [728, 493] width 306 height 41
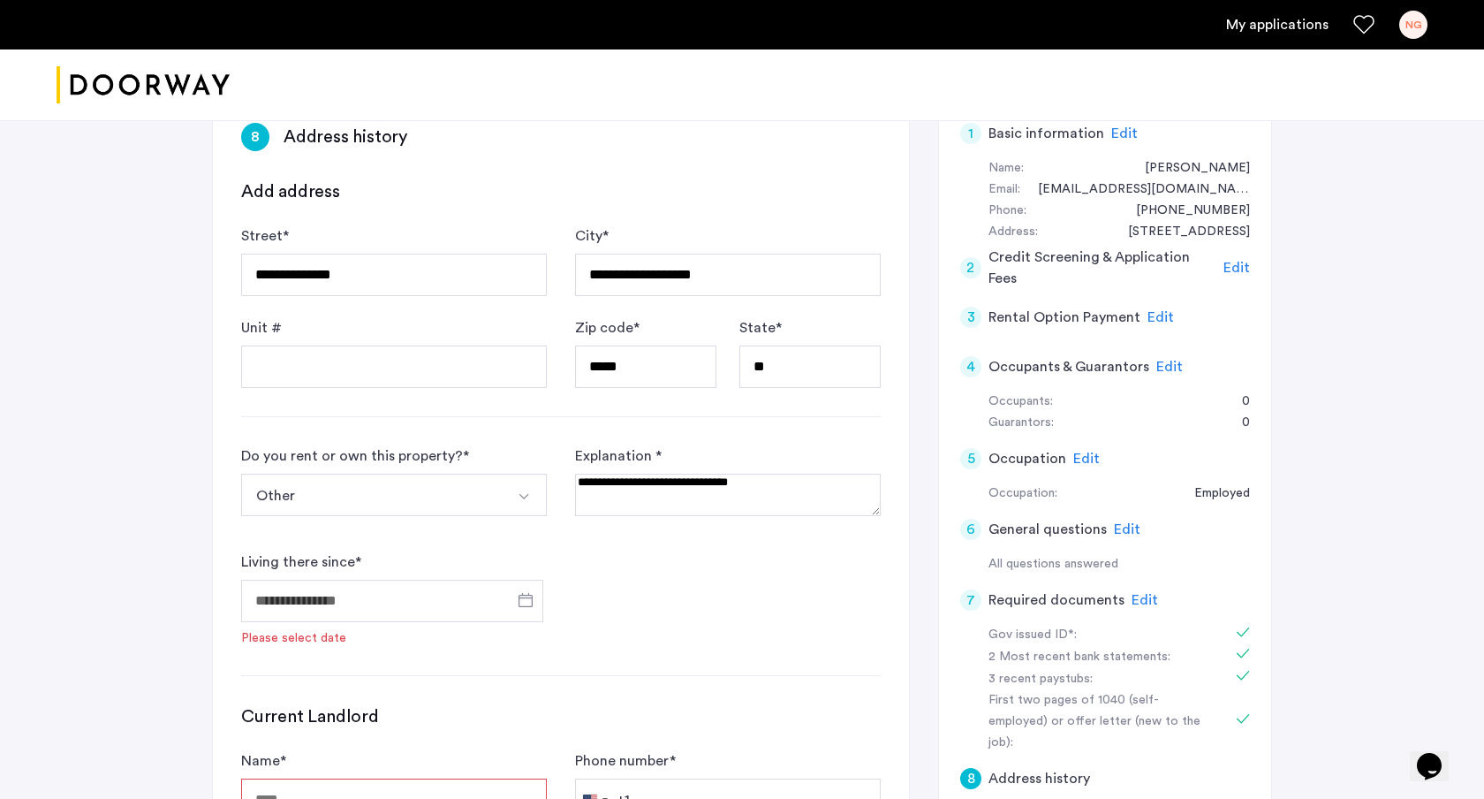
type textarea "**********"
click at [345, 608] on input "Living there since *" at bounding box center [392, 600] width 302 height 42
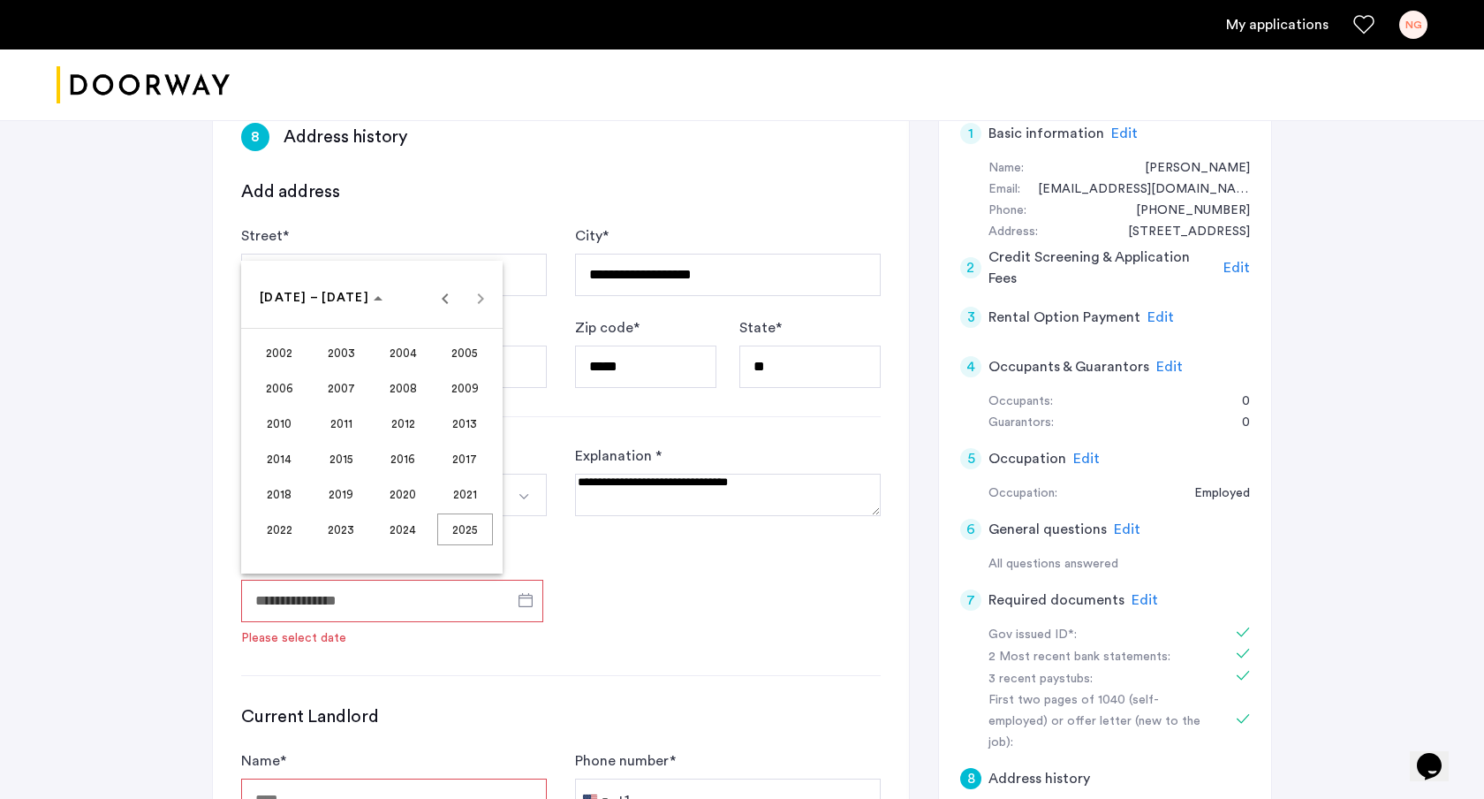
drag, startPoint x: 295, startPoint y: 427, endPoint x: 402, endPoint y: 373, distance: 119.7
click at [401, 373] on tbody "2002 2003 2004 2005 2006 2007 2008 2009 2010 2011 2012 2013 2014 2015 2016 2017…" at bounding box center [371, 441] width 247 height 212
click at [402, 393] on span "2008" at bounding box center [403, 388] width 56 height 32
click at [299, 384] on span "JAN" at bounding box center [280, 388] width 56 height 32
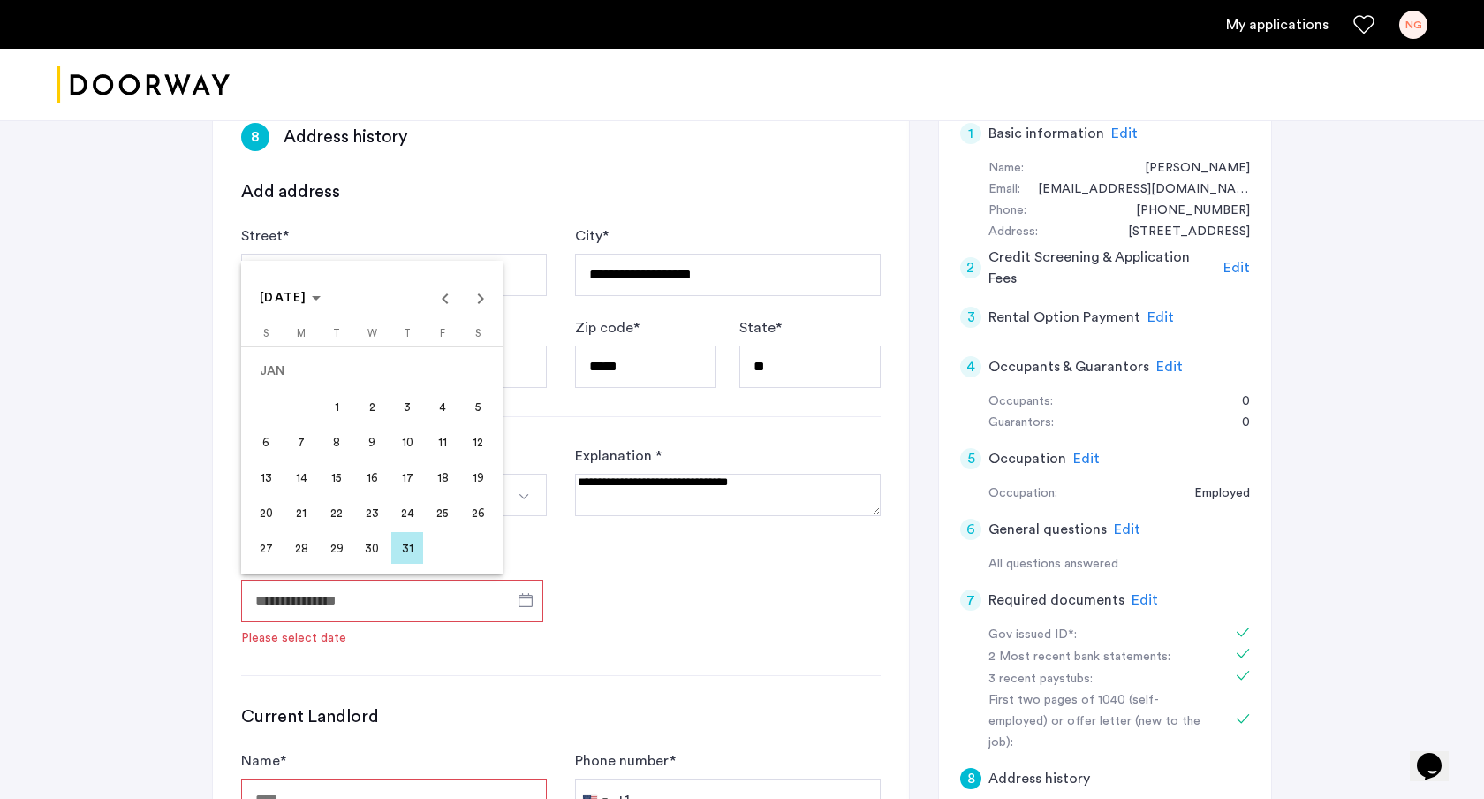
click at [572, 517] on div at bounding box center [742, 399] width 1484 height 799
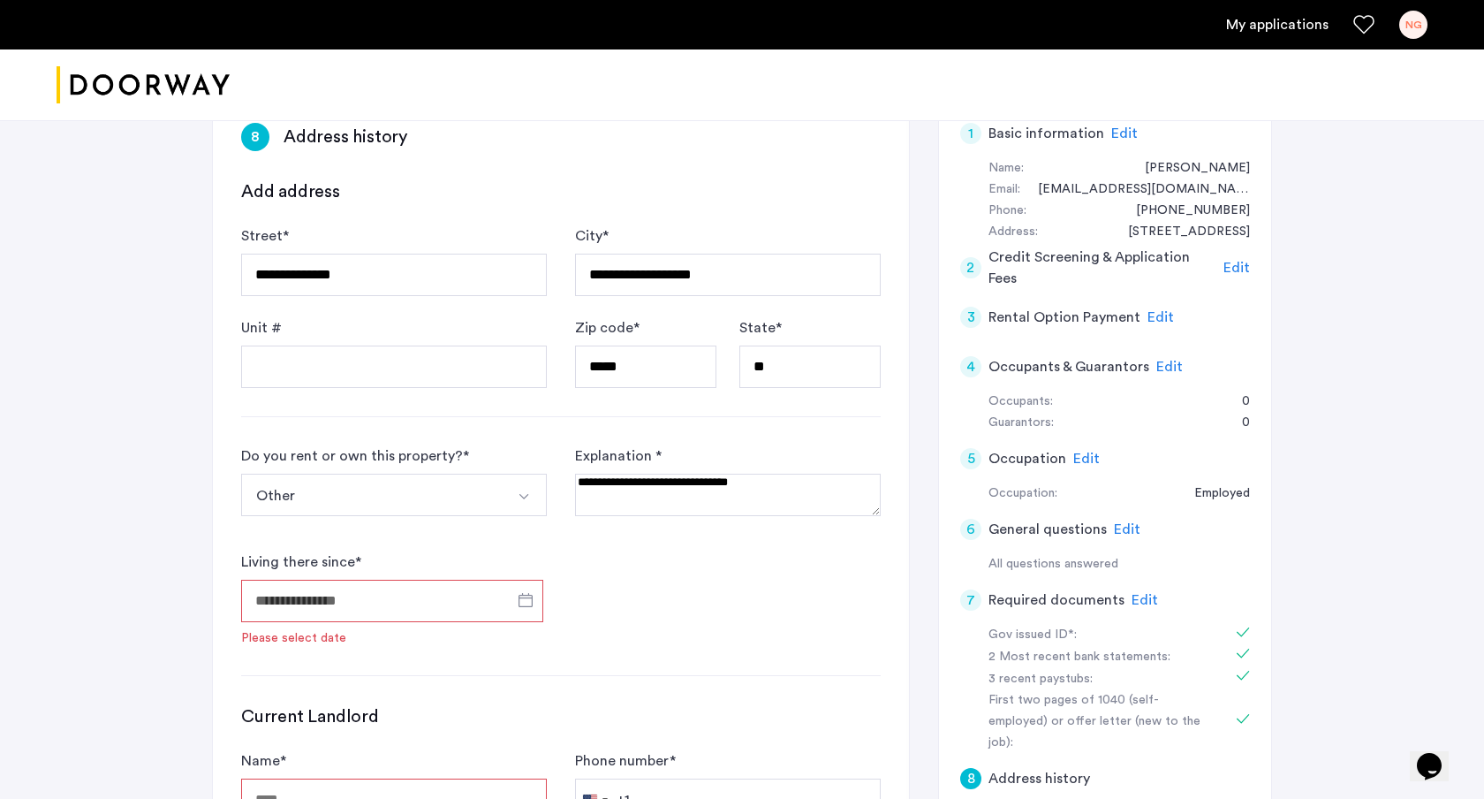
click at [308, 599] on input "Living there since *" at bounding box center [392, 600] width 302 height 42
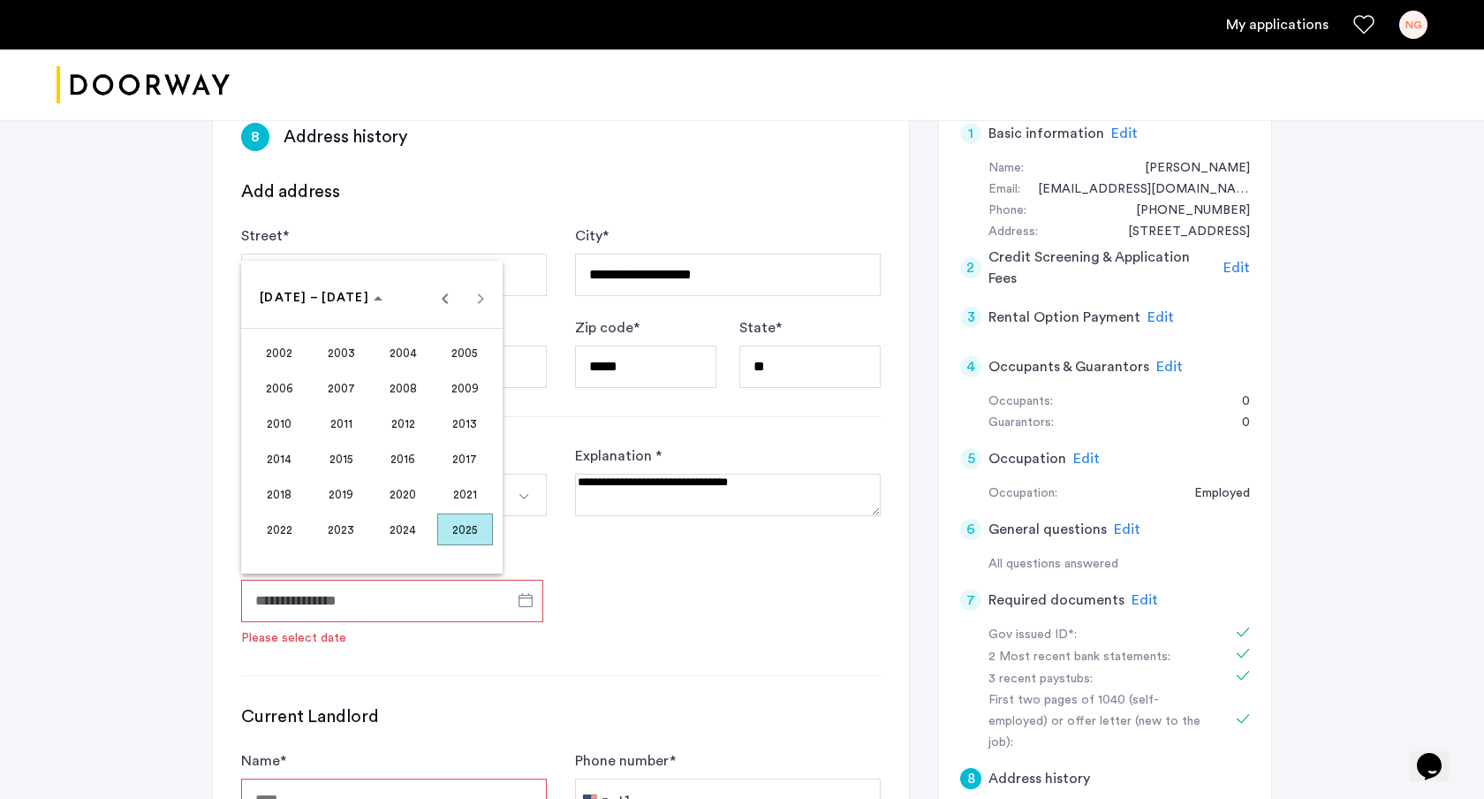
click at [396, 390] on span "2008" at bounding box center [403, 388] width 56 height 32
click at [294, 390] on span "JAN" at bounding box center [280, 388] width 56 height 32
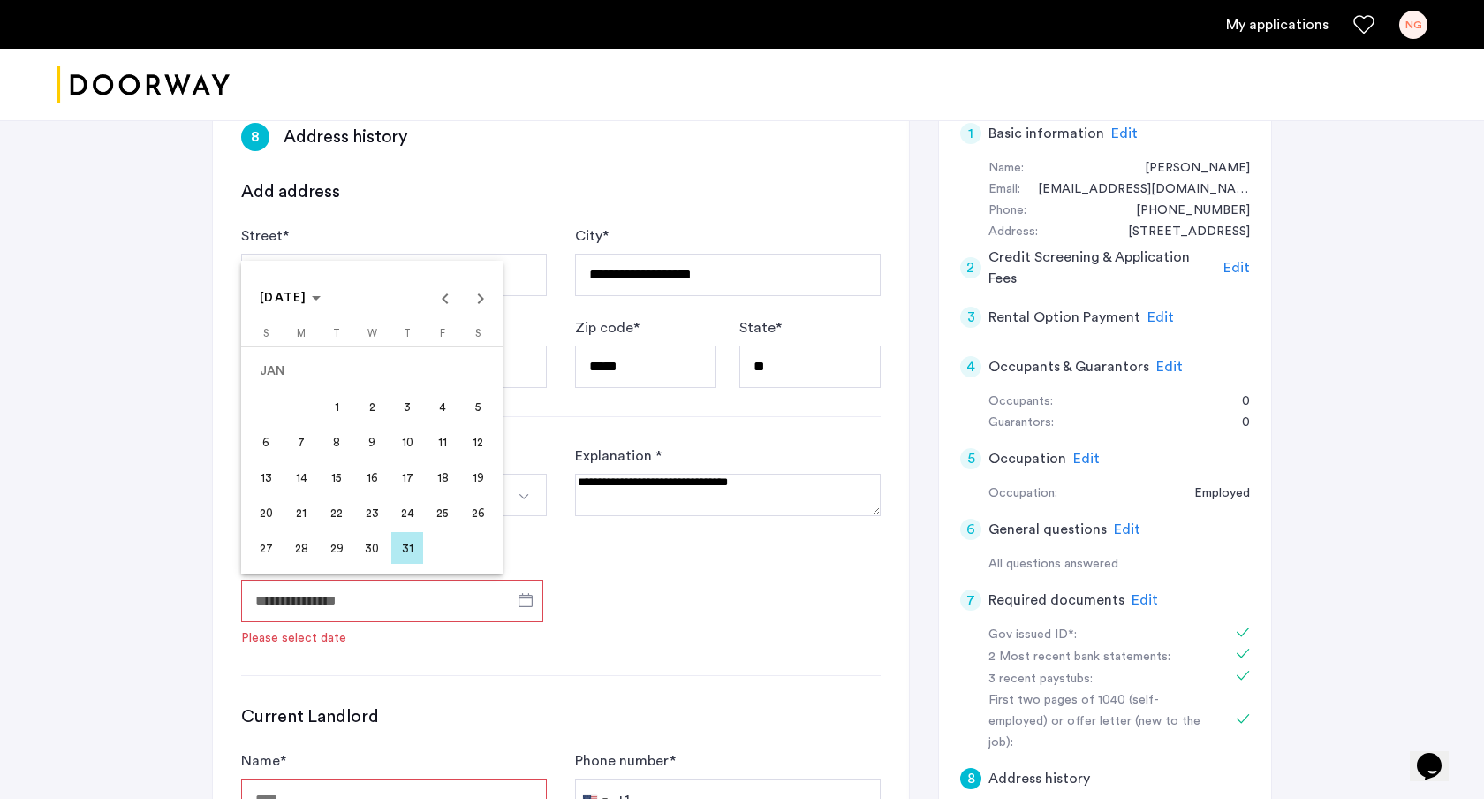
click at [339, 410] on span "1" at bounding box center [337, 406] width 32 height 32
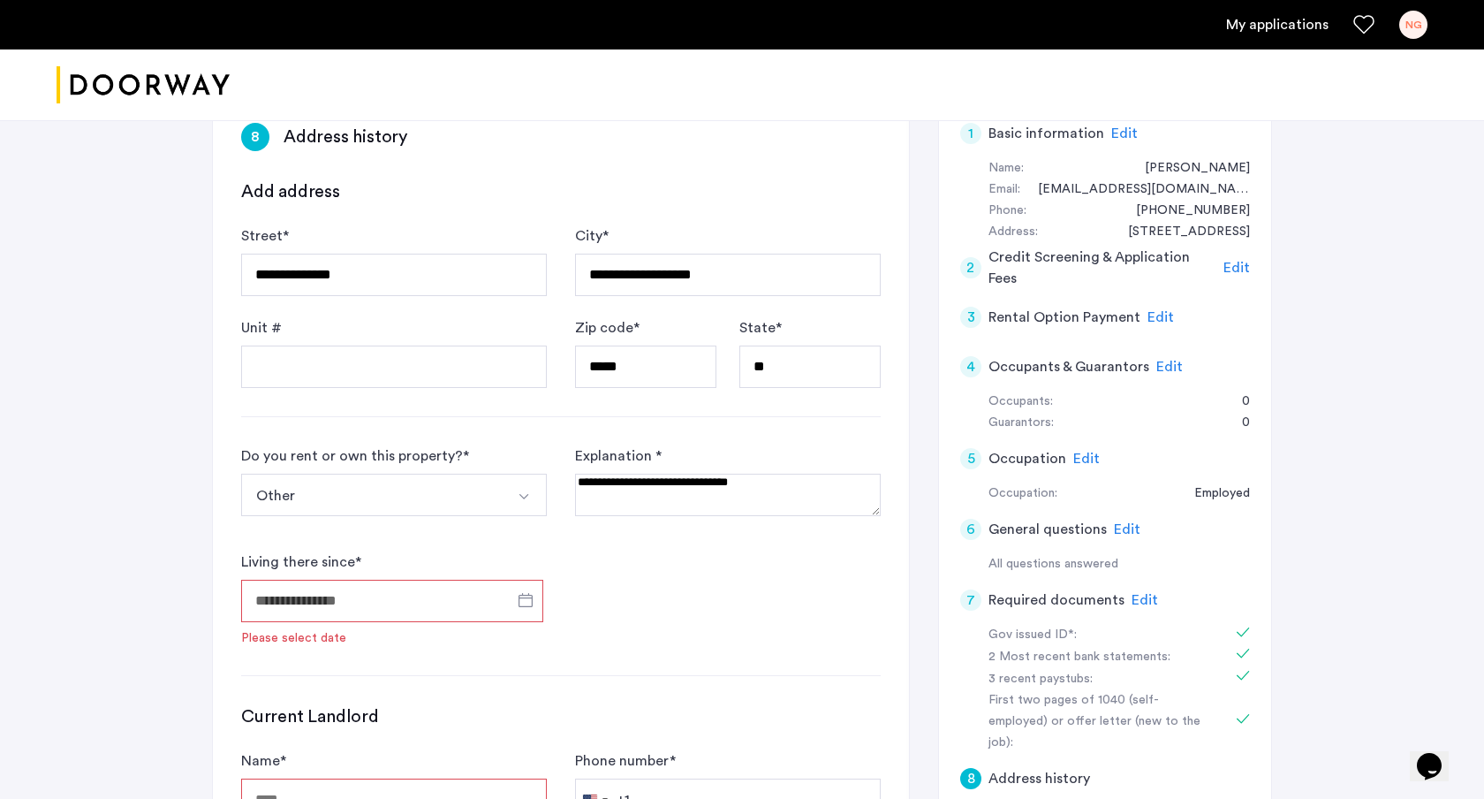
type input "**********"
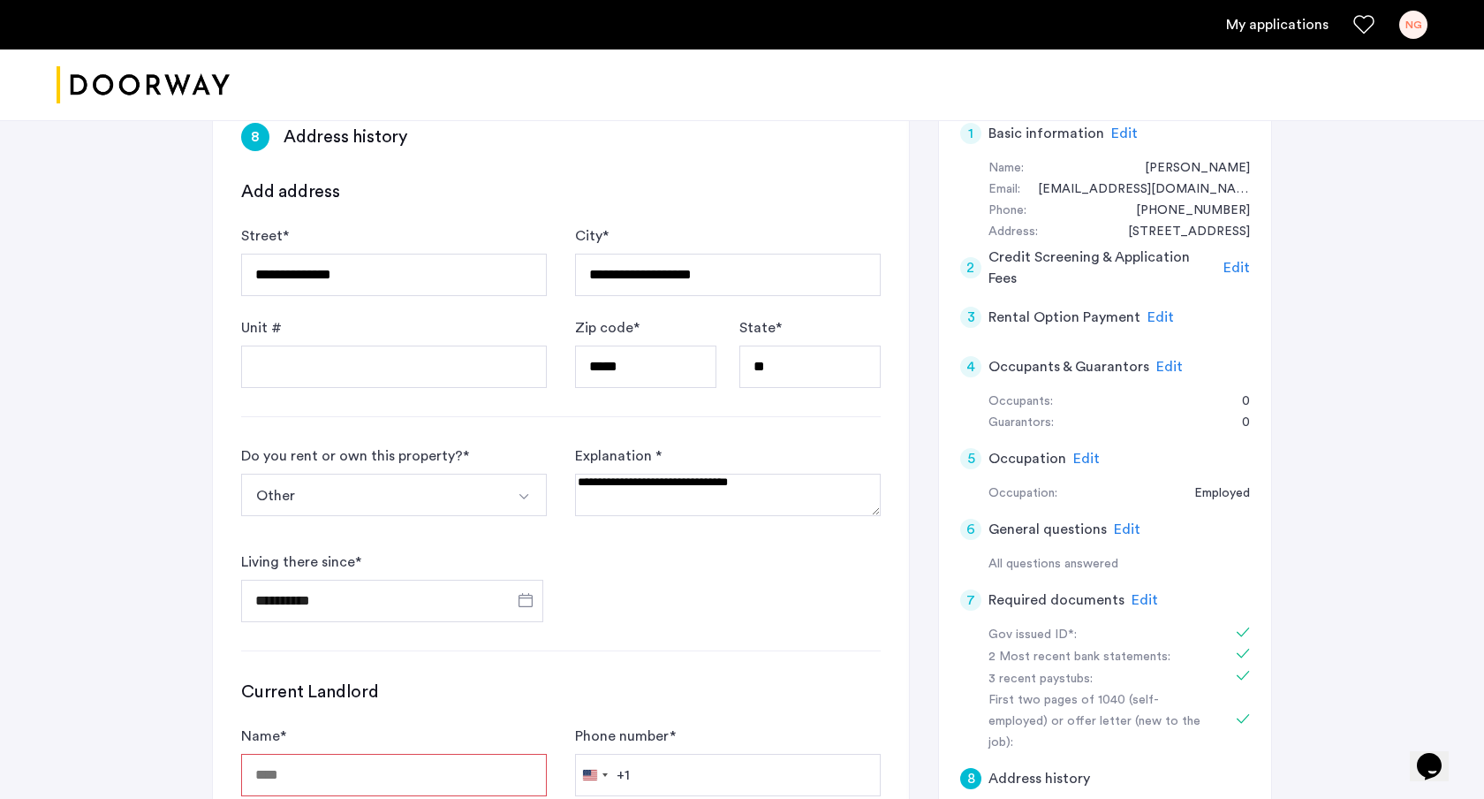
click at [584, 609] on div "**********" at bounding box center [561, 533] width 640 height 177
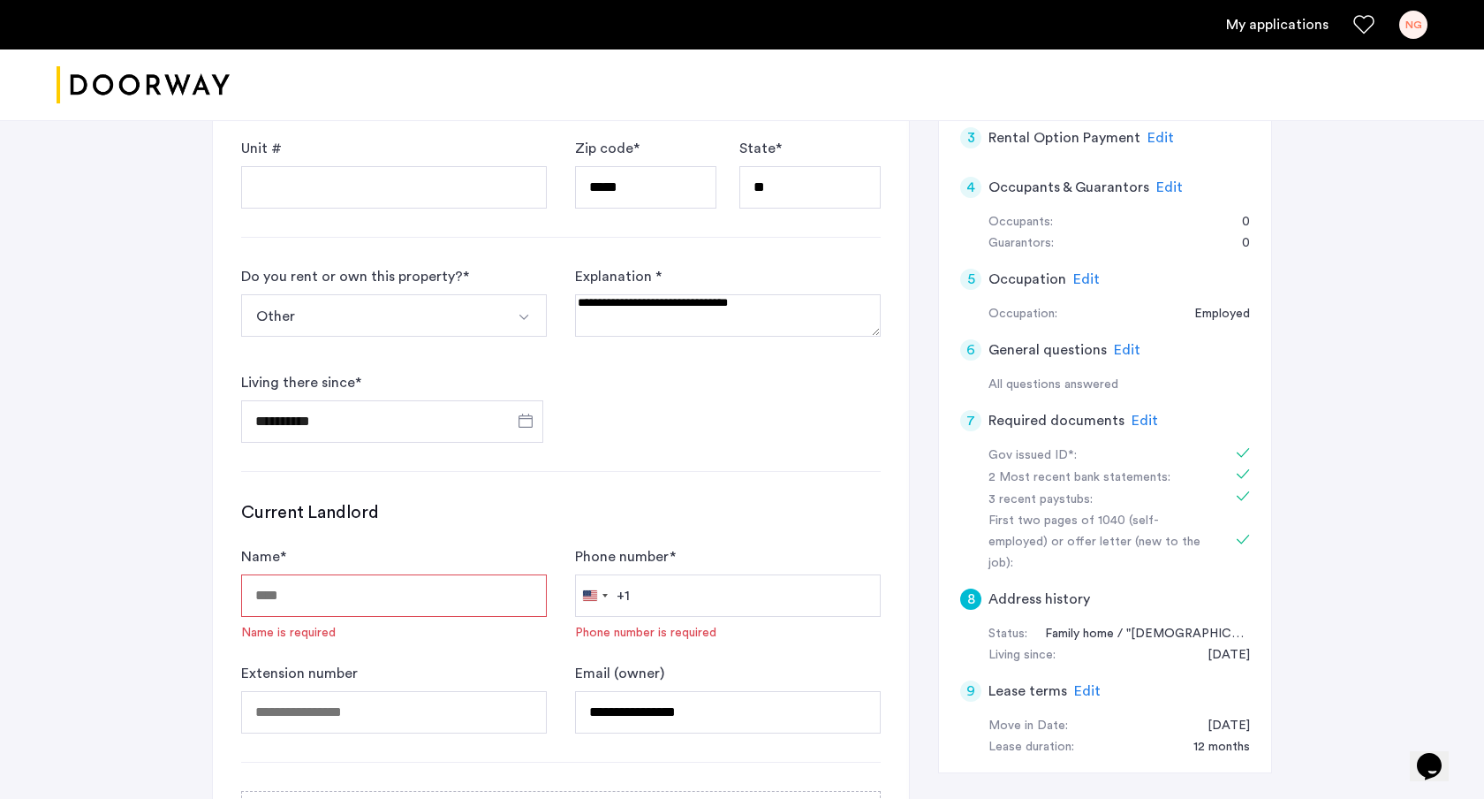
scroll to position [337, 0]
click at [451, 592] on input "Name *" at bounding box center [394, 593] width 306 height 42
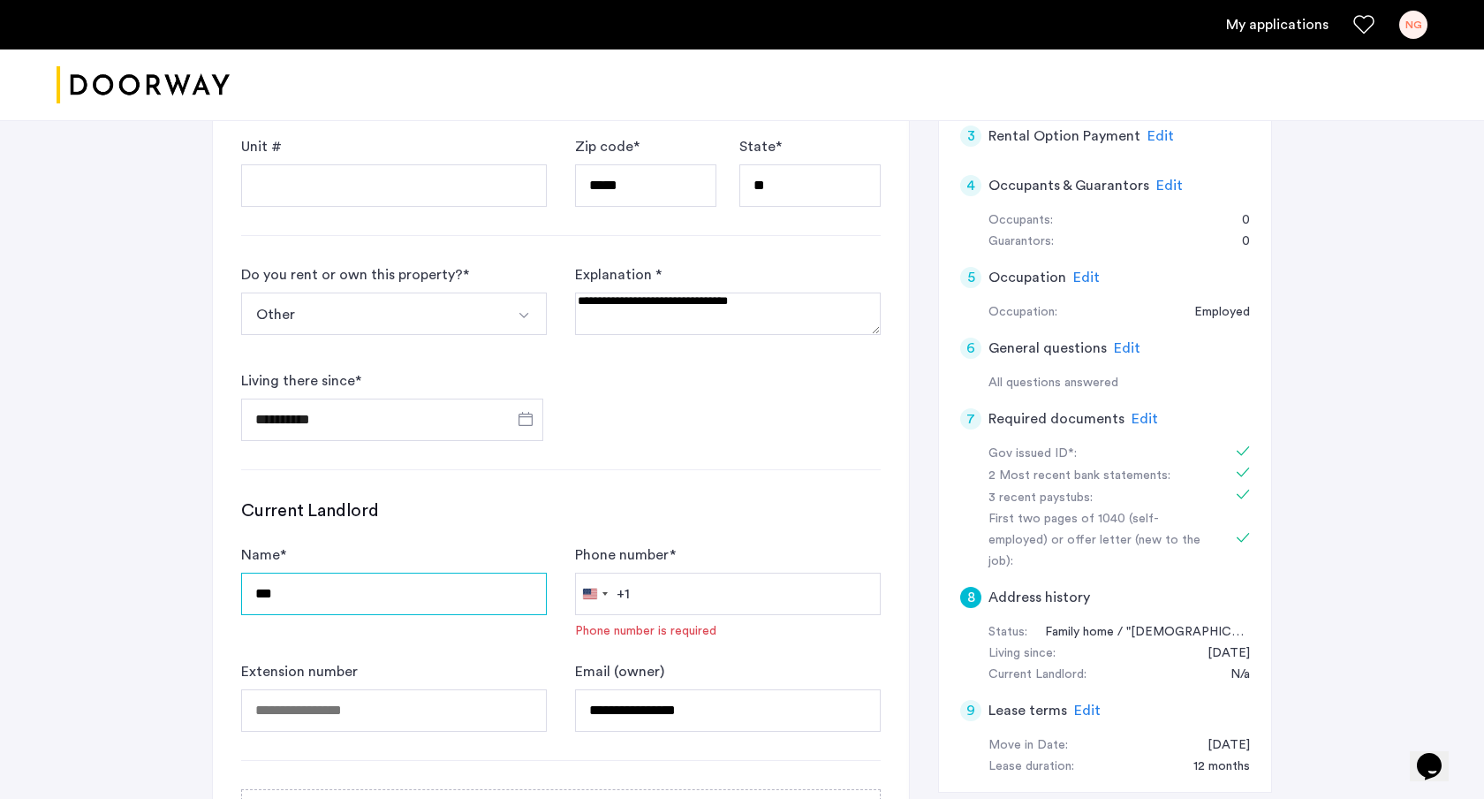
type input "***"
click at [739, 599] on input "Phone number *" at bounding box center [728, 593] width 306 height 42
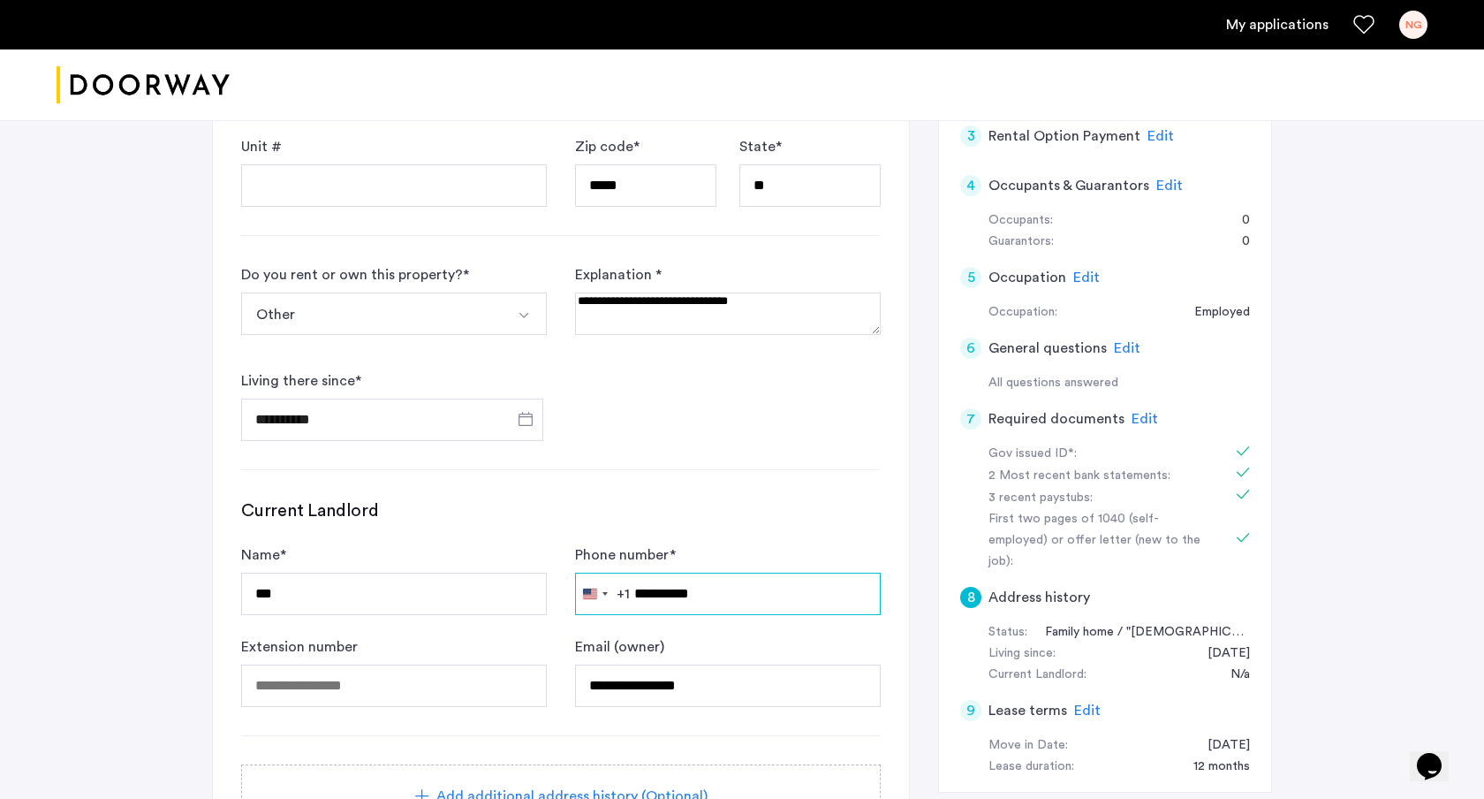
type input "**********"
click at [711, 677] on input "**********" at bounding box center [728, 685] width 306 height 42
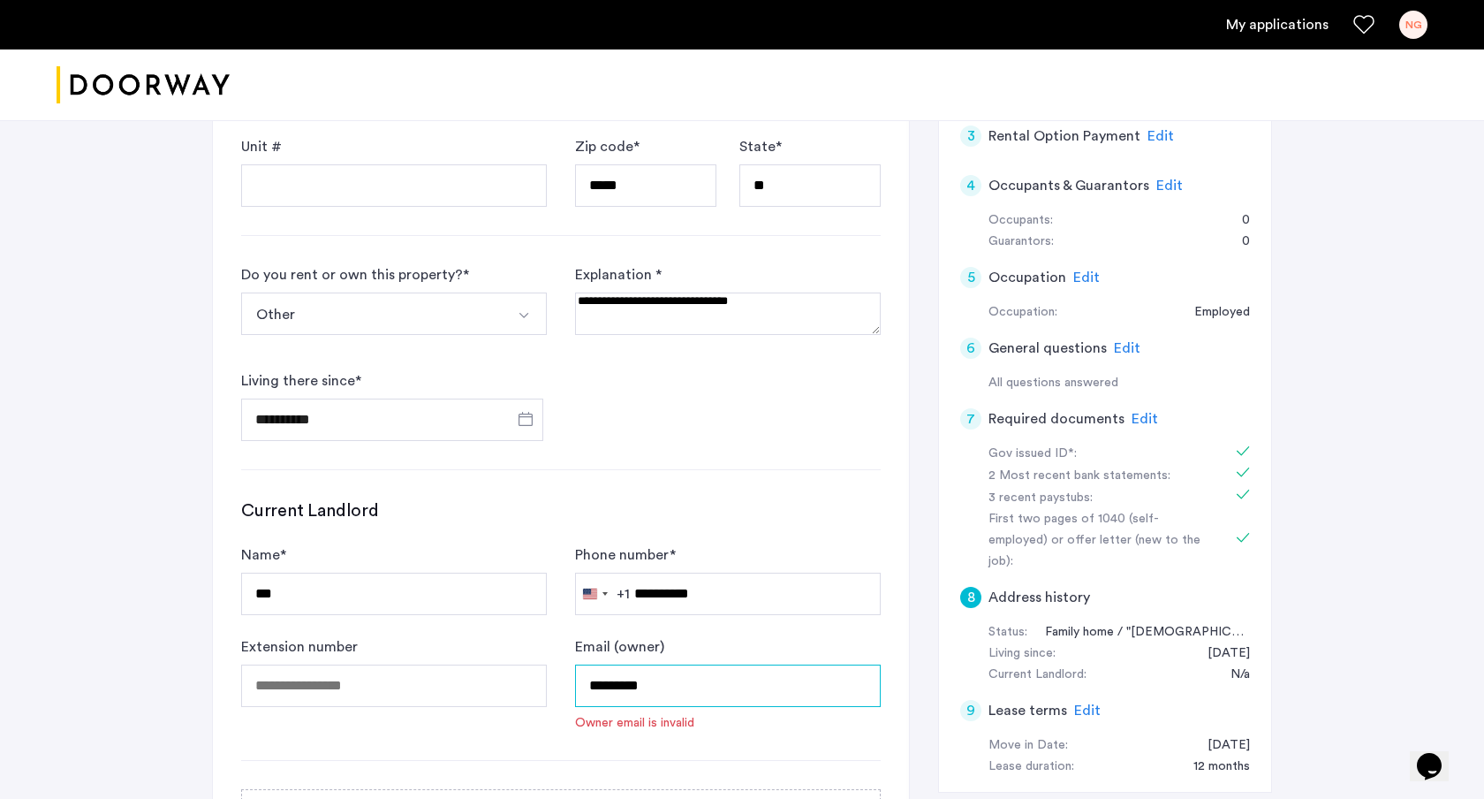
type input "**********"
type input "***"
click at [578, 644] on label "Email (owner)" at bounding box center [619, 646] width 89 height 21
click at [578, 664] on input "***" at bounding box center [728, 685] width 306 height 42
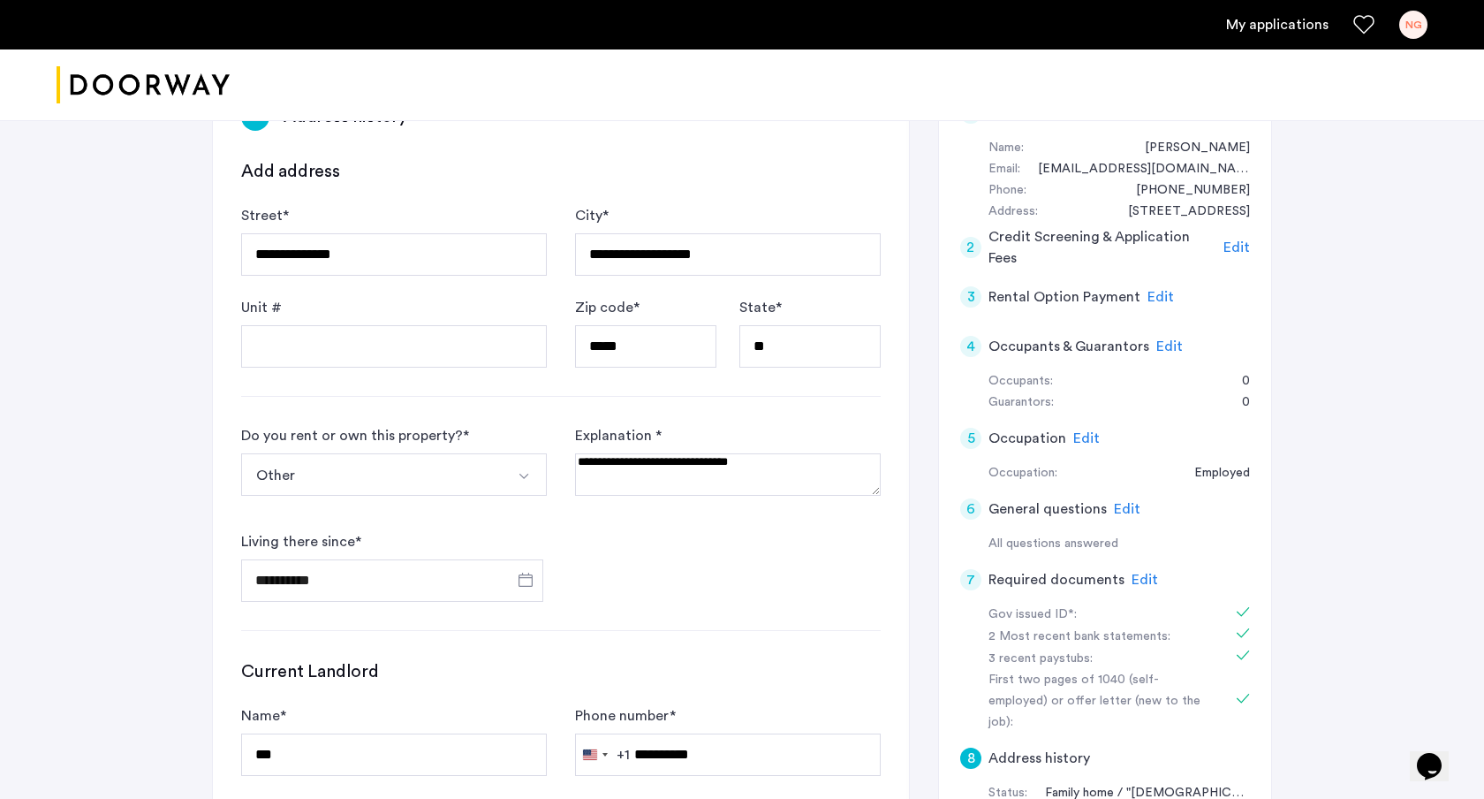
scroll to position [170, 0]
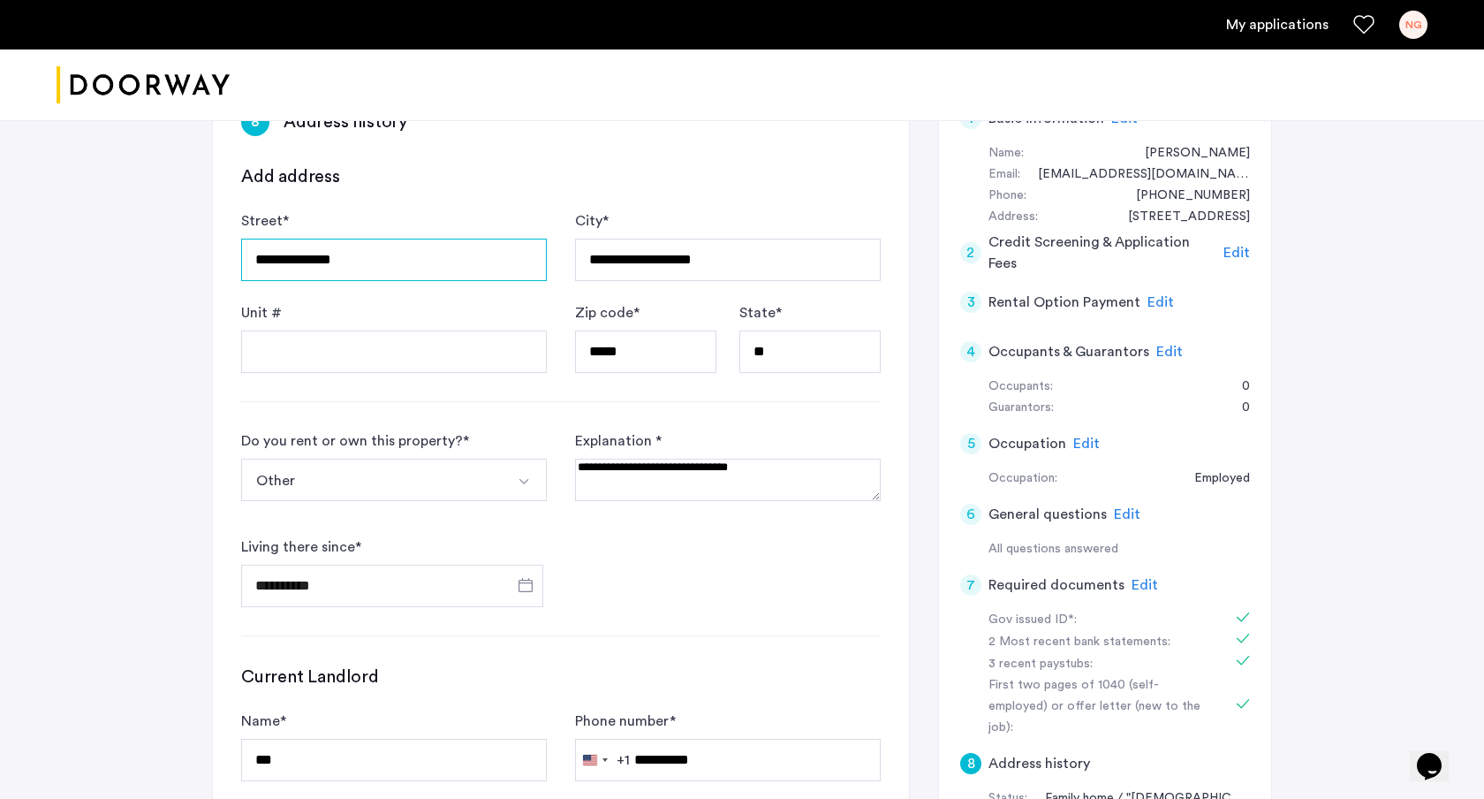
click at [382, 269] on input "**********" at bounding box center [394, 260] width 306 height 42
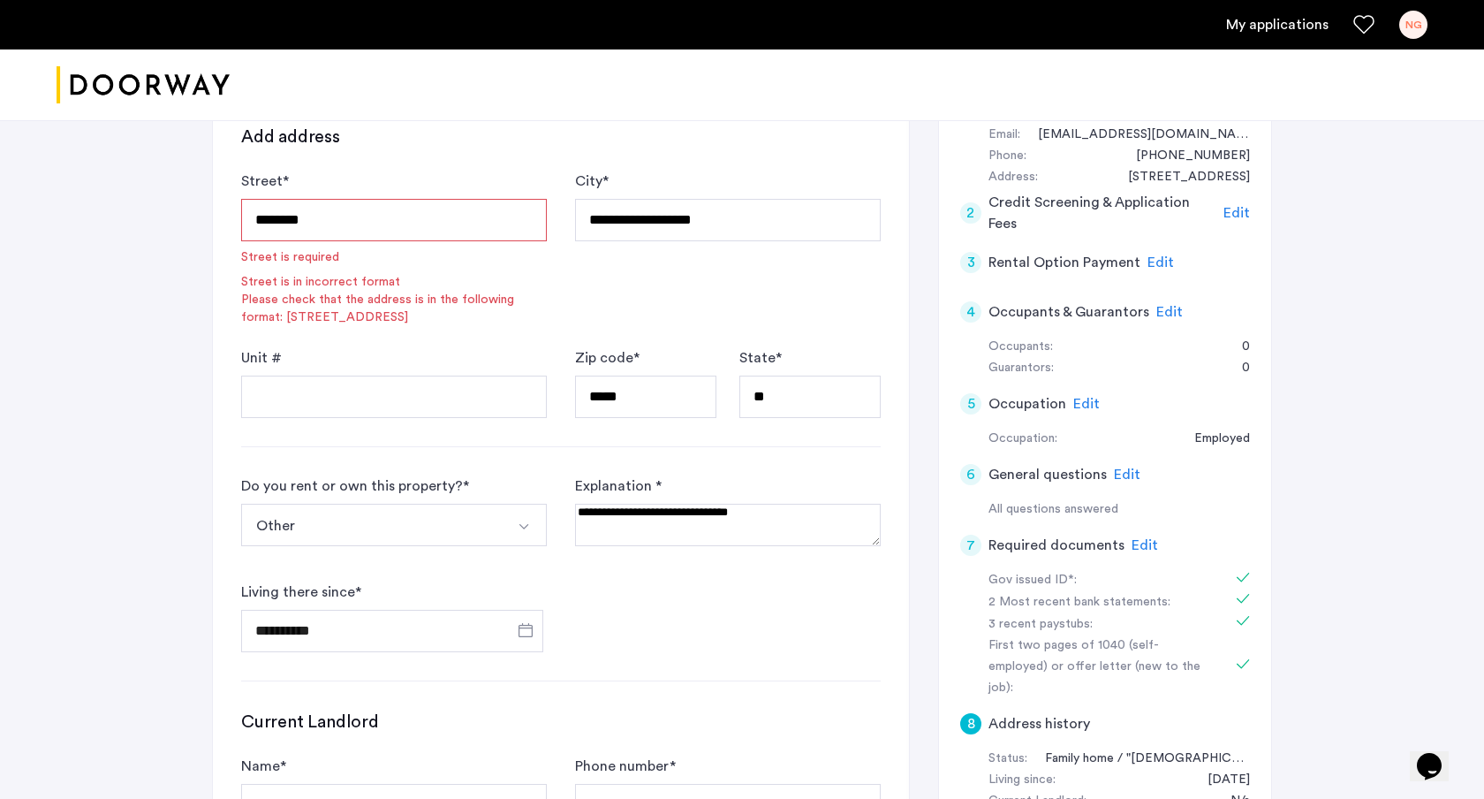
scroll to position [0, 0]
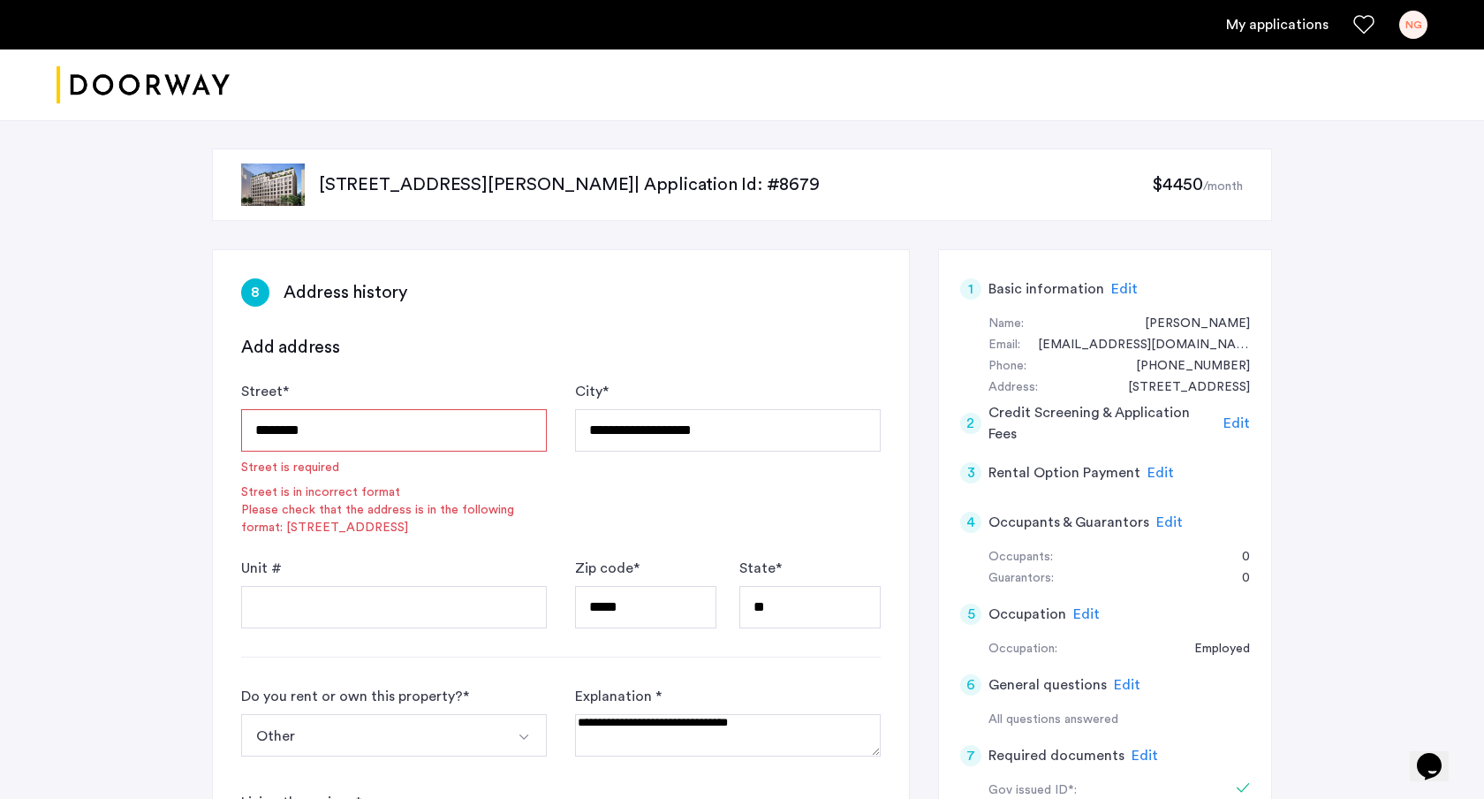
type input "********"
click at [1254, 34] on link "My applications" at bounding box center [1277, 24] width 102 height 21
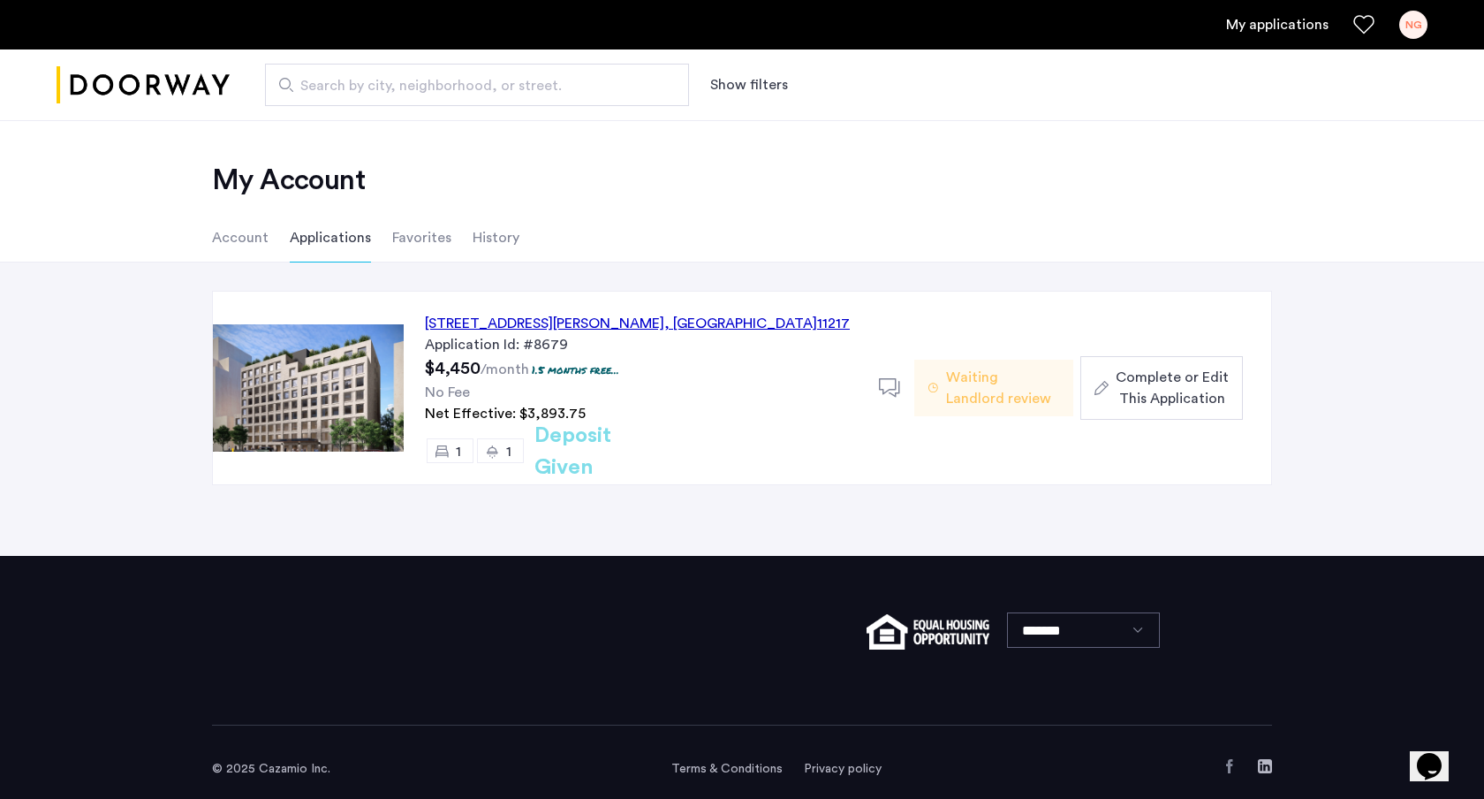
click at [668, 329] on div "151 South Elliott Place, Unit 8J, Brooklyn , NY 11217" at bounding box center [637, 323] width 425 height 21
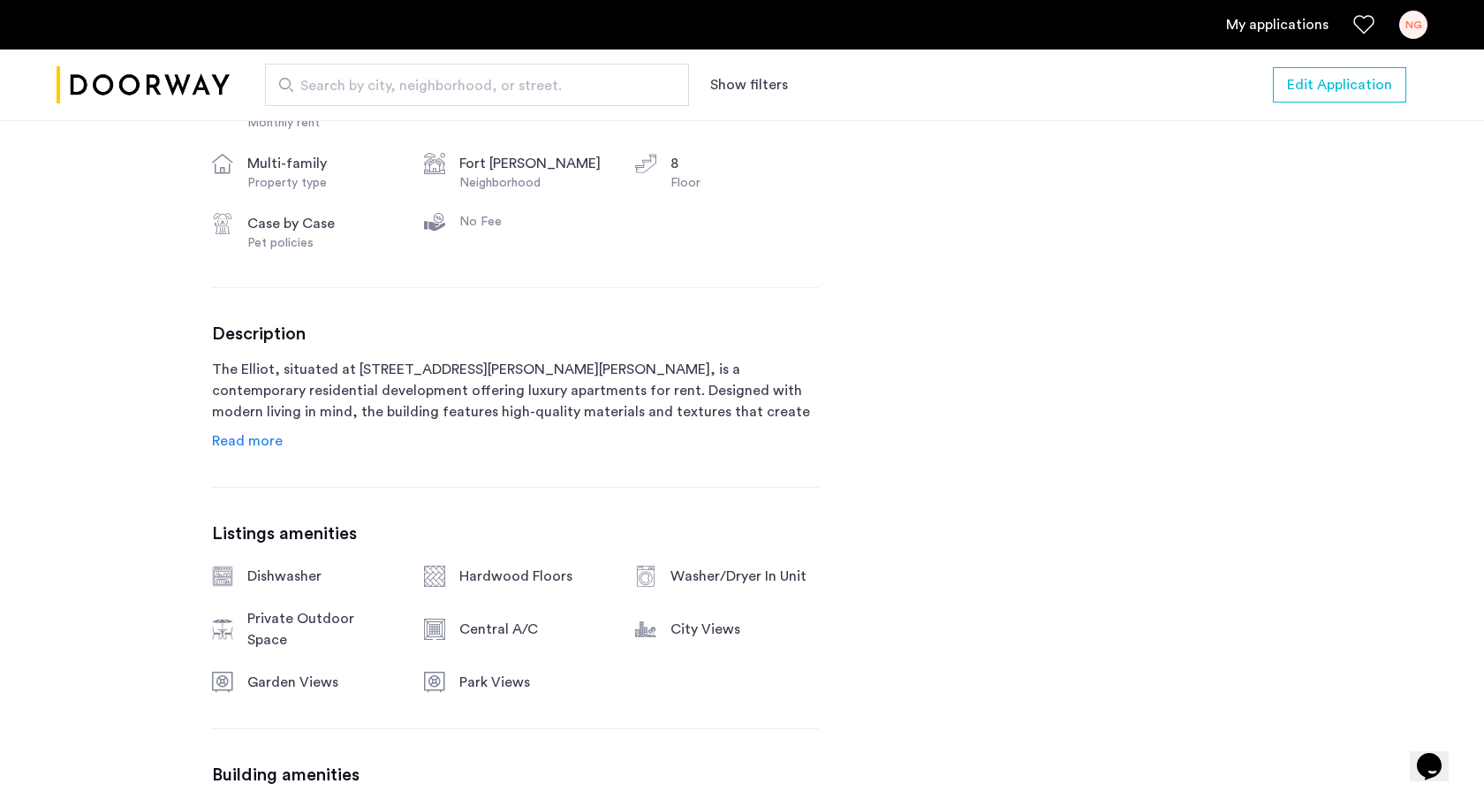
scroll to position [351, 0]
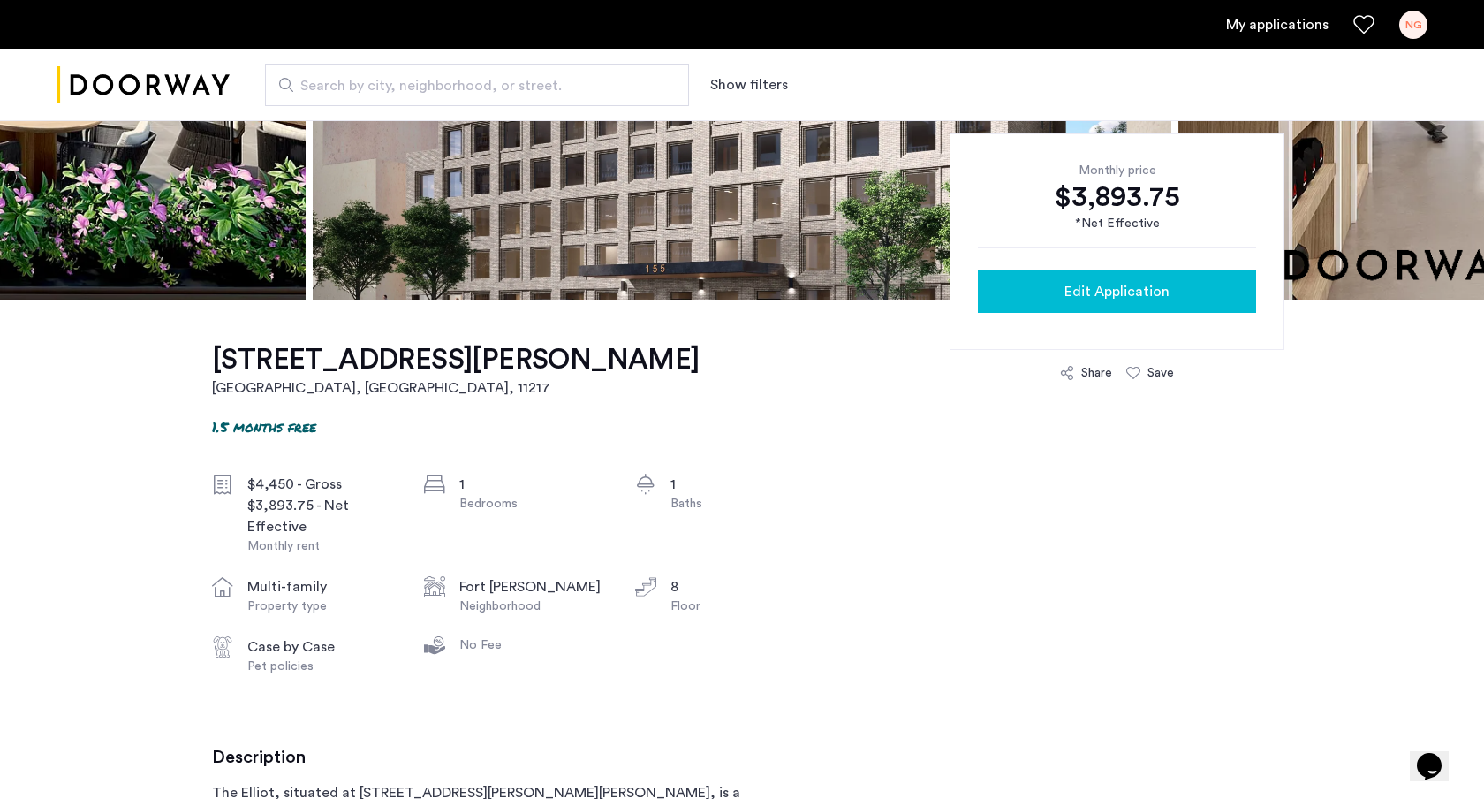
click at [1087, 289] on span "Edit Application" at bounding box center [1116, 291] width 105 height 21
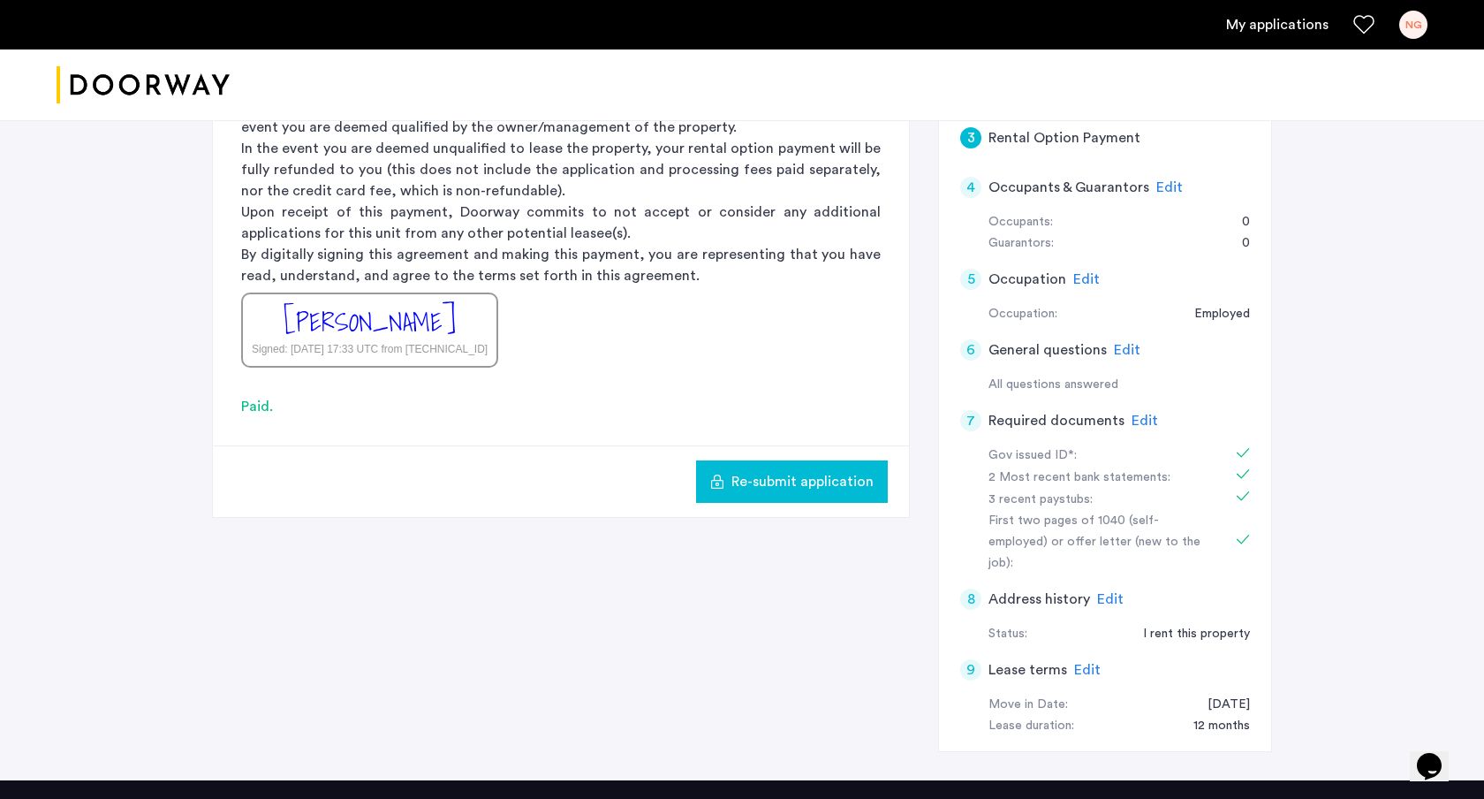
scroll to position [336, 0]
click at [1108, 591] on span "Edit" at bounding box center [1110, 598] width 27 height 14
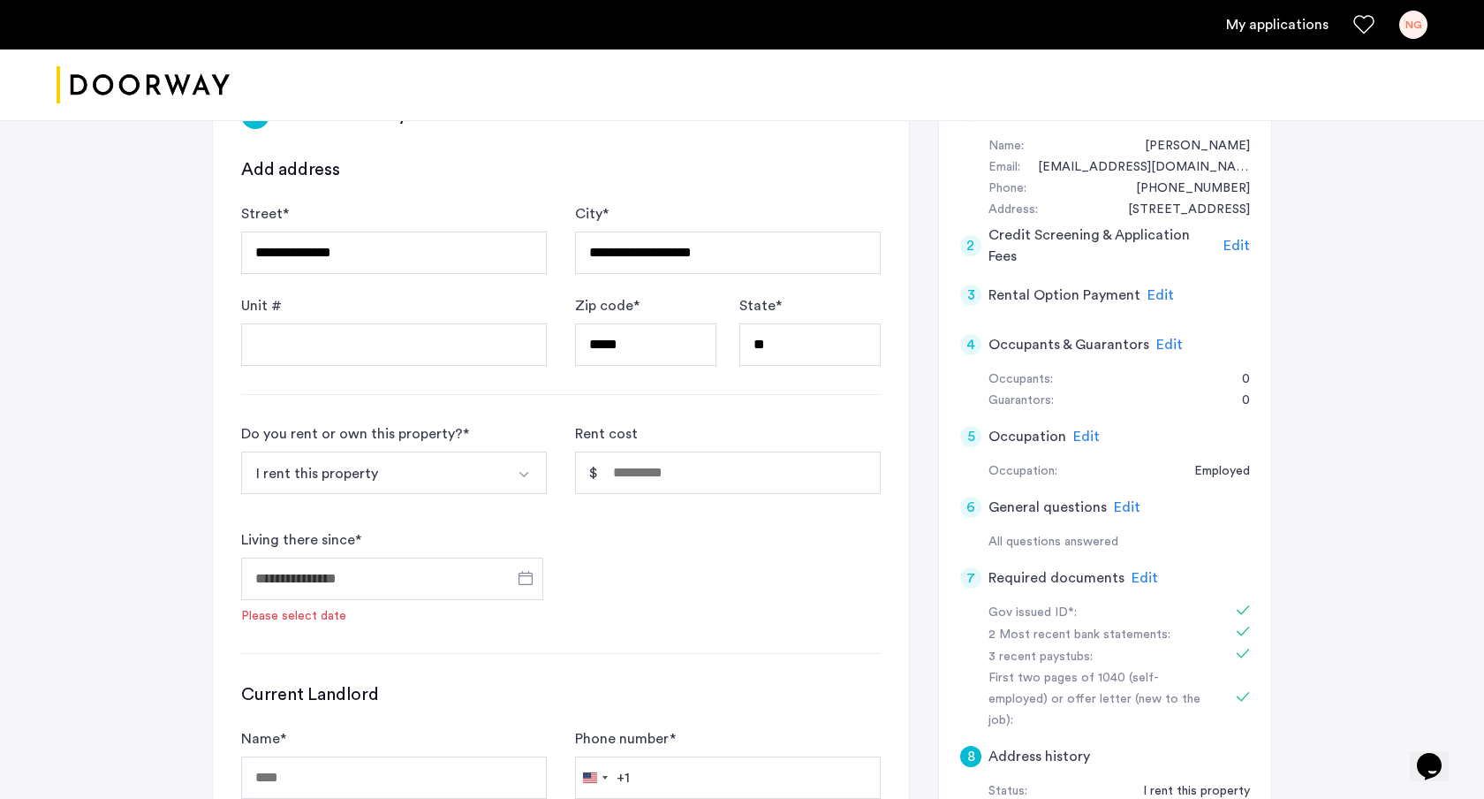
scroll to position [165, 0]
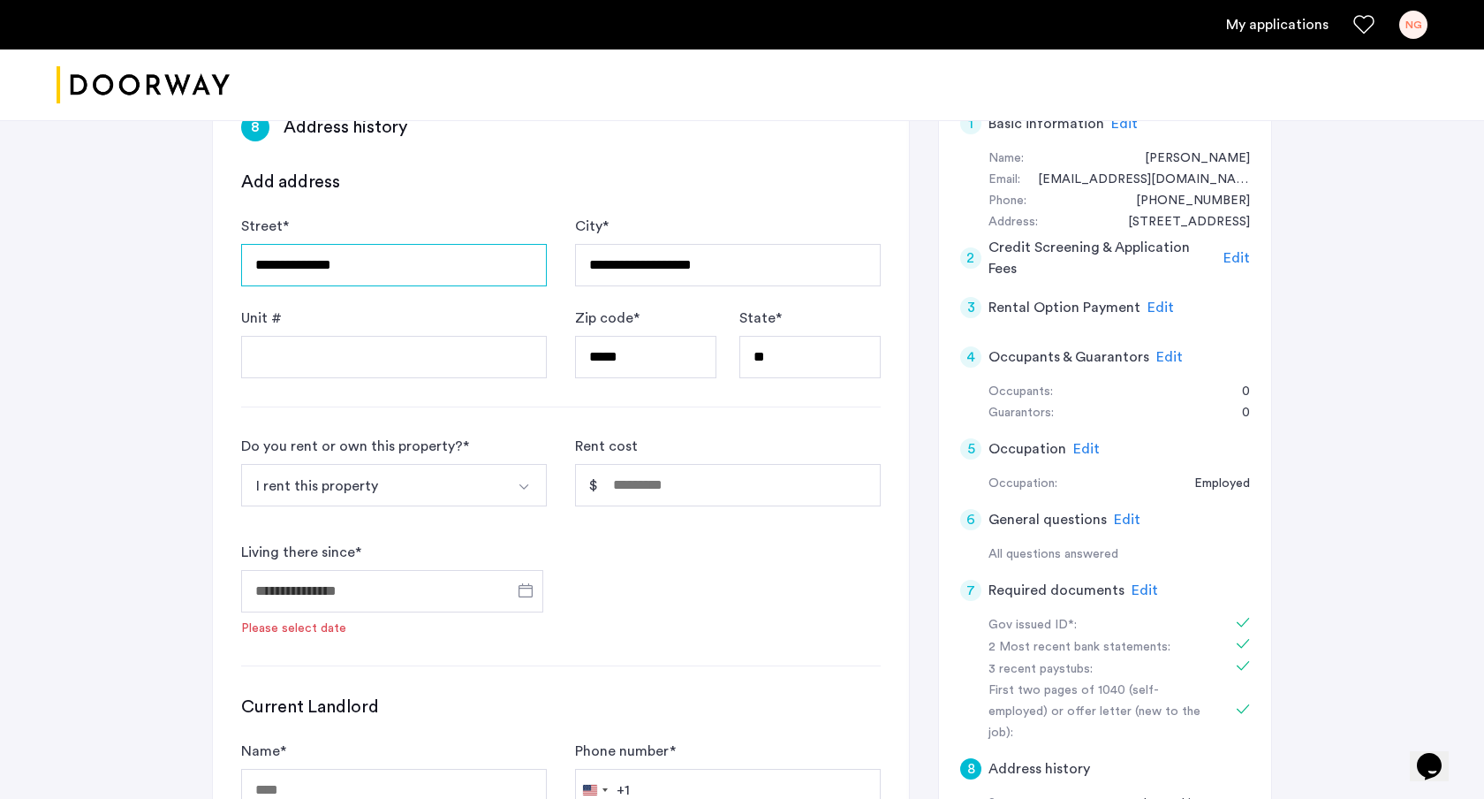
click at [438, 276] on input "**********" at bounding box center [394, 265] width 306 height 42
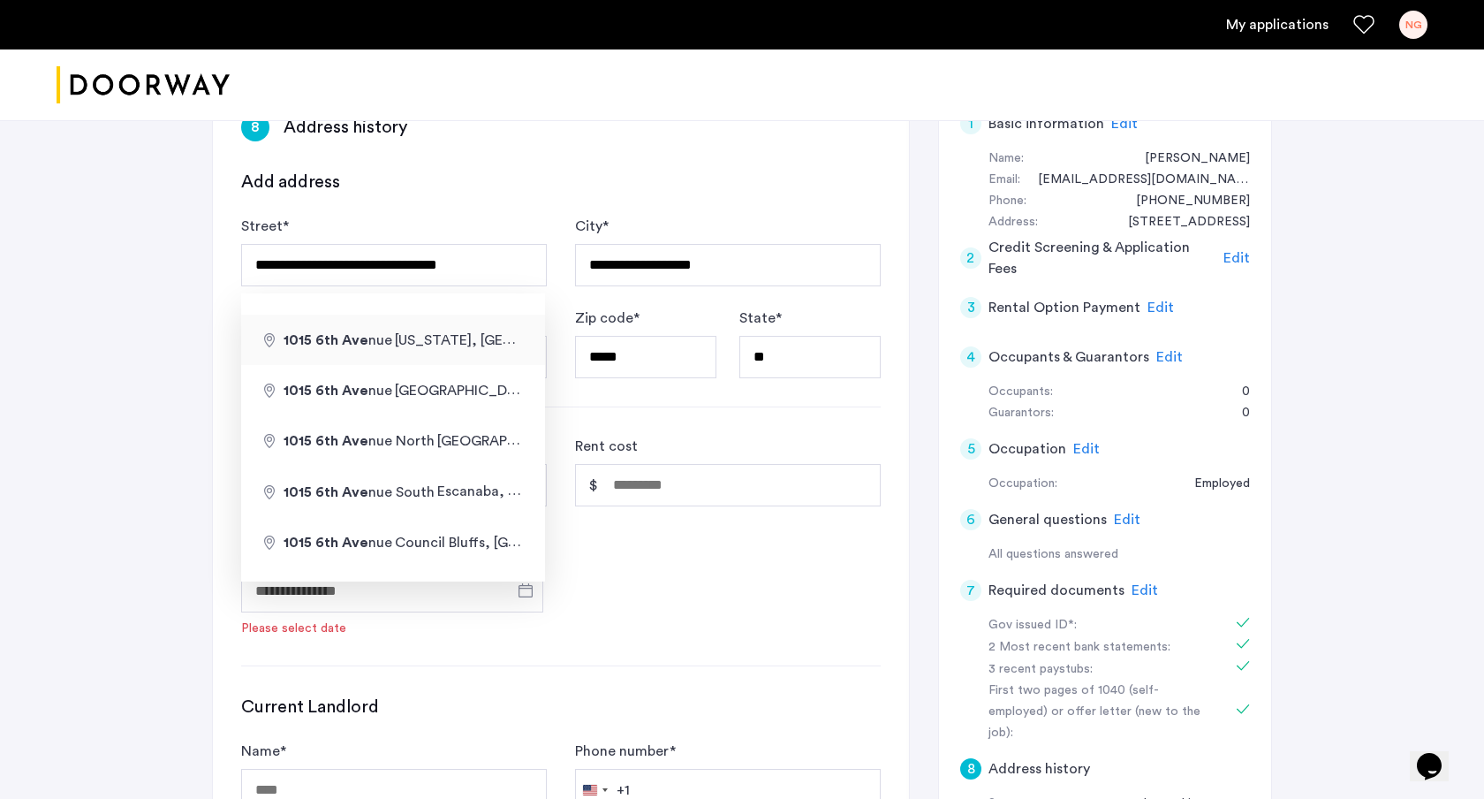
type input "**********"
type input "********"
type input "*****"
type input "**"
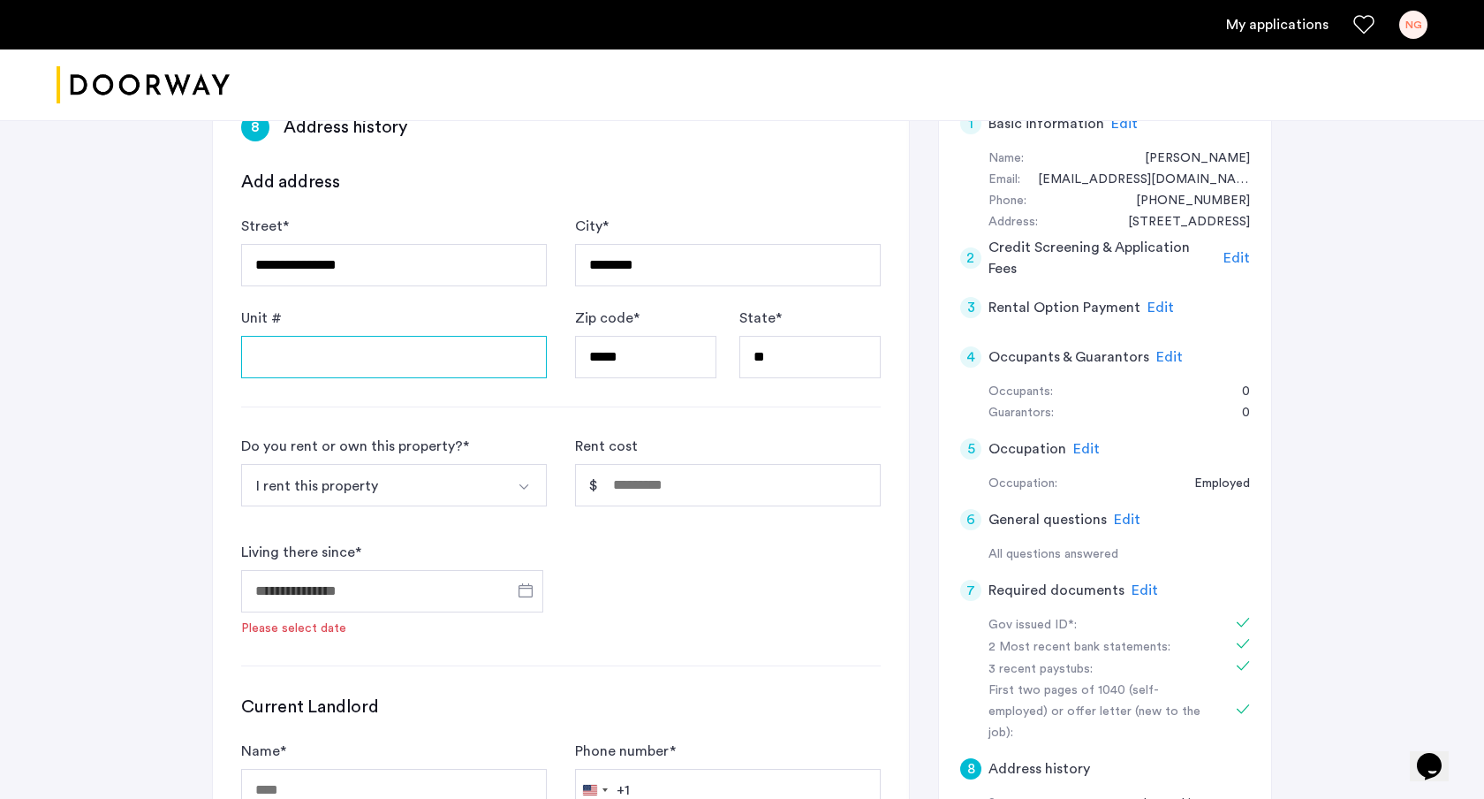
click at [392, 358] on input "Unit #" at bounding box center [394, 357] width 306 height 42
type input "**"
click at [623, 476] on input "Rent cost" at bounding box center [728, 485] width 306 height 42
click at [630, 481] on input "Rent cost" at bounding box center [728, 485] width 306 height 42
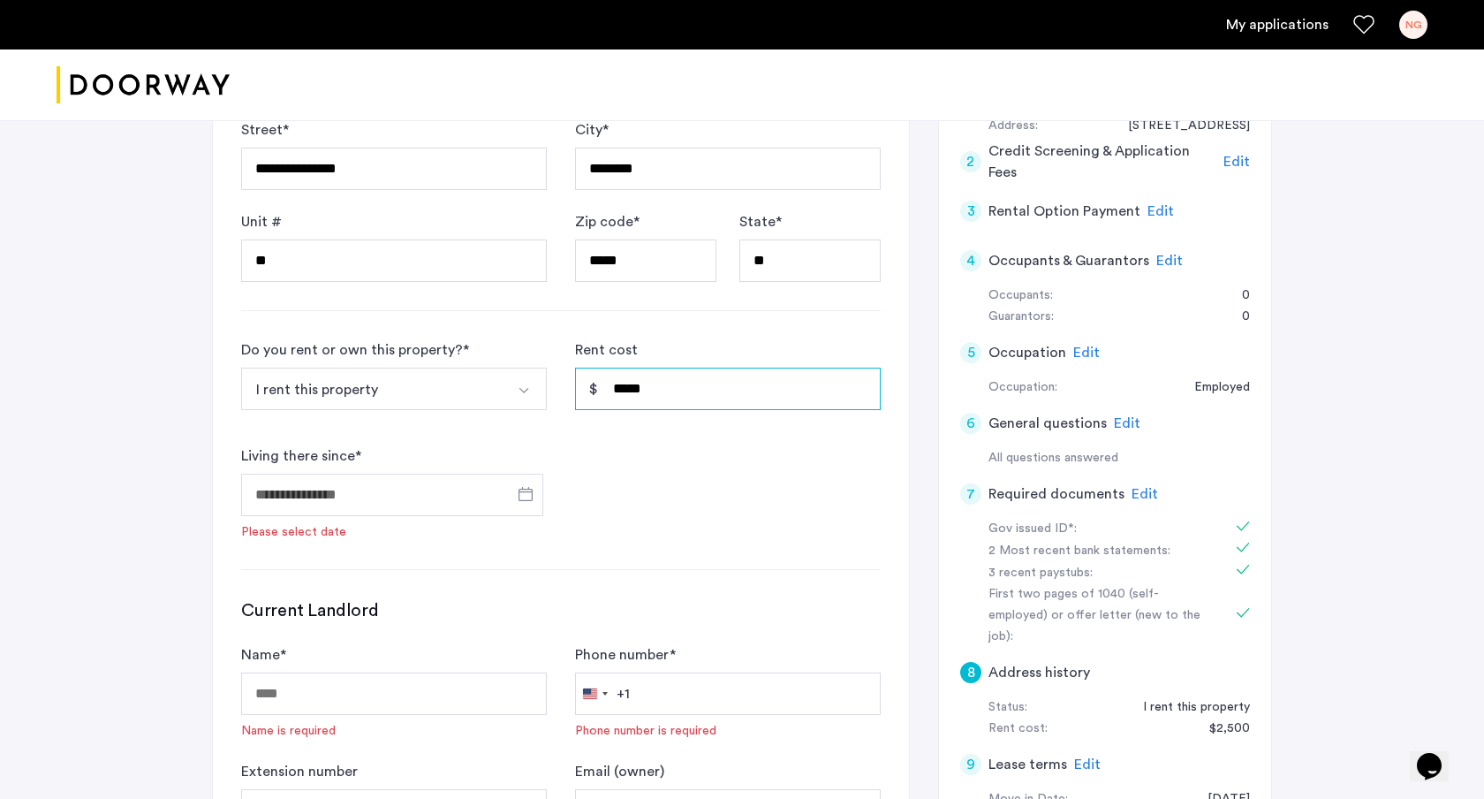
scroll to position [262, 0]
type input "*****"
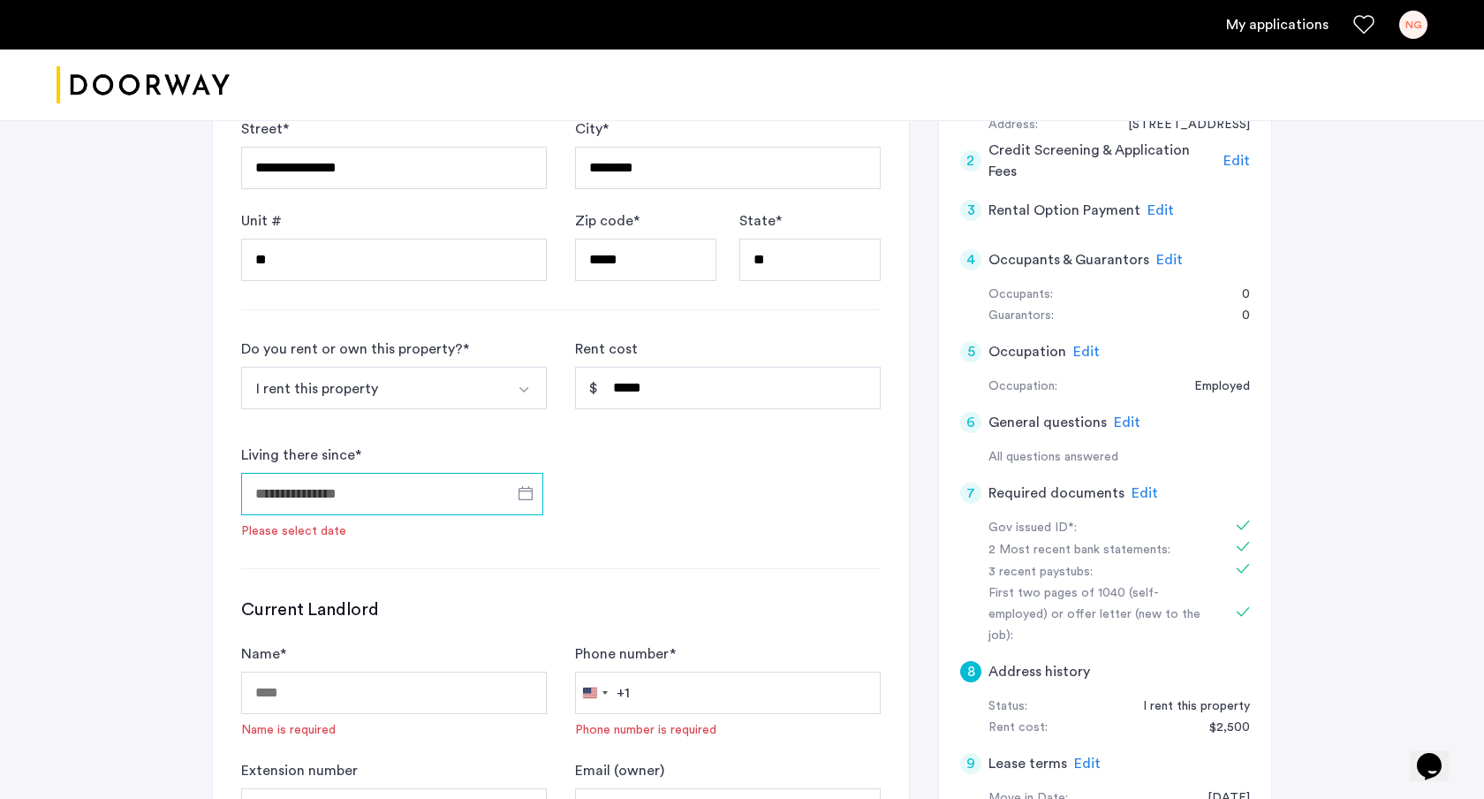
click at [336, 496] on input "Living there since *" at bounding box center [392, 494] width 302 height 42
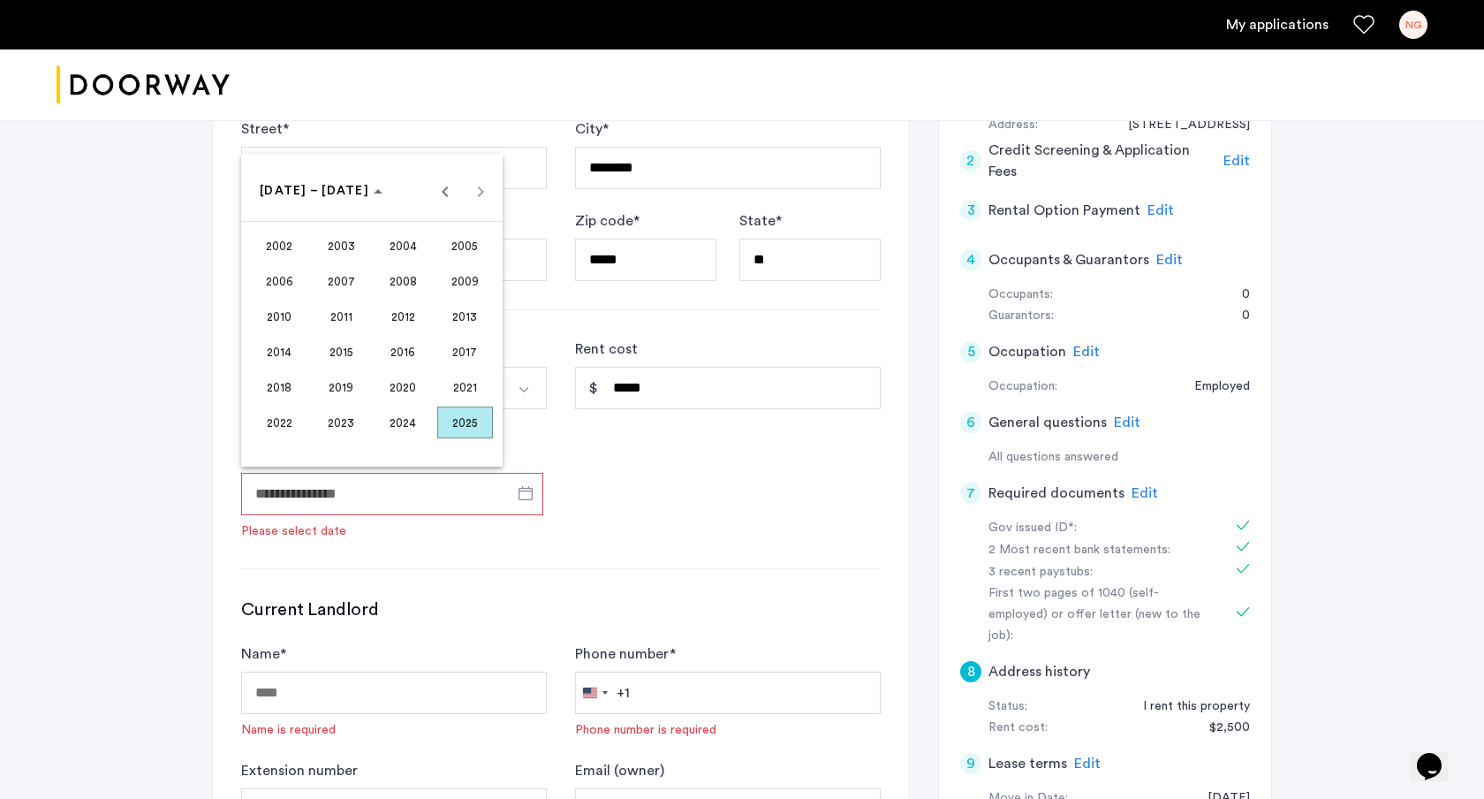
click at [395, 412] on span "2024" at bounding box center [403, 422] width 56 height 32
click at [360, 340] on span "OCT" at bounding box center [342, 352] width 56 height 32
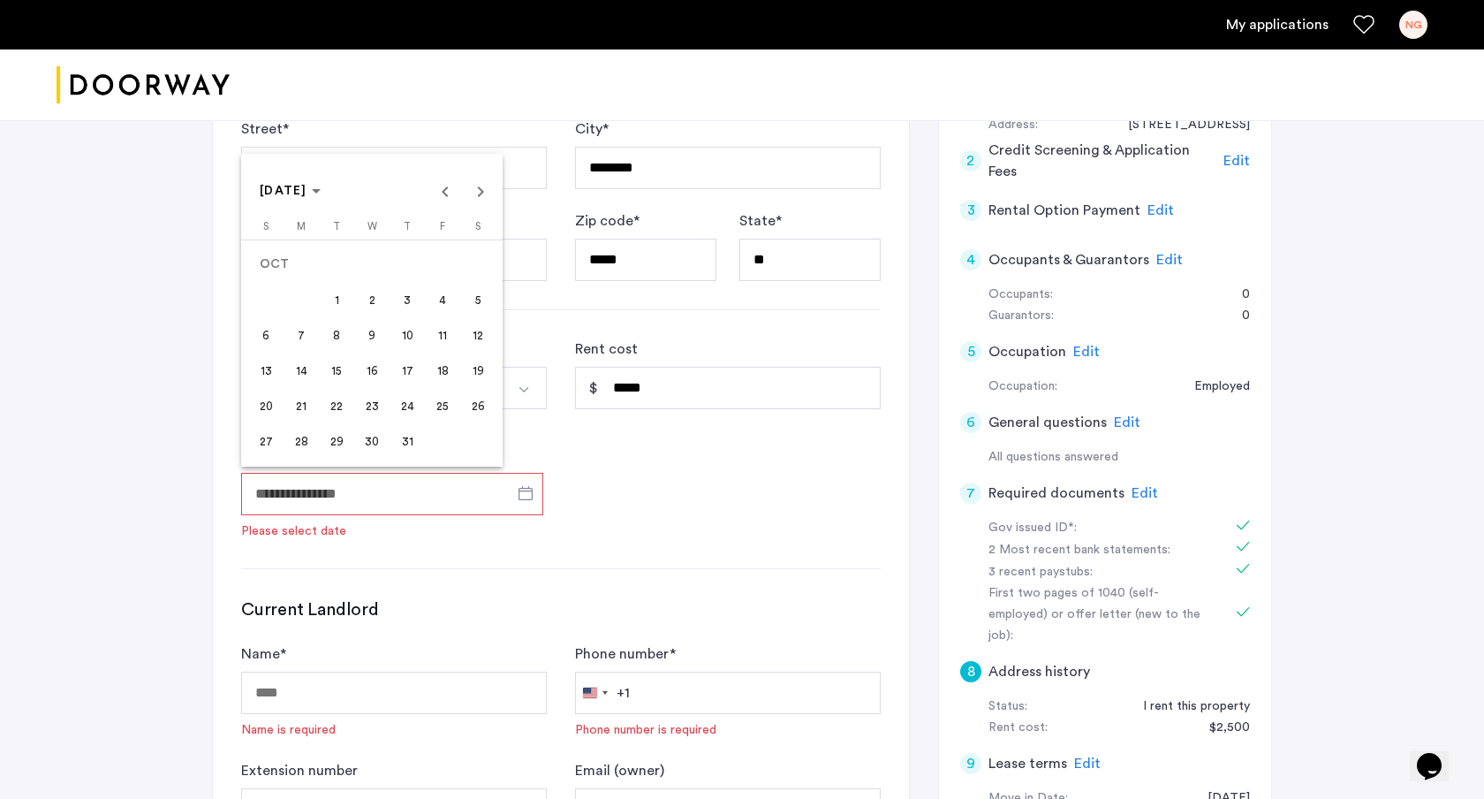
click at [304, 438] on span "28" at bounding box center [301, 441] width 32 height 32
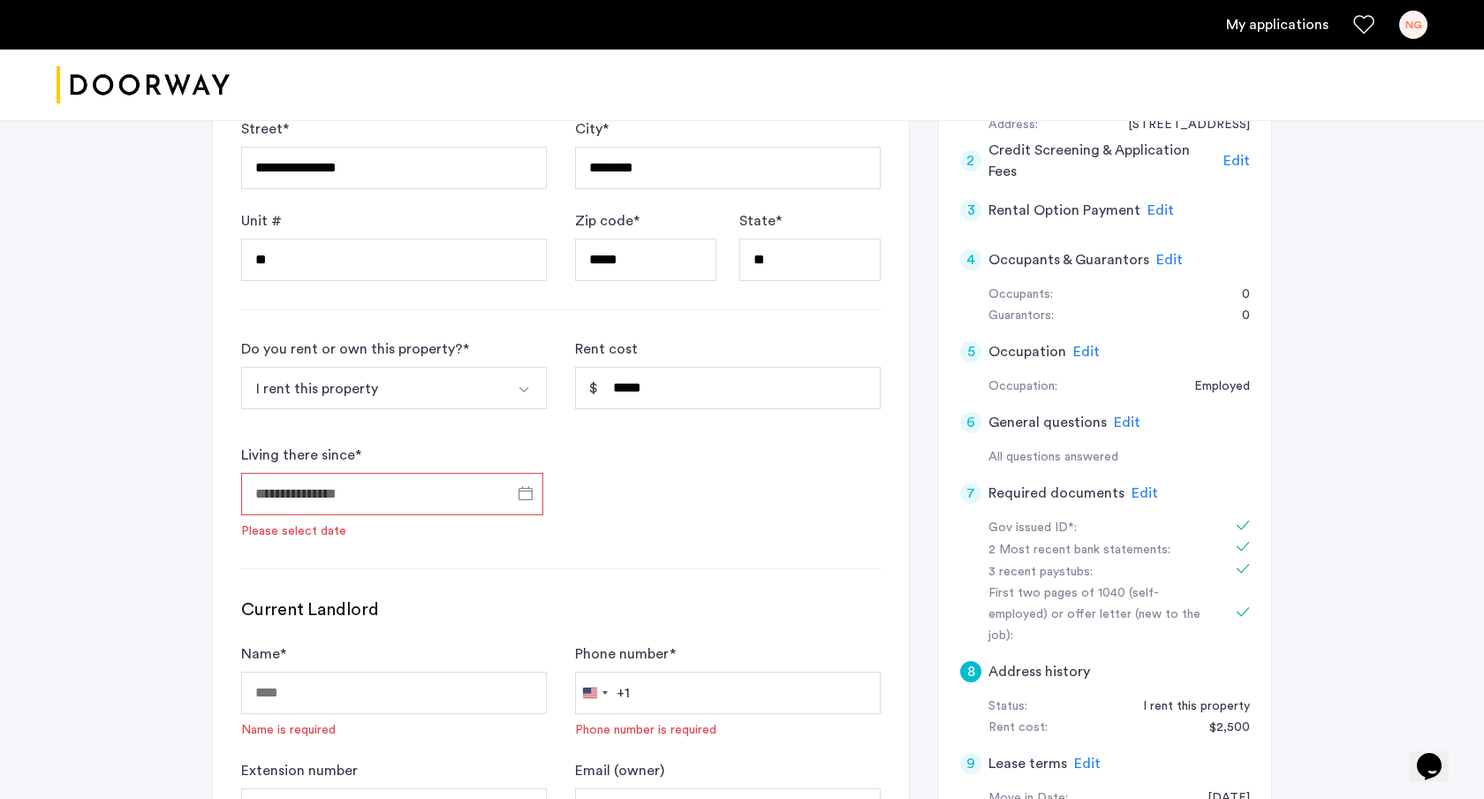
type input "**********"
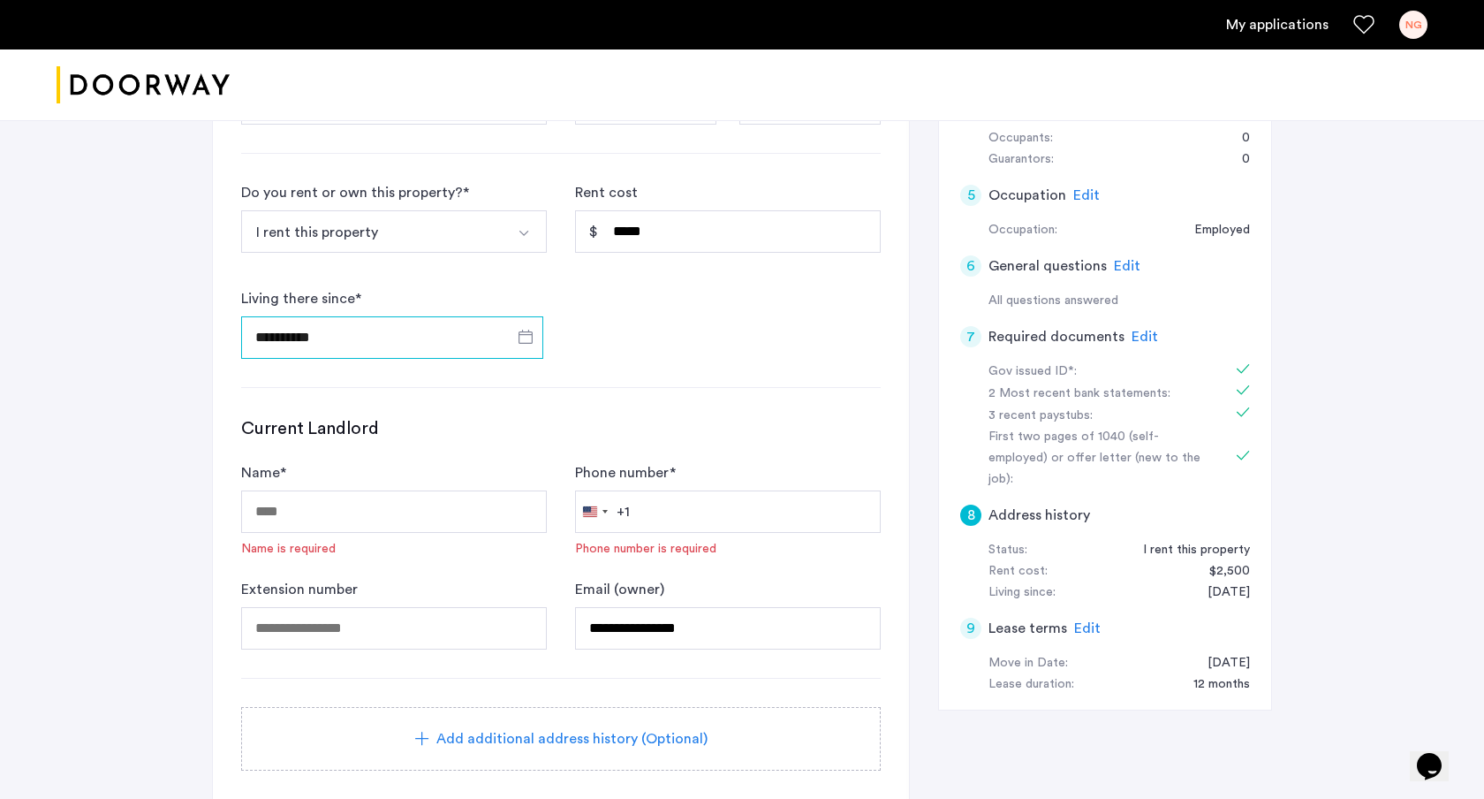
scroll to position [420, 0]
click at [461, 487] on div "Name * Name is required" at bounding box center [394, 508] width 306 height 95
click at [436, 519] on input "Name *" at bounding box center [394, 510] width 306 height 42
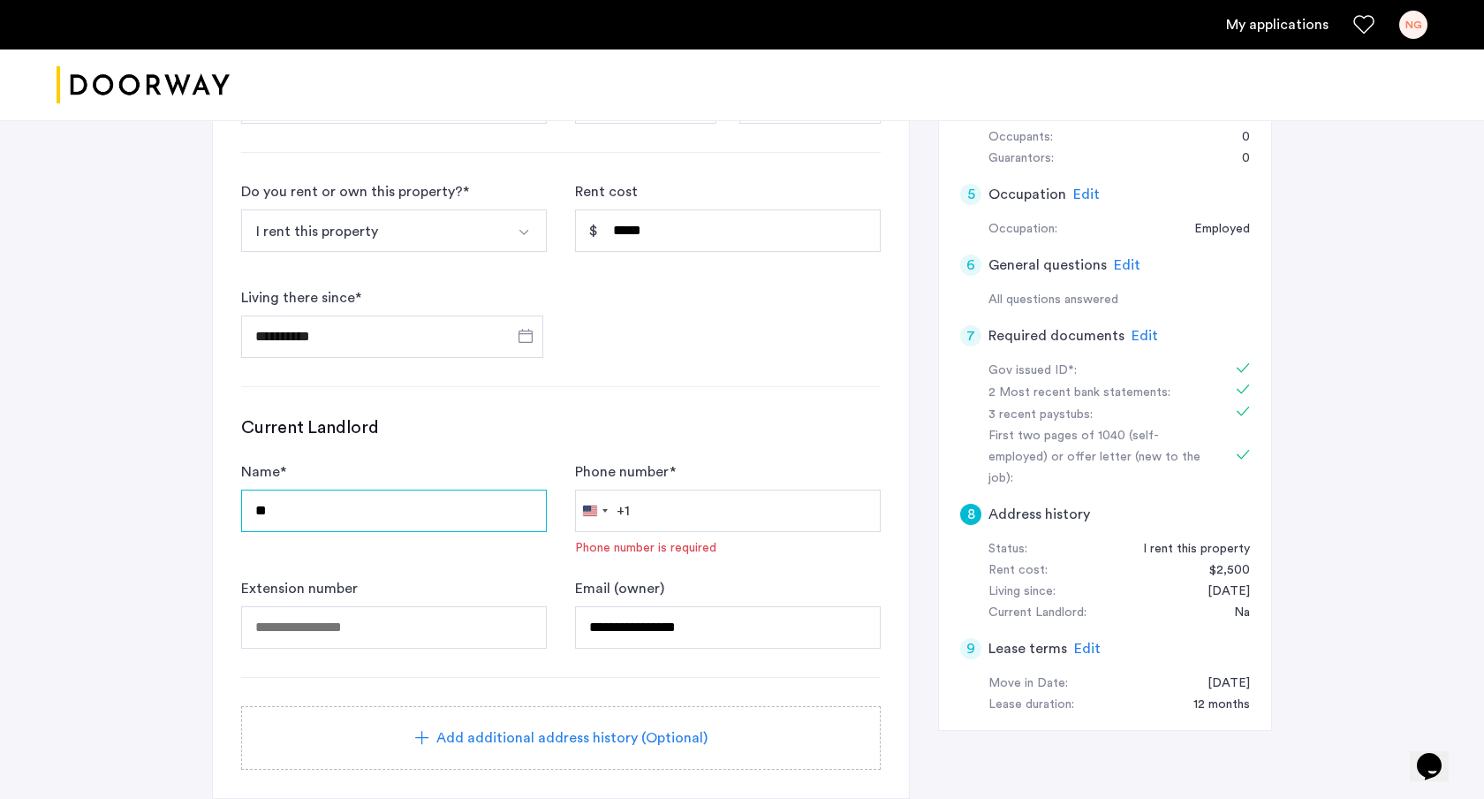
type input "*"
type input "********"
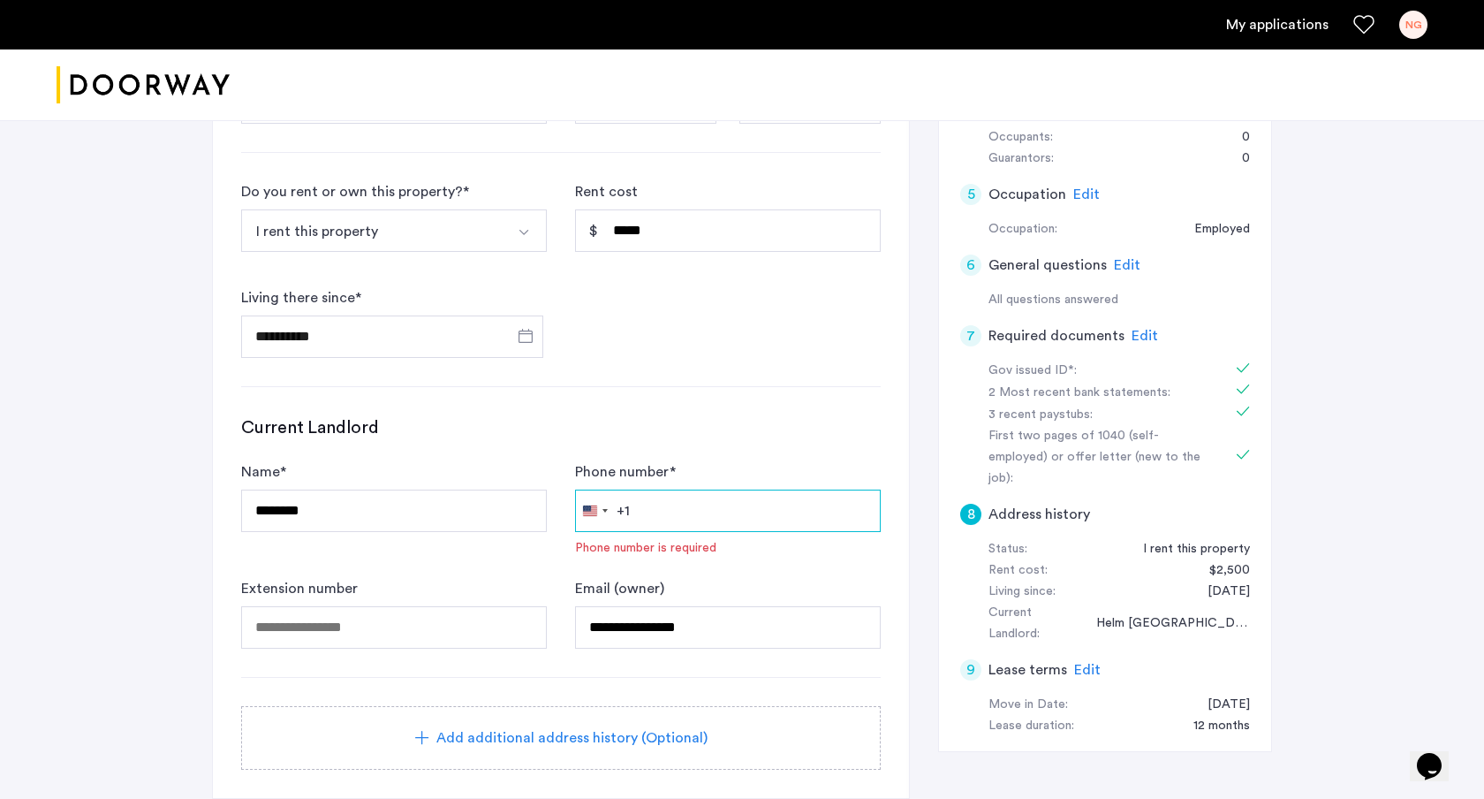
click at [668, 514] on input "Phone number *" at bounding box center [728, 510] width 306 height 42
click at [688, 522] on input "Phone number *" at bounding box center [728, 510] width 306 height 42
click at [681, 495] on input "Phone number *" at bounding box center [728, 510] width 306 height 42
paste input "**********"
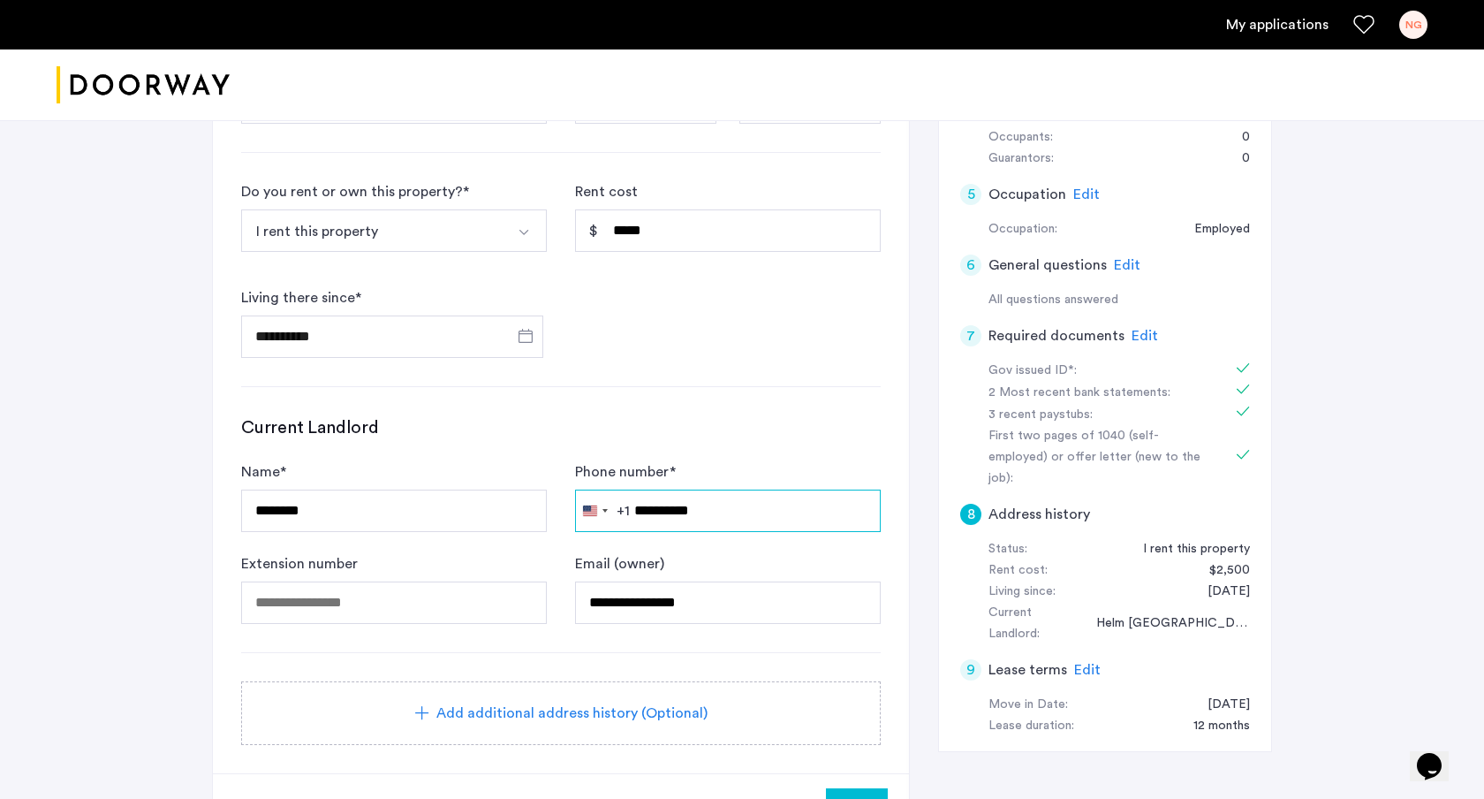
type input "**********"
click at [466, 611] on input "tel" at bounding box center [394, 602] width 306 height 42
click at [709, 615] on input "**********" at bounding box center [728, 602] width 306 height 42
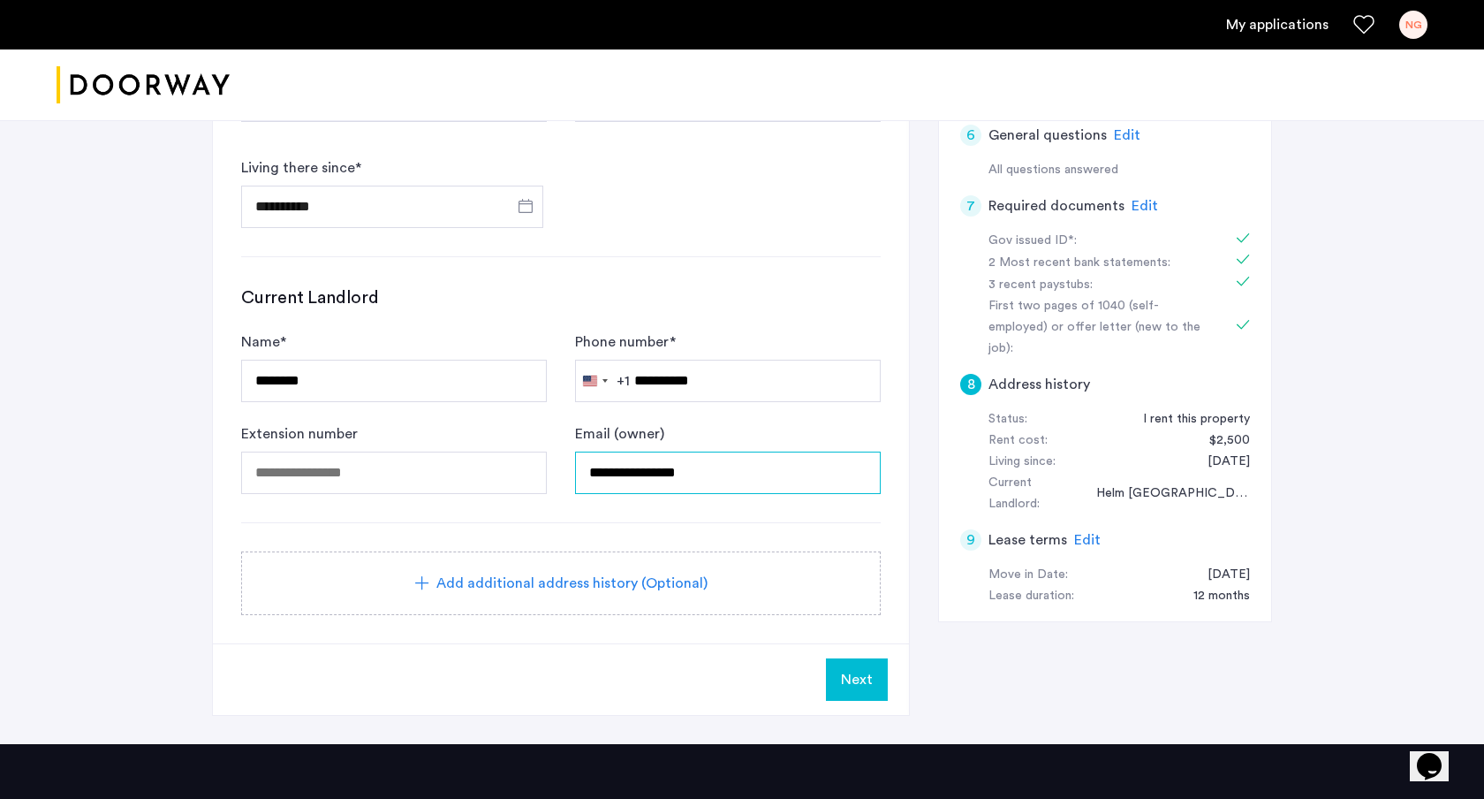
scroll to position [549, 0]
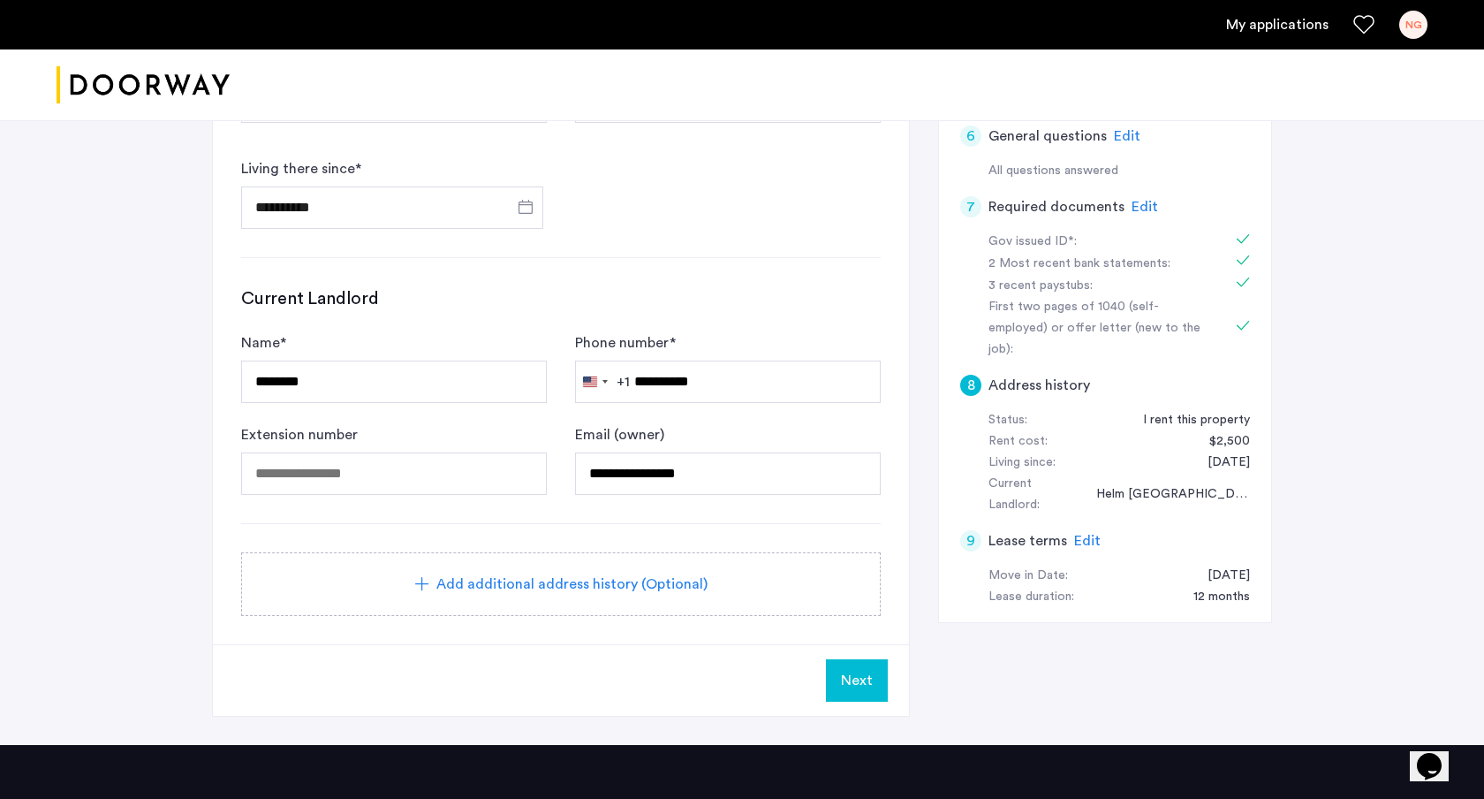
click at [830, 667] on button "Next" at bounding box center [857, 680] width 62 height 42
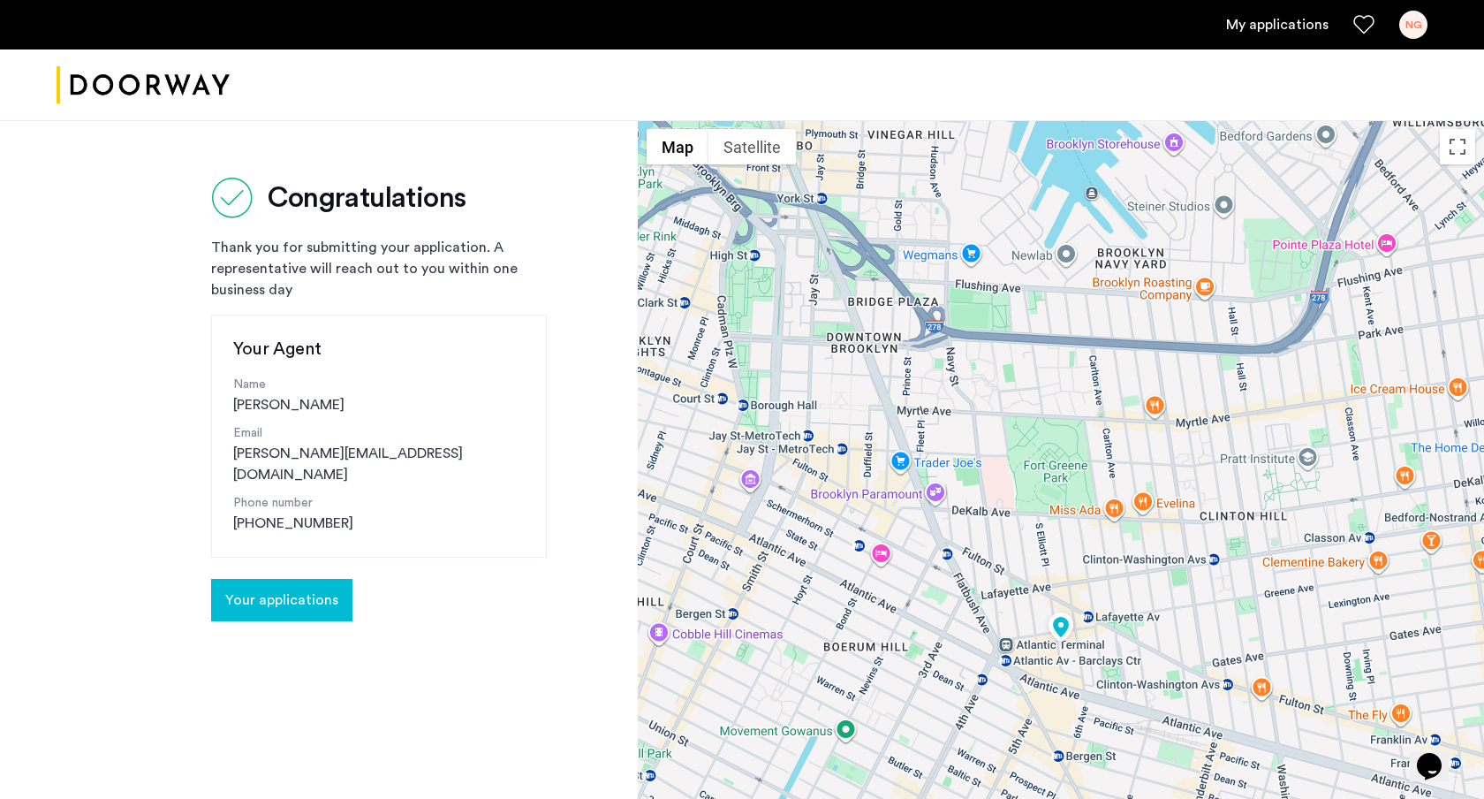
click at [284, 579] on button "Your applications" at bounding box center [281, 600] width 141 height 42
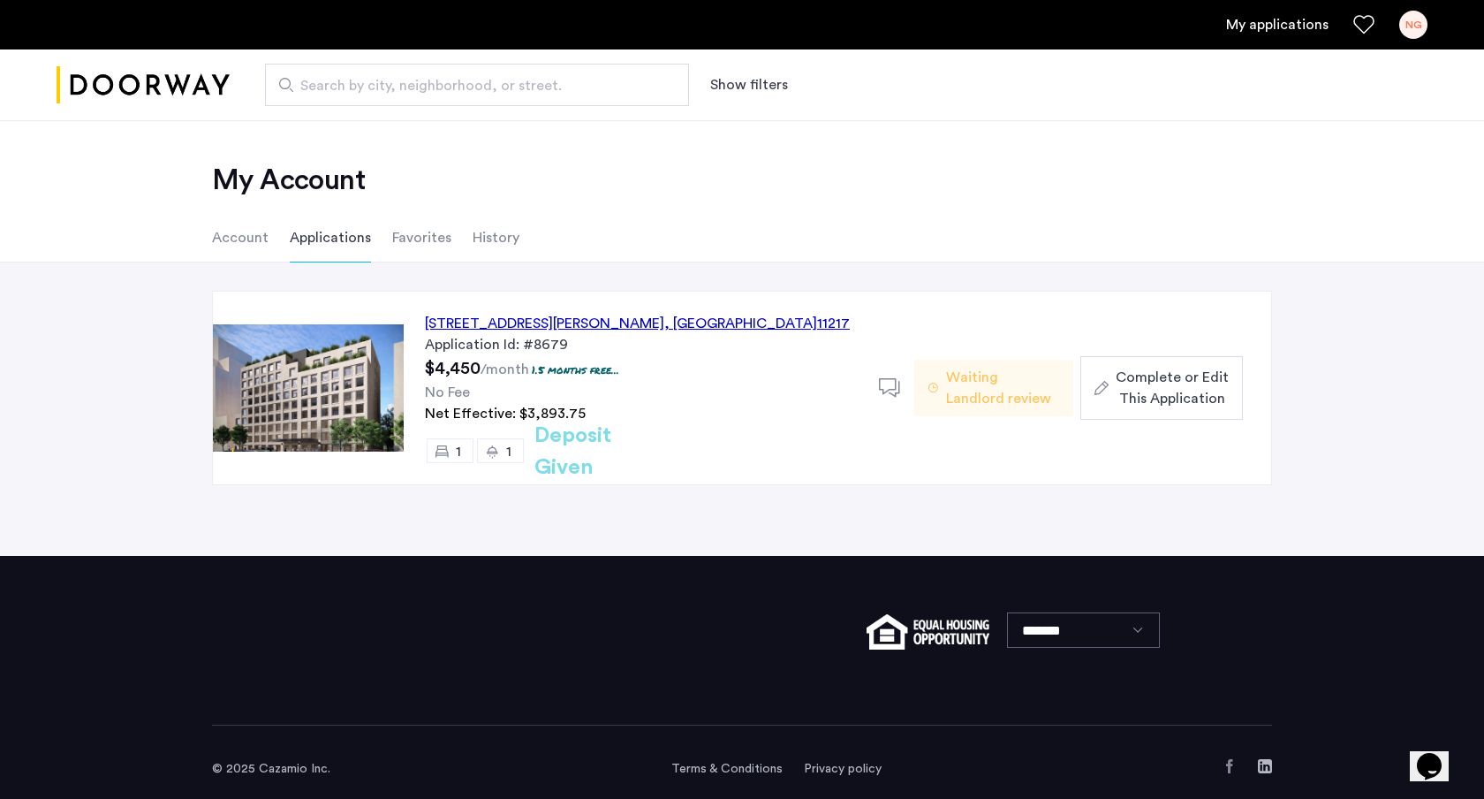
click at [526, 328] on div "151 South Elliott Place, Unit 8J, Brooklyn , NY 11217" at bounding box center [637, 323] width 425 height 21
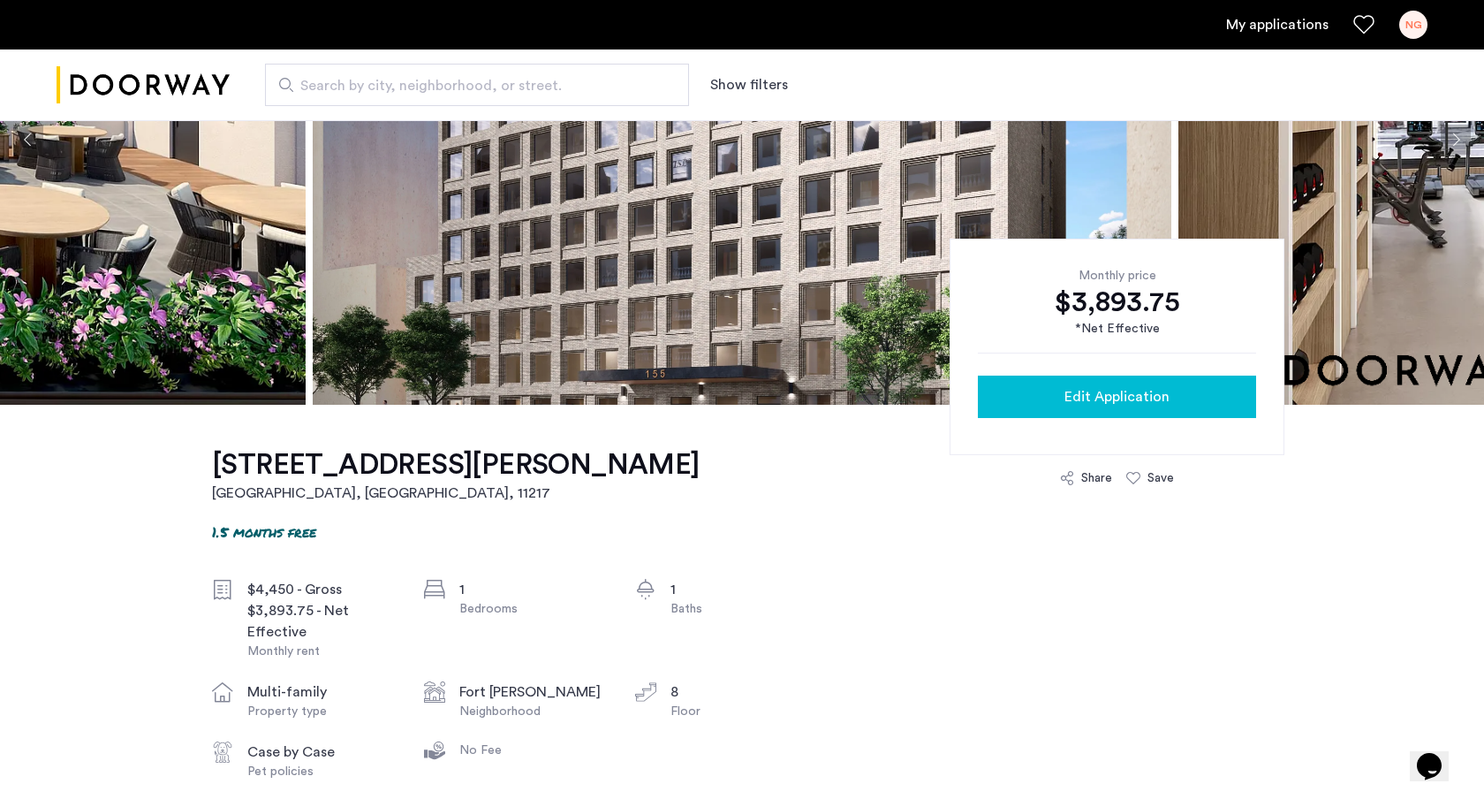
scroll to position [239, 0]
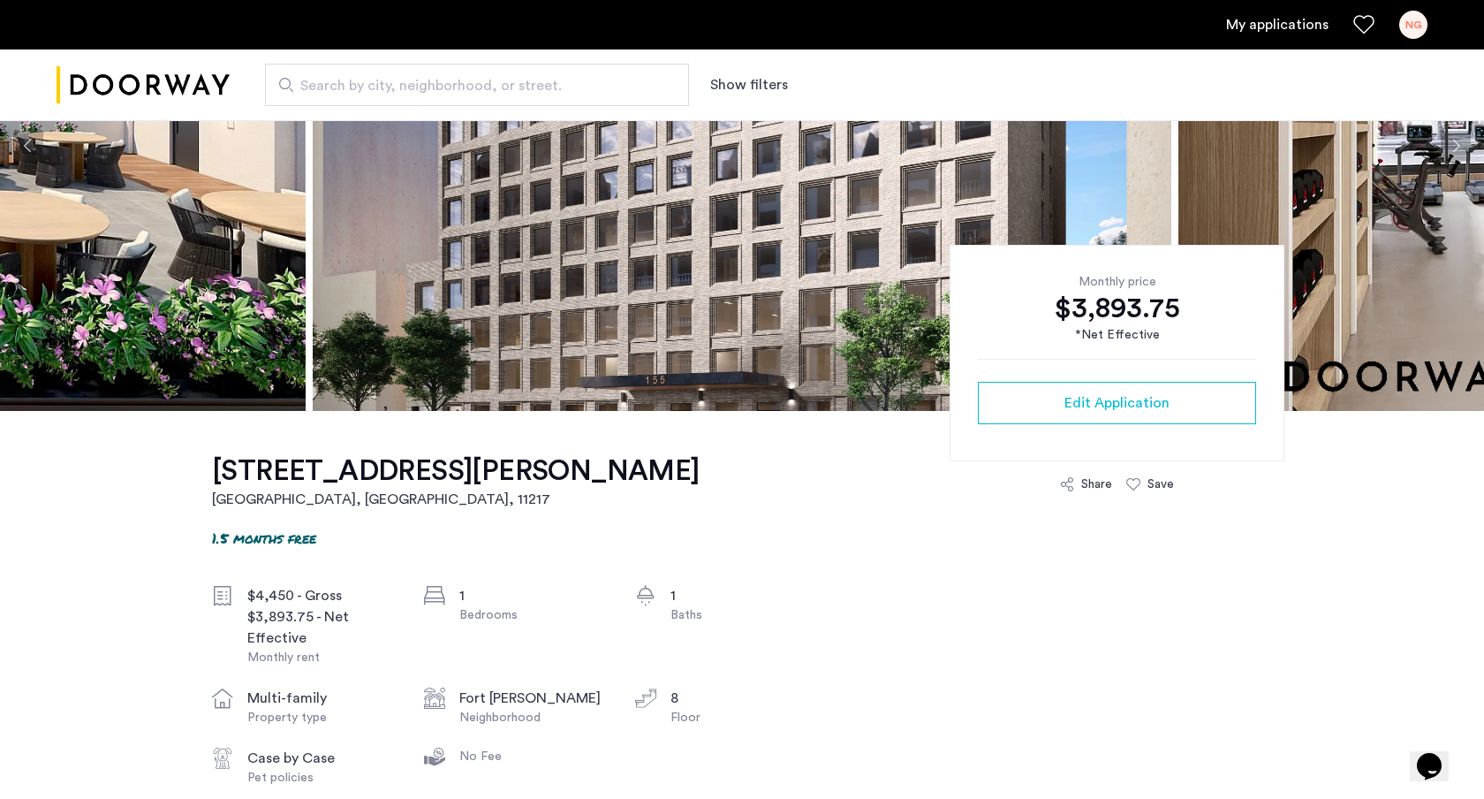
click at [1086, 261] on div "Monthly price $3,893.75 *Net Effective Edit Application" at bounding box center [1117, 353] width 335 height 216
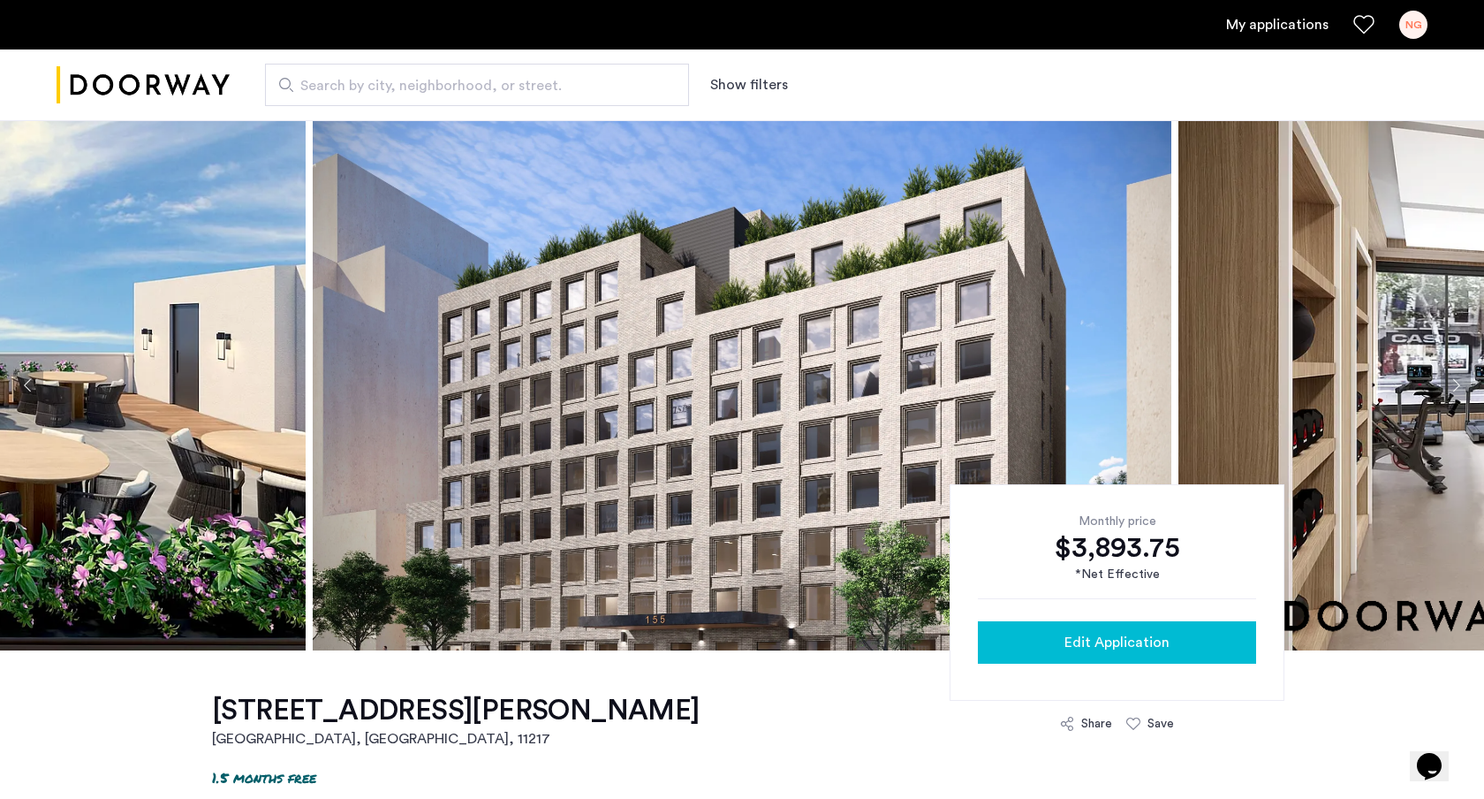
click at [1078, 632] on span "Edit Application" at bounding box center [1116, 642] width 105 height 21
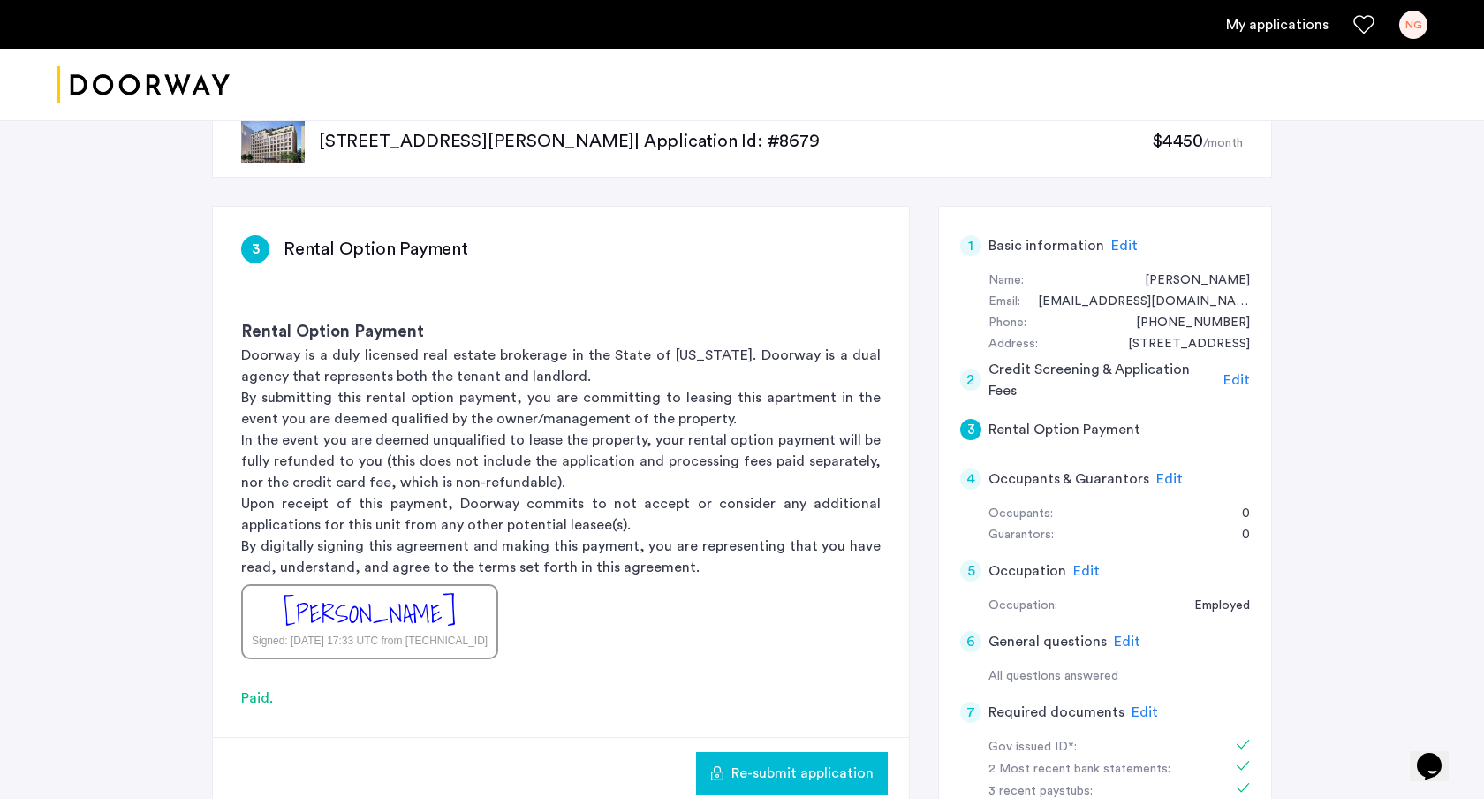
scroll to position [42, 0]
